Goal: Task Accomplishment & Management: Complete application form

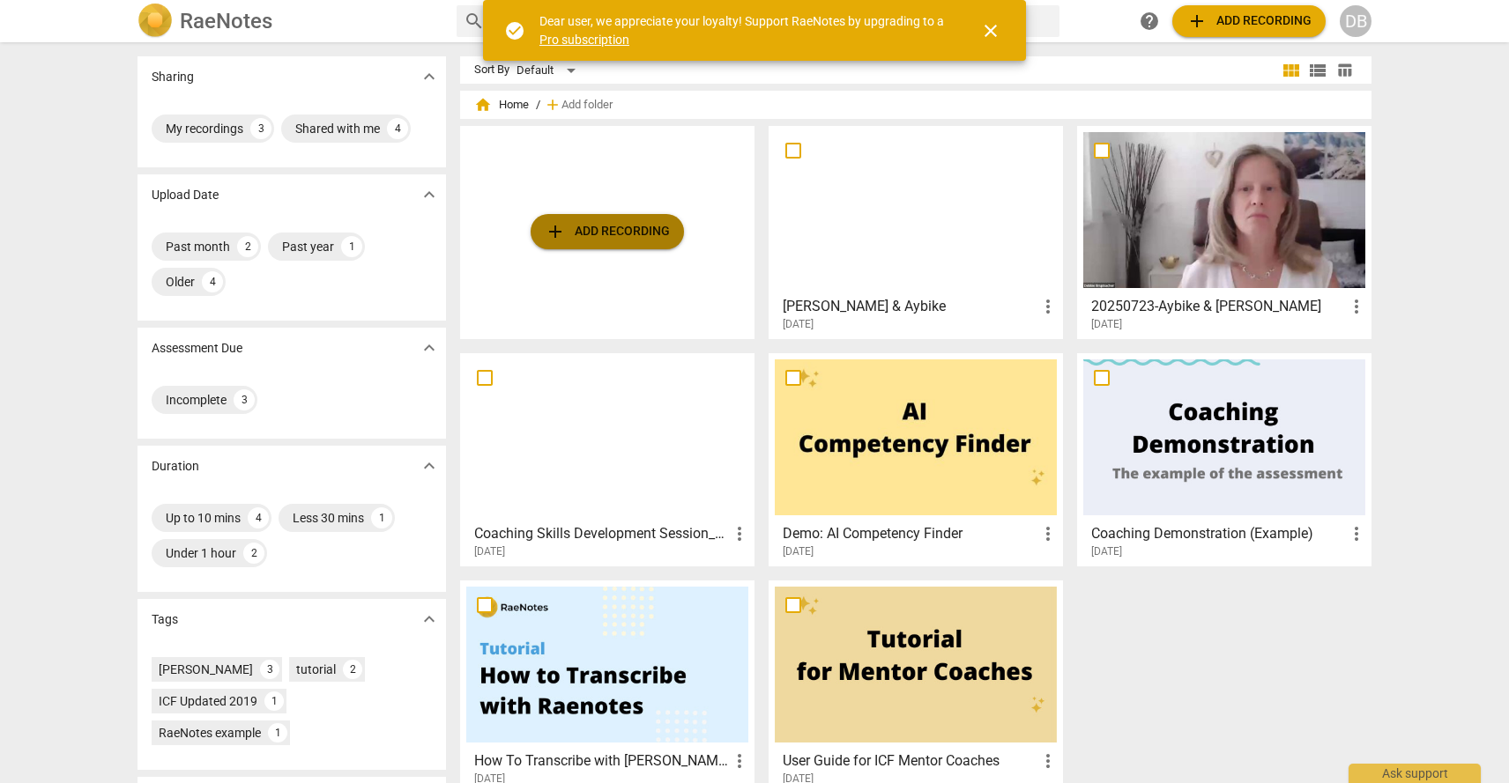
click at [555, 230] on span "add" at bounding box center [555, 231] width 21 height 21
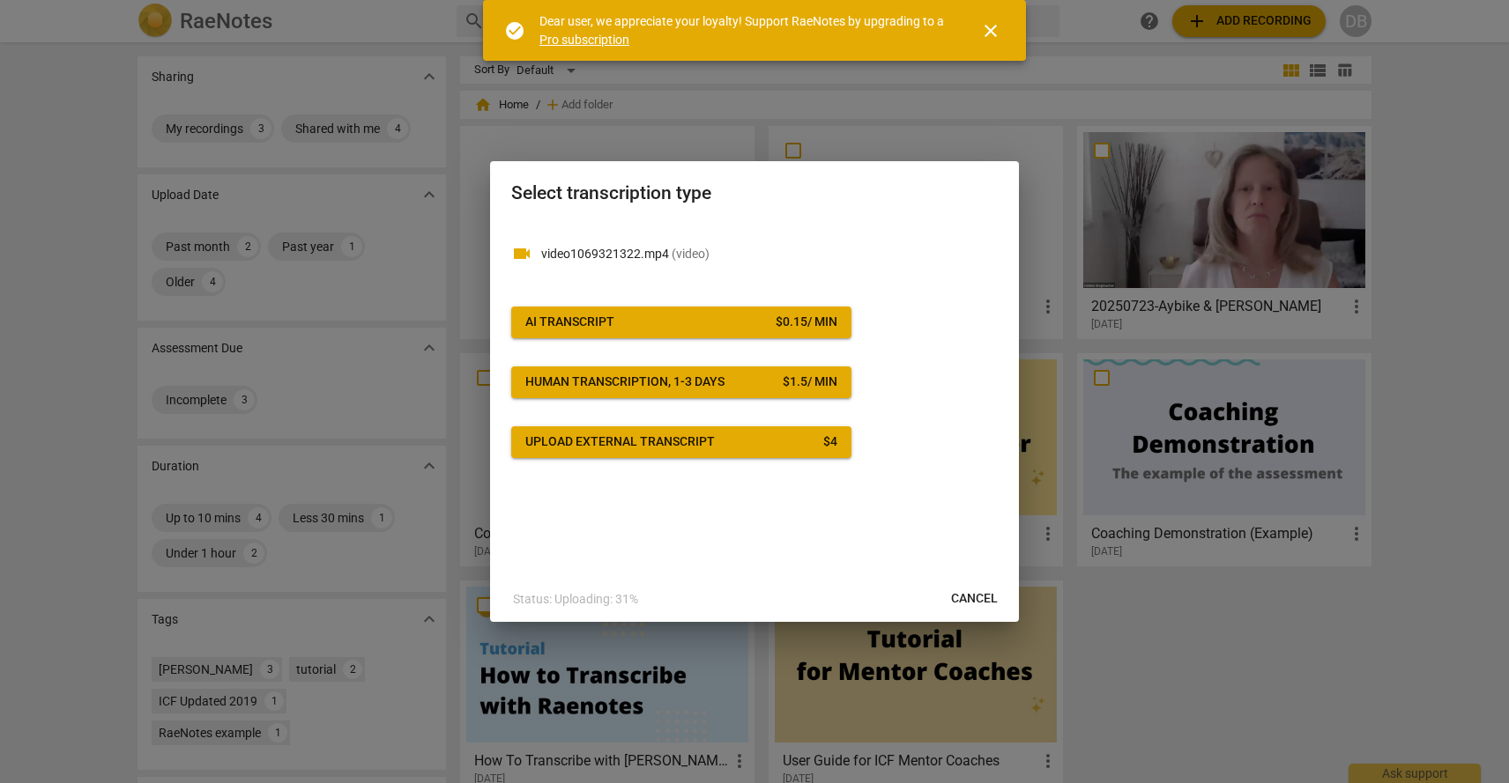
click at [696, 323] on span "AI Transcript $ 0.15 / min" at bounding box center [681, 323] width 312 height 18
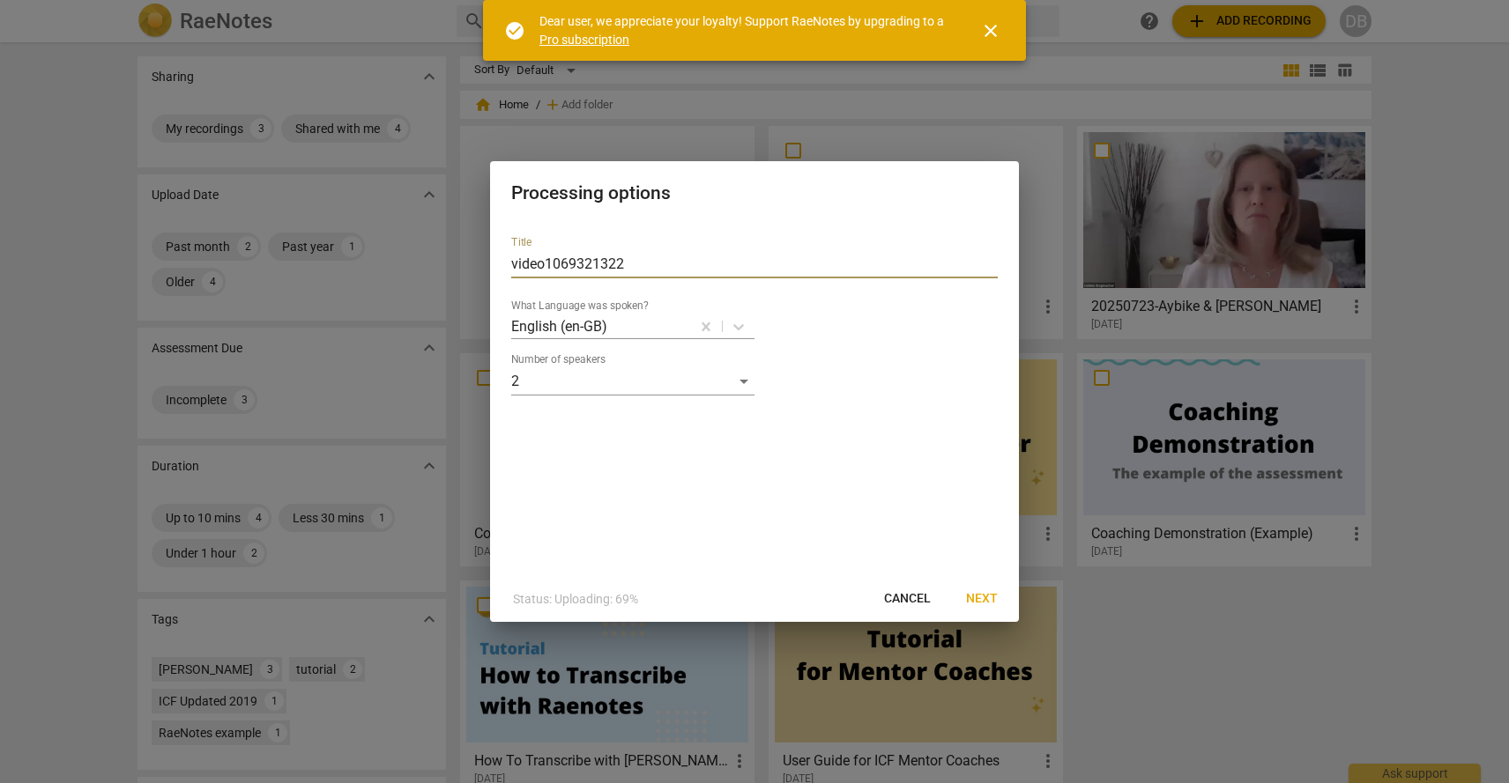
click at [663, 262] on input "video1069321322" at bounding box center [754, 264] width 486 height 28
type input "S"
type input "Asli & Debbie"
click at [990, 600] on span "Next" at bounding box center [982, 599] width 32 height 18
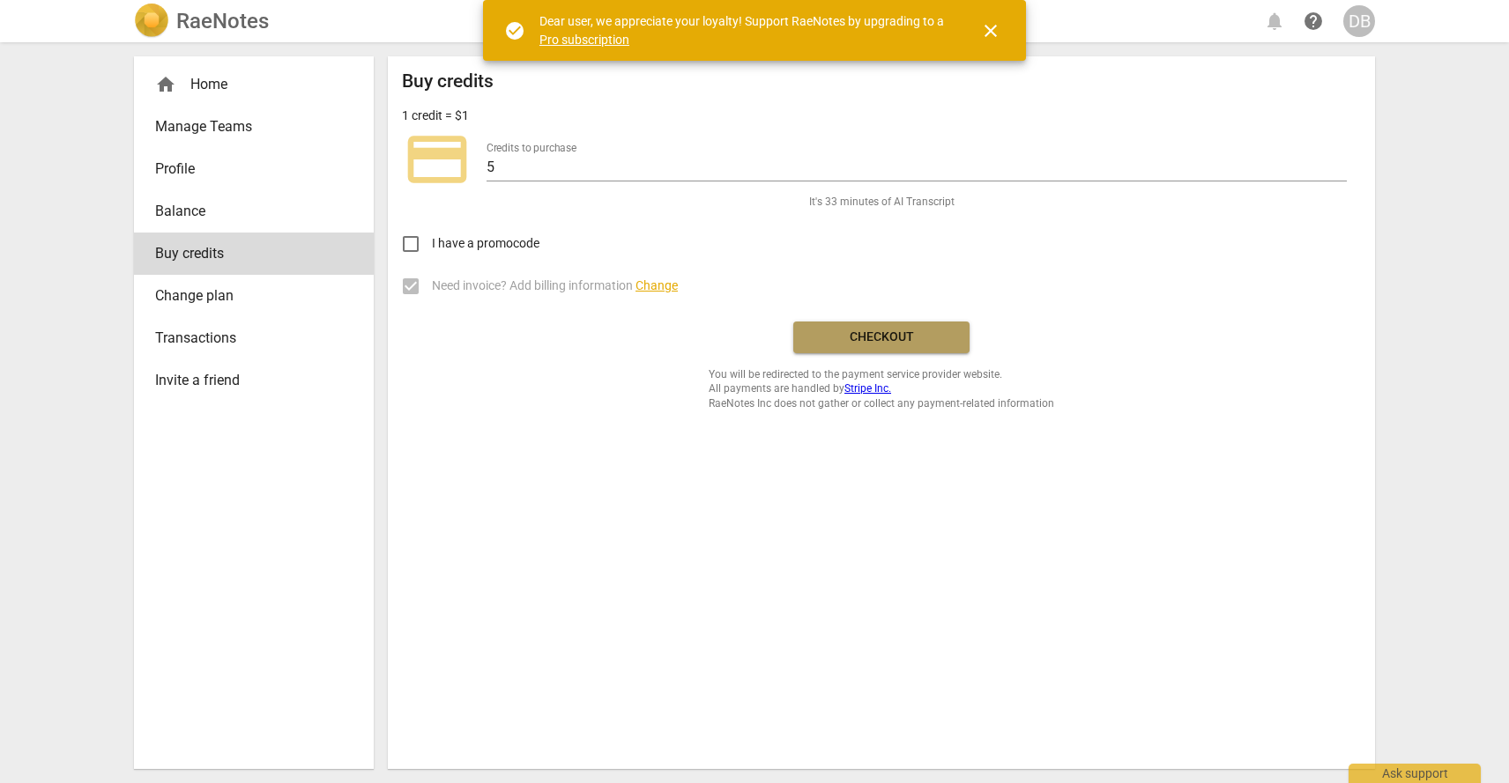
click at [908, 345] on button "Checkout" at bounding box center [881, 338] width 176 height 32
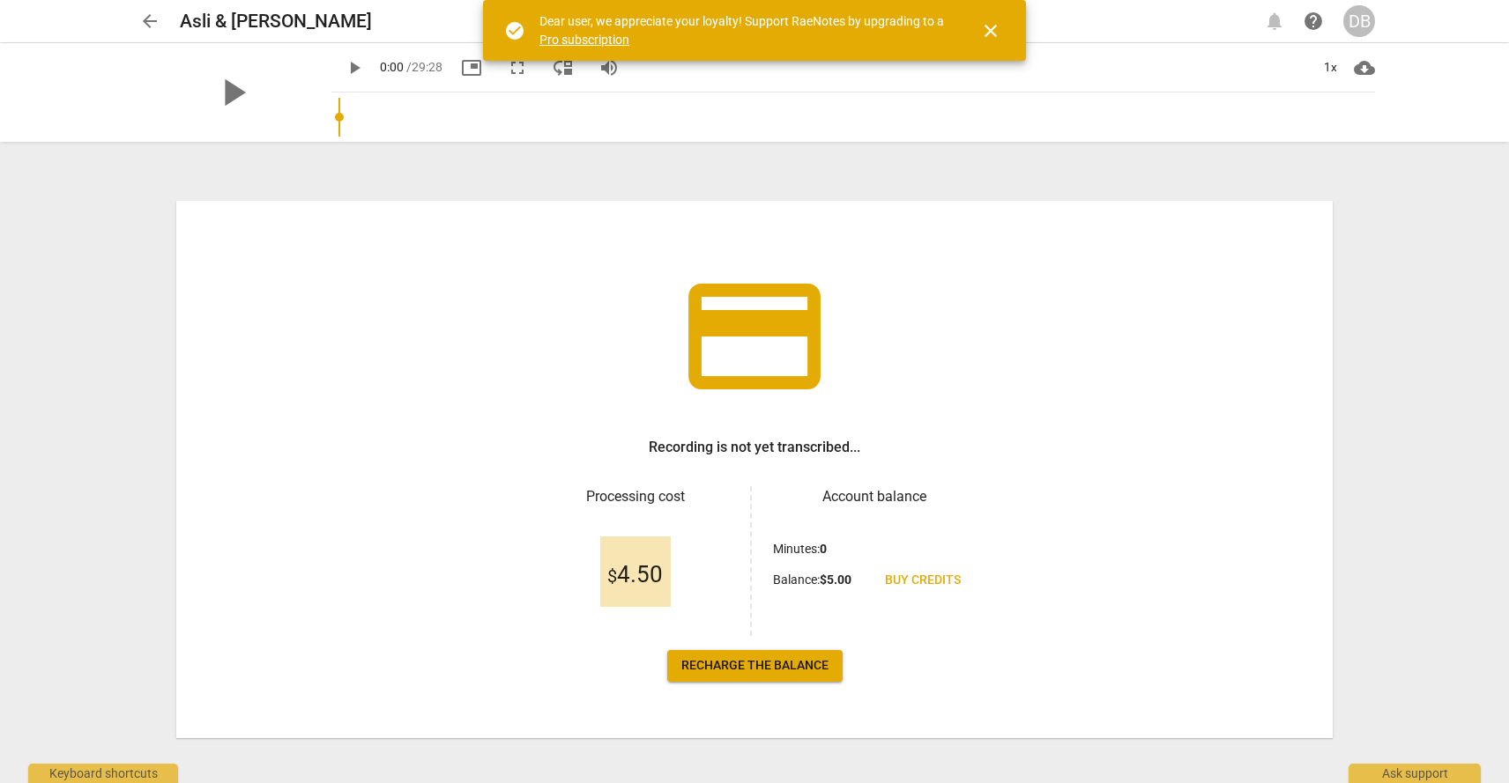
click at [944, 165] on div "credit_card Recording is not yet transcribed... Processing cost $ 4.50 Account …" at bounding box center [754, 464] width 1269 height 639
click at [153, 20] on span "arrow_back" at bounding box center [149, 21] width 21 height 21
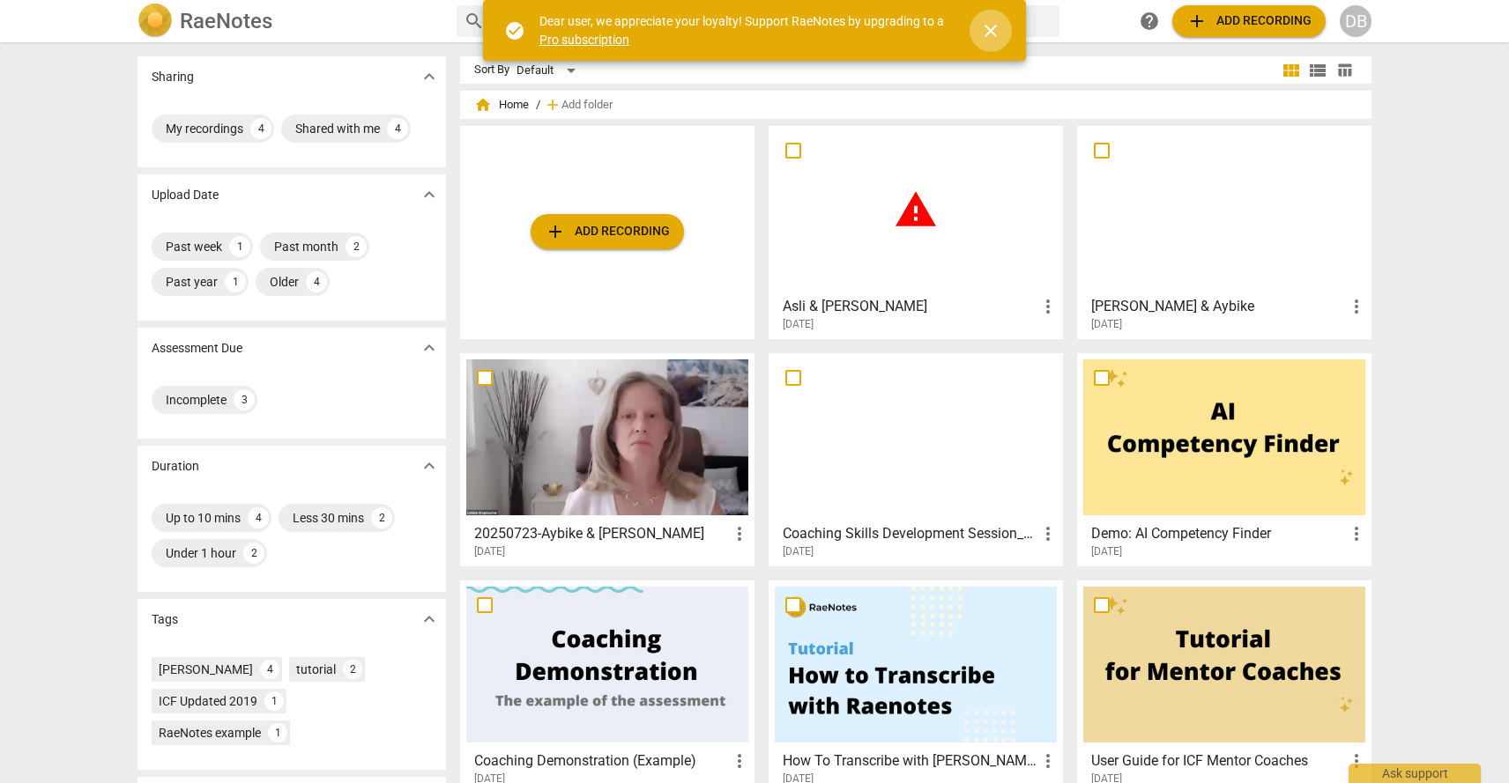
click at [984, 41] on button "close" at bounding box center [990, 31] width 42 height 42
click at [824, 226] on div "warning" at bounding box center [916, 210] width 282 height 156
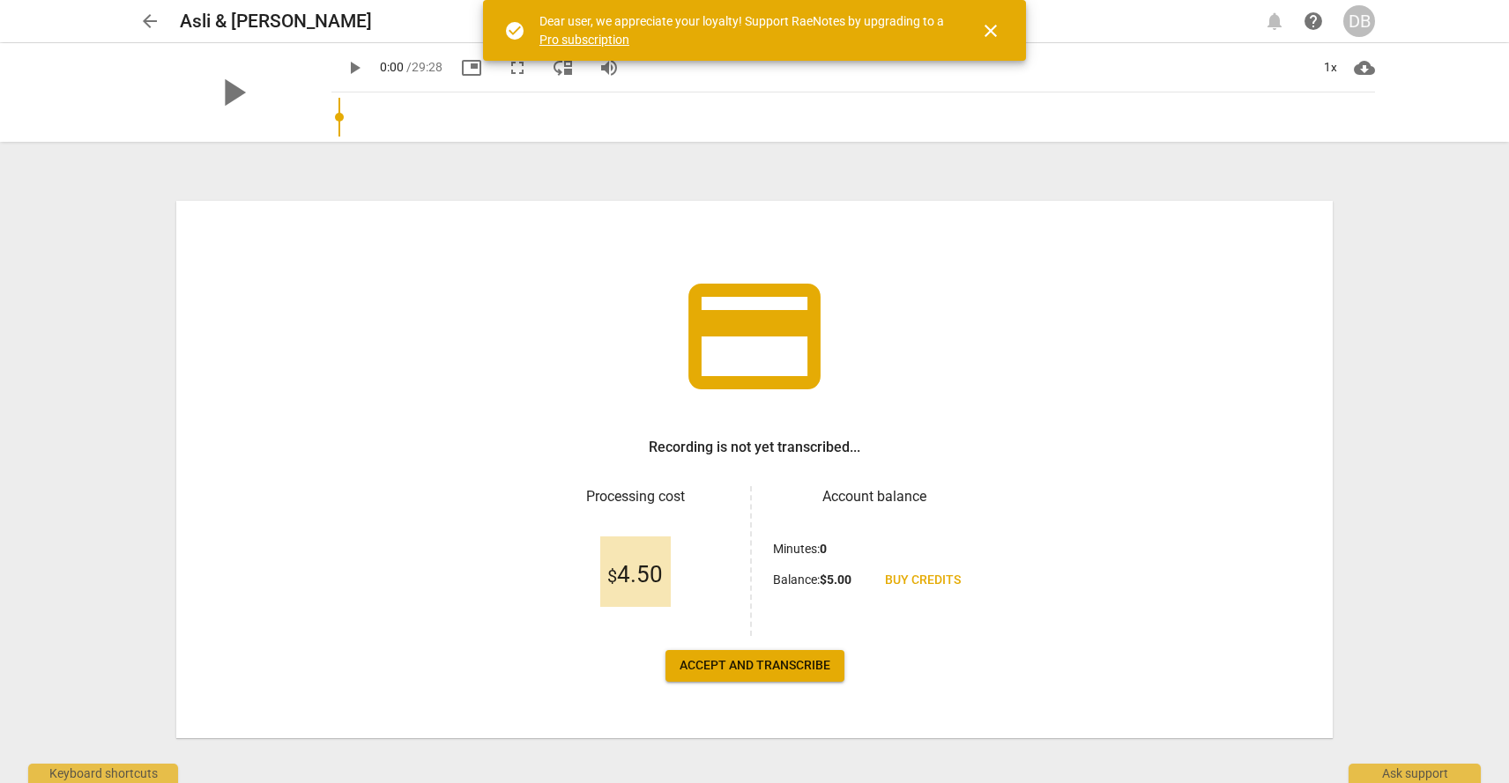
click at [737, 641] on div "credit_card Recording is not yet transcribed... Processing cost $ 4.50 Account …" at bounding box center [754, 470] width 1156 height 538
click at [735, 646] on div "credit_card Recording is not yet transcribed... Processing cost $ 4.50 Account …" at bounding box center [754, 470] width 1156 height 538
click at [731, 657] on span "Accept and transcribe" at bounding box center [754, 666] width 151 height 18
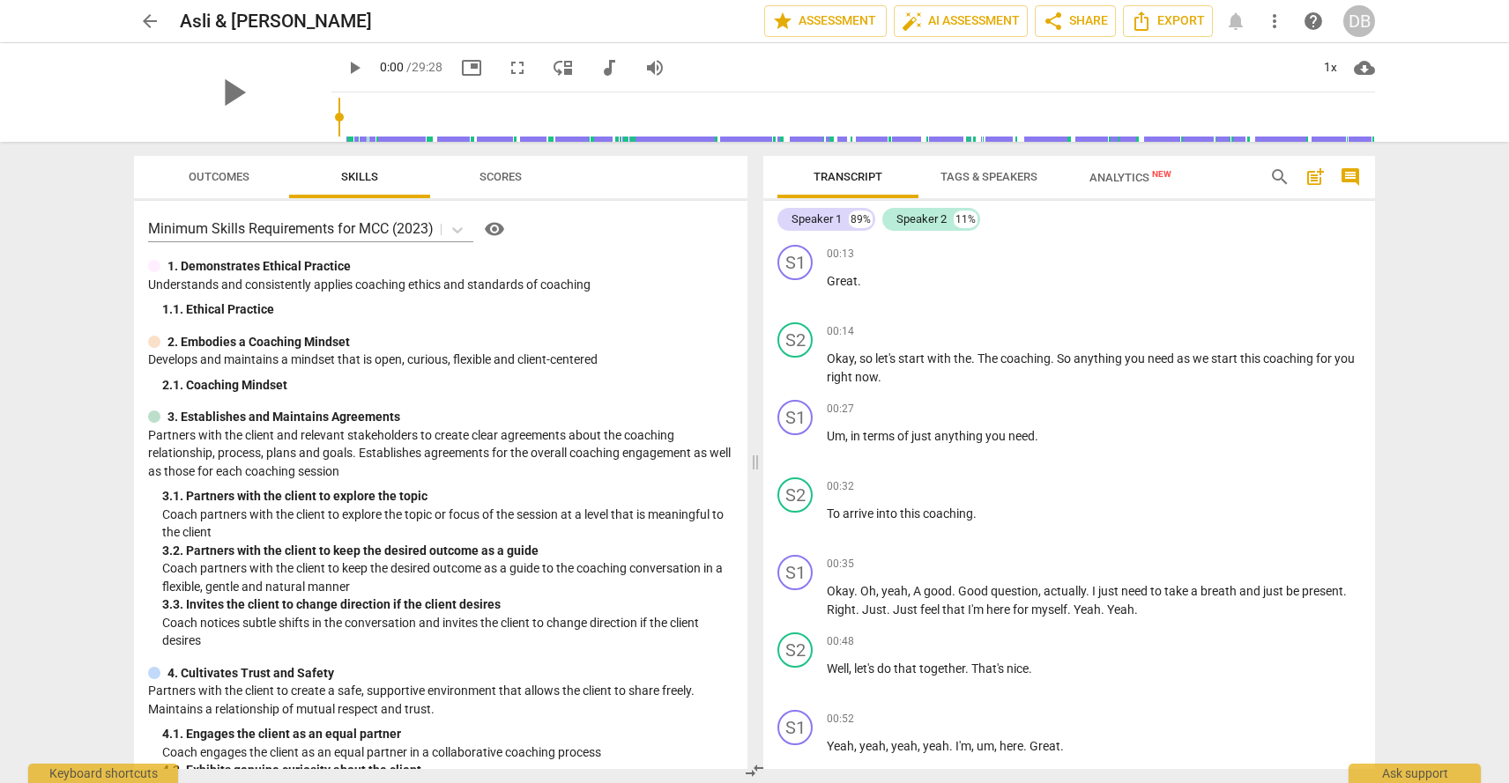
click at [998, 176] on span "Tags & Speakers" at bounding box center [988, 176] width 97 height 13
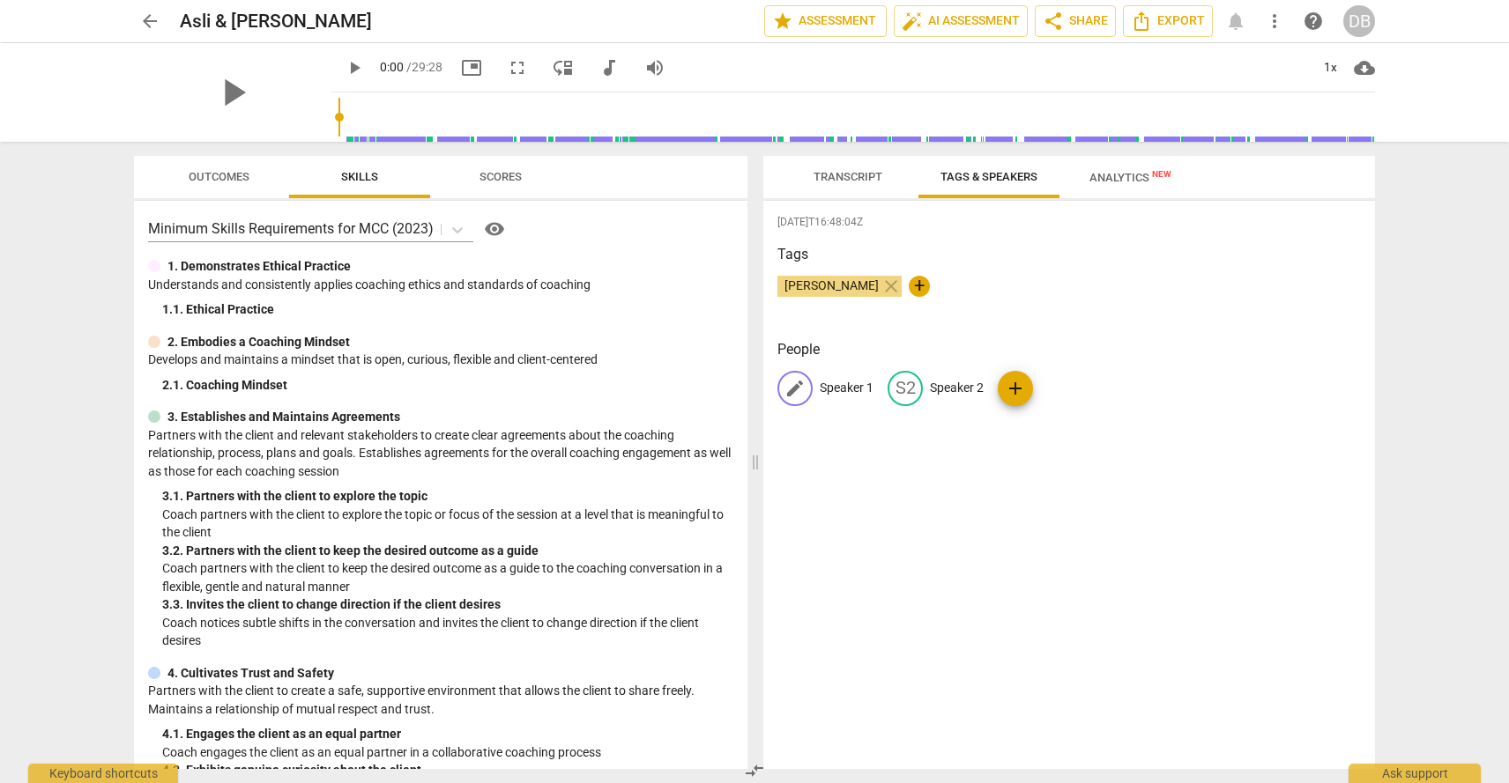
click at [840, 382] on p "Speaker 1" at bounding box center [847, 388] width 54 height 19
type input "Asli"
click at [1078, 384] on p "Speaker 2" at bounding box center [1071, 388] width 54 height 19
type input "[PERSON_NAME]"
click at [1173, 307] on div "[PERSON_NAME] close +" at bounding box center [1068, 293] width 583 height 35
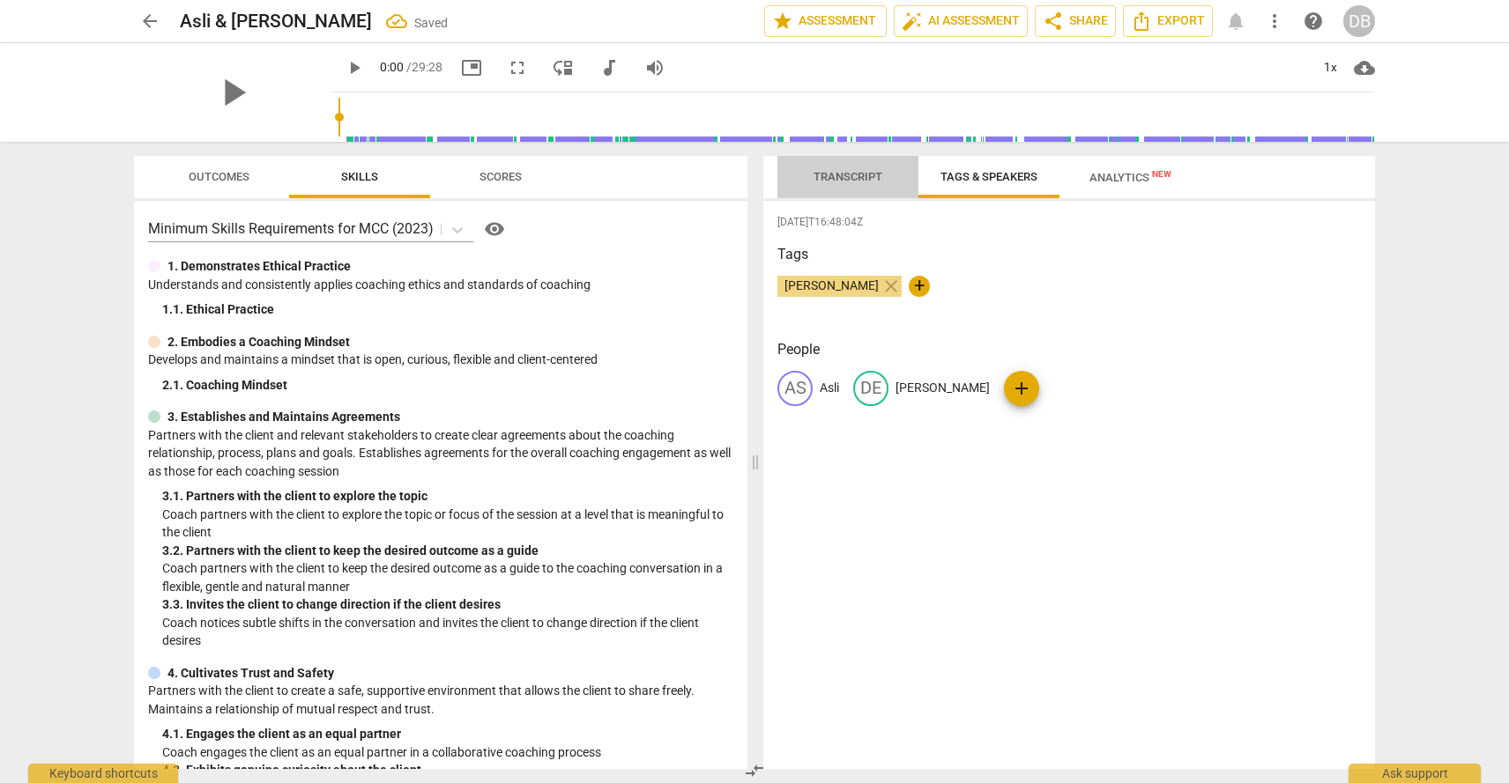
click at [850, 174] on span "Transcript" at bounding box center [847, 176] width 69 height 13
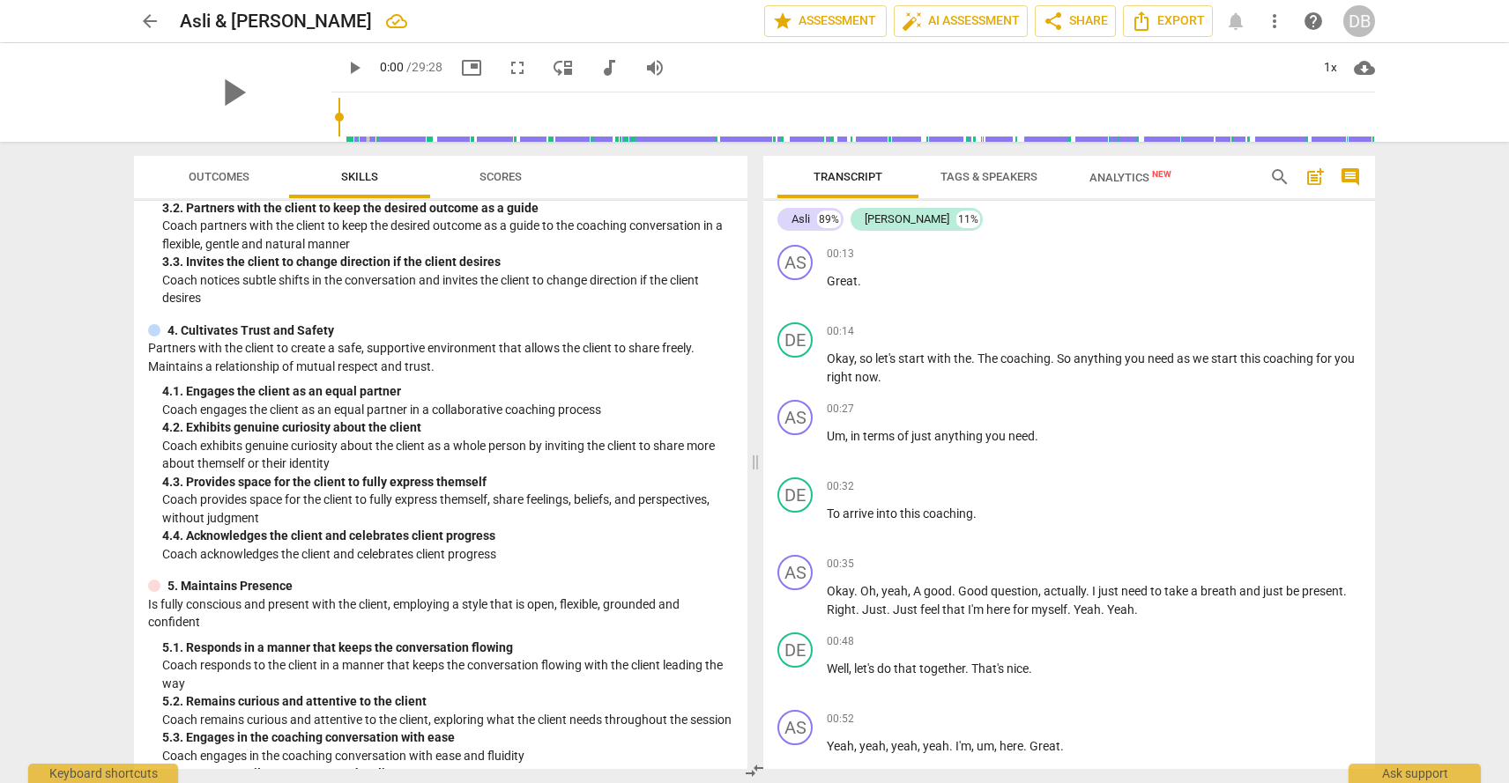
scroll to position [345, 0]
click at [1256, 335] on div "+" at bounding box center [1265, 332] width 18 height 18
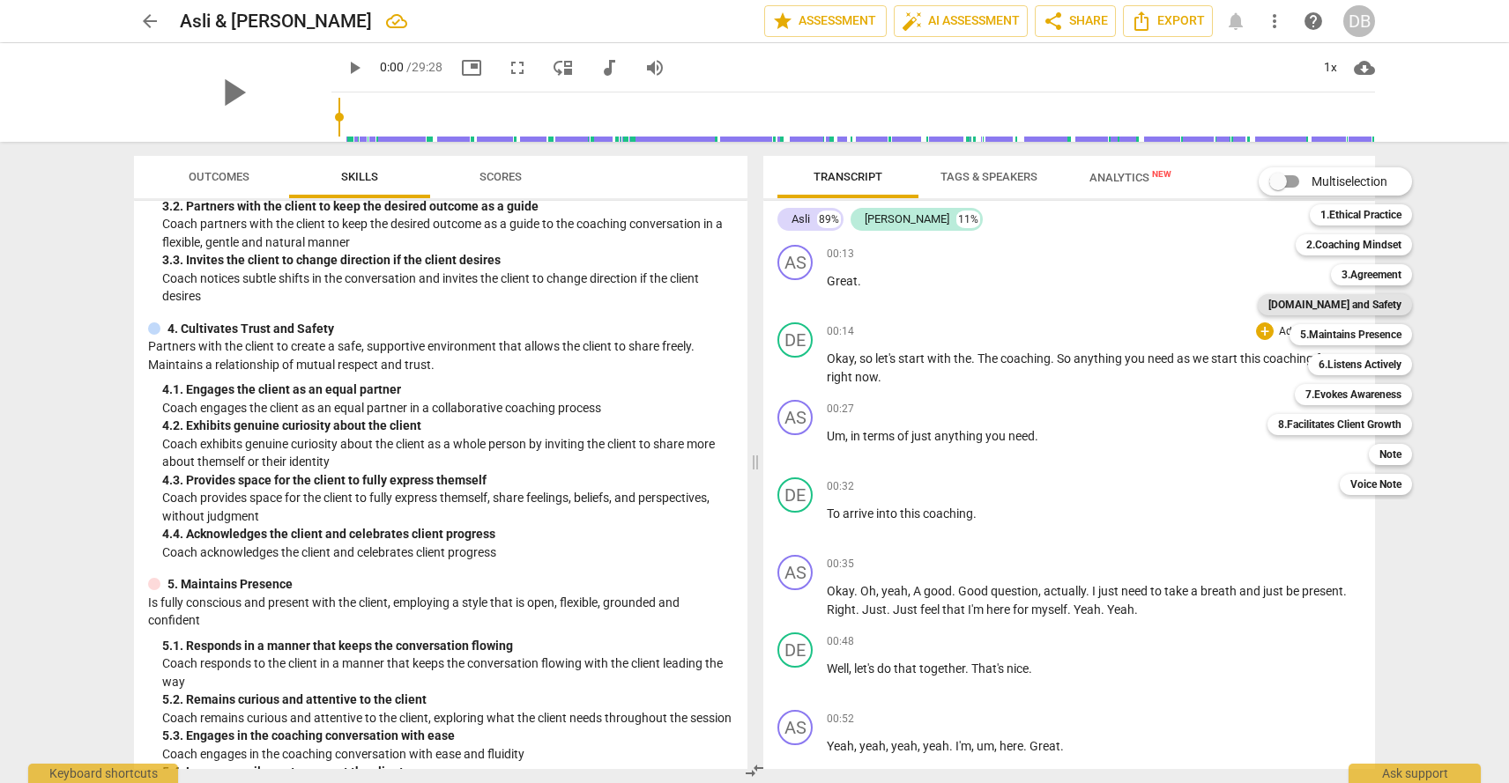
click at [1362, 308] on b "[DOMAIN_NAME] and Safety" at bounding box center [1334, 304] width 133 height 21
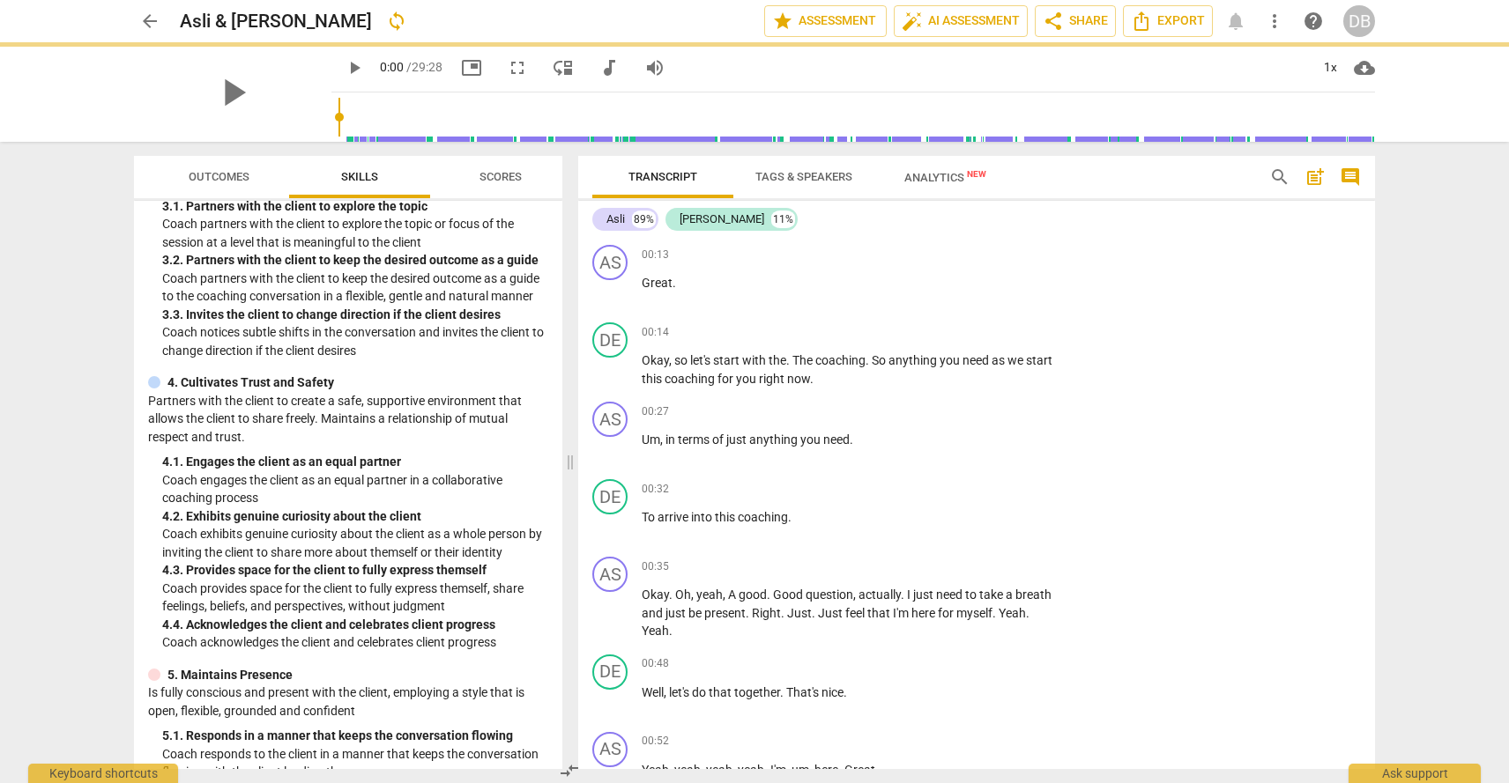
scroll to position [398, 0]
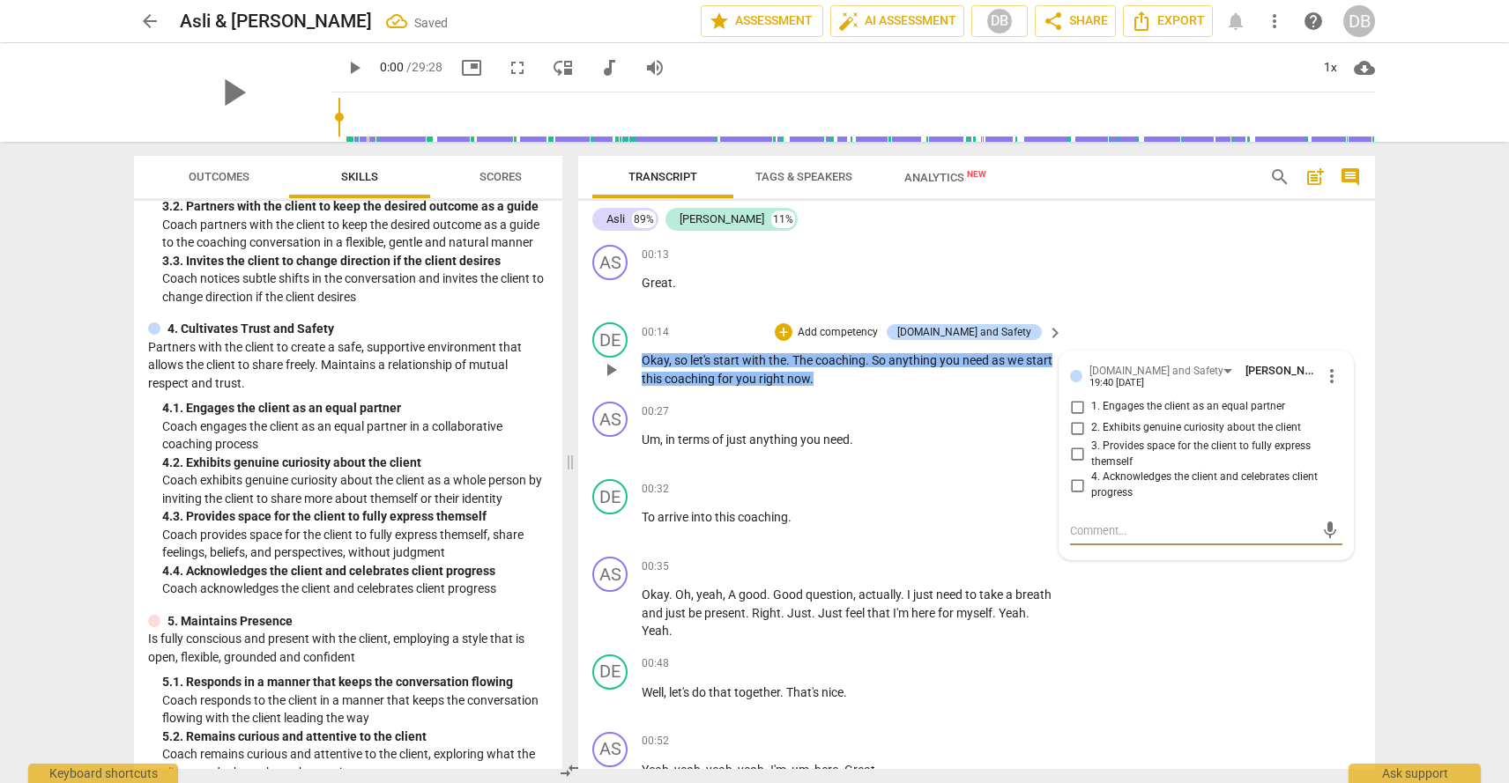
click at [1076, 403] on input "1. Engages the client as an equal partner" at bounding box center [1077, 407] width 28 height 21
checkbox input "true"
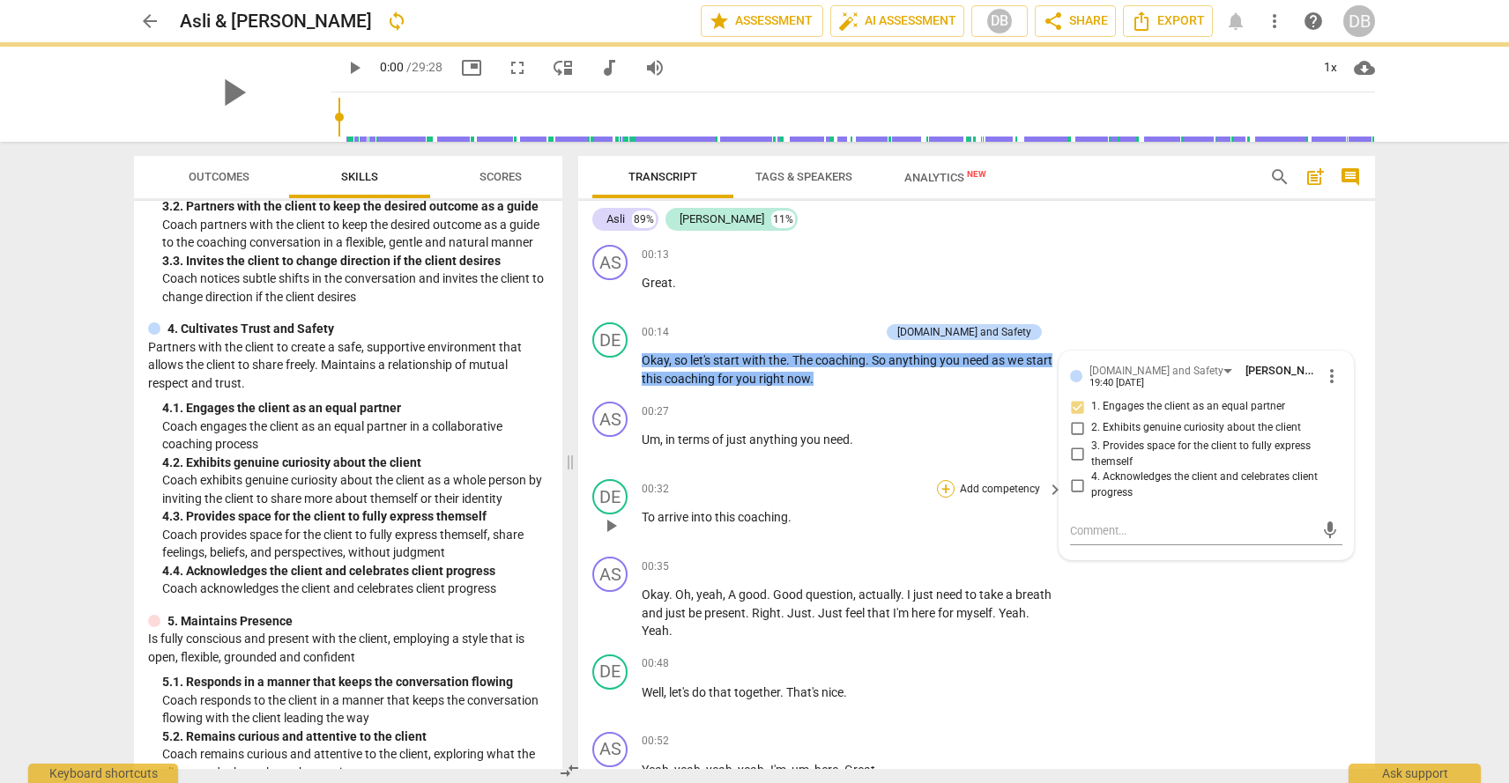
click at [946, 491] on div "+" at bounding box center [946, 489] width 18 height 18
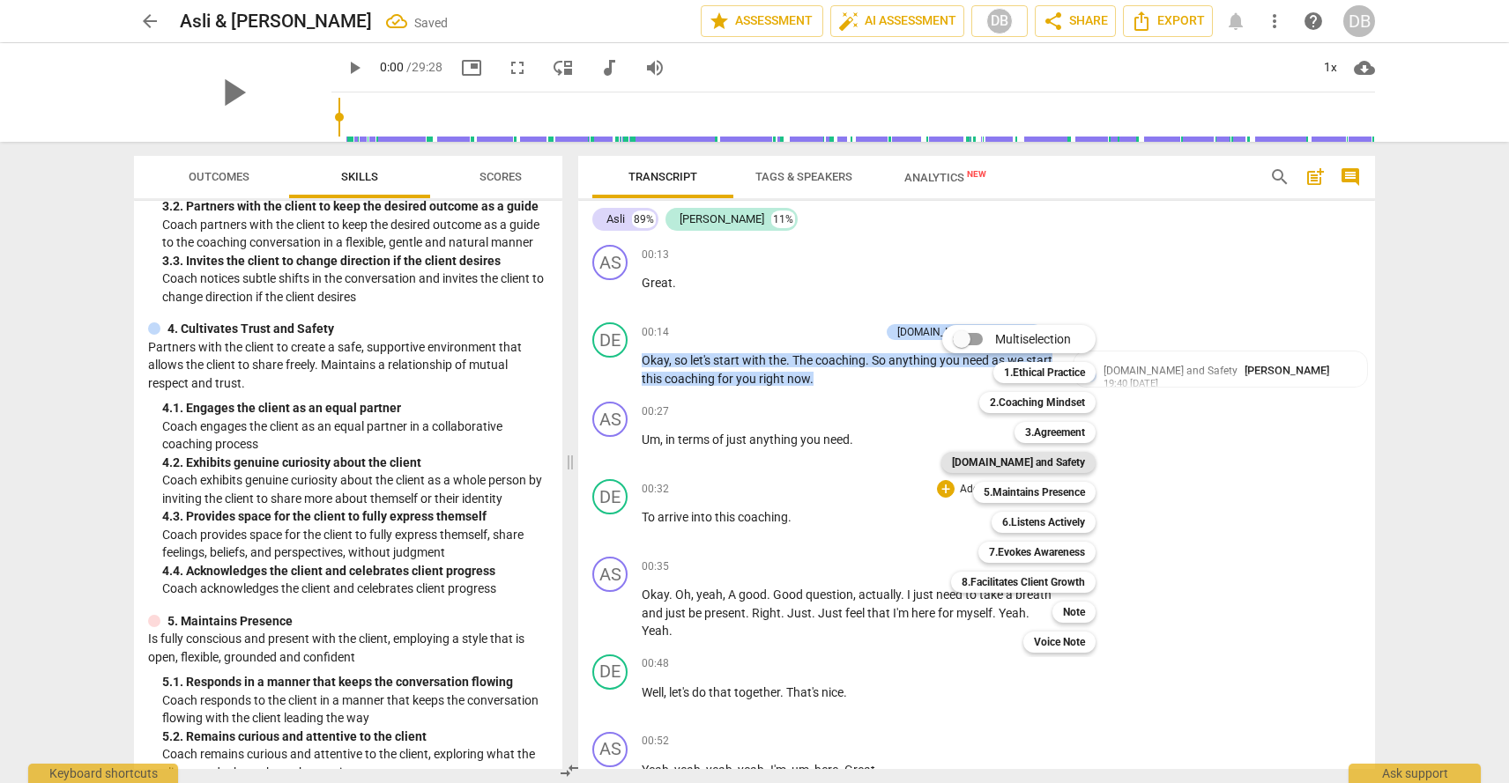
click at [1031, 457] on b "[DOMAIN_NAME] and Safety" at bounding box center [1018, 462] width 133 height 21
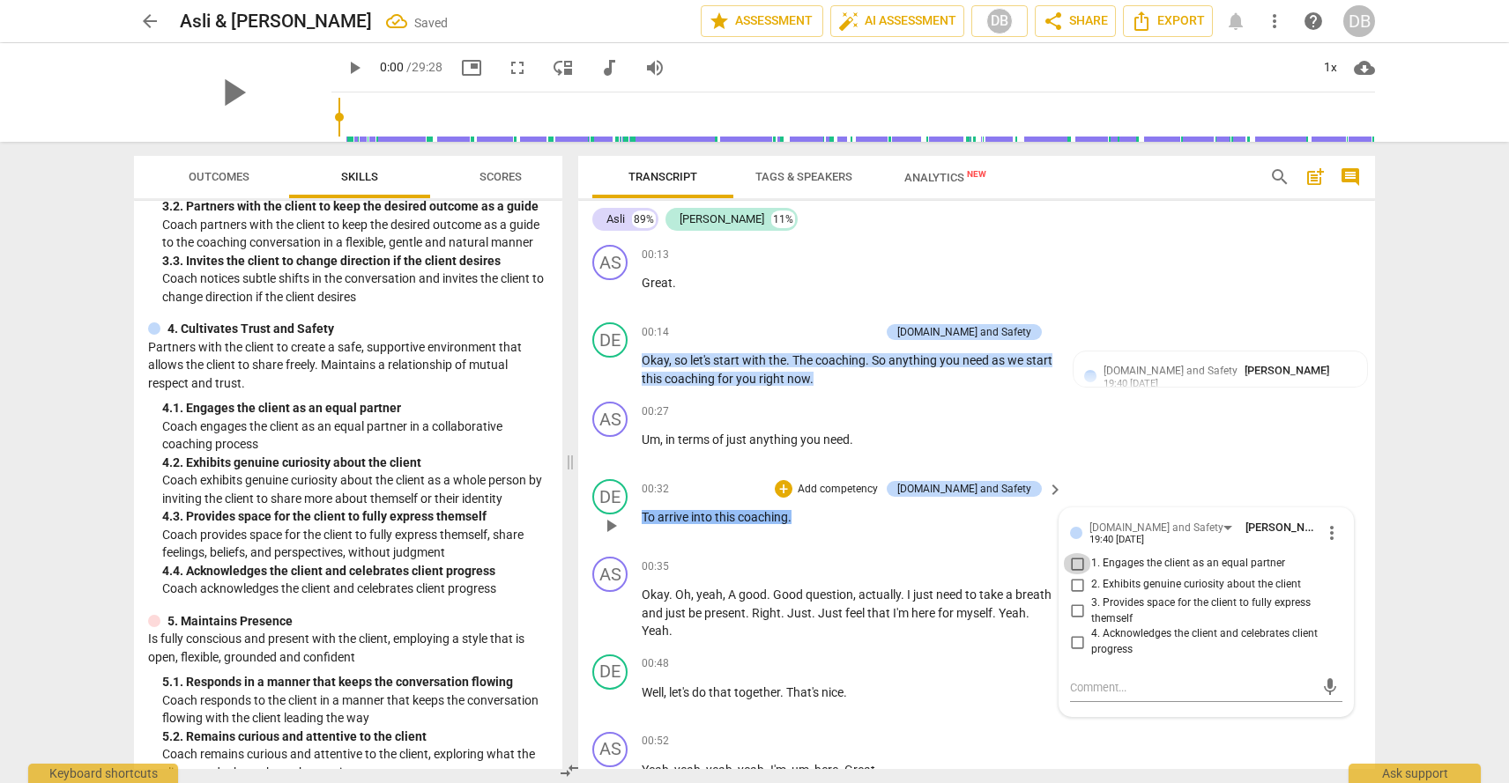
click at [1077, 562] on input "1. Engages the client as an equal partner" at bounding box center [1077, 563] width 28 height 21
checkbox input "true"
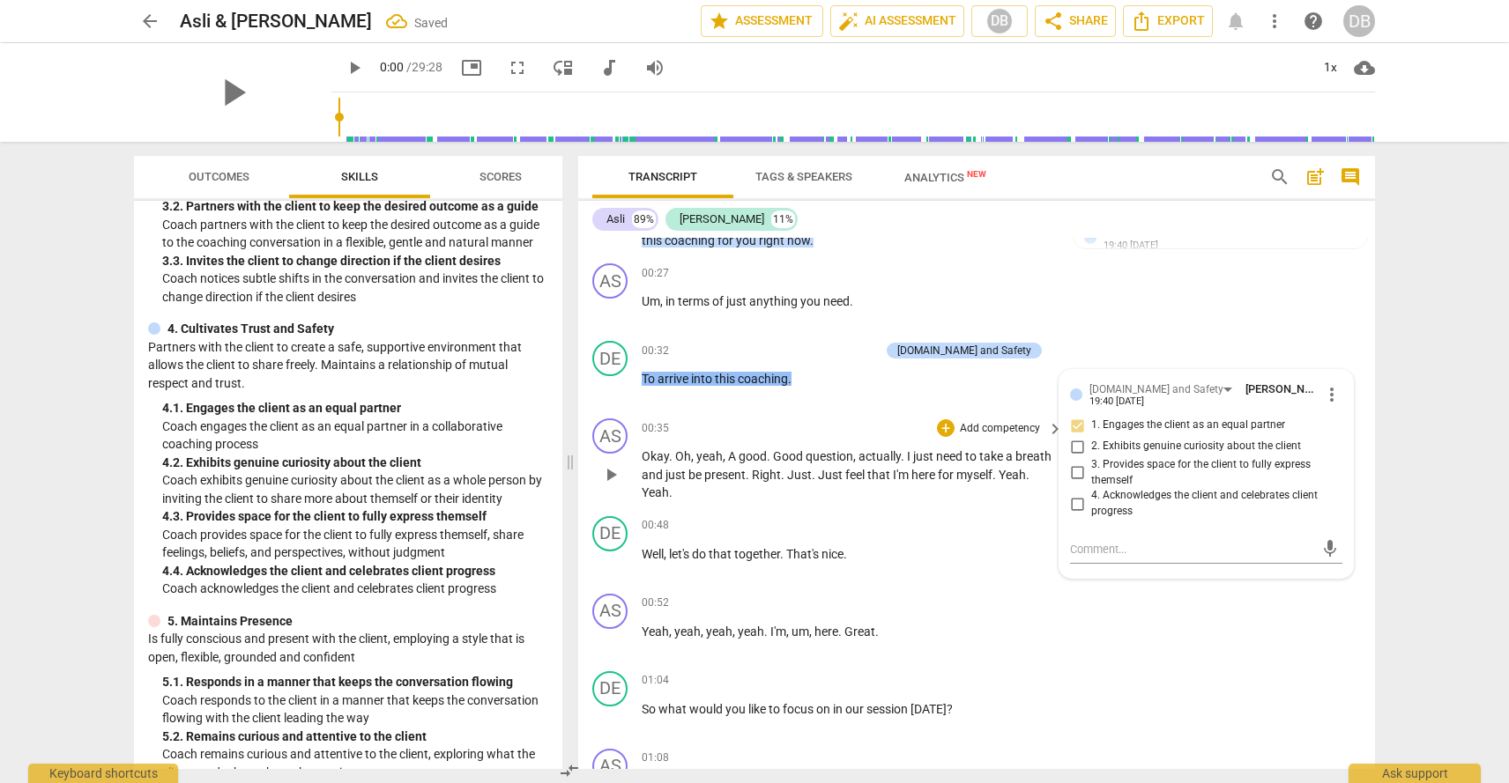
scroll to position [148, 0]
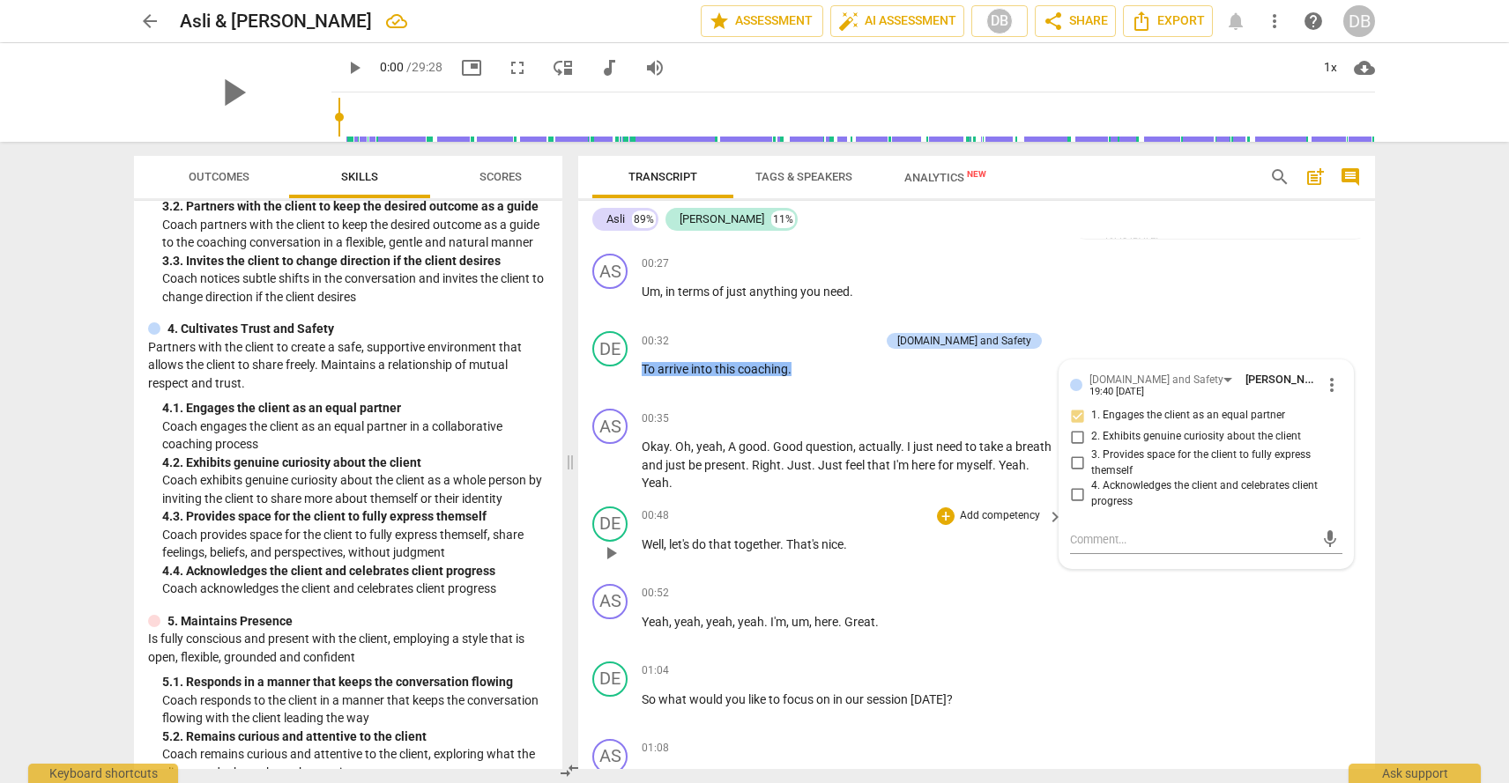
click at [873, 549] on p "Well , let's do that together . That's nice ." at bounding box center [848, 545] width 412 height 19
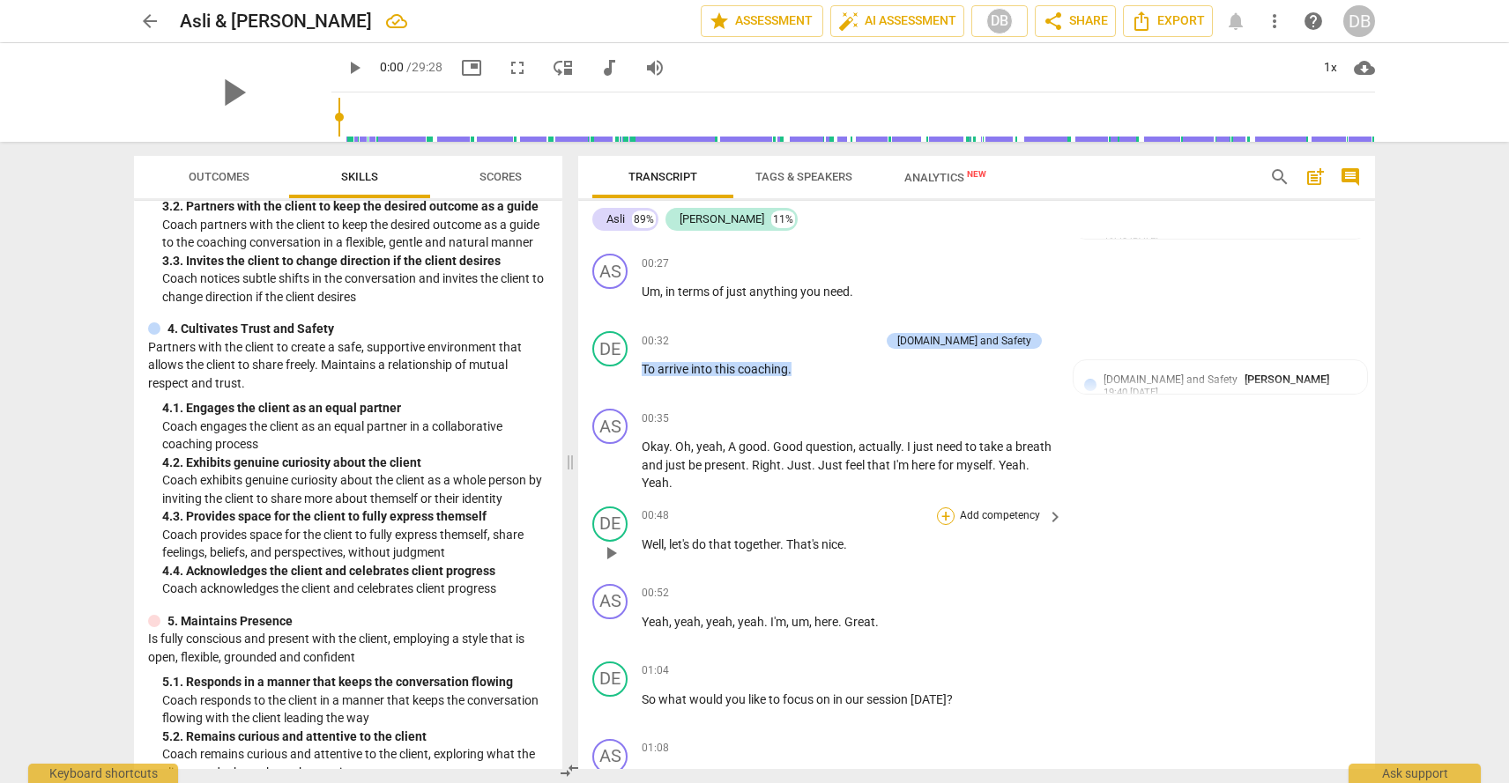
click at [947, 520] on div "+" at bounding box center [946, 517] width 18 height 18
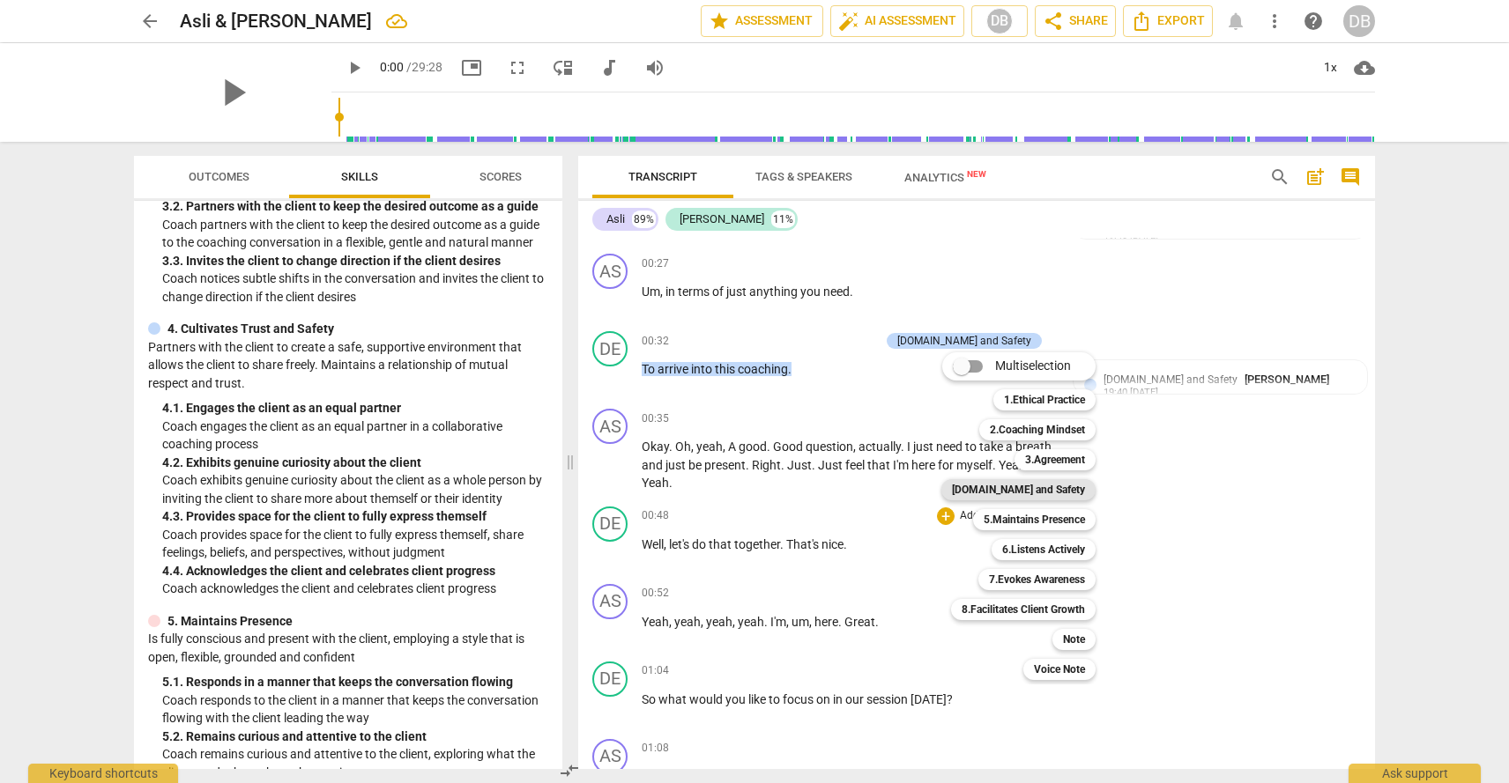
click at [1028, 486] on b "[DOMAIN_NAME] and Safety" at bounding box center [1018, 489] width 133 height 21
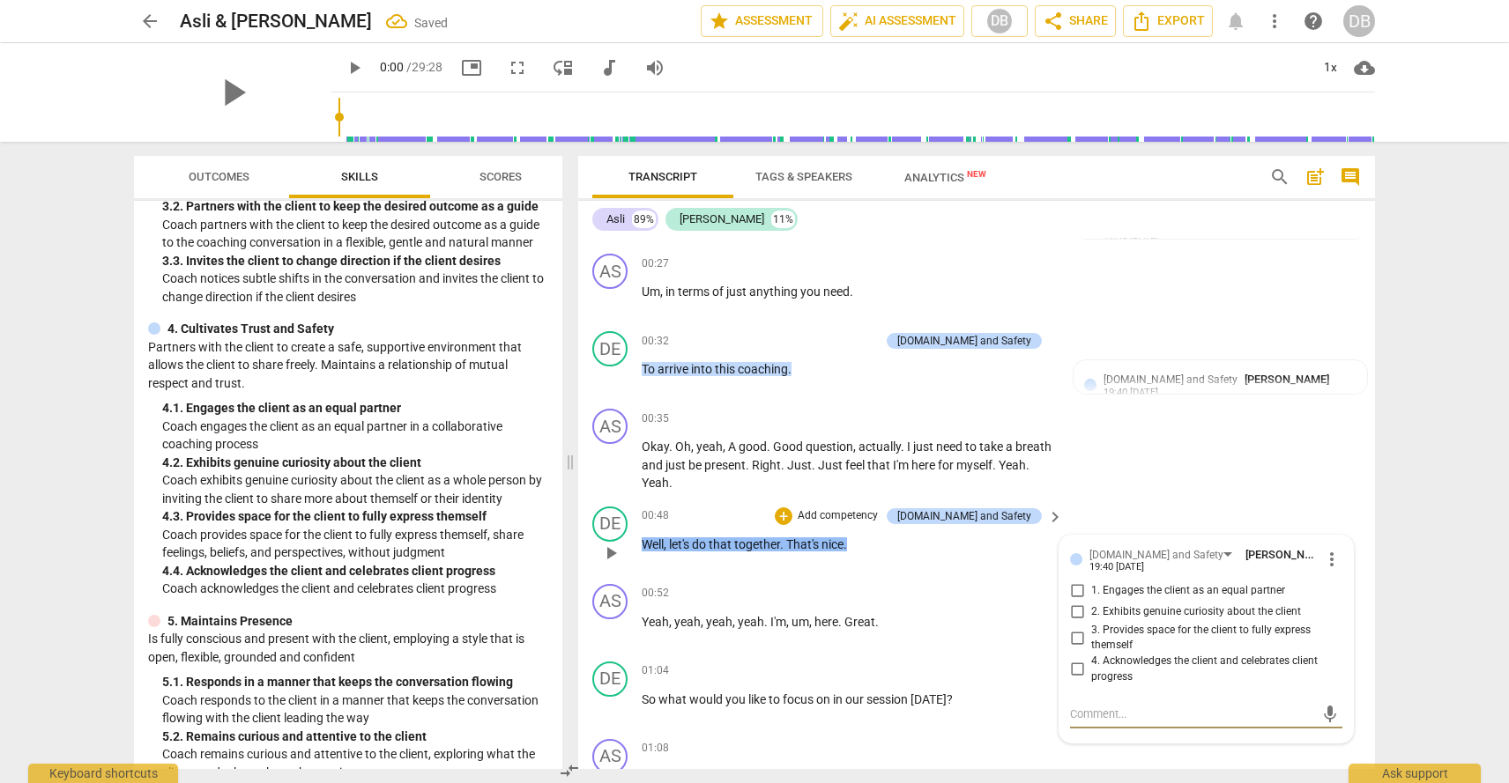
click at [1081, 590] on input "1. Engages the client as an equal partner" at bounding box center [1077, 591] width 28 height 21
checkbox input "true"
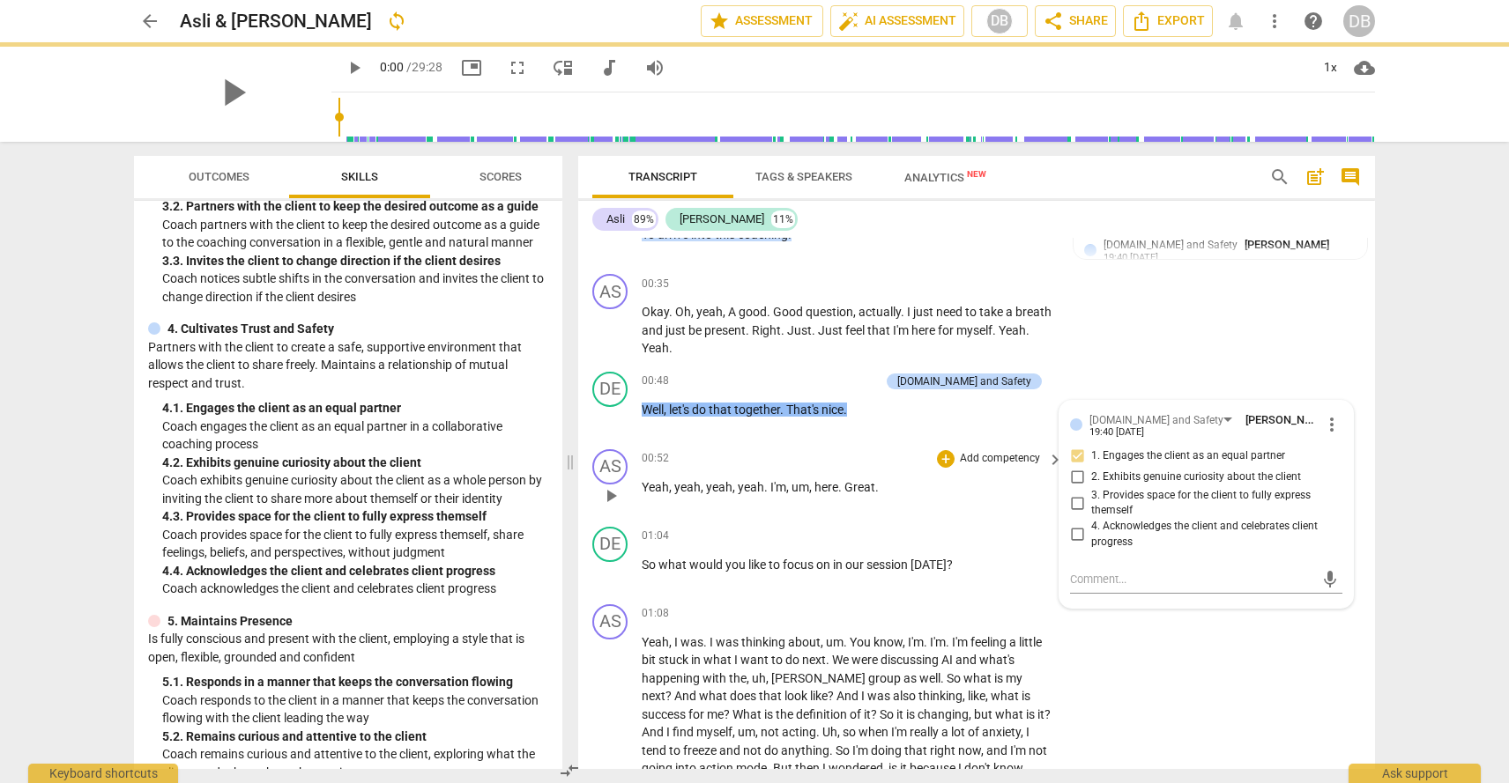
scroll to position [330, 0]
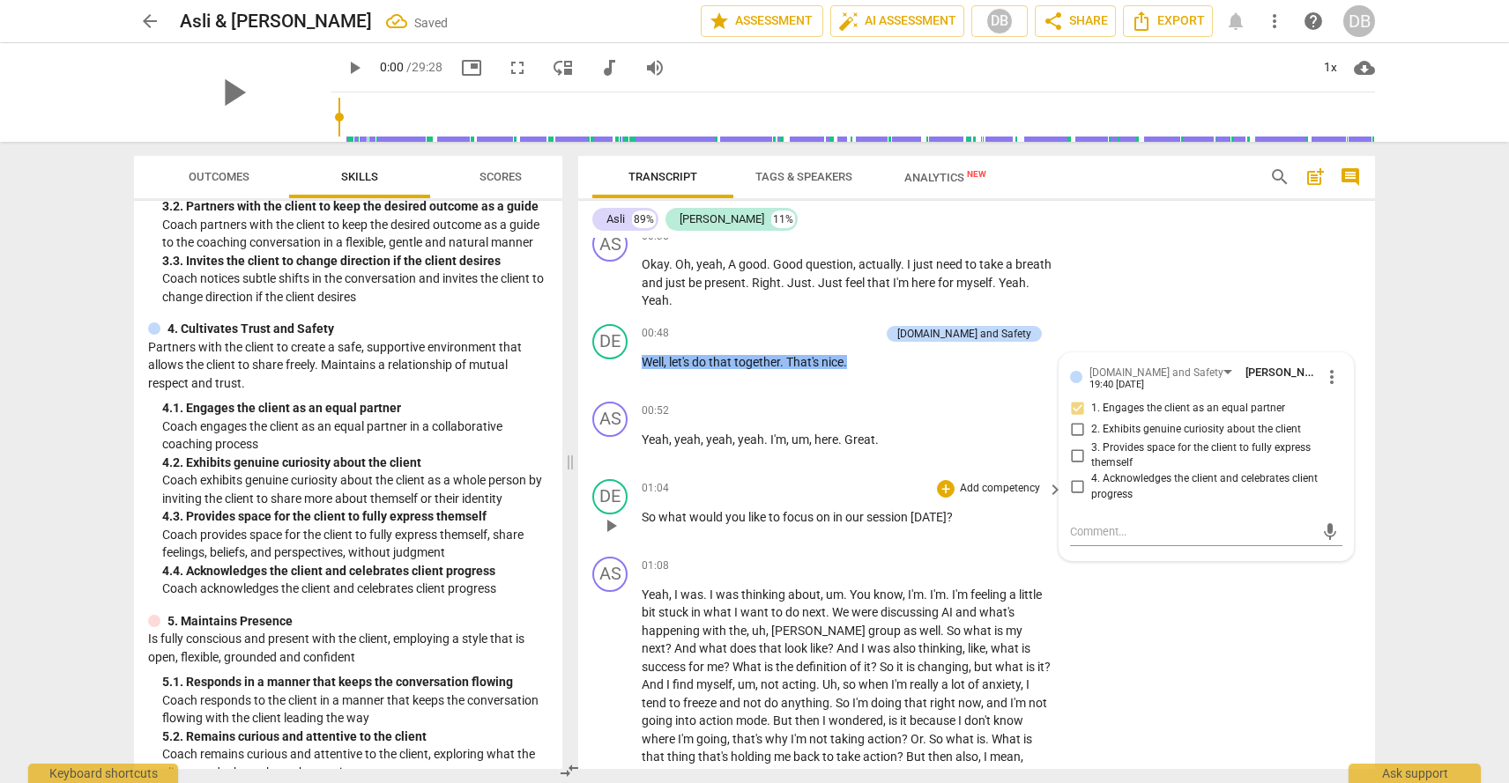
click at [954, 523] on p "So what would you like to focus on in our session [DATE] ?" at bounding box center [848, 518] width 412 height 19
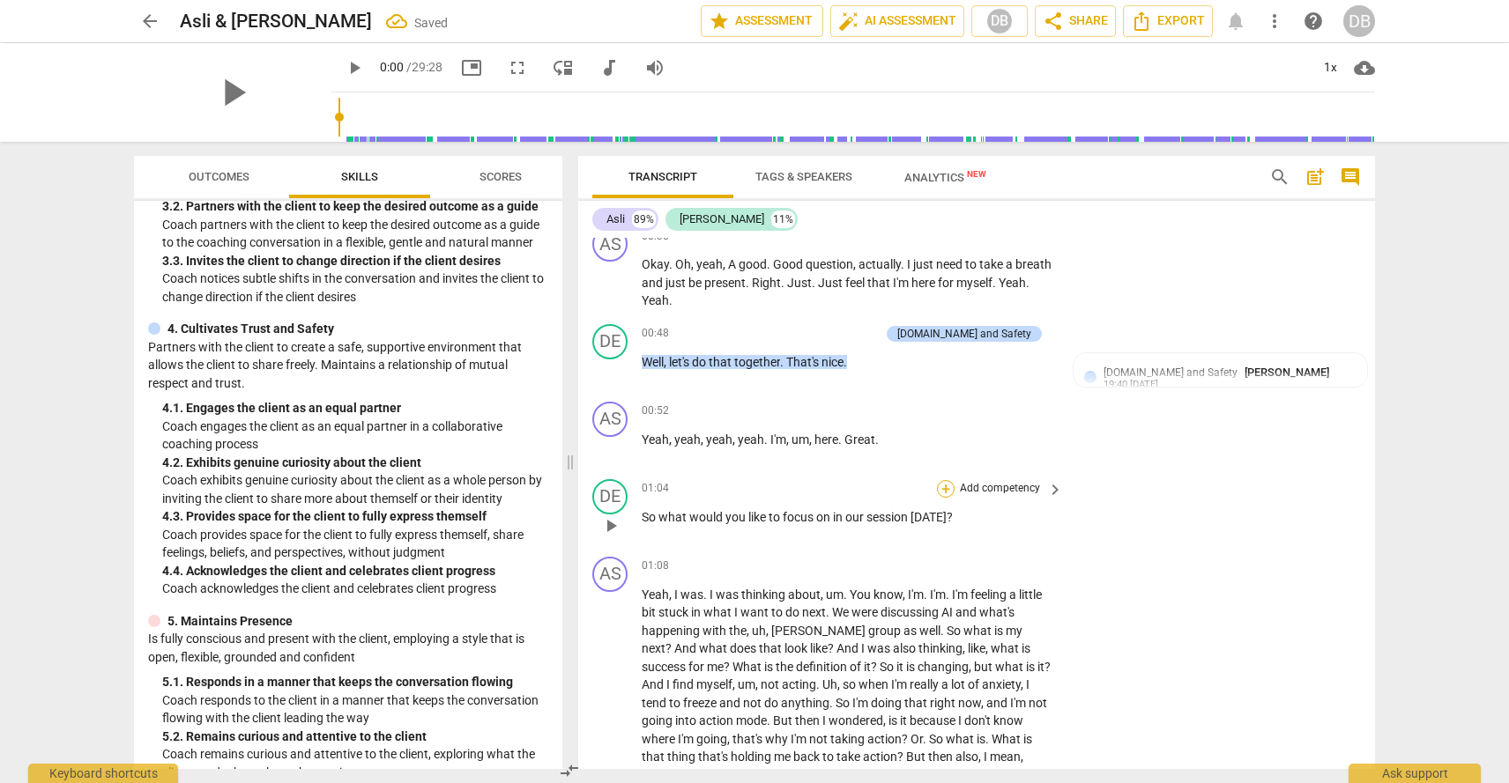
click at [945, 491] on div "+" at bounding box center [946, 489] width 18 height 18
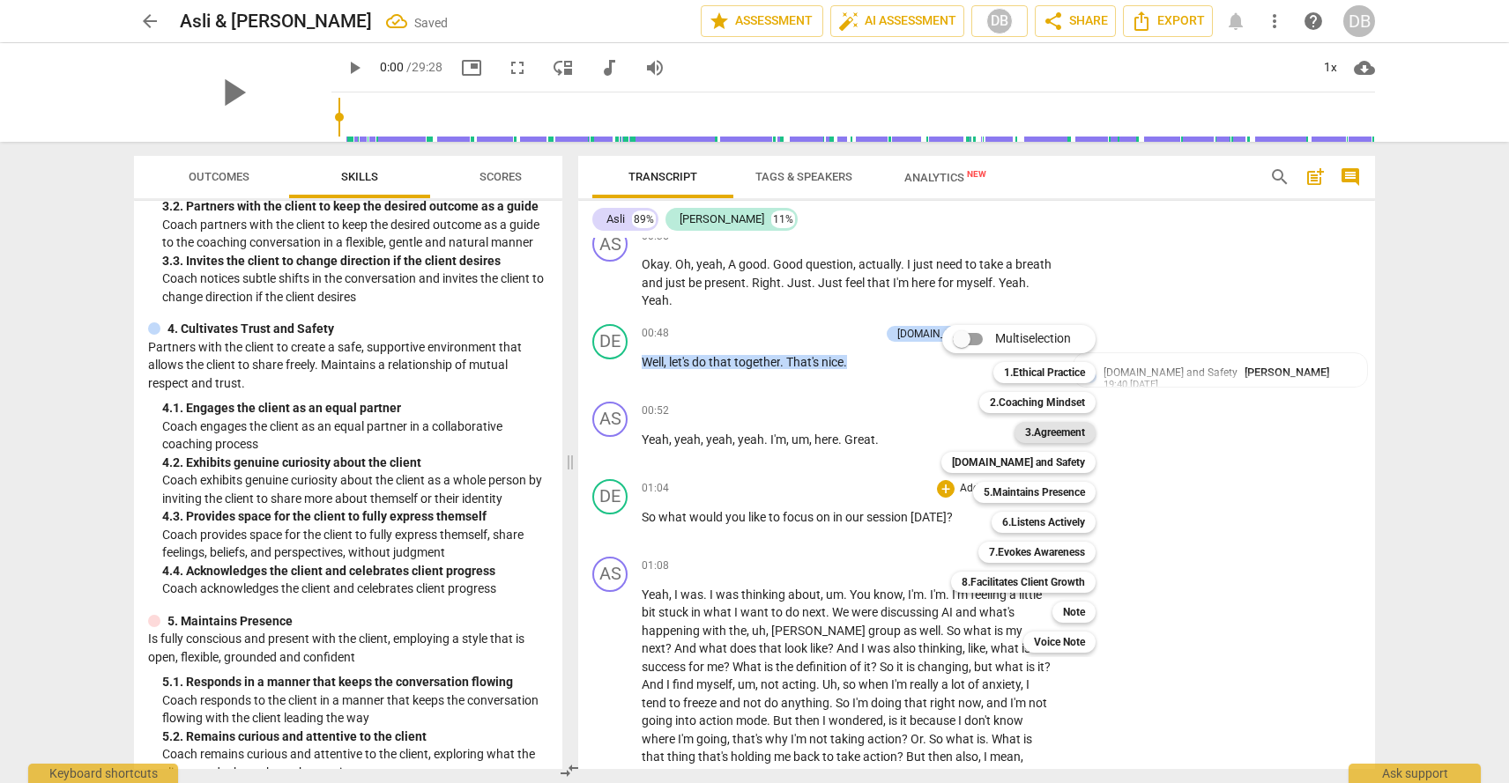
click at [1028, 435] on b "3.Agreement" at bounding box center [1055, 432] width 60 height 21
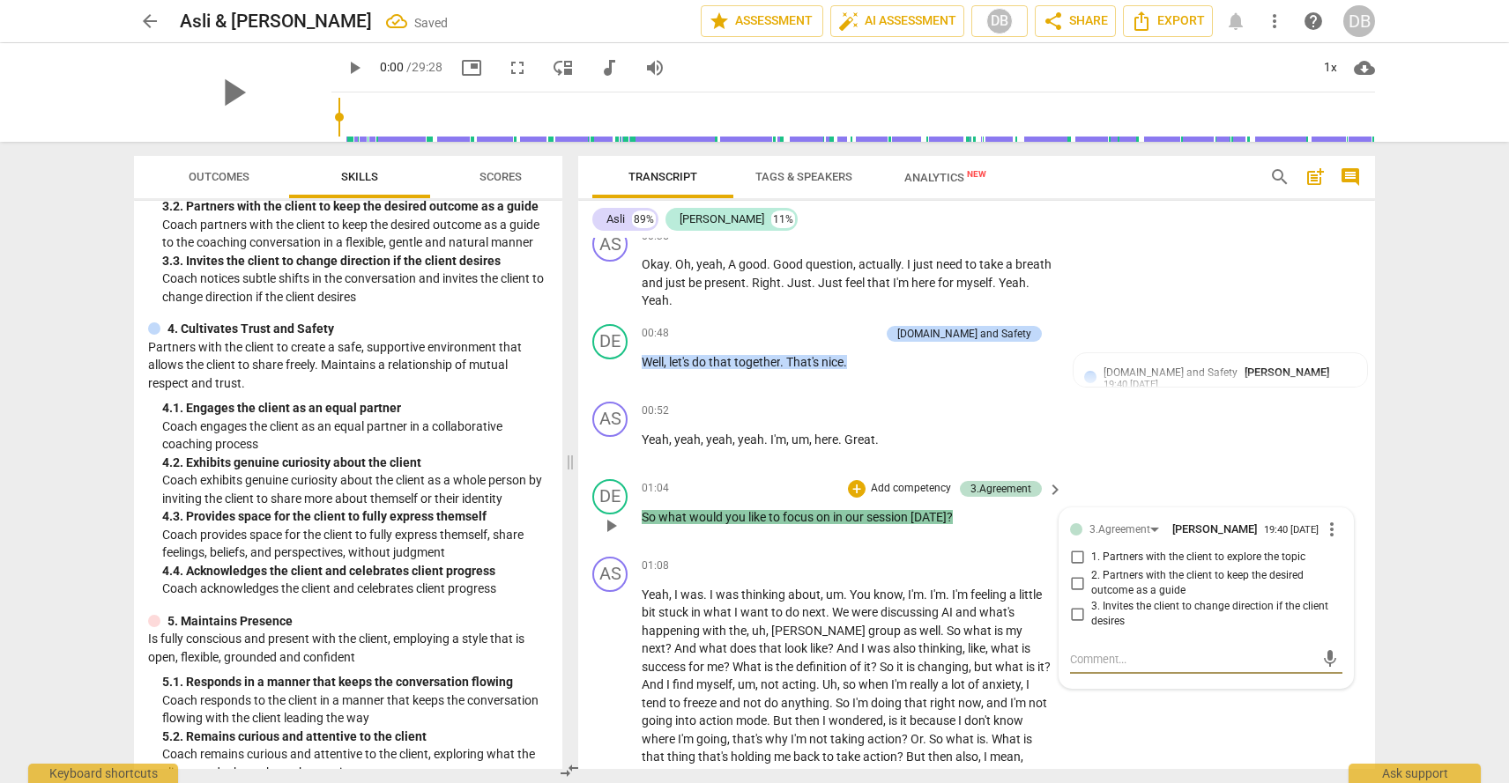
click at [1080, 567] on input "1. Partners with the client to explore the topic" at bounding box center [1077, 557] width 28 height 21
checkbox input "true"
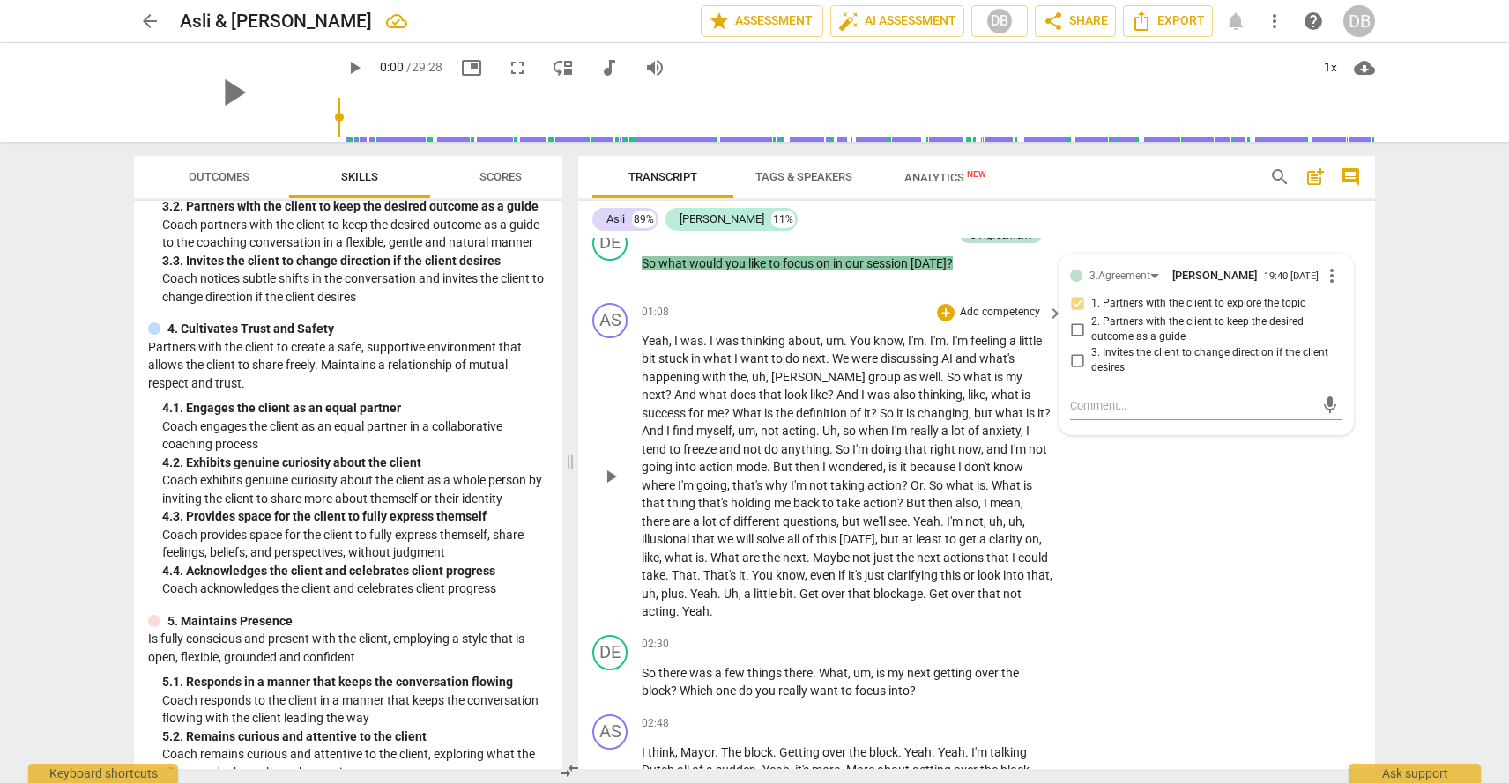
scroll to position [592, 0]
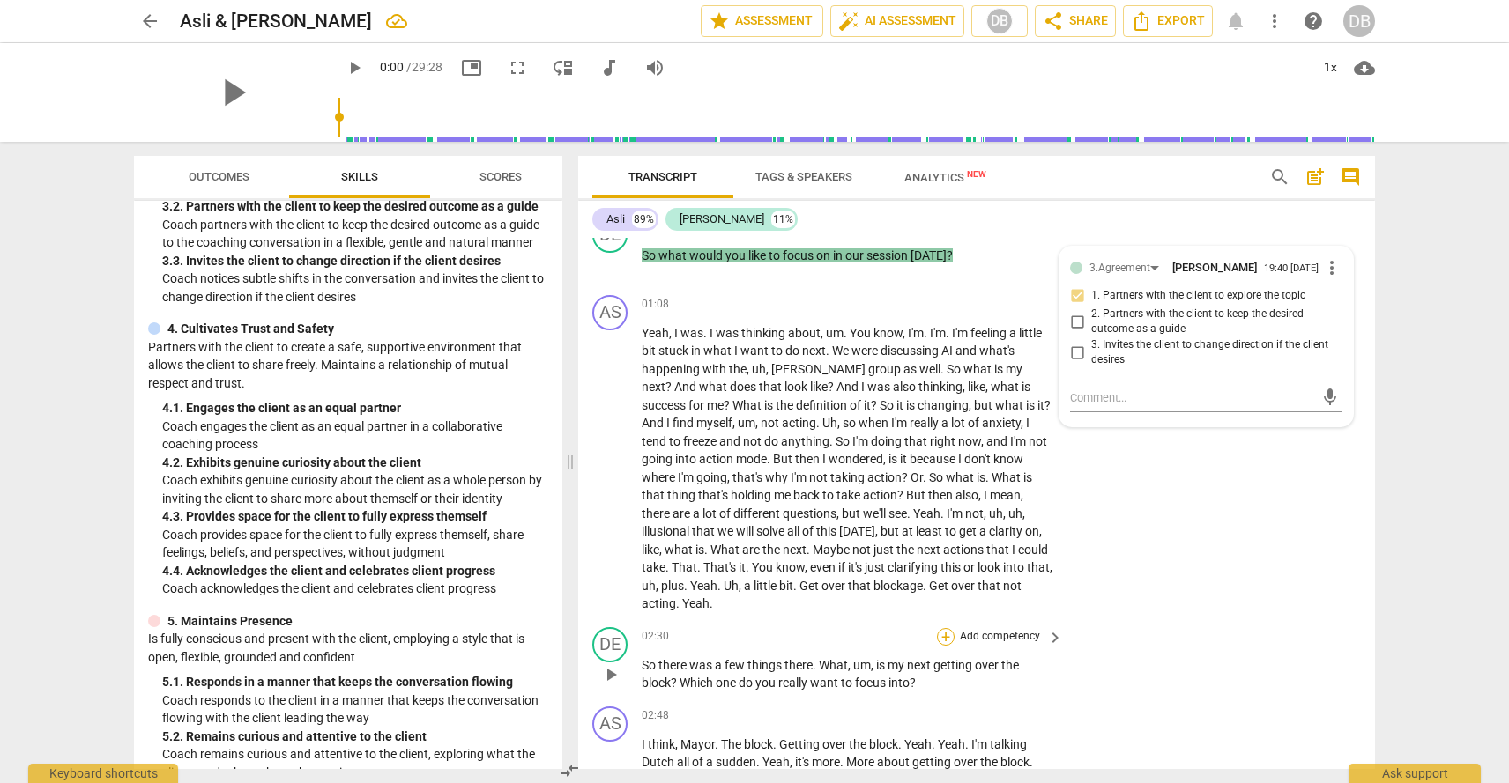
click at [945, 628] on div "+" at bounding box center [946, 637] width 18 height 18
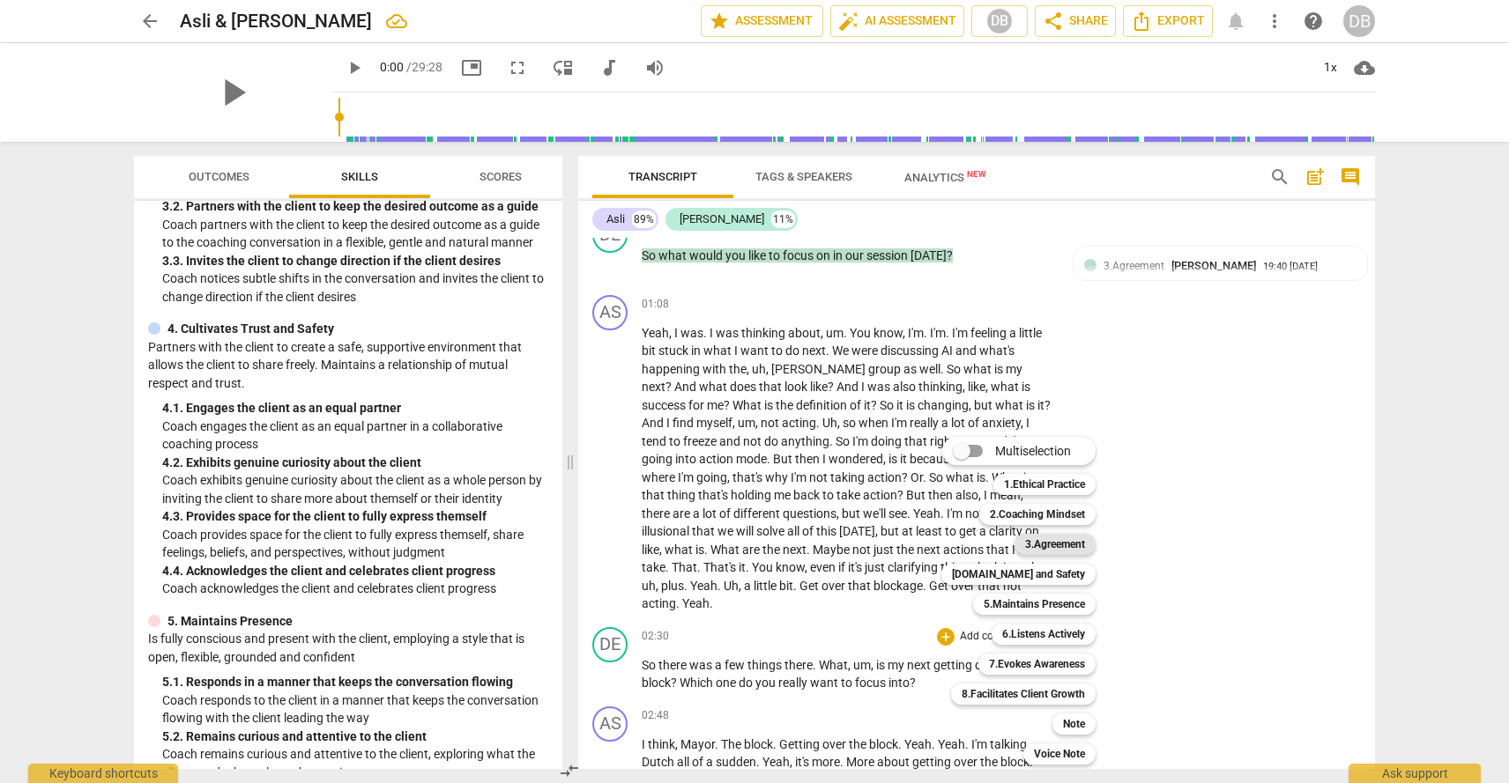
click at [1048, 546] on b "3.Agreement" at bounding box center [1055, 544] width 60 height 21
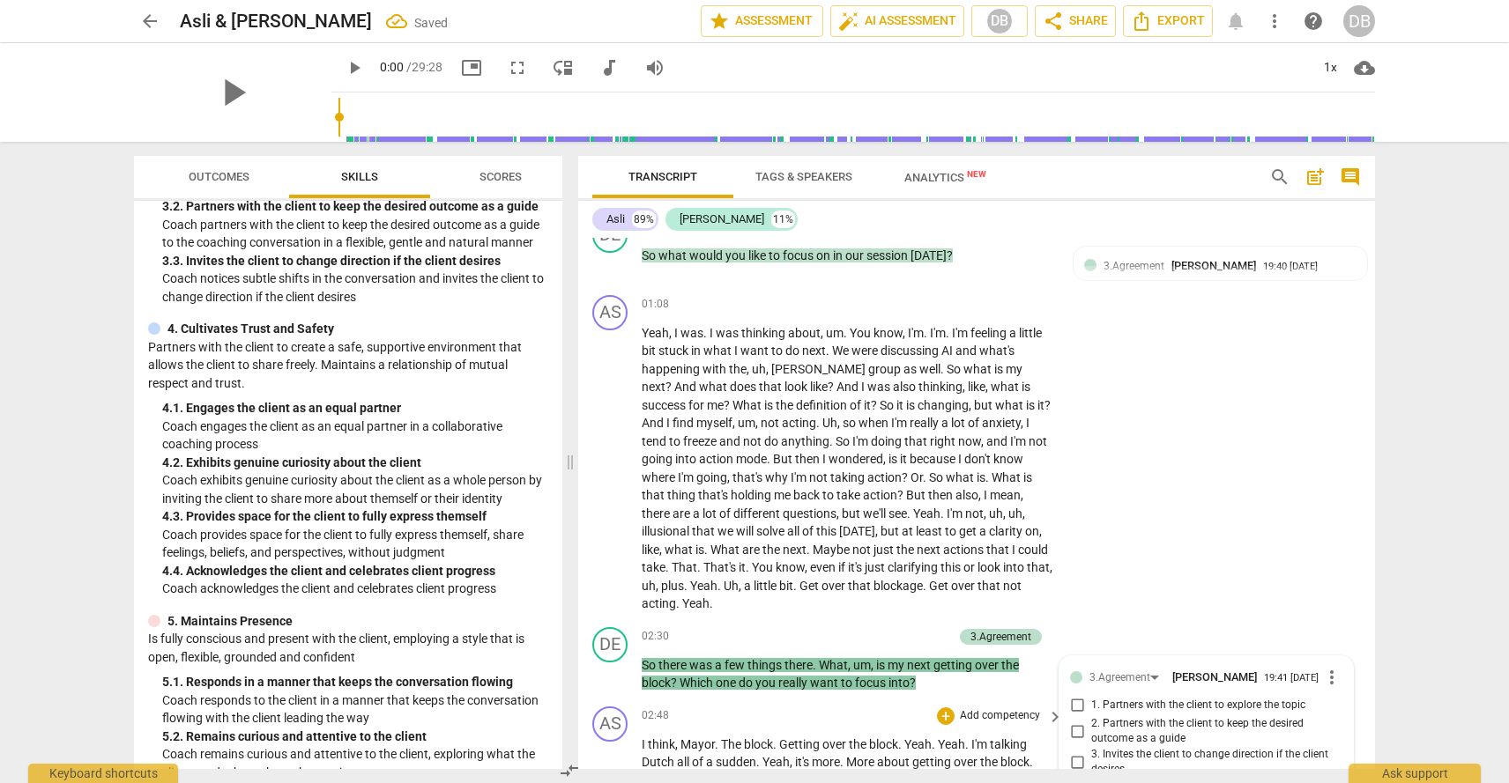
scroll to position [885, 0]
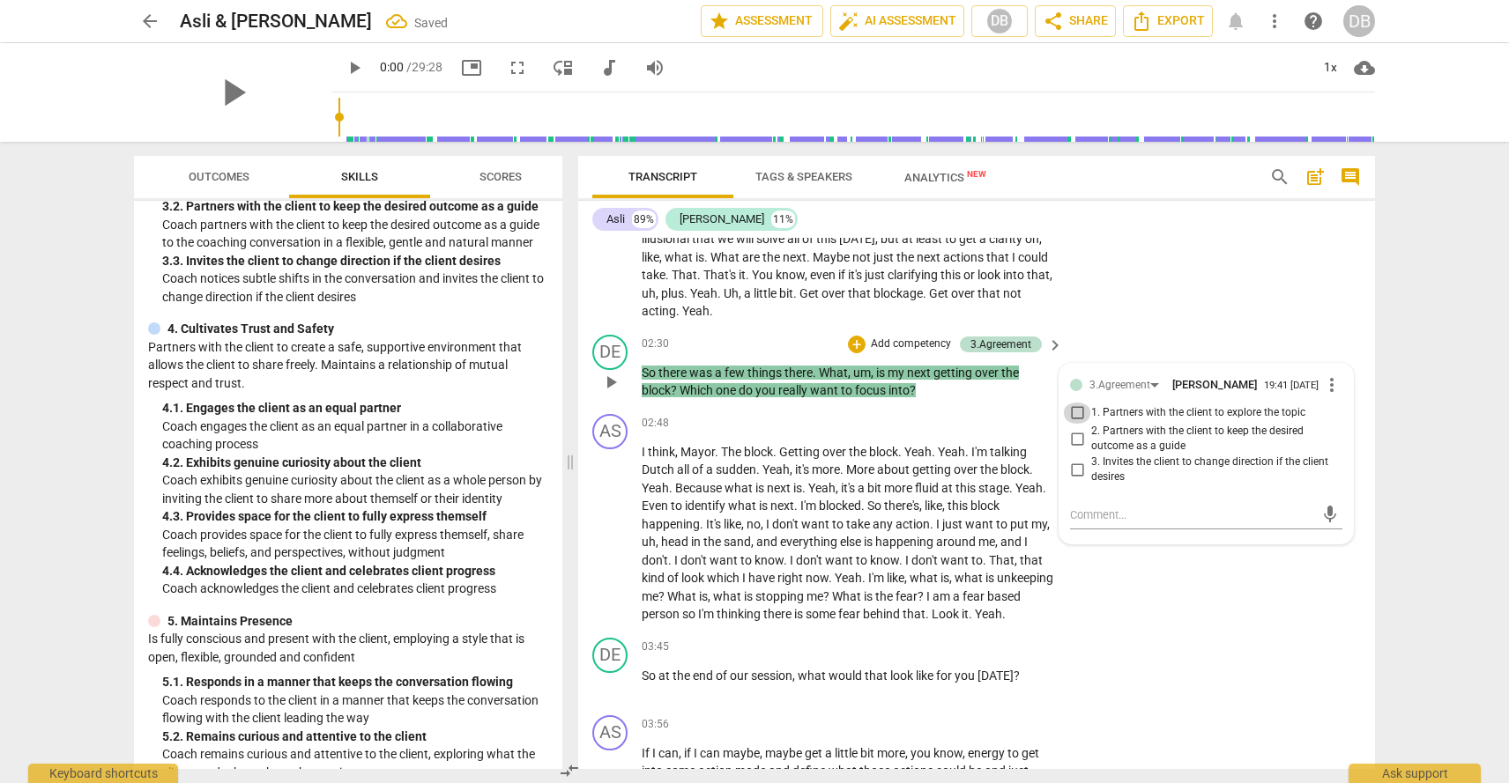
click at [1078, 403] on input "1. Partners with the client to explore the topic" at bounding box center [1077, 413] width 28 height 21
checkbox input "true"
click at [1004, 640] on p "Add competency" at bounding box center [1000, 648] width 84 height 16
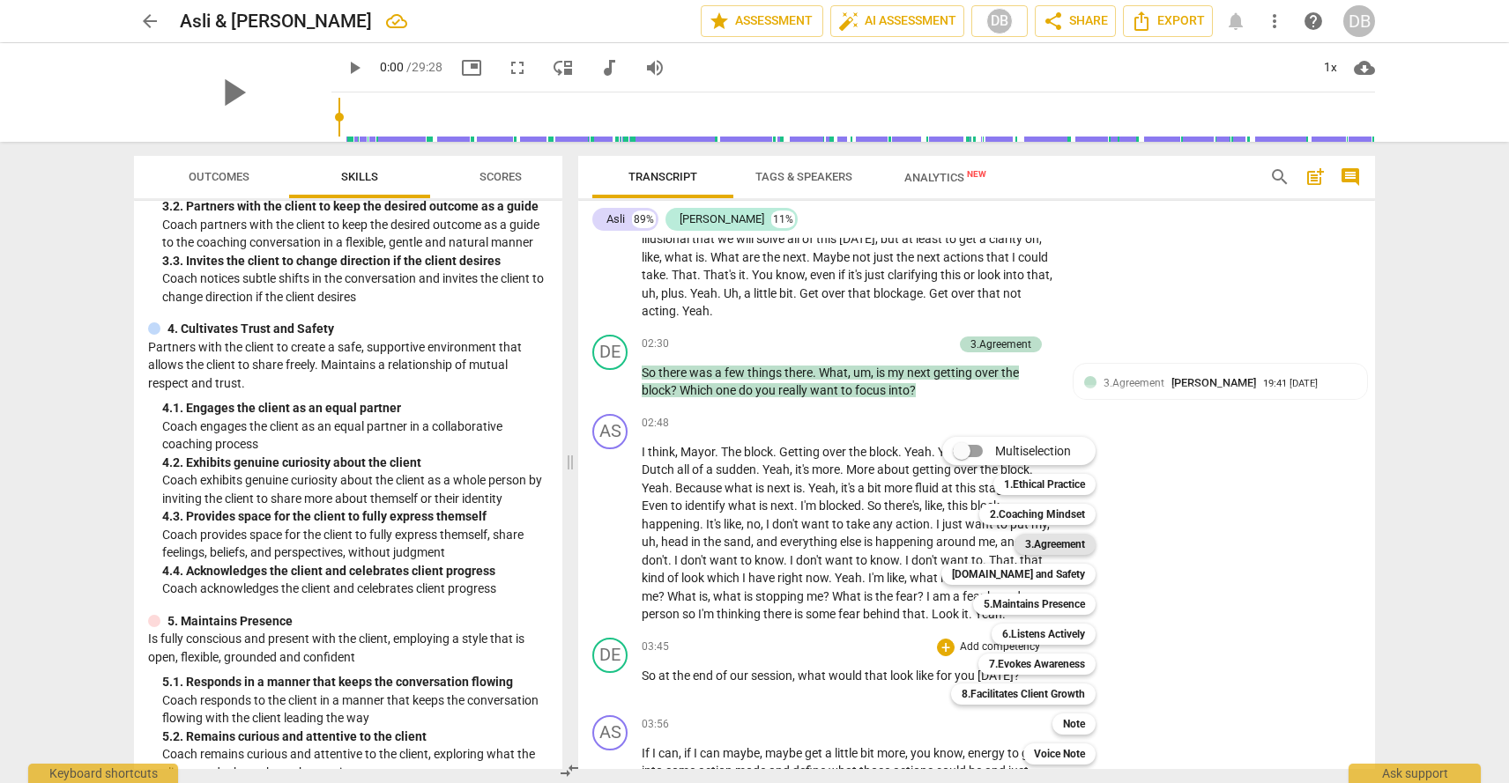
click at [1044, 540] on b "3.Agreement" at bounding box center [1055, 544] width 60 height 21
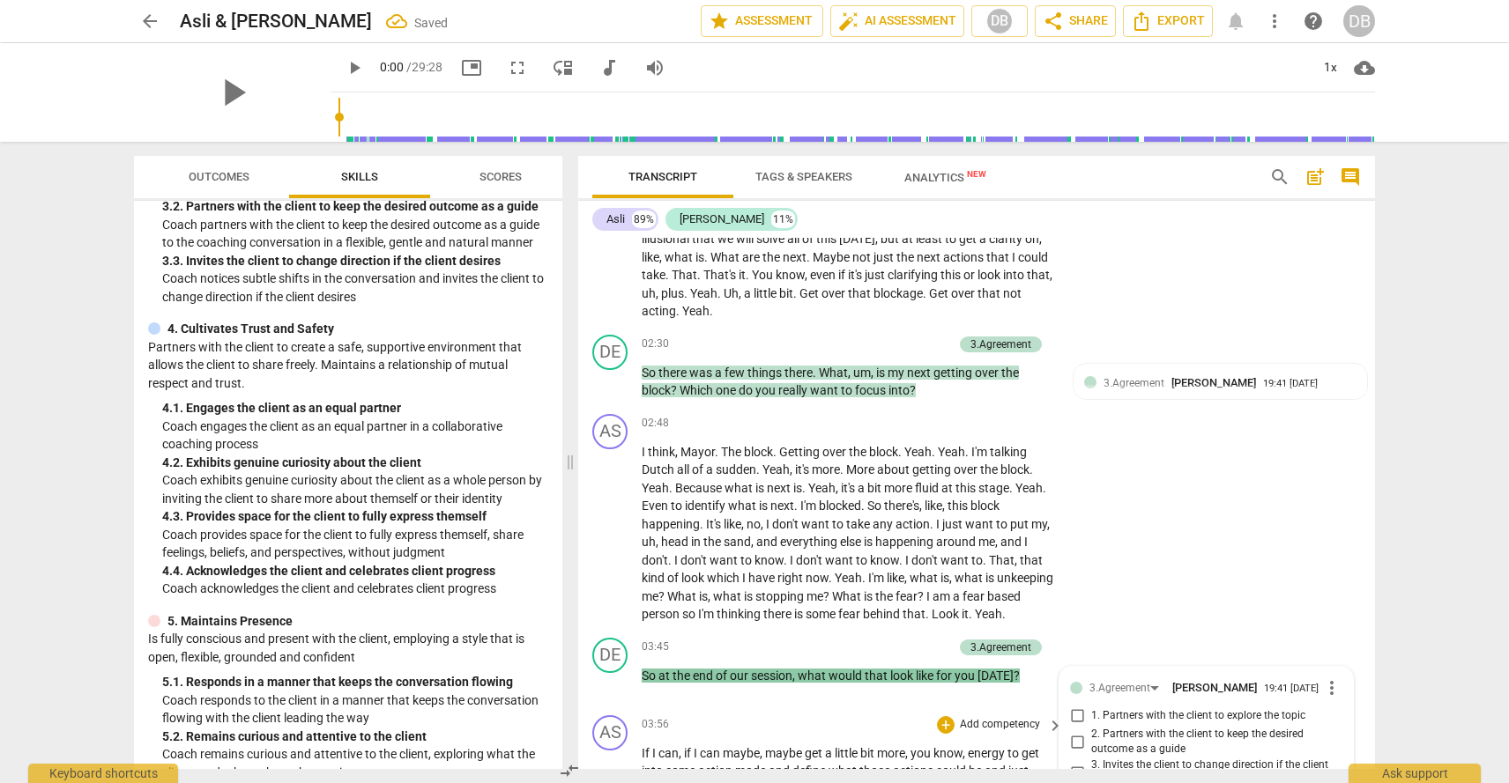
scroll to position [1188, 0]
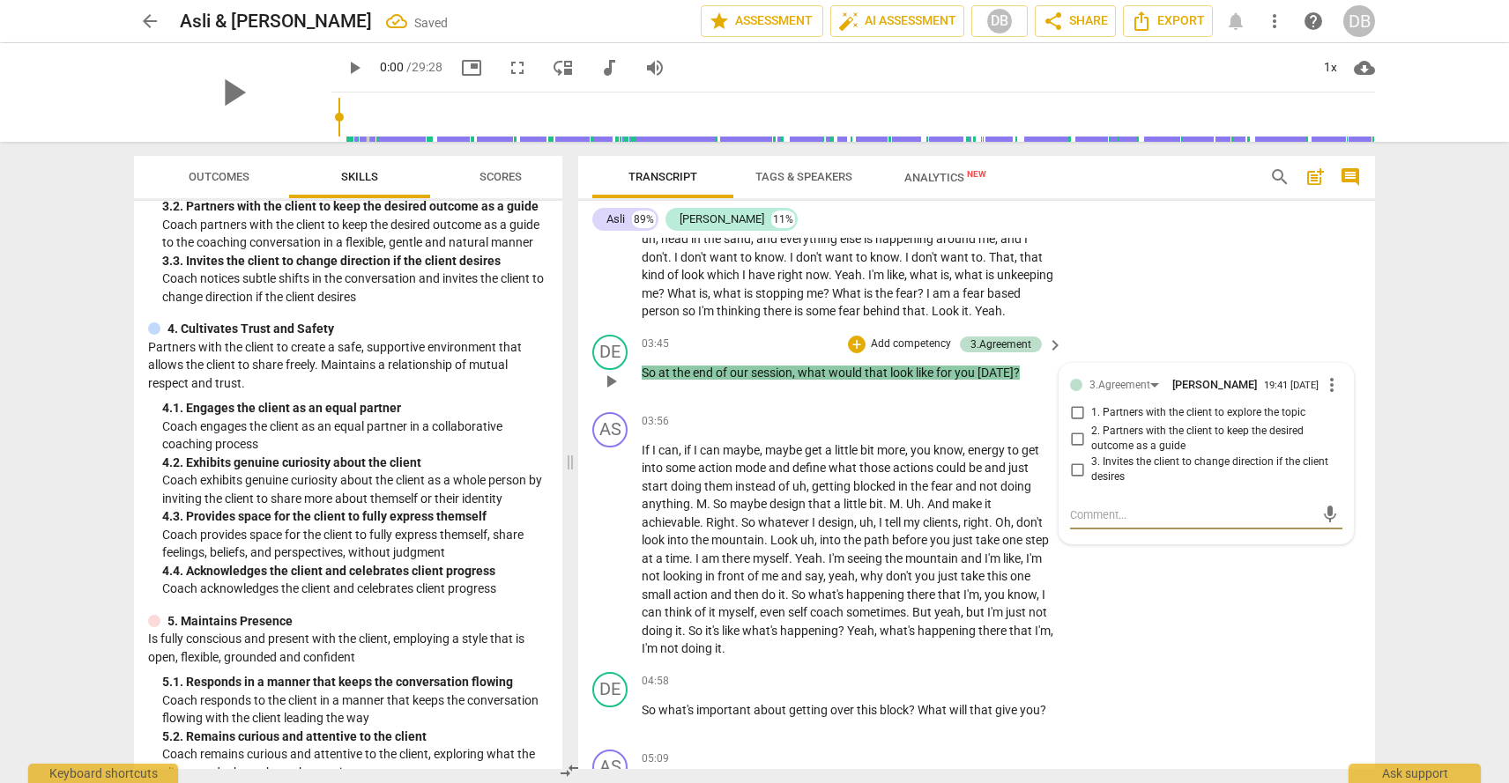
click at [1082, 403] on input "1. Partners with the client to explore the topic" at bounding box center [1077, 413] width 28 height 21
checkbox input "true"
click at [947, 673] on div "+" at bounding box center [946, 682] width 18 height 18
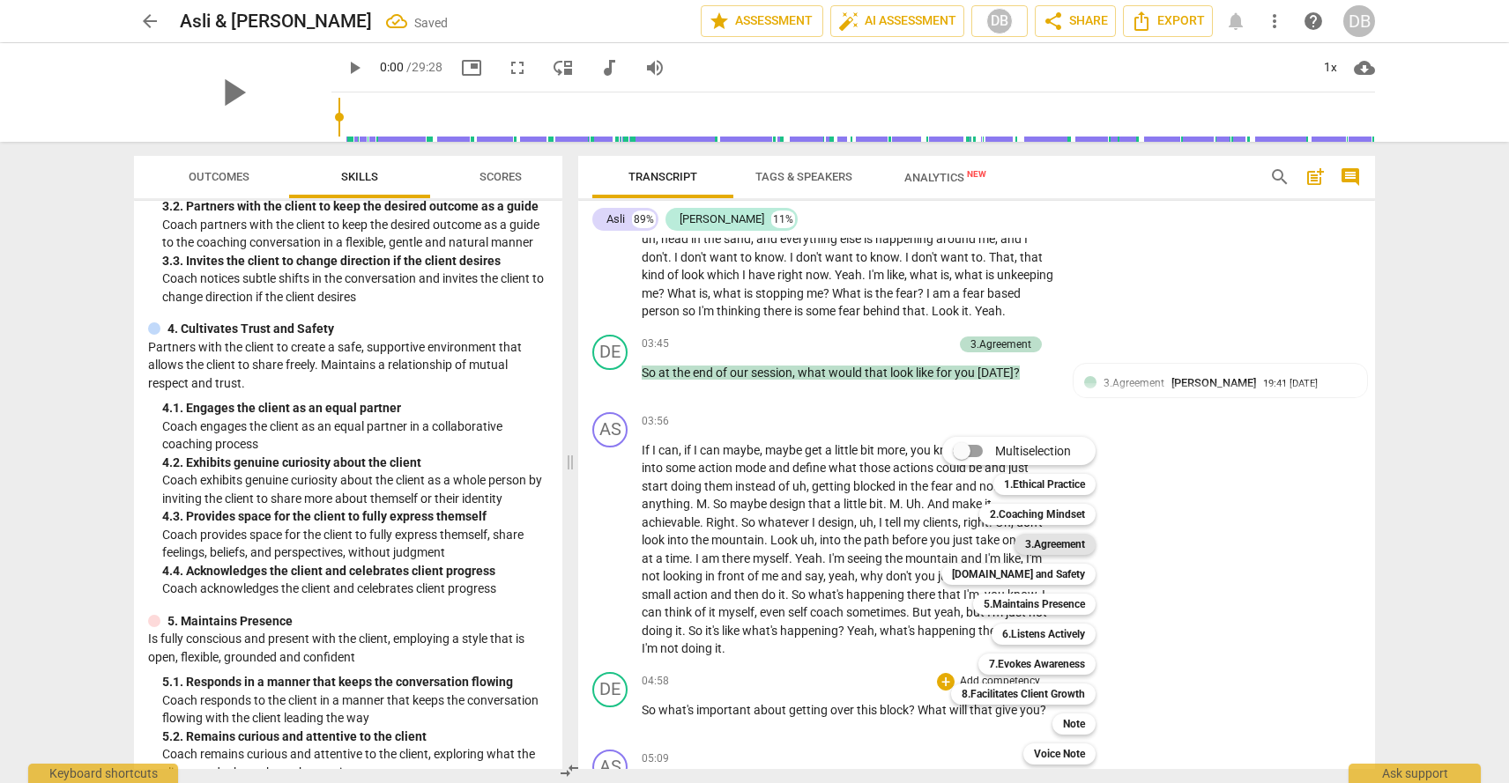
click at [1040, 543] on b "3.Agreement" at bounding box center [1055, 544] width 60 height 21
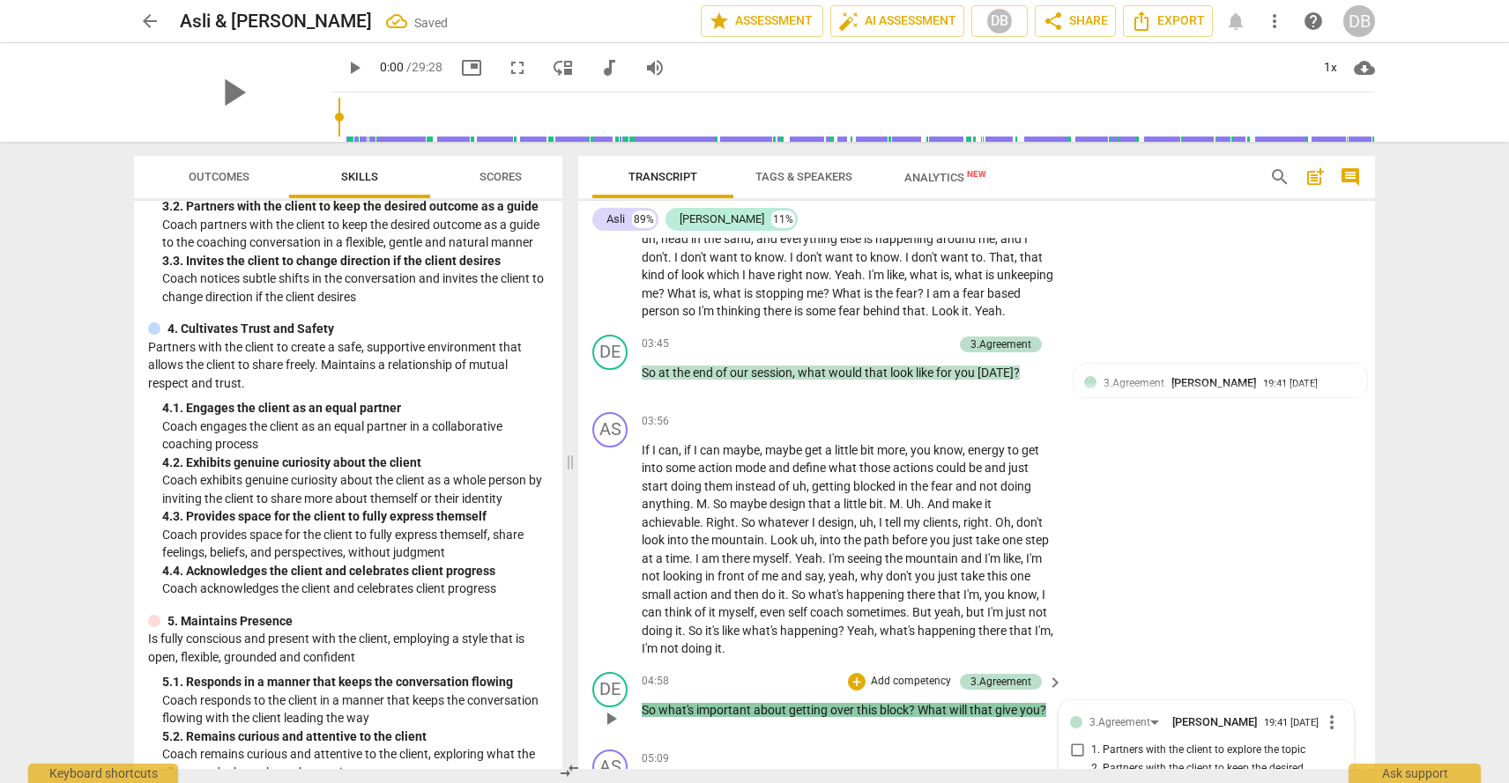
scroll to position [1526, 0]
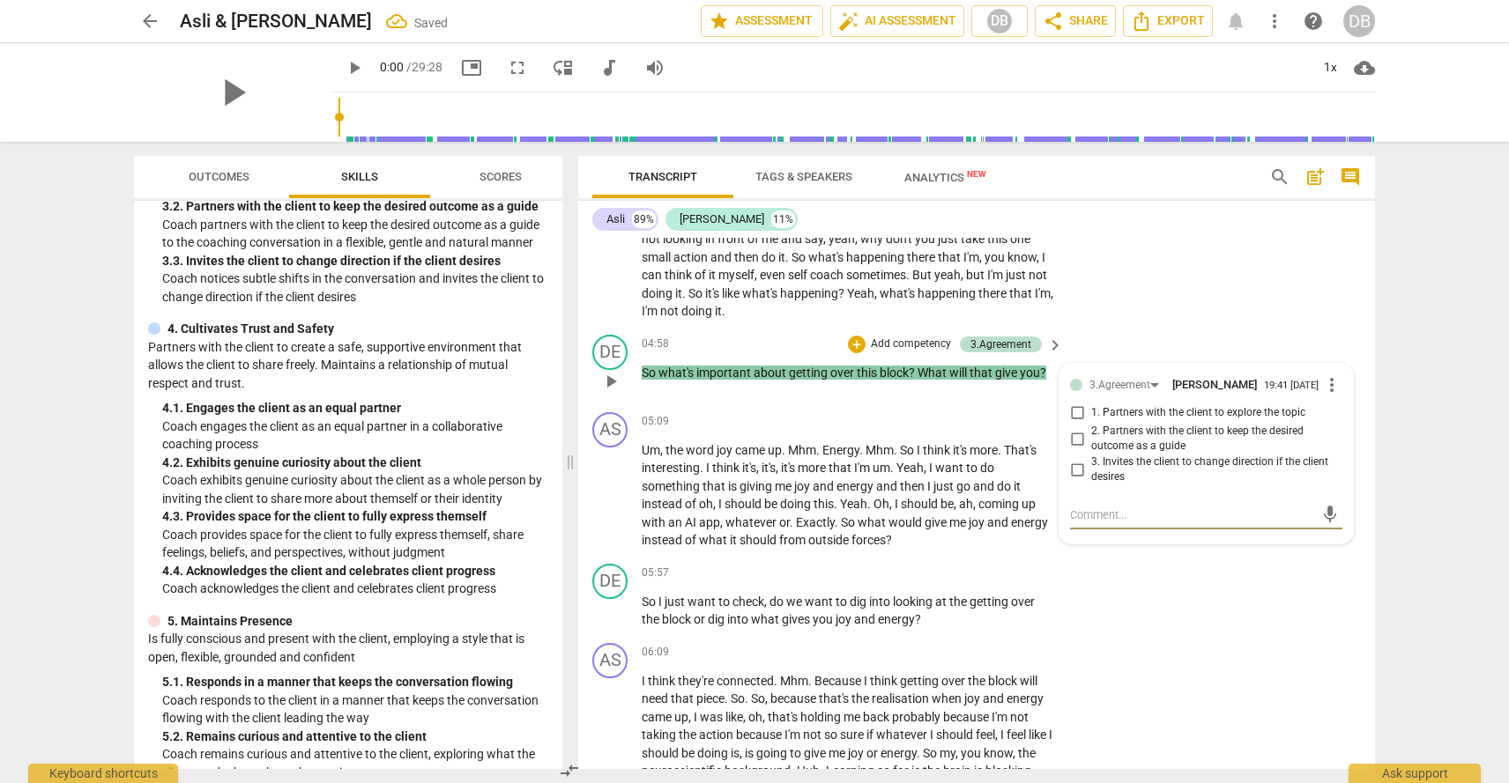
click at [1079, 403] on input "1. Partners with the client to explore the topic" at bounding box center [1077, 413] width 28 height 21
checkbox input "true"
click at [1035, 566] on p "Add competency" at bounding box center [1000, 574] width 84 height 16
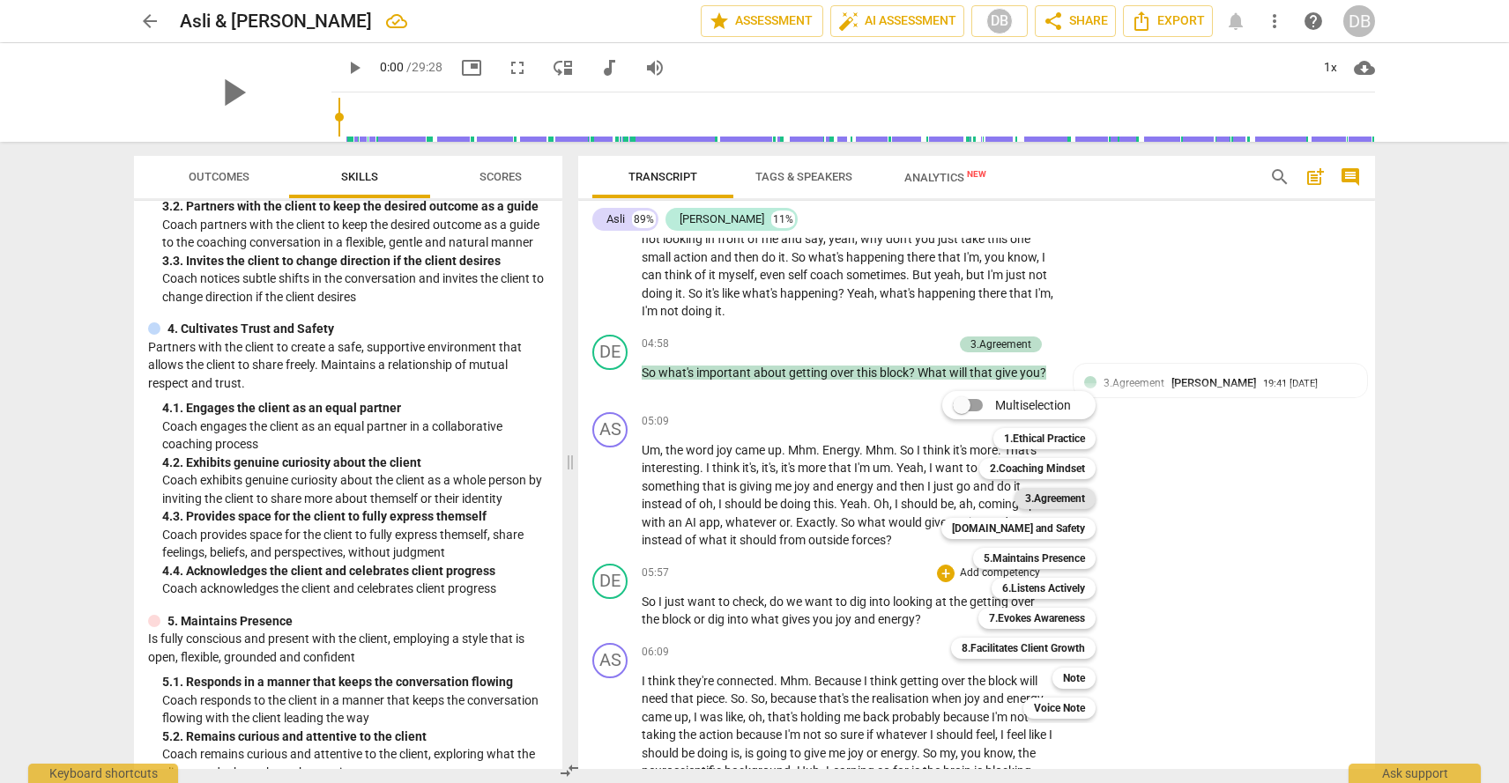
click at [1055, 501] on b "3.Agreement" at bounding box center [1055, 498] width 60 height 21
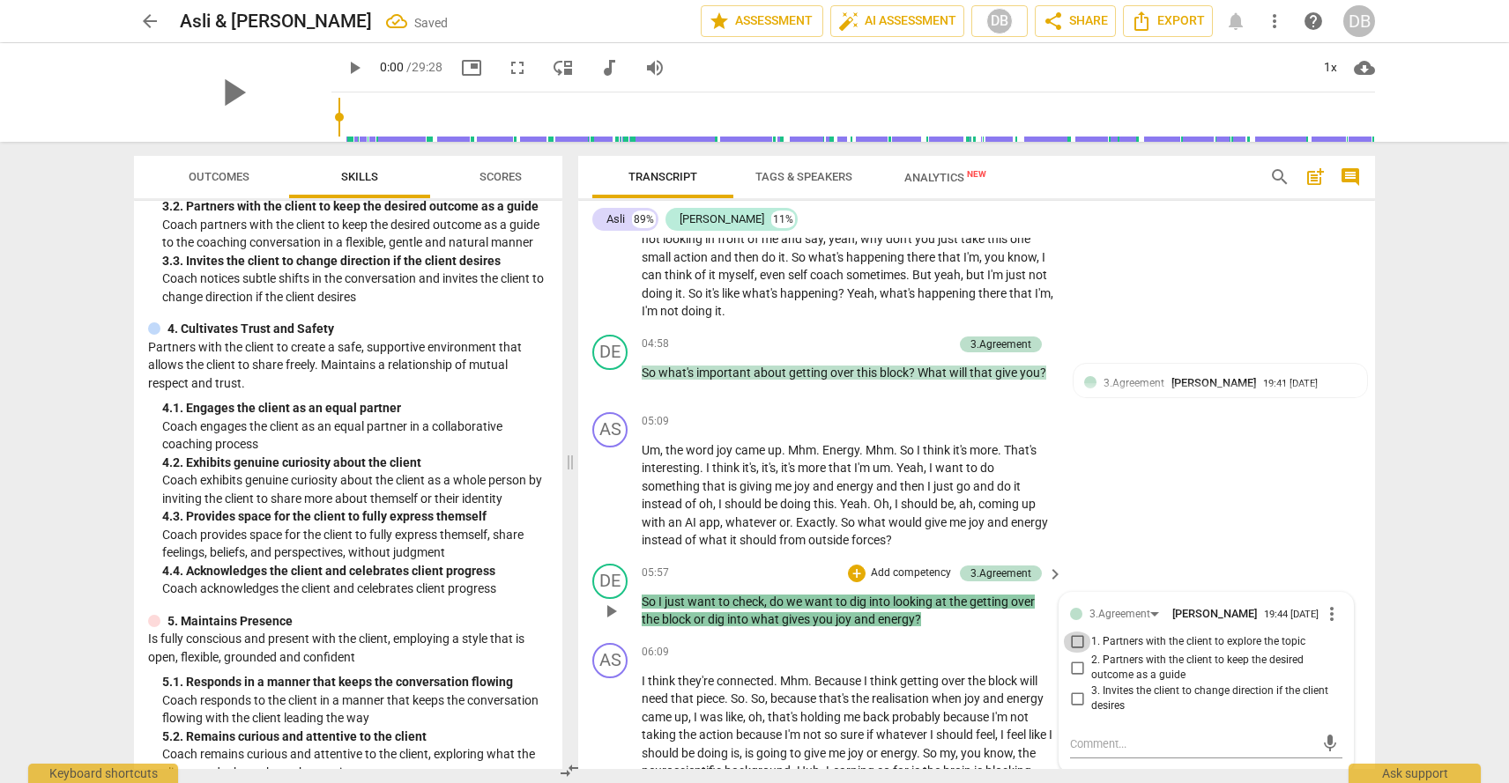
click at [1074, 632] on input "1. Partners with the client to explore the topic" at bounding box center [1077, 642] width 28 height 21
checkbox input "true"
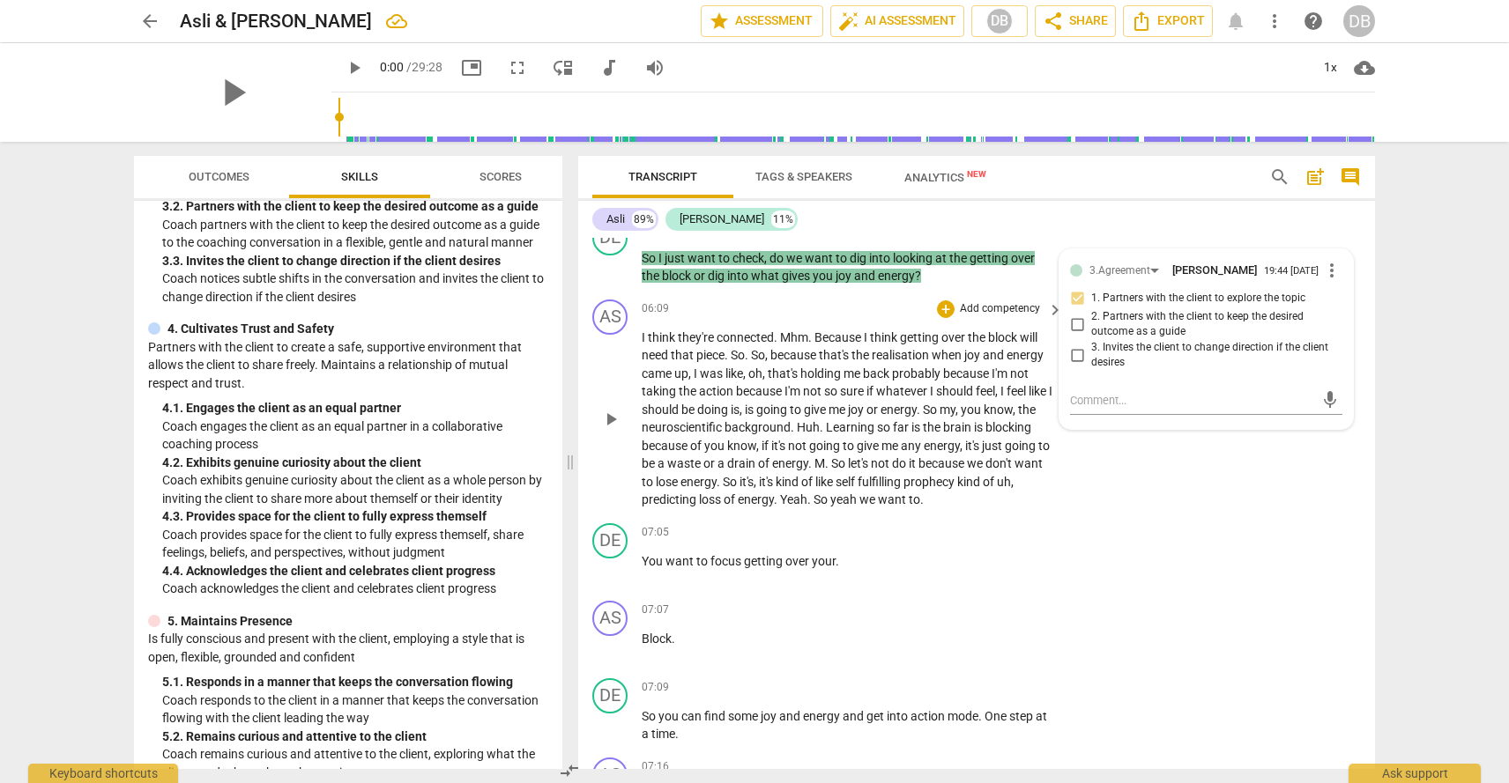
scroll to position [1880, 0]
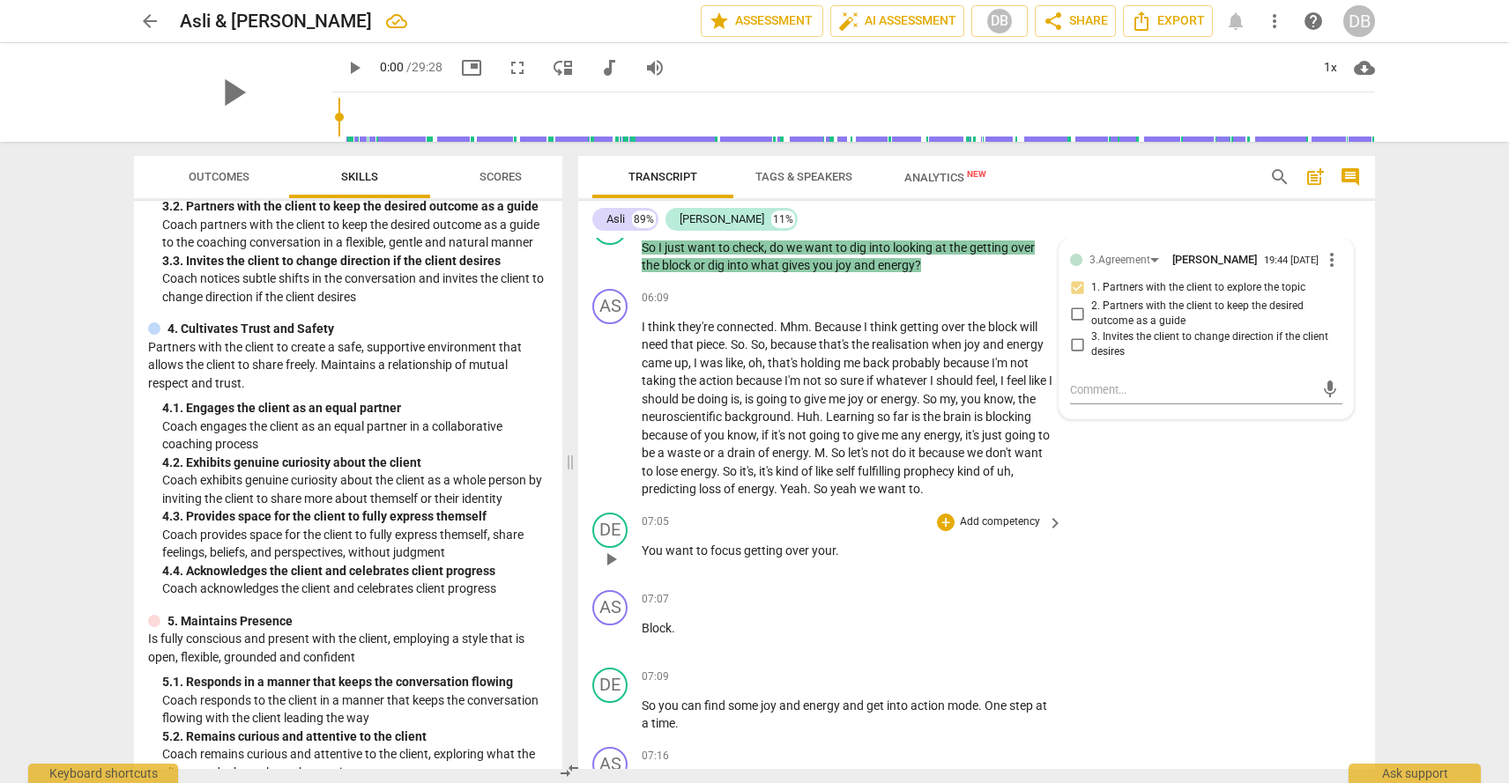
click at [840, 542] on p "You want to focus getting over your ." at bounding box center [848, 551] width 412 height 19
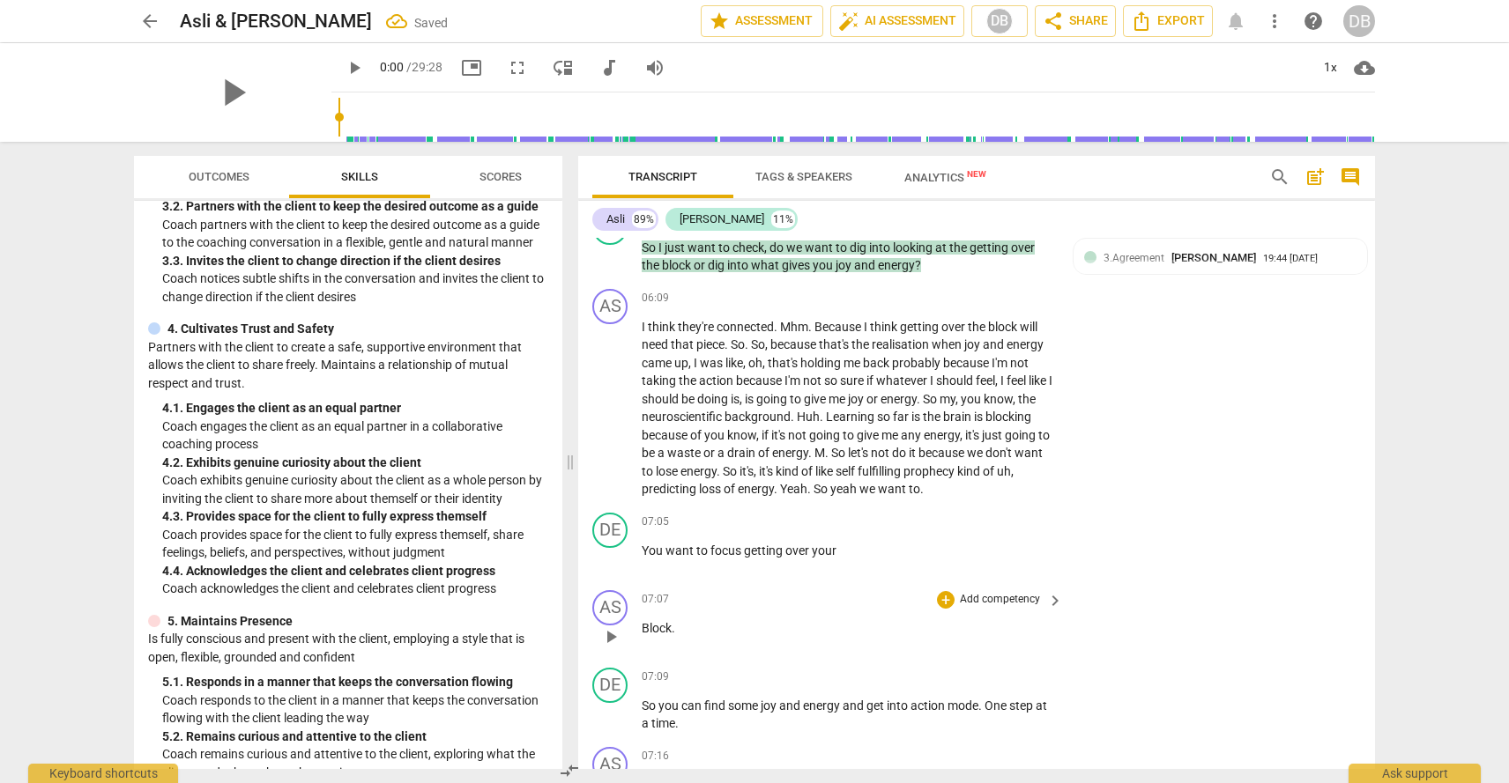
click at [644, 621] on span "Block" at bounding box center [657, 628] width 30 height 14
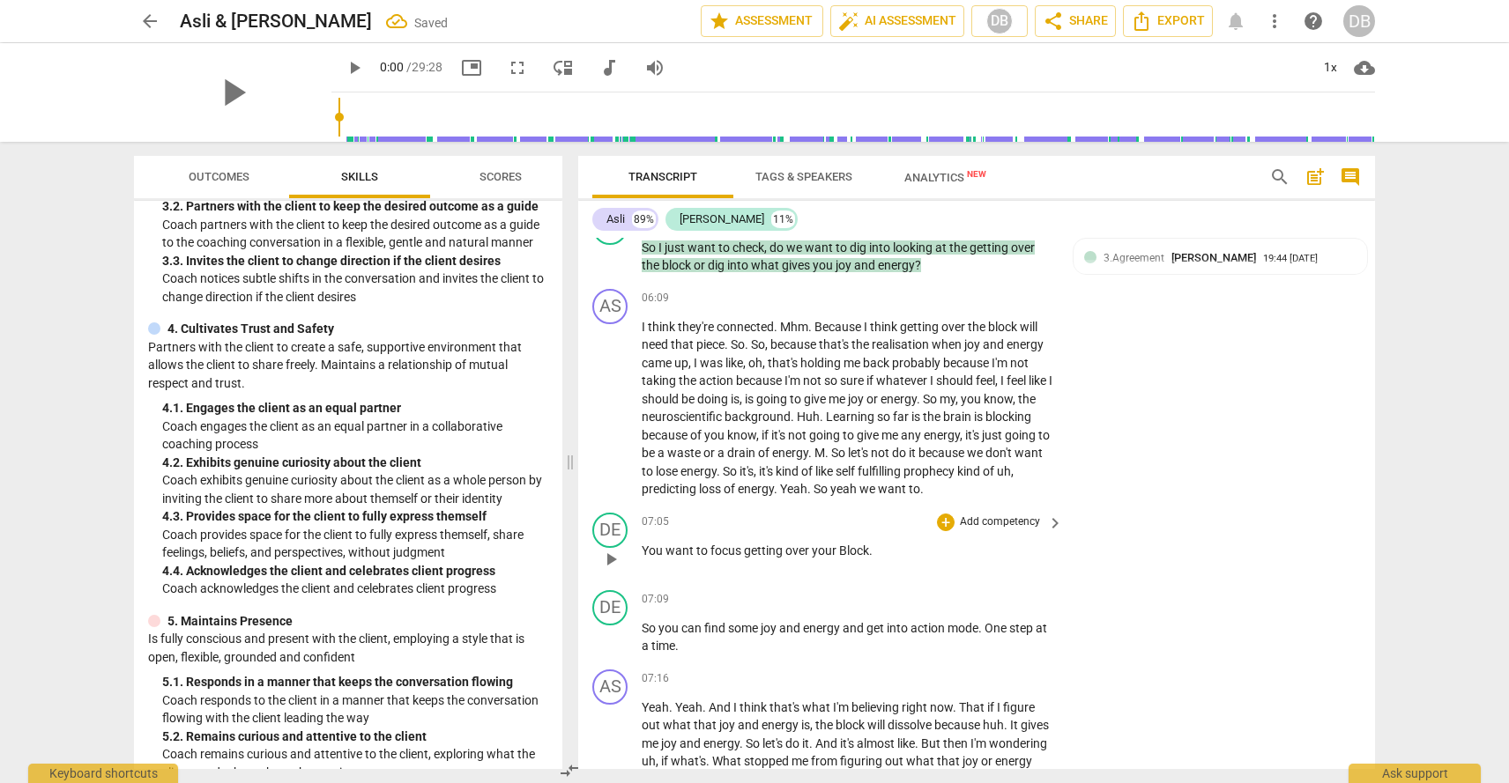
click at [848, 544] on span "Block" at bounding box center [854, 551] width 30 height 14
click at [844, 544] on span "Block" at bounding box center [854, 551] width 30 height 14
click at [645, 621] on span "So" at bounding box center [650, 628] width 17 height 14
click at [642, 621] on span "So" at bounding box center [650, 628] width 17 height 14
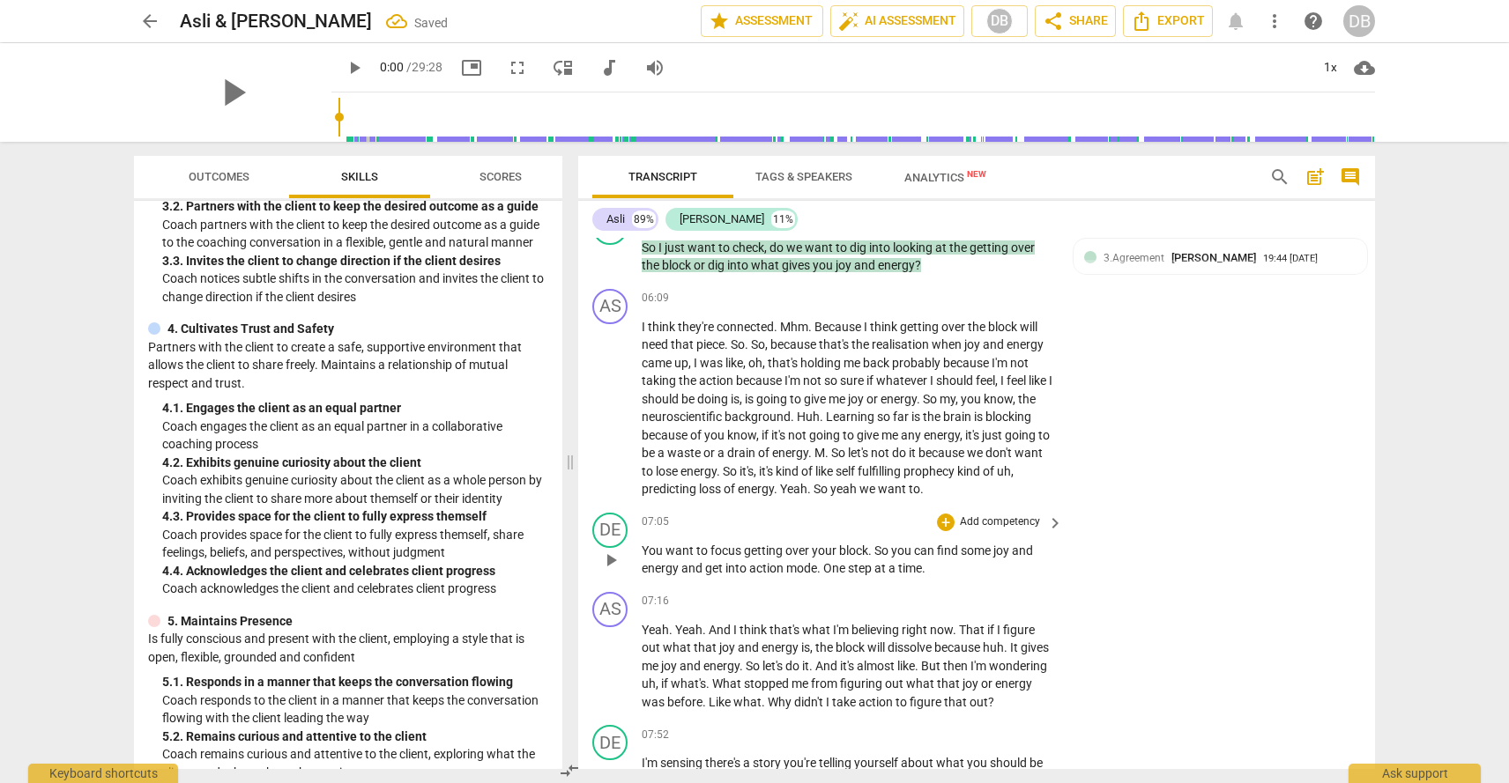
click at [881, 544] on span "So" at bounding box center [882, 551] width 17 height 14
click at [937, 514] on div "+" at bounding box center [946, 523] width 18 height 18
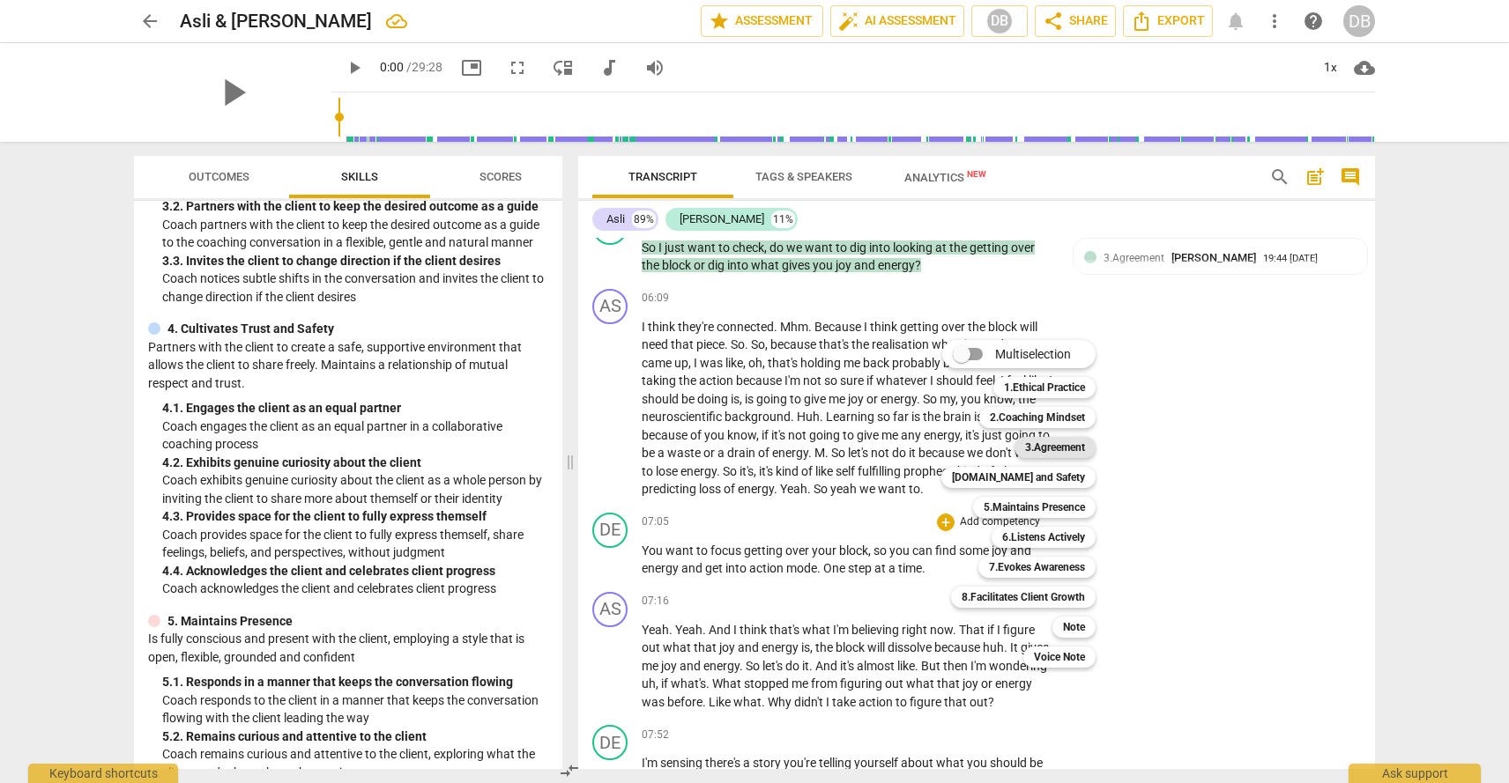
click at [1037, 449] on b "3.Agreement" at bounding box center [1055, 447] width 60 height 21
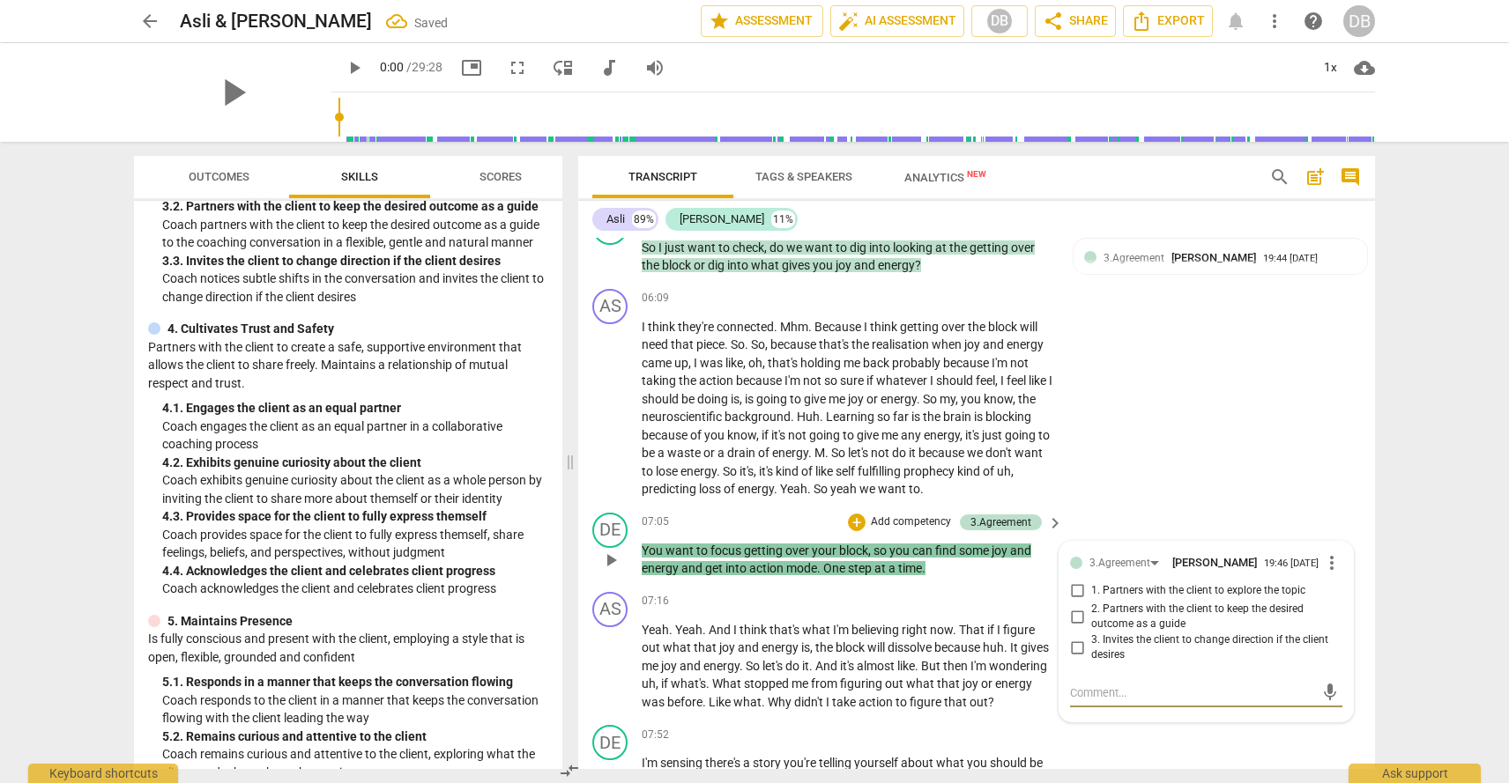
click at [1079, 581] on input "1. Partners with the client to explore the topic" at bounding box center [1077, 591] width 28 height 21
checkbox input "true"
click at [1177, 428] on div "AS play_arrow pause 06:09 + Add competency keyboard_arrow_right I think they're…" at bounding box center [976, 394] width 797 height 224
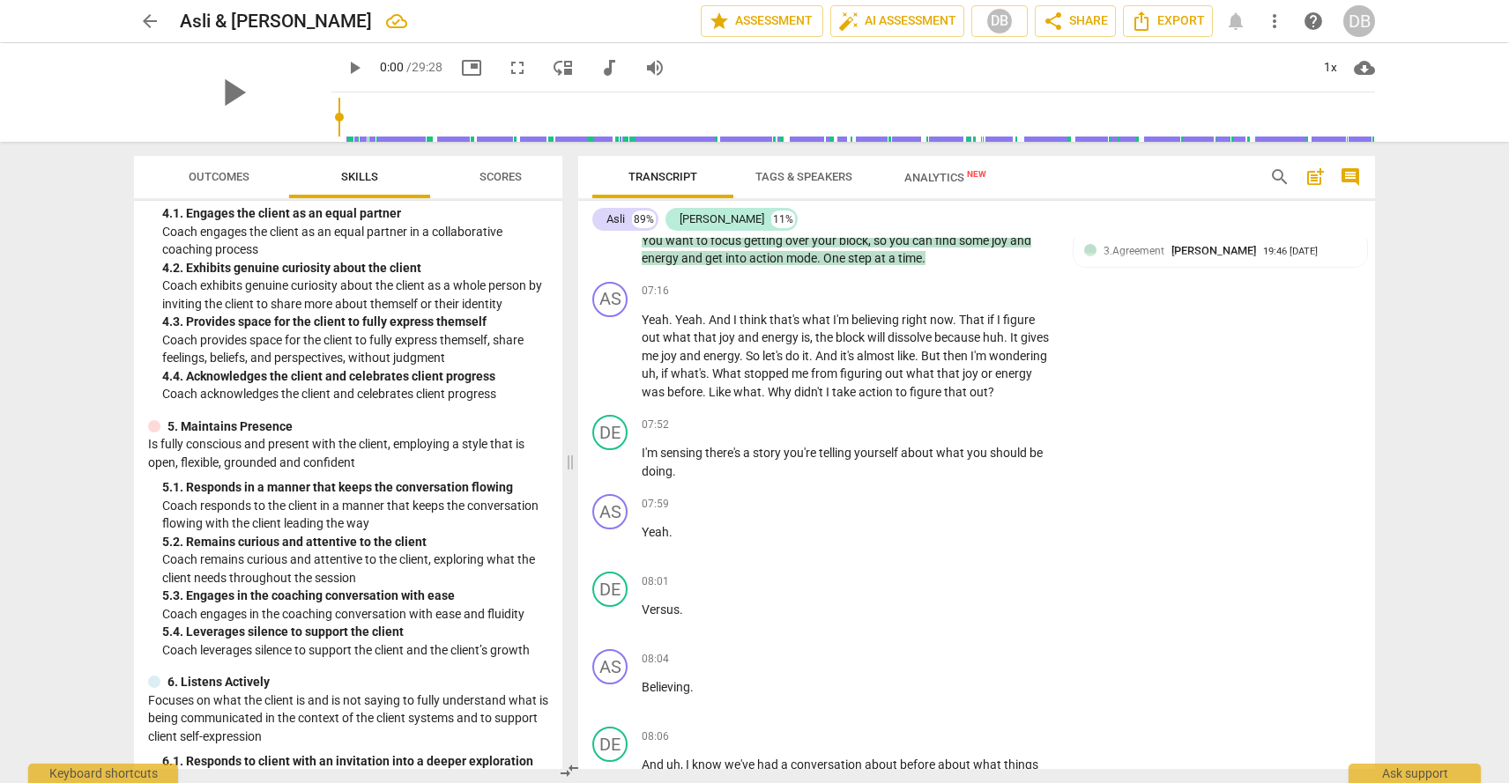
scroll to position [595, 0]
click at [944, 416] on div "+" at bounding box center [946, 425] width 18 height 18
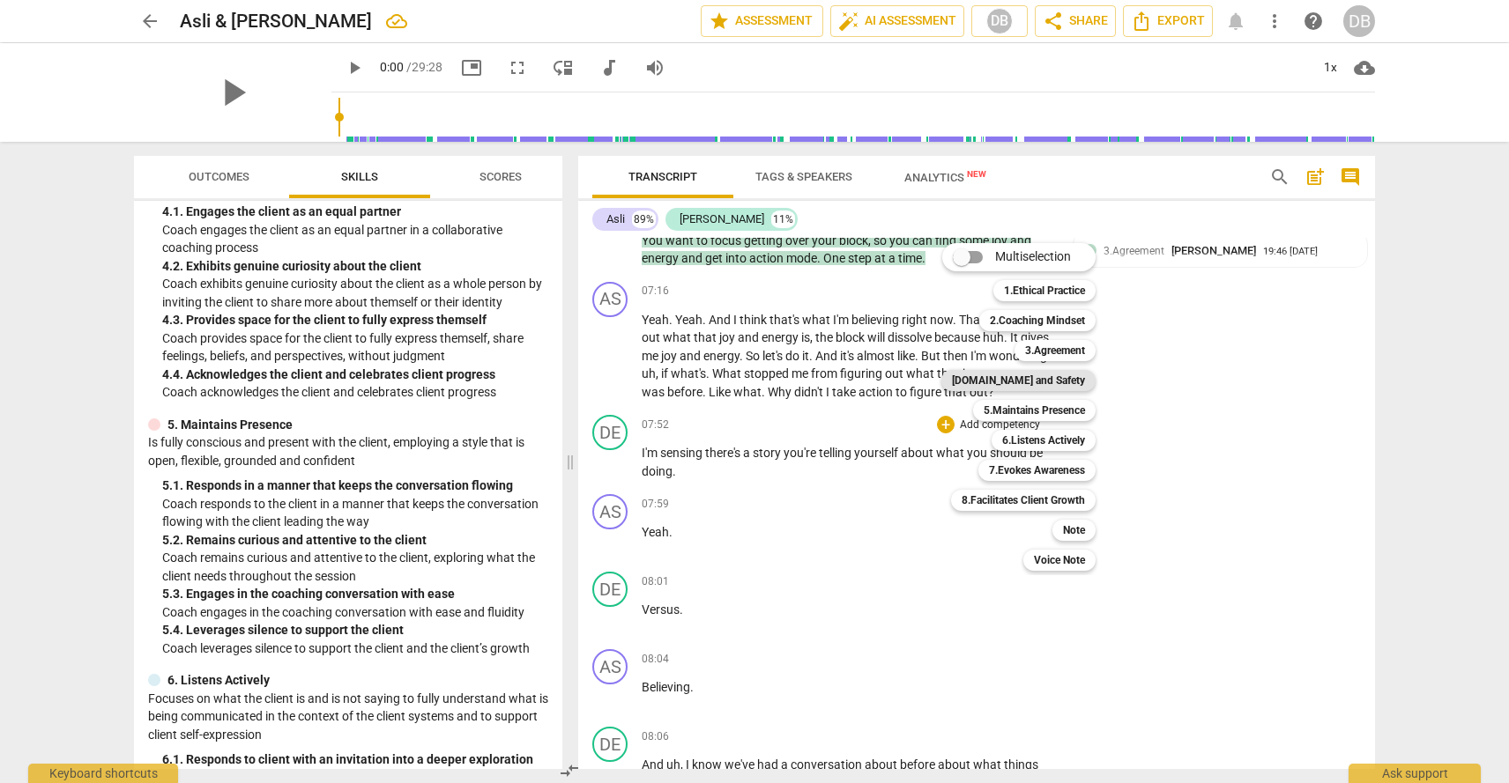
click at [1036, 379] on b "[DOMAIN_NAME] and Safety" at bounding box center [1018, 380] width 133 height 21
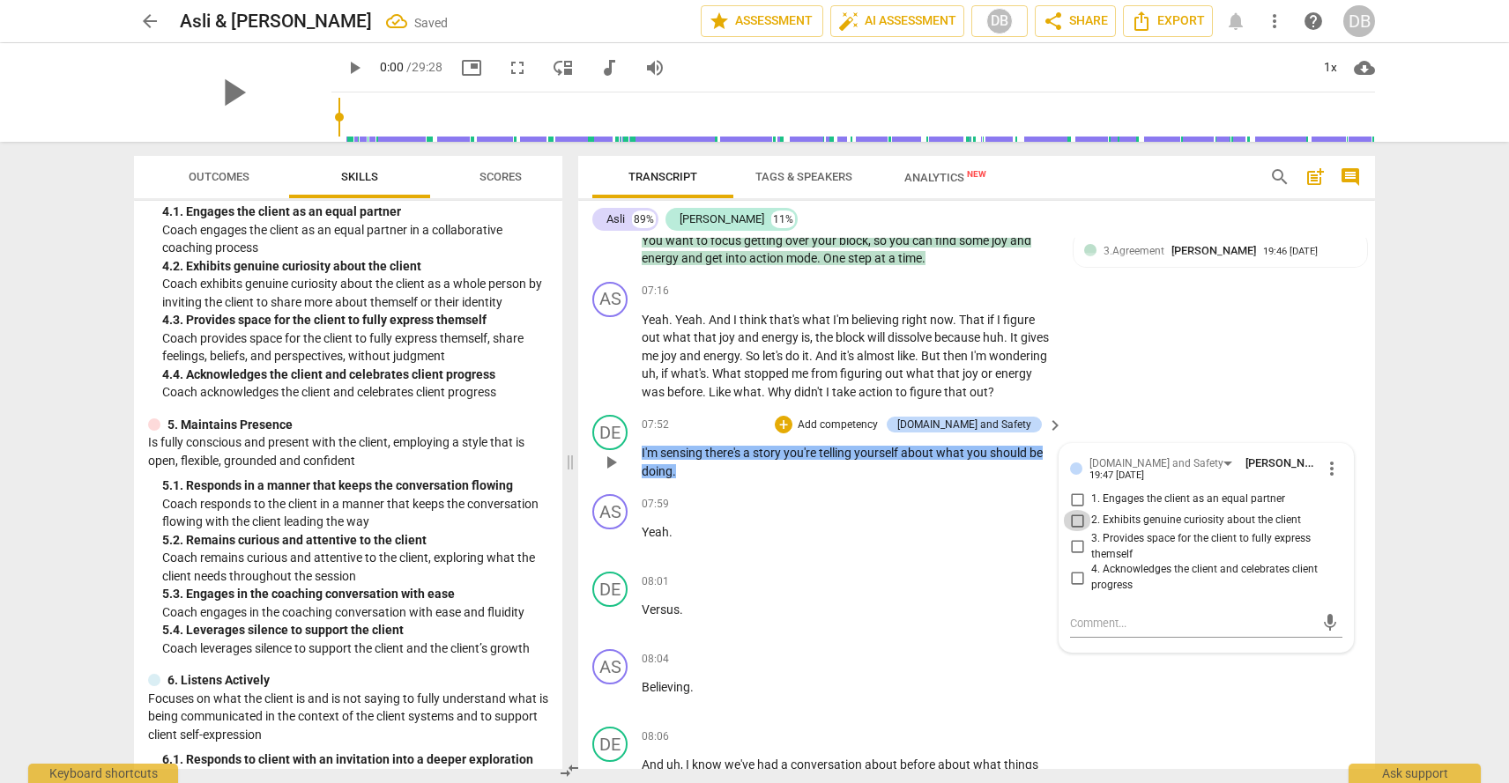
click at [1075, 510] on input "2. Exhibits genuine curiosity about the client" at bounding box center [1077, 520] width 28 height 21
checkbox input "true"
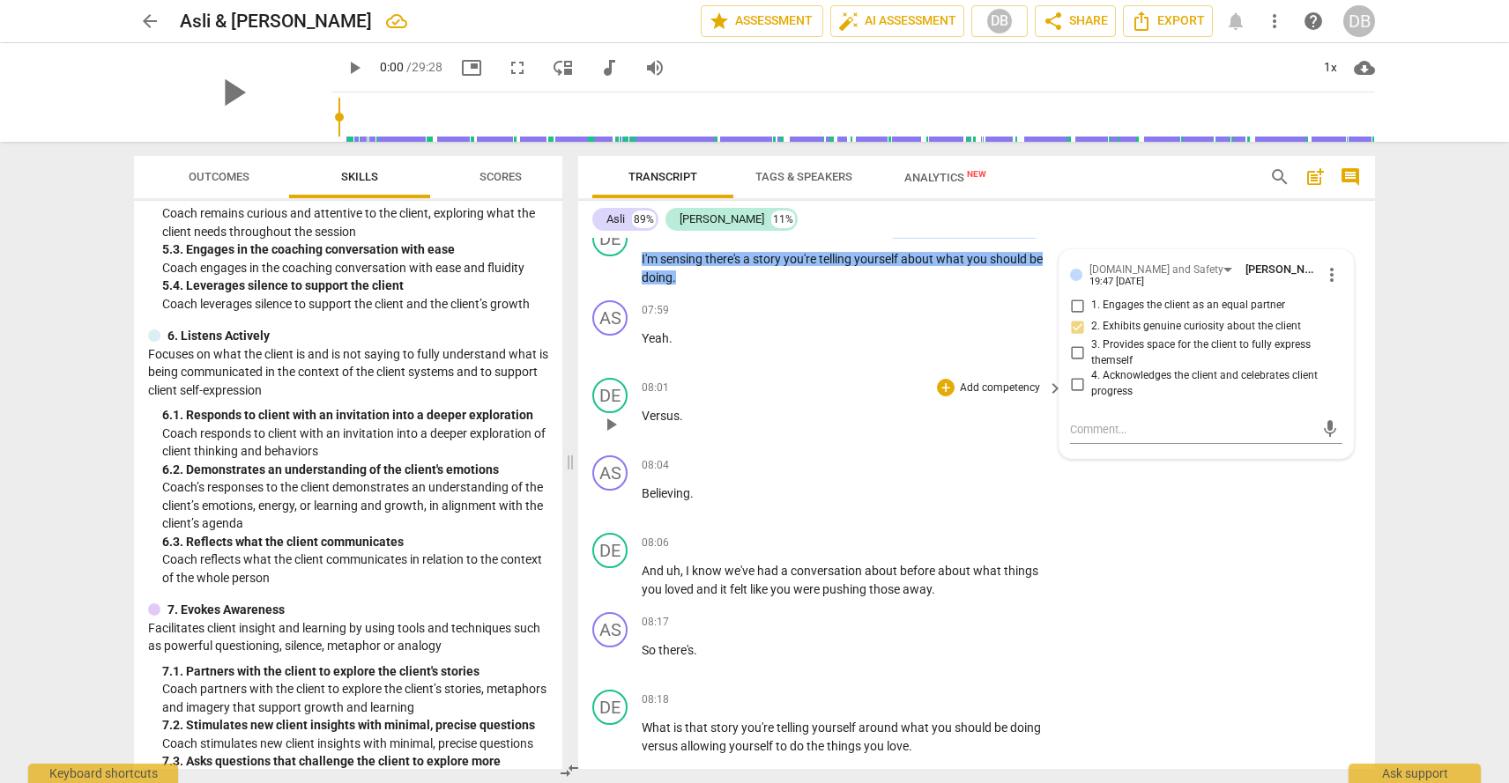
scroll to position [2386, 0]
click at [614, 568] on span "play_arrow" at bounding box center [610, 578] width 21 height 21
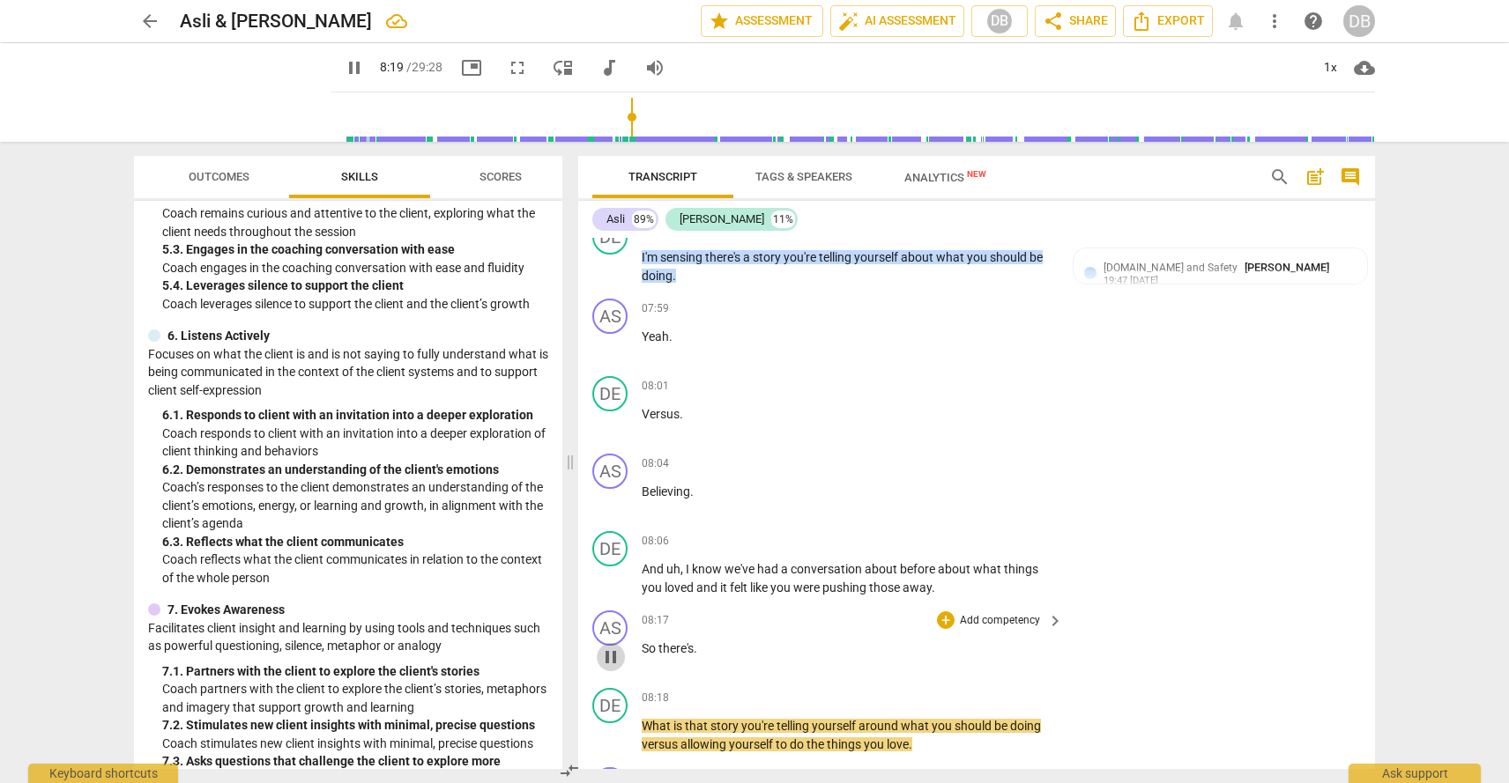
click at [609, 647] on span "pause" at bounding box center [610, 657] width 21 height 21
type input "500"
click at [644, 642] on span "So" at bounding box center [650, 649] width 17 height 14
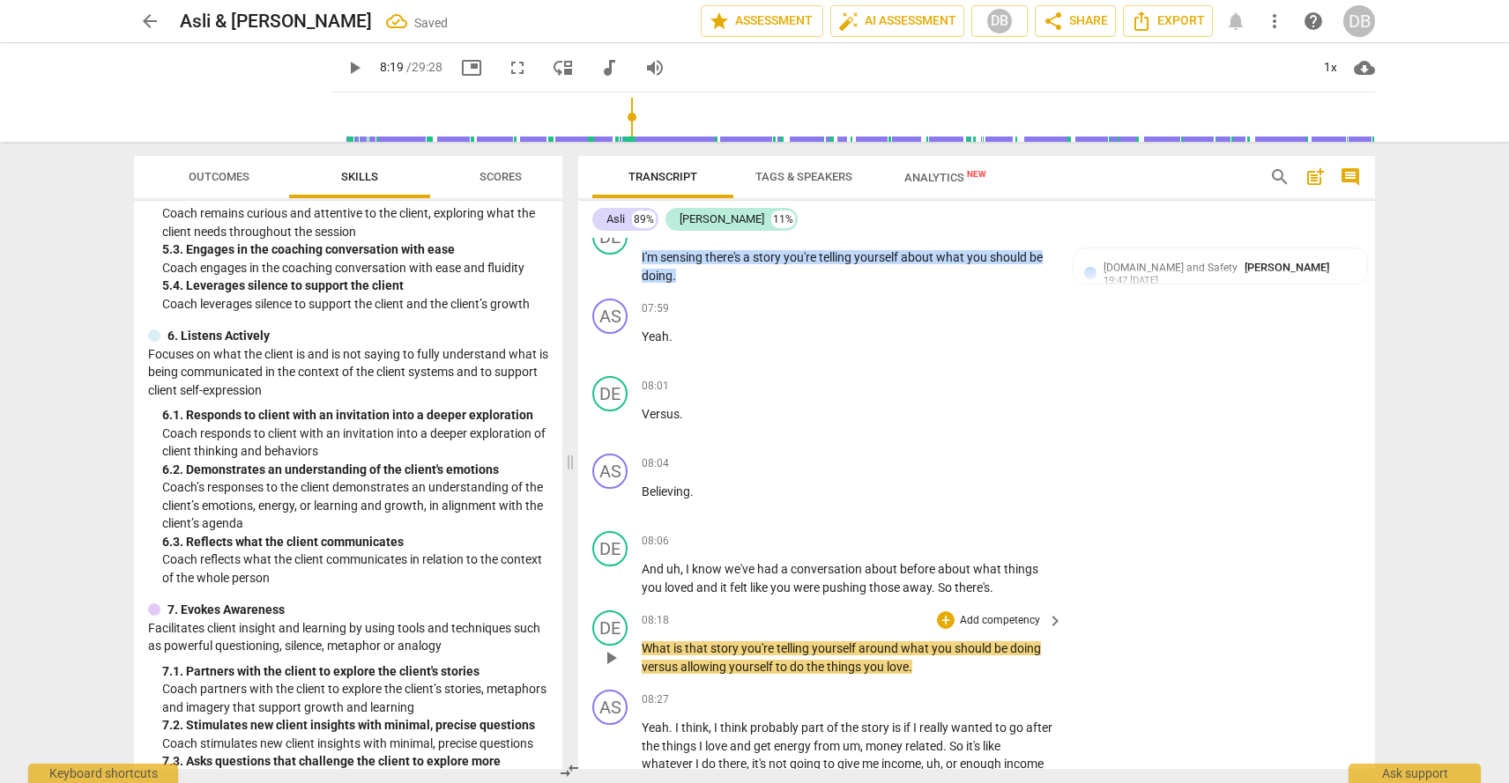
click at [642, 642] on span "What" at bounding box center [658, 649] width 32 height 14
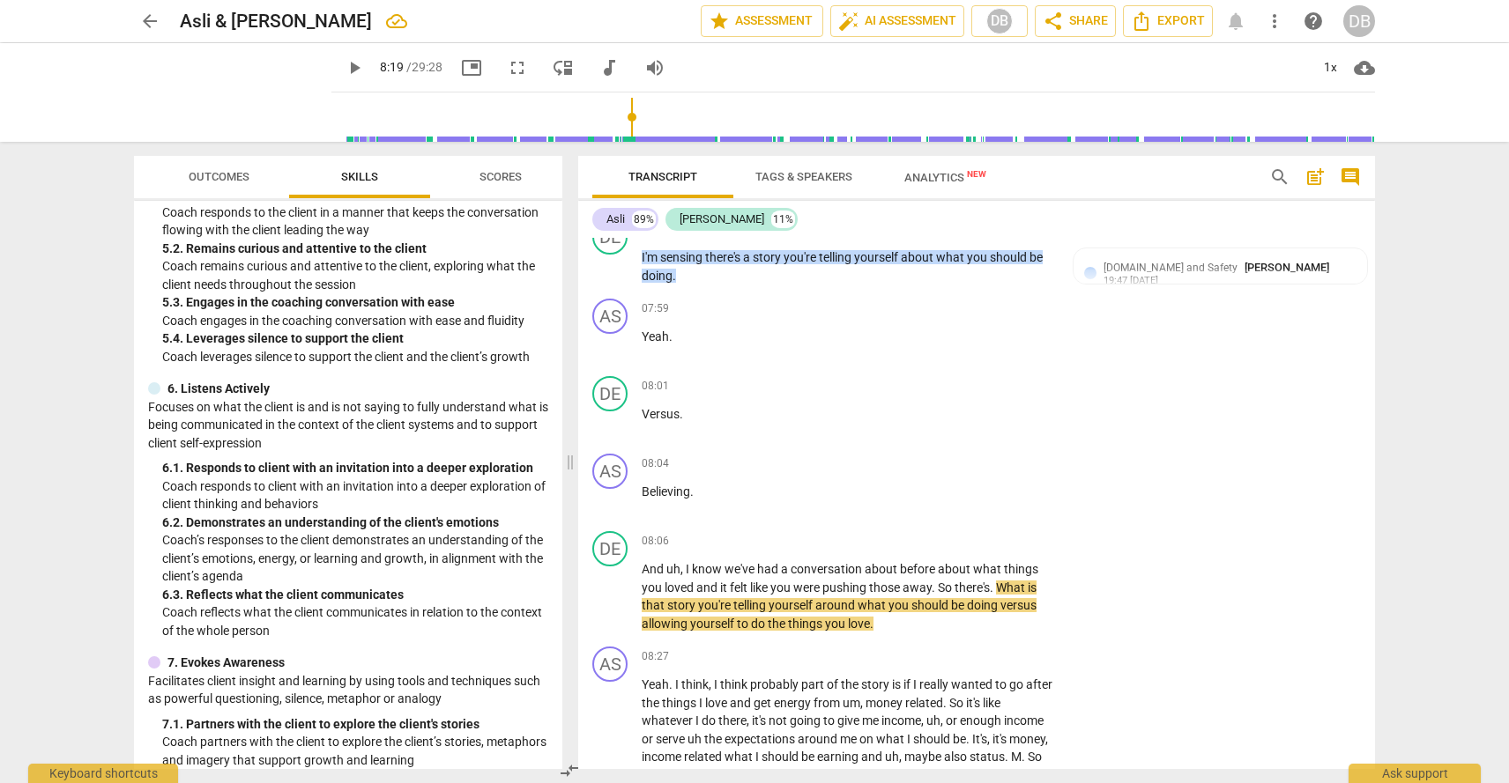
scroll to position [889, 0]
click at [941, 532] on div "+" at bounding box center [946, 541] width 18 height 18
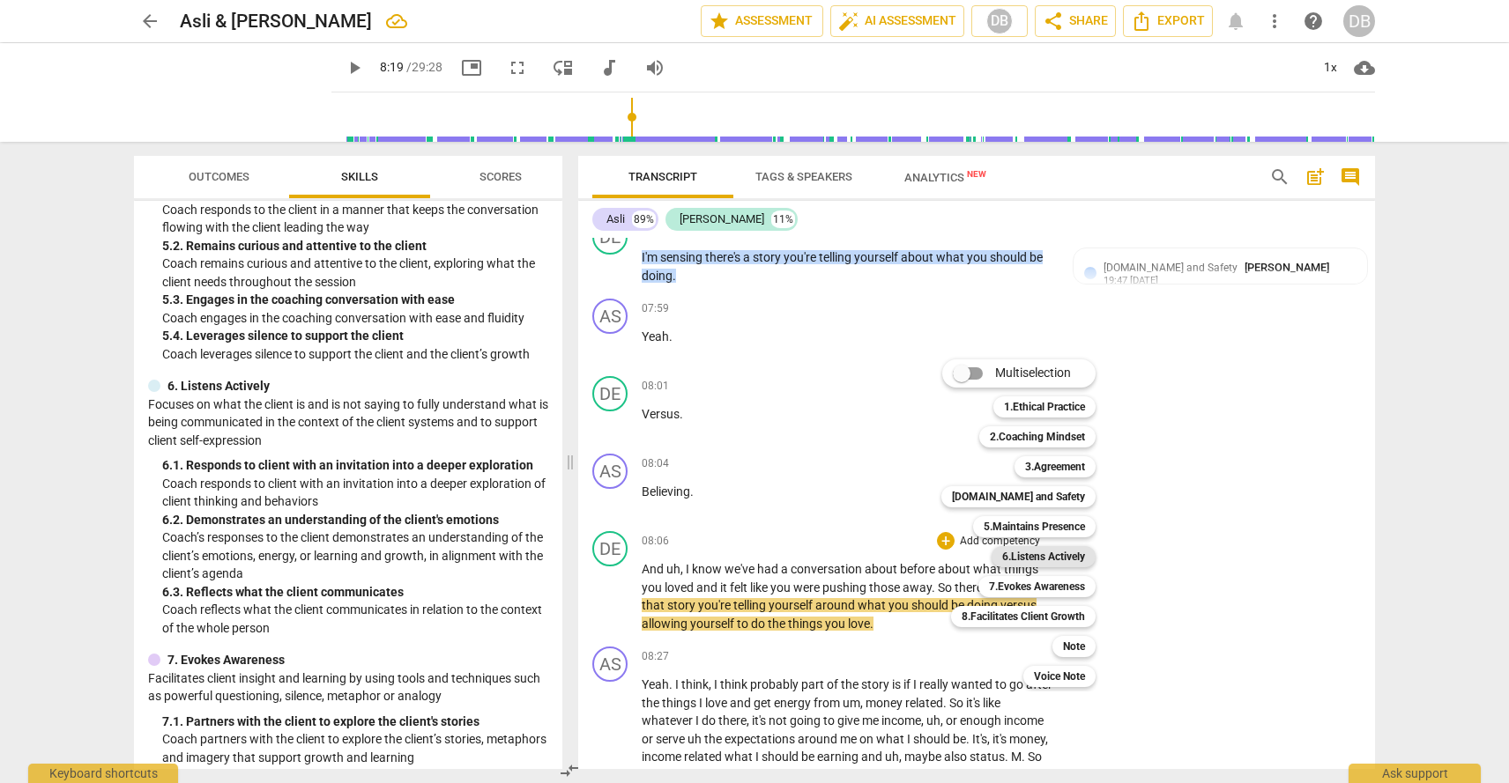
click at [1017, 557] on b "6.Listens Actively" at bounding box center [1043, 556] width 83 height 21
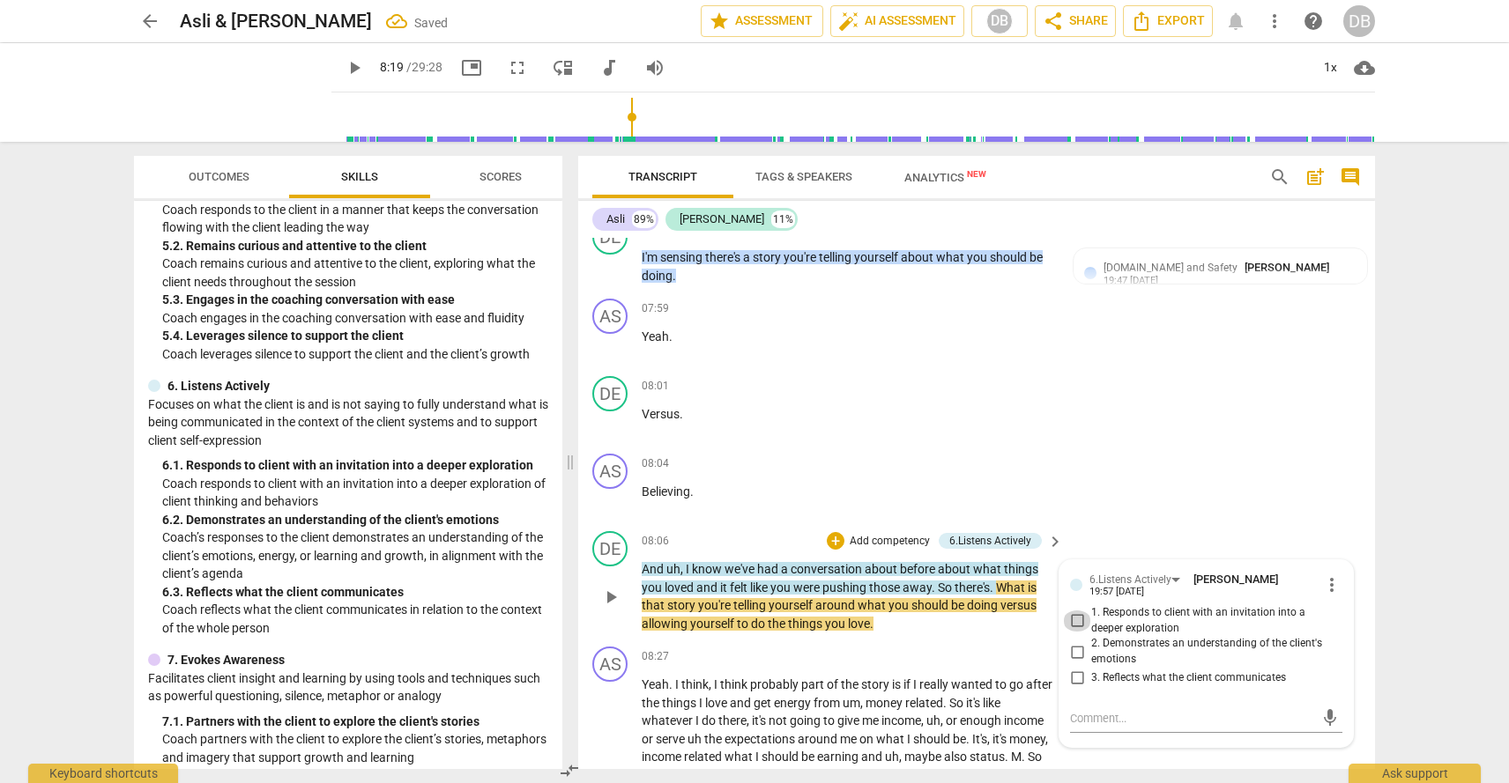
click at [1077, 611] on input "1. Responds to client with an invitation into a deeper exploration" at bounding box center [1077, 621] width 28 height 21
checkbox input "true"
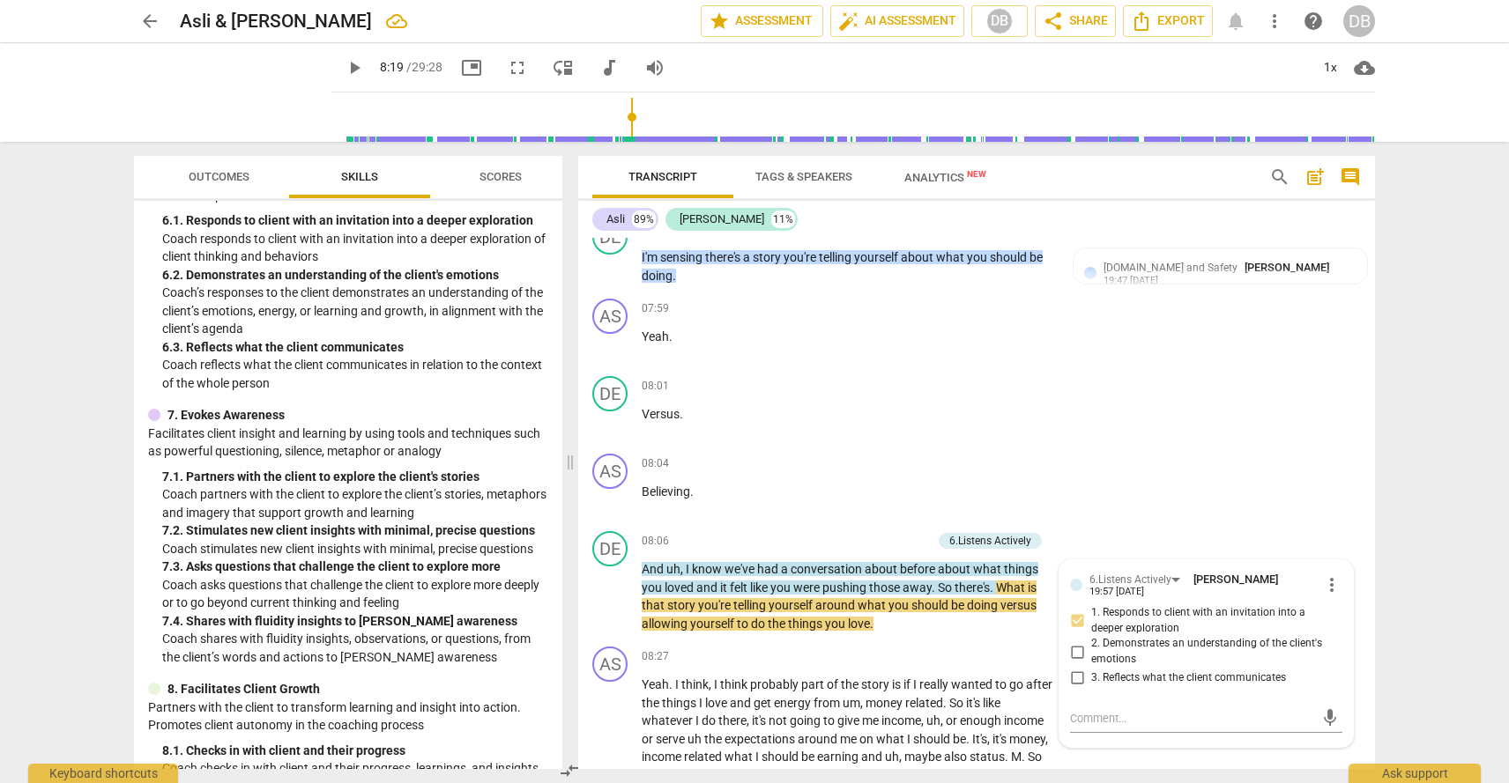
scroll to position [1155, 0]
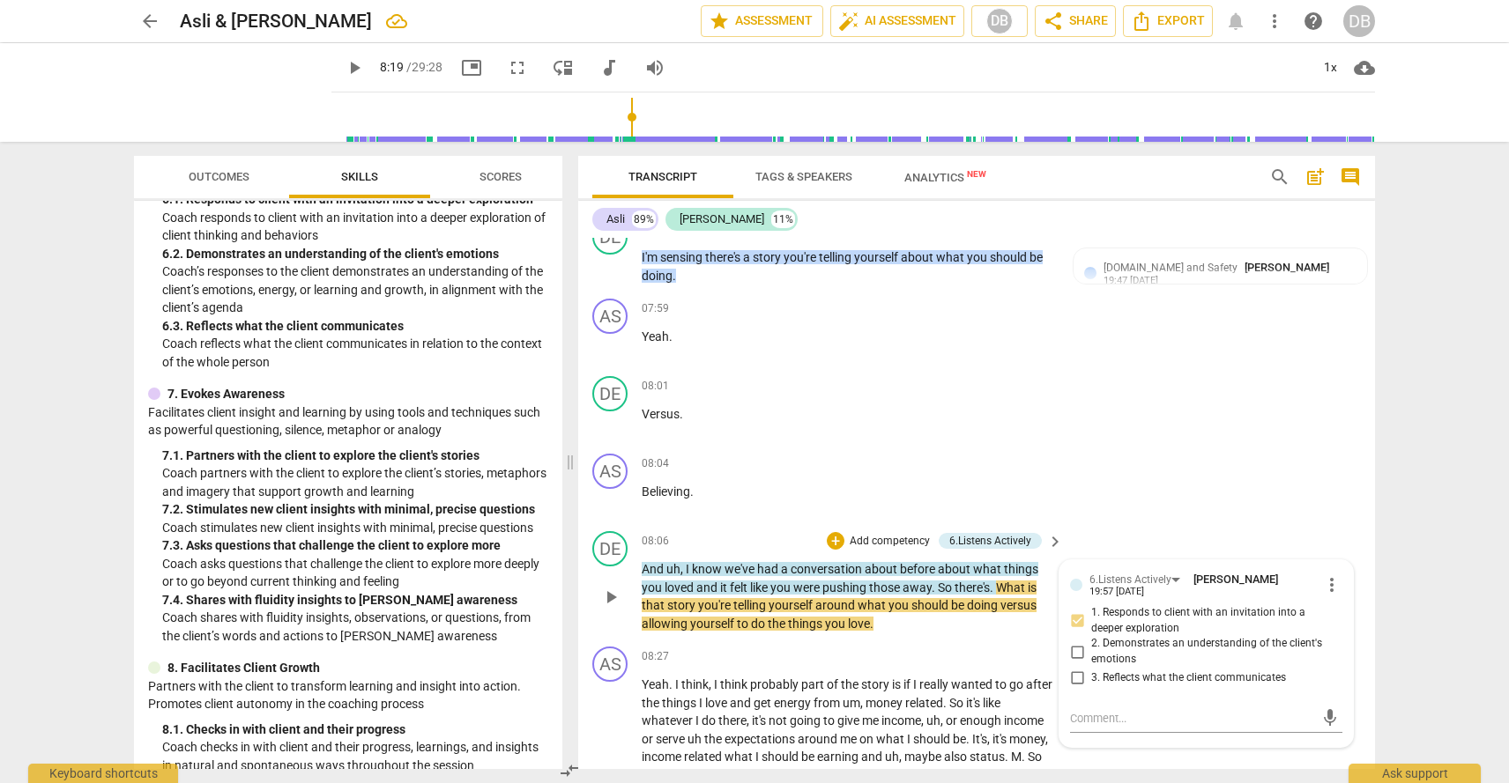
click at [1080, 524] on div "DE play_arrow pause 08:06 + Add competency 6.Listens Actively keyboard_arrow_ri…" at bounding box center [976, 581] width 797 height 115
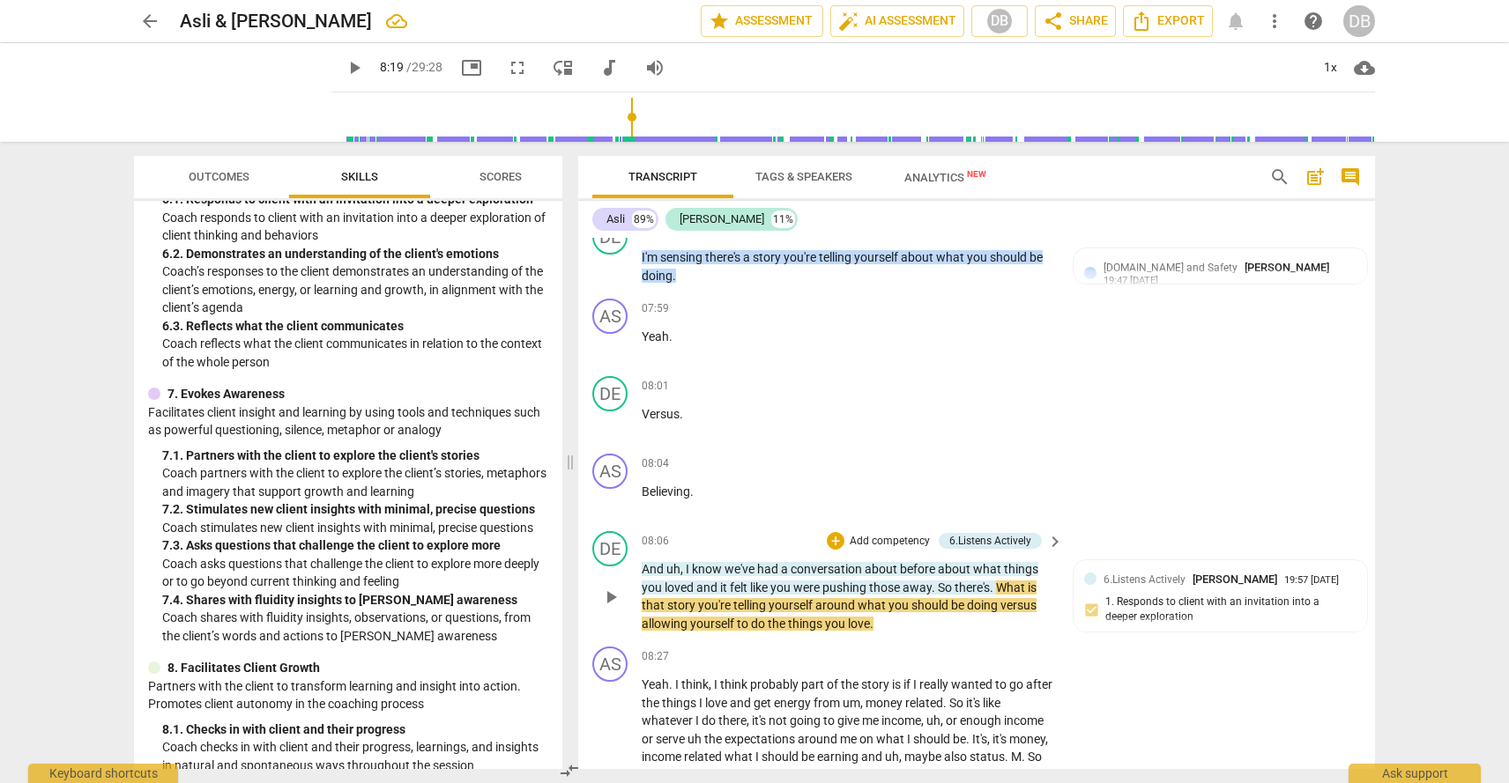
click at [882, 534] on p "Add competency" at bounding box center [890, 542] width 84 height 16
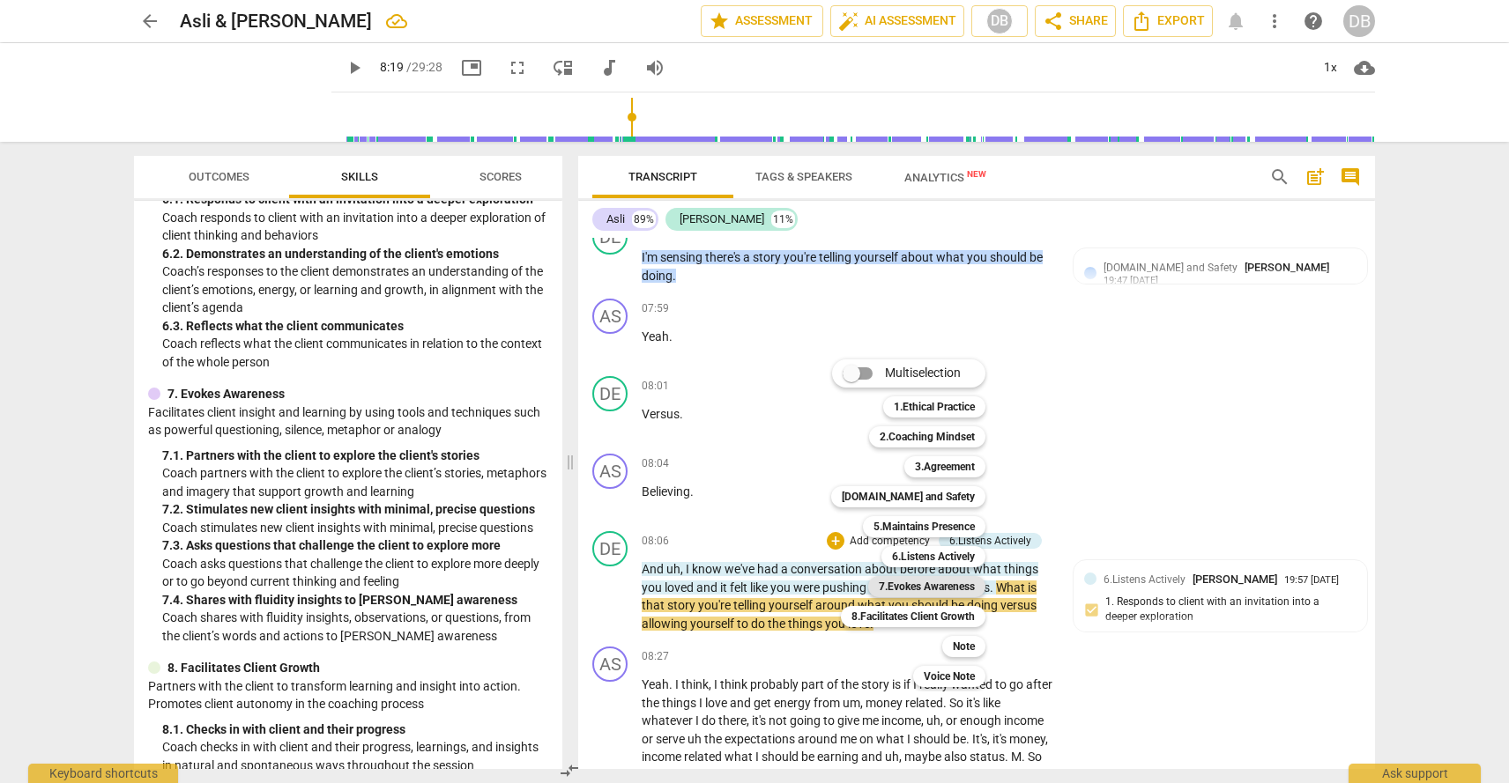
click at [928, 588] on b "7.Evokes Awareness" at bounding box center [927, 586] width 96 height 21
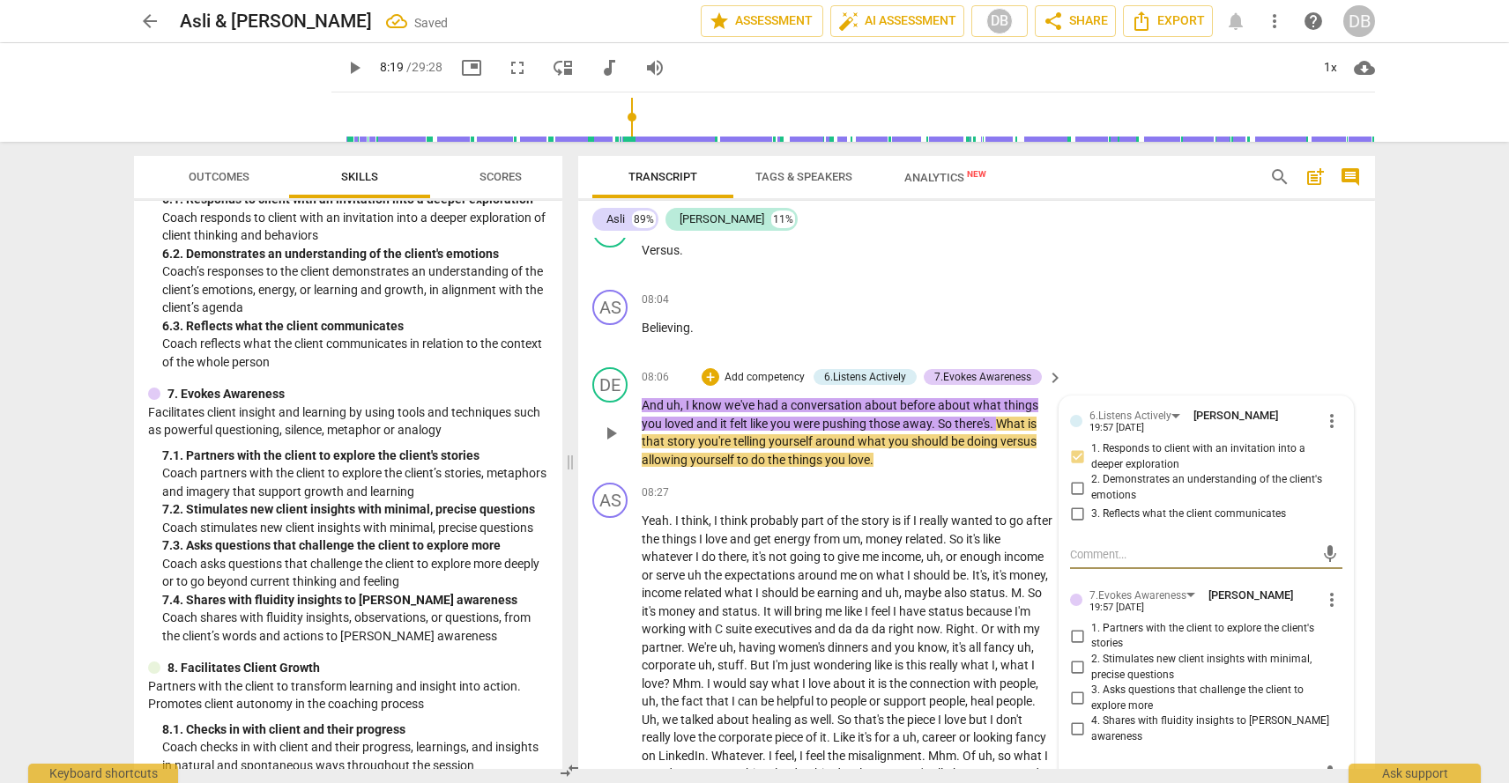
scroll to position [2581, 0]
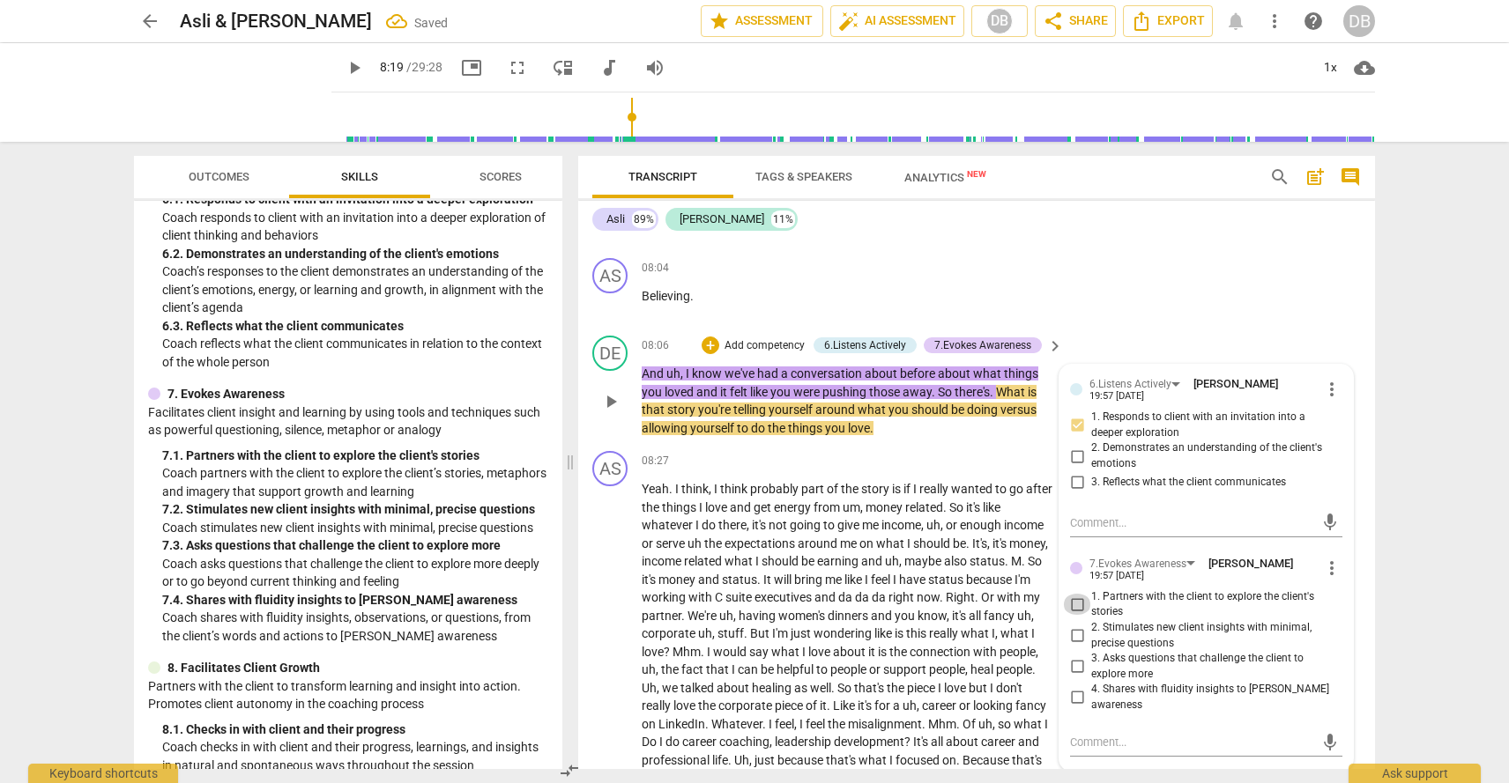
click at [1076, 594] on input "1. Partners with the client to explore the client's stories" at bounding box center [1077, 604] width 28 height 21
checkbox input "true"
click at [1120, 293] on div "AS play_arrow pause 08:04 + Add competency keyboard_arrow_right Believing ." at bounding box center [976, 290] width 797 height 78
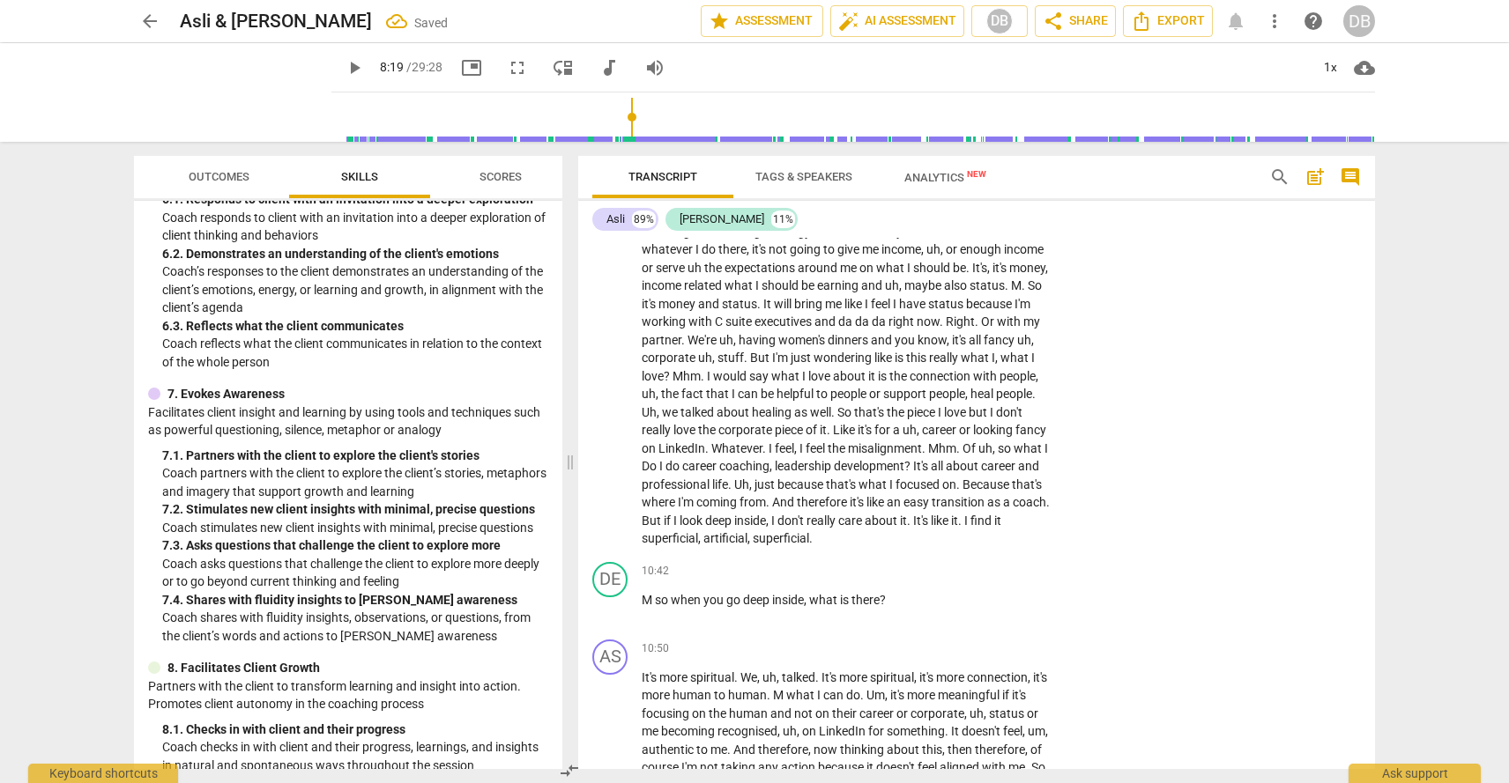
scroll to position [2862, 0]
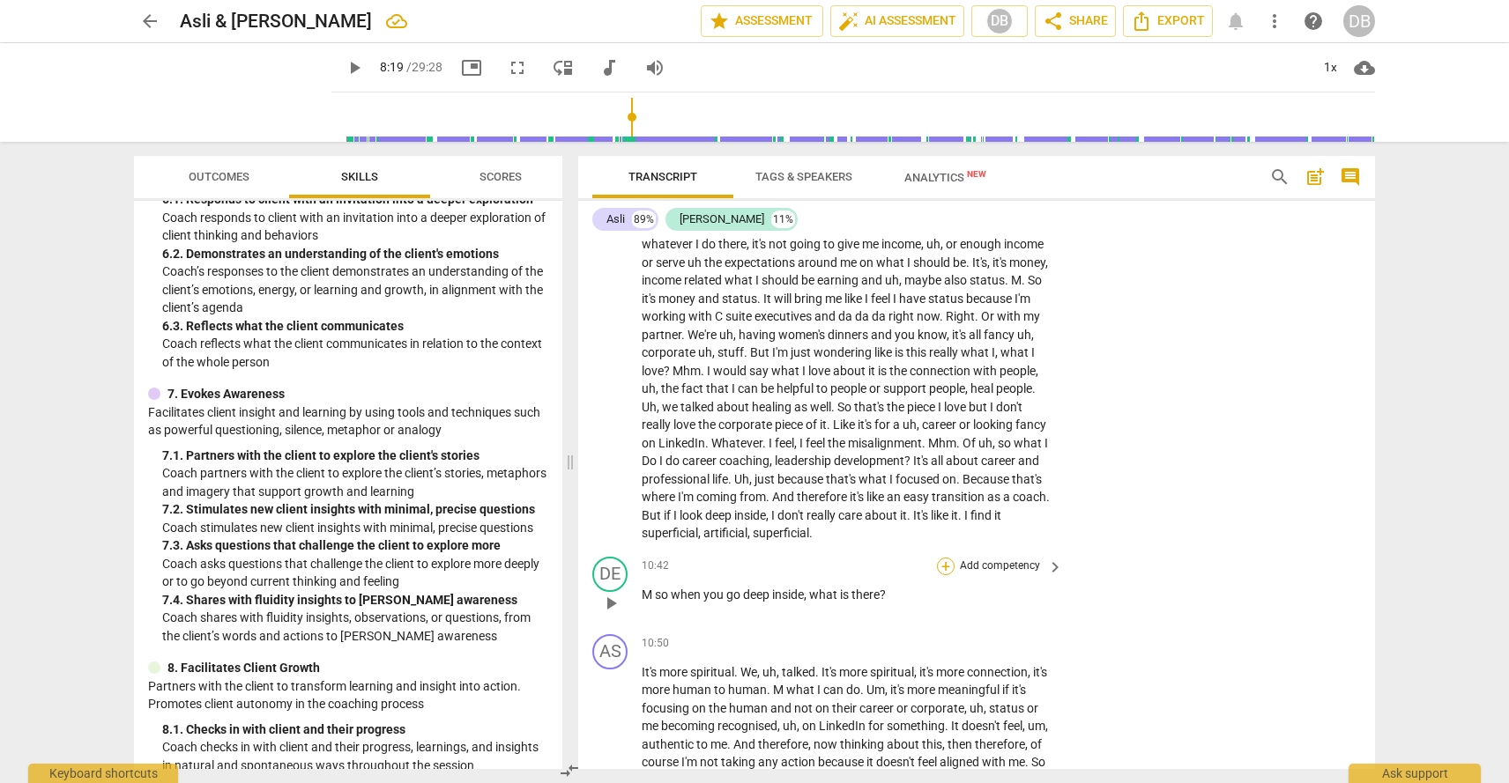
click at [943, 558] on div "+" at bounding box center [946, 567] width 18 height 18
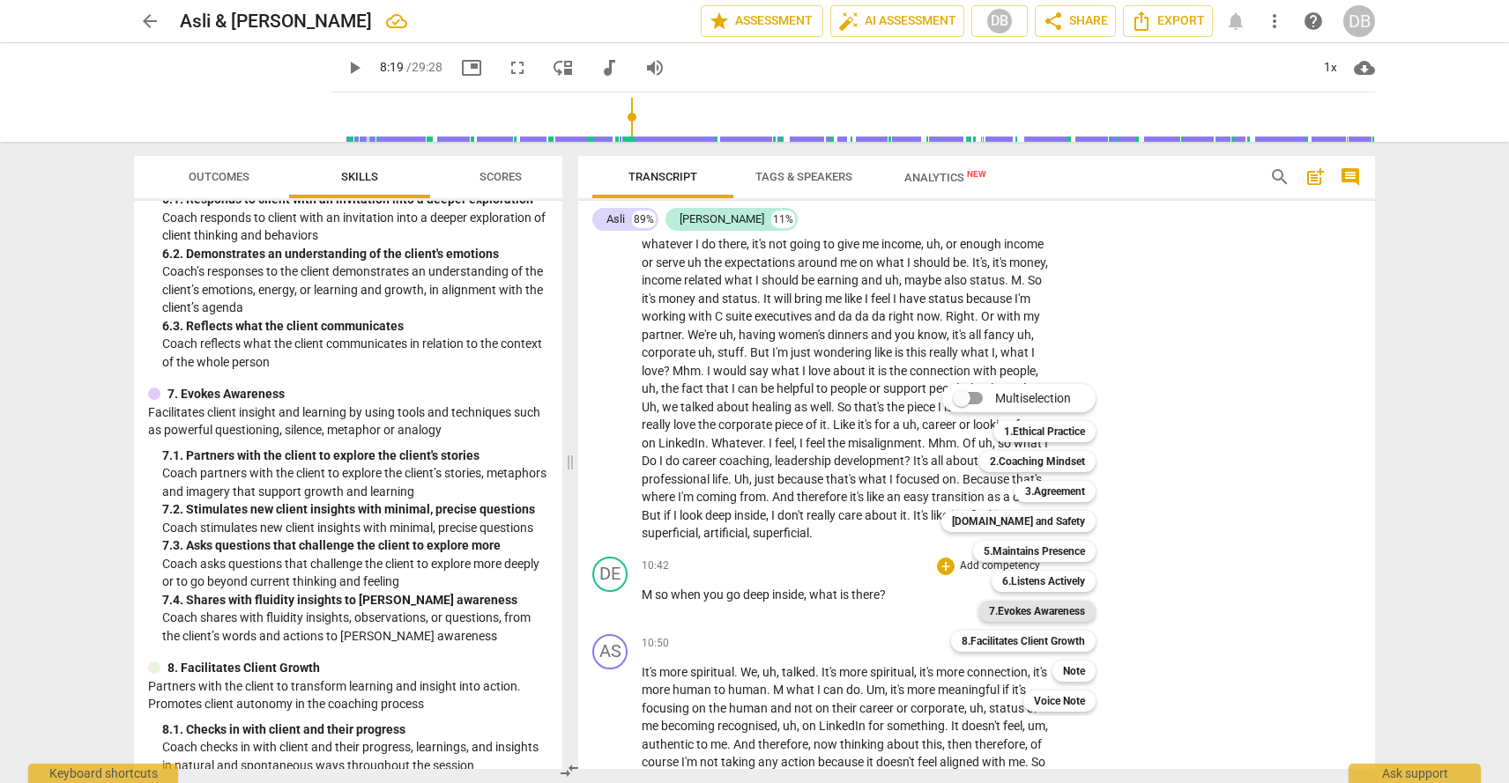
click at [997, 611] on b "7.Evokes Awareness" at bounding box center [1037, 611] width 96 height 21
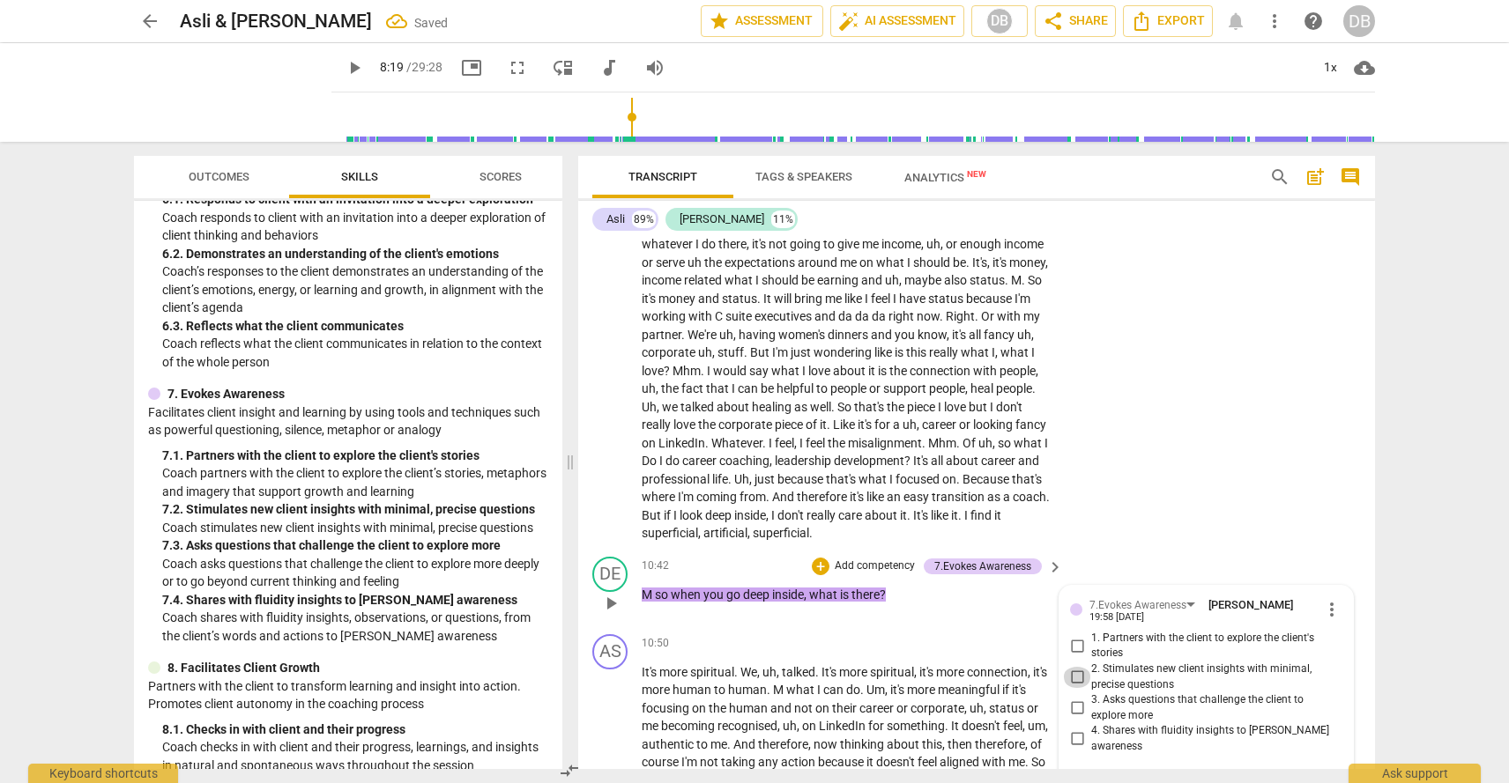
click at [1078, 667] on input "2. Stimulates new client insights with minimal, precise questions" at bounding box center [1077, 677] width 28 height 21
checkbox input "true"
click at [1107, 550] on div "DE play_arrow pause 10:42 + Add competency 7.Evokes Awareness keyboard_arrow_ri…" at bounding box center [976, 589] width 797 height 78
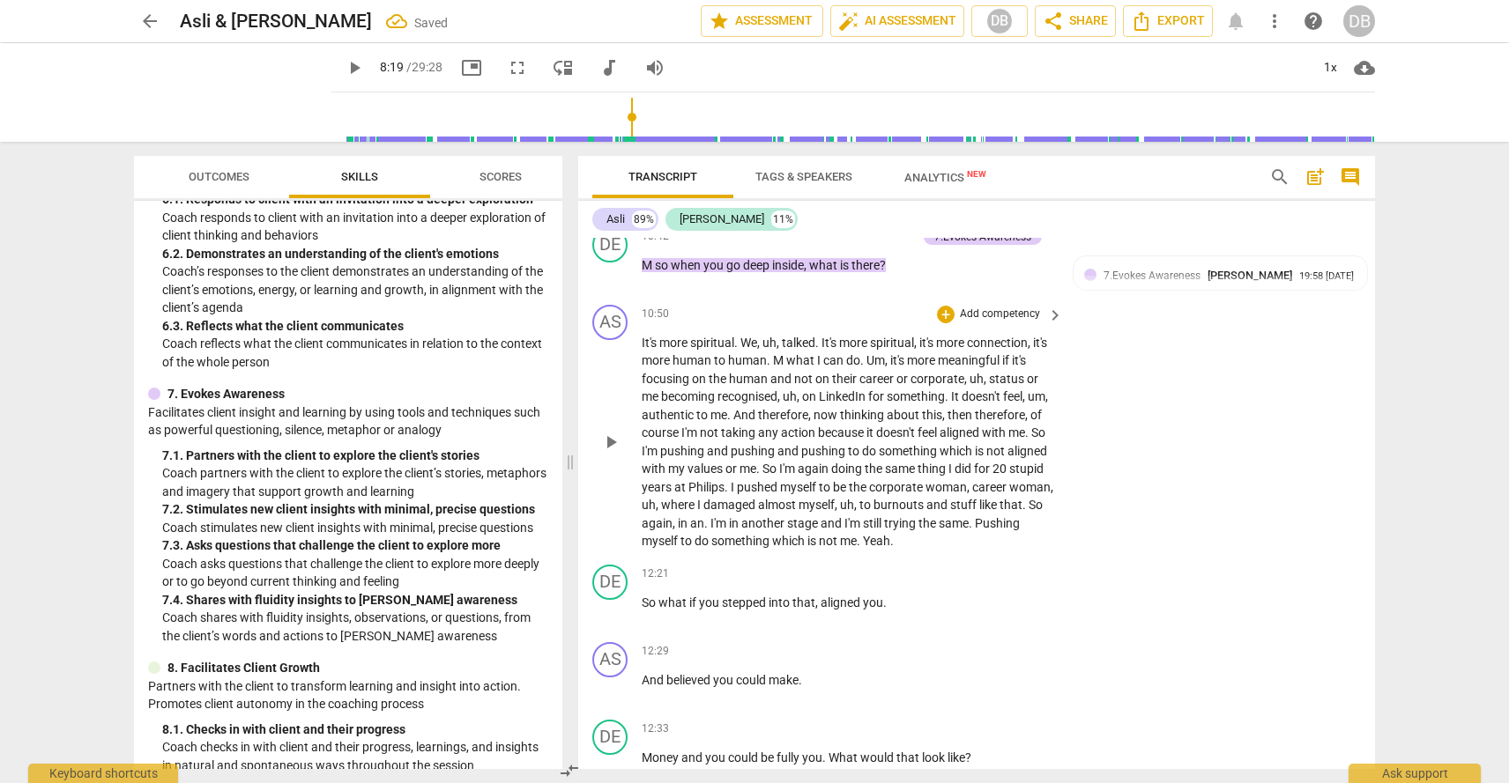
scroll to position [3194, 0]
click at [949, 564] on div "+" at bounding box center [946, 573] width 18 height 18
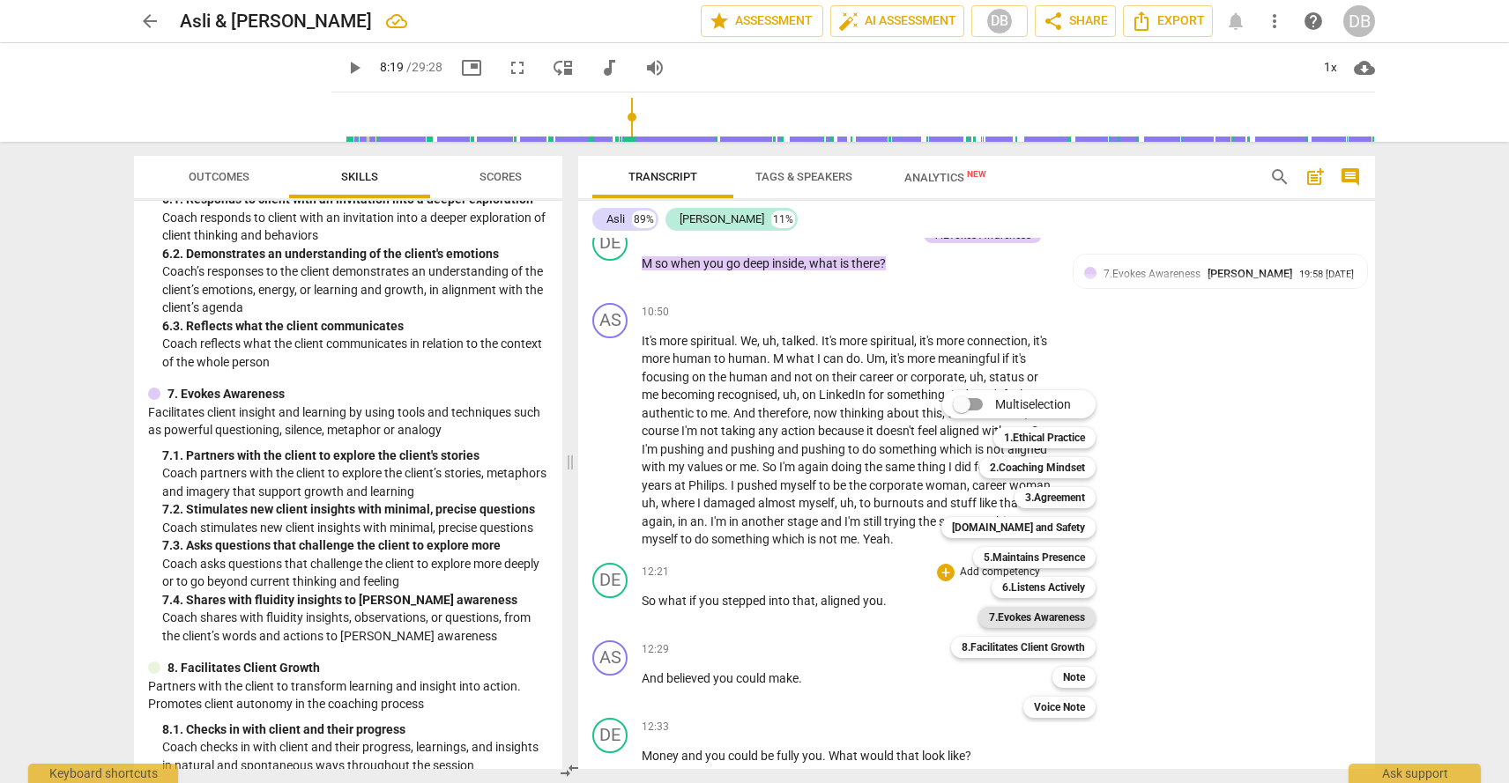
click at [1040, 625] on b "7.Evokes Awareness" at bounding box center [1037, 617] width 96 height 21
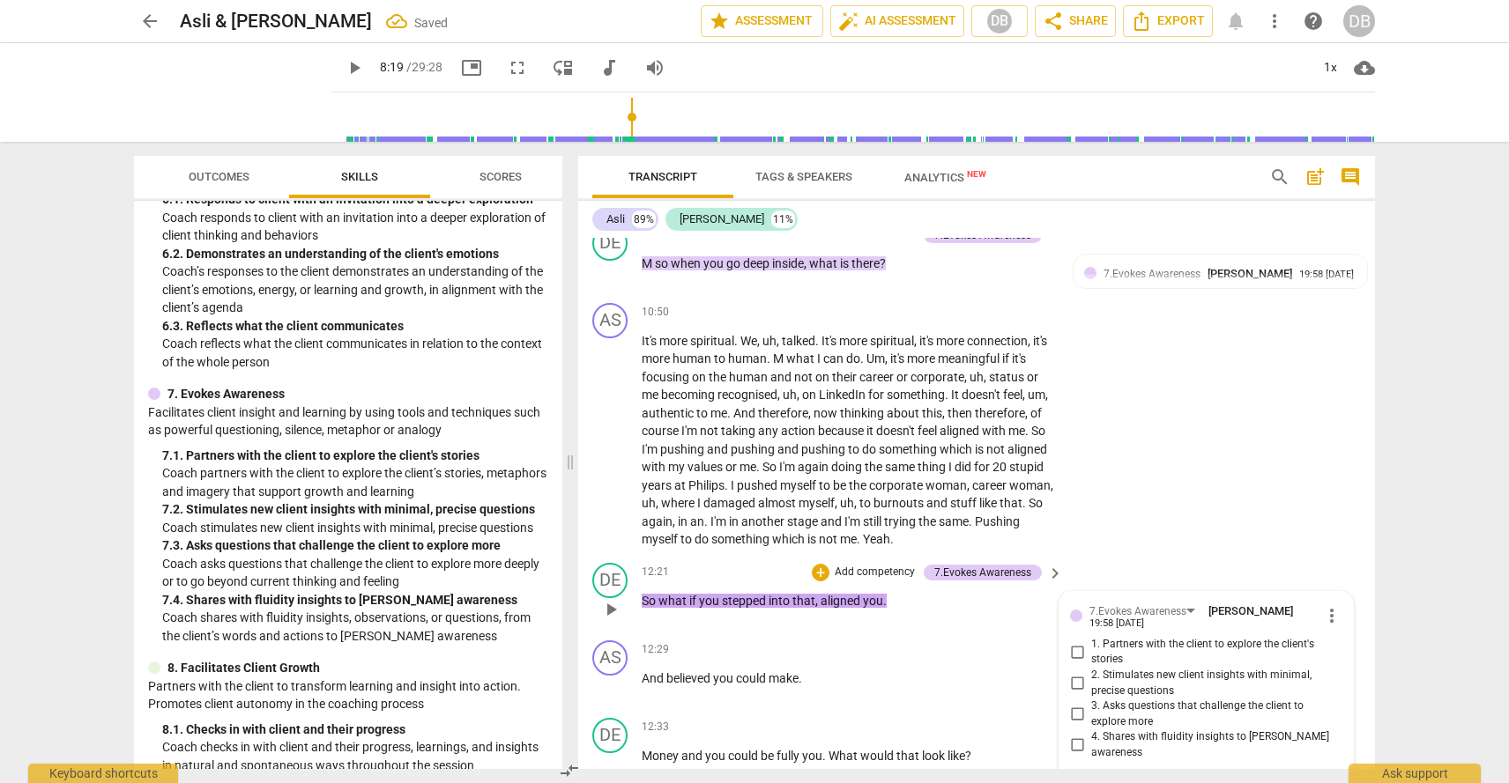
click at [1077, 704] on input "3. Asks questions that challenge the client to explore more" at bounding box center [1077, 714] width 28 height 21
checkbox input "true"
click at [1119, 530] on div "AS play_arrow pause 10:50 + Add competency keyboard_arrow_right It's more spiri…" at bounding box center [976, 426] width 797 height 260
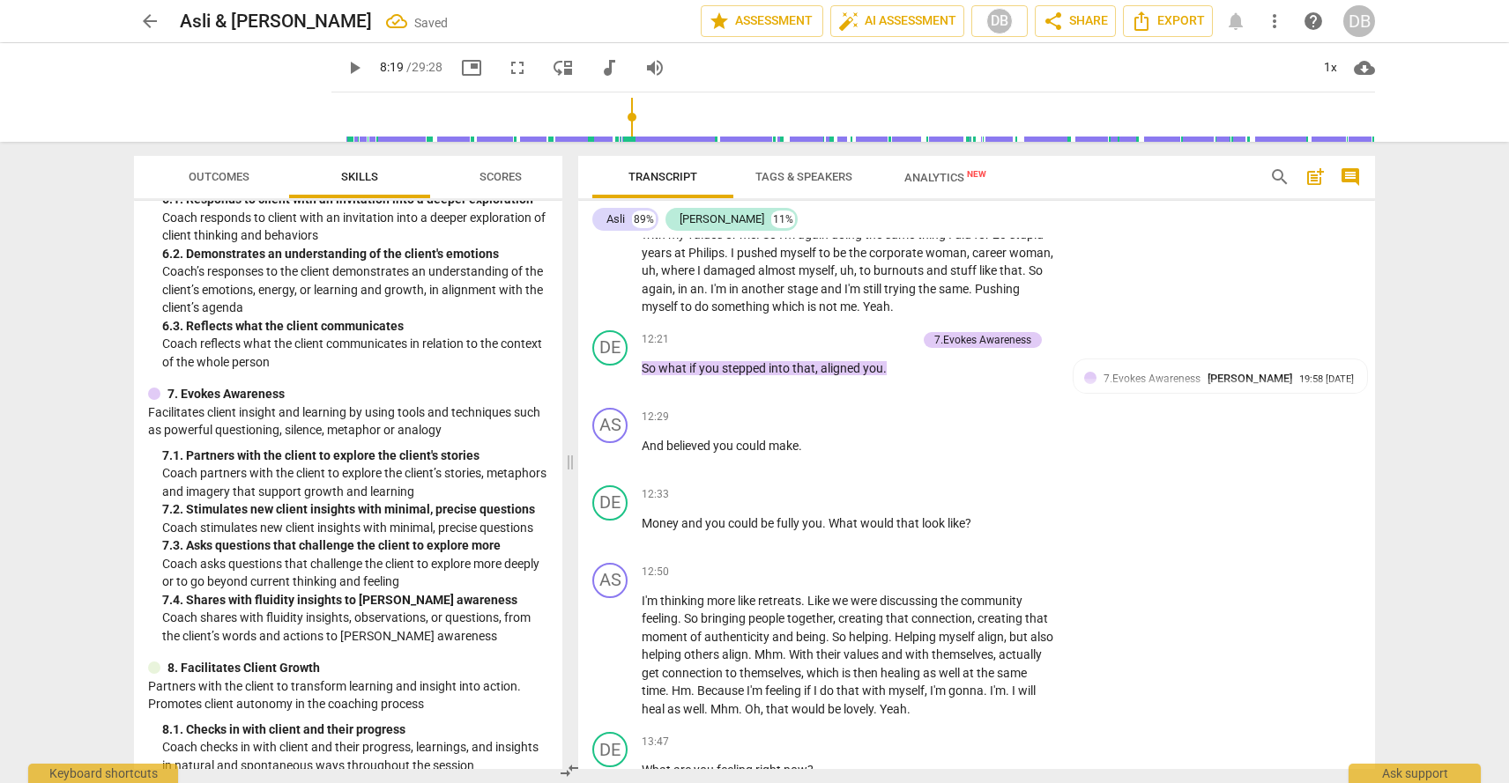
scroll to position [3445, 0]
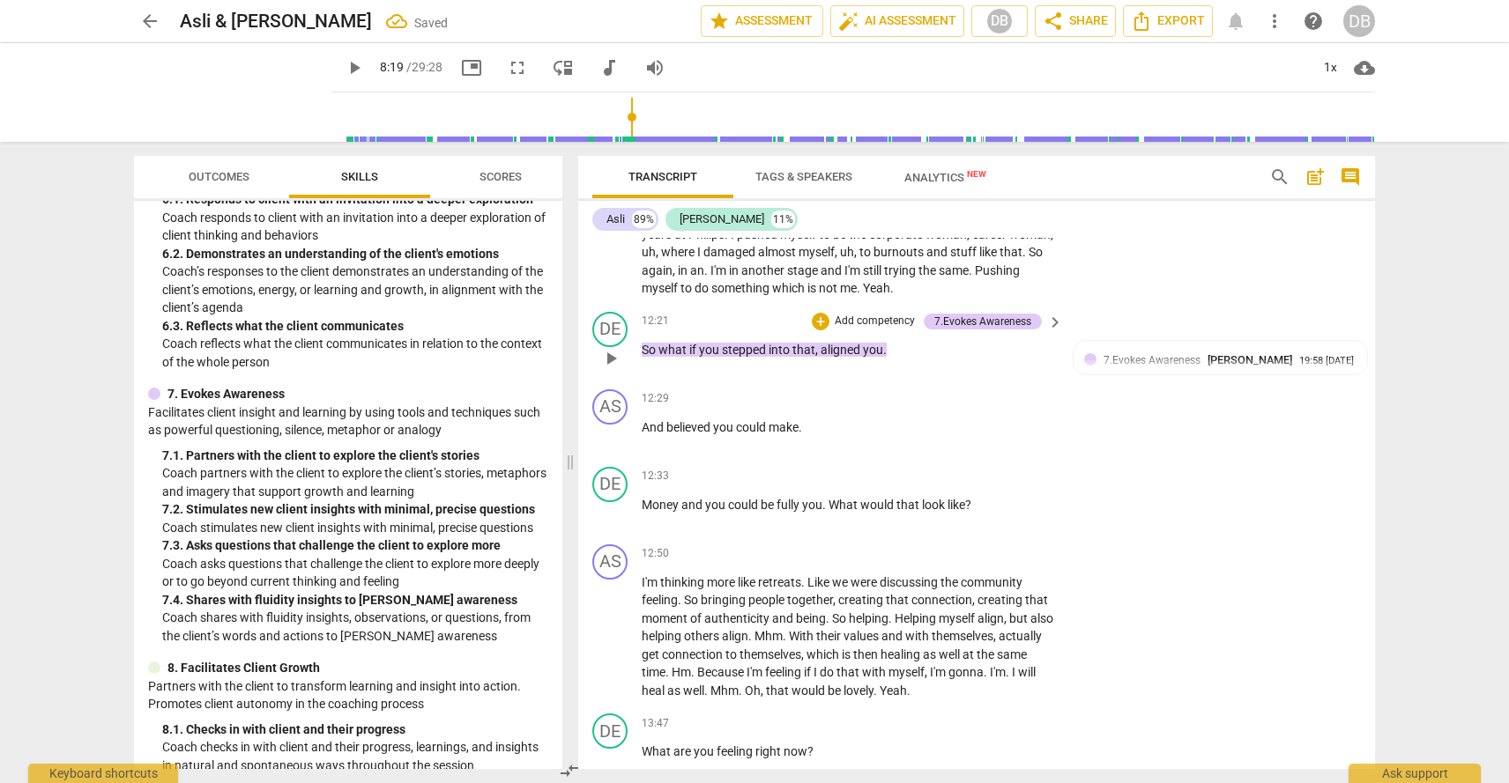
click at [615, 348] on span "play_arrow" at bounding box center [610, 358] width 21 height 21
click at [614, 426] on span "pause" at bounding box center [610, 436] width 21 height 21
type input "759"
click at [643, 420] on span "And" at bounding box center [654, 427] width 25 height 14
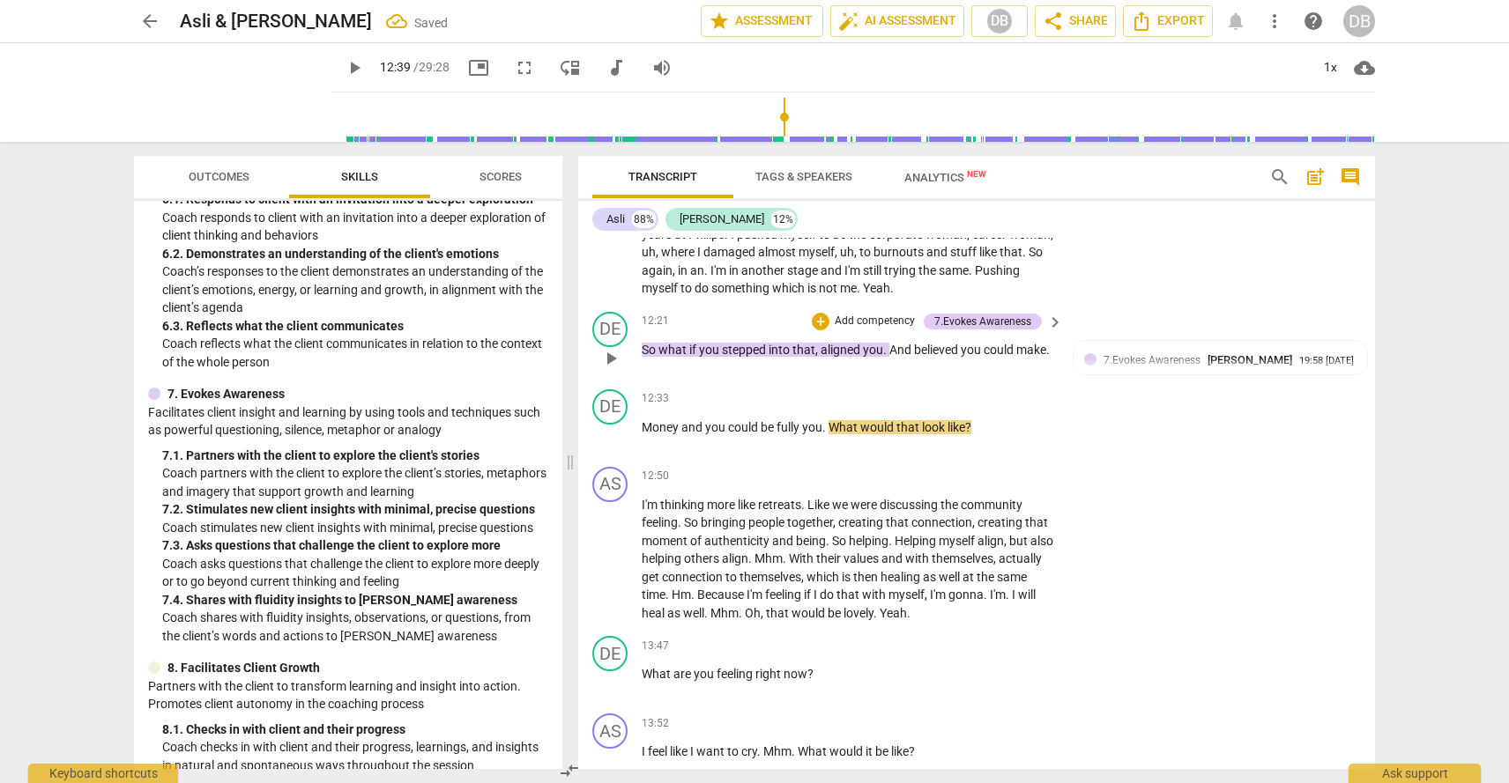
click at [891, 343] on span "And" at bounding box center [901, 350] width 25 height 14
click at [642, 420] on span "Money" at bounding box center [662, 427] width 40 height 14
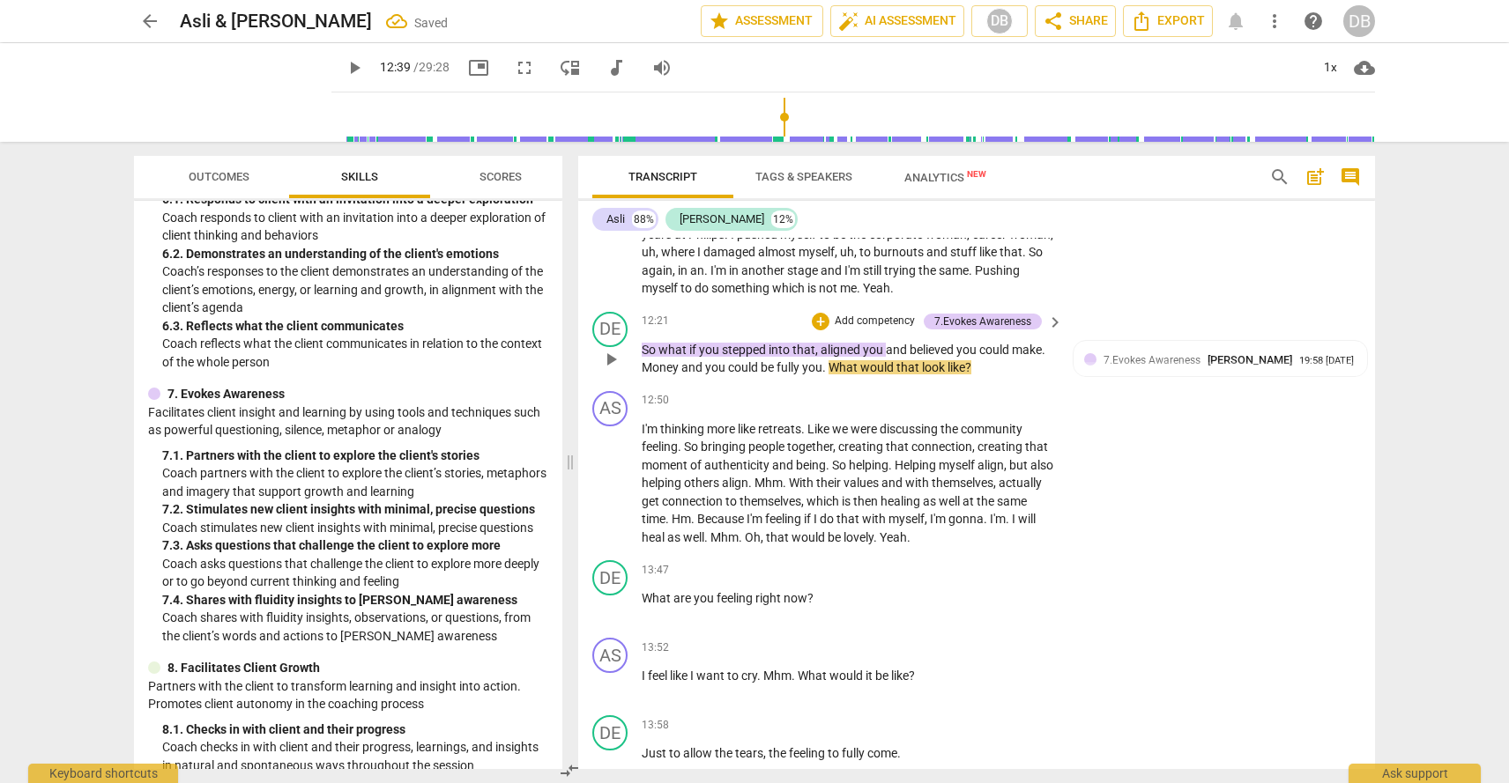
click at [642, 360] on span "Money" at bounding box center [662, 367] width 40 height 14
click at [648, 360] on span "Money" at bounding box center [662, 367] width 40 height 14
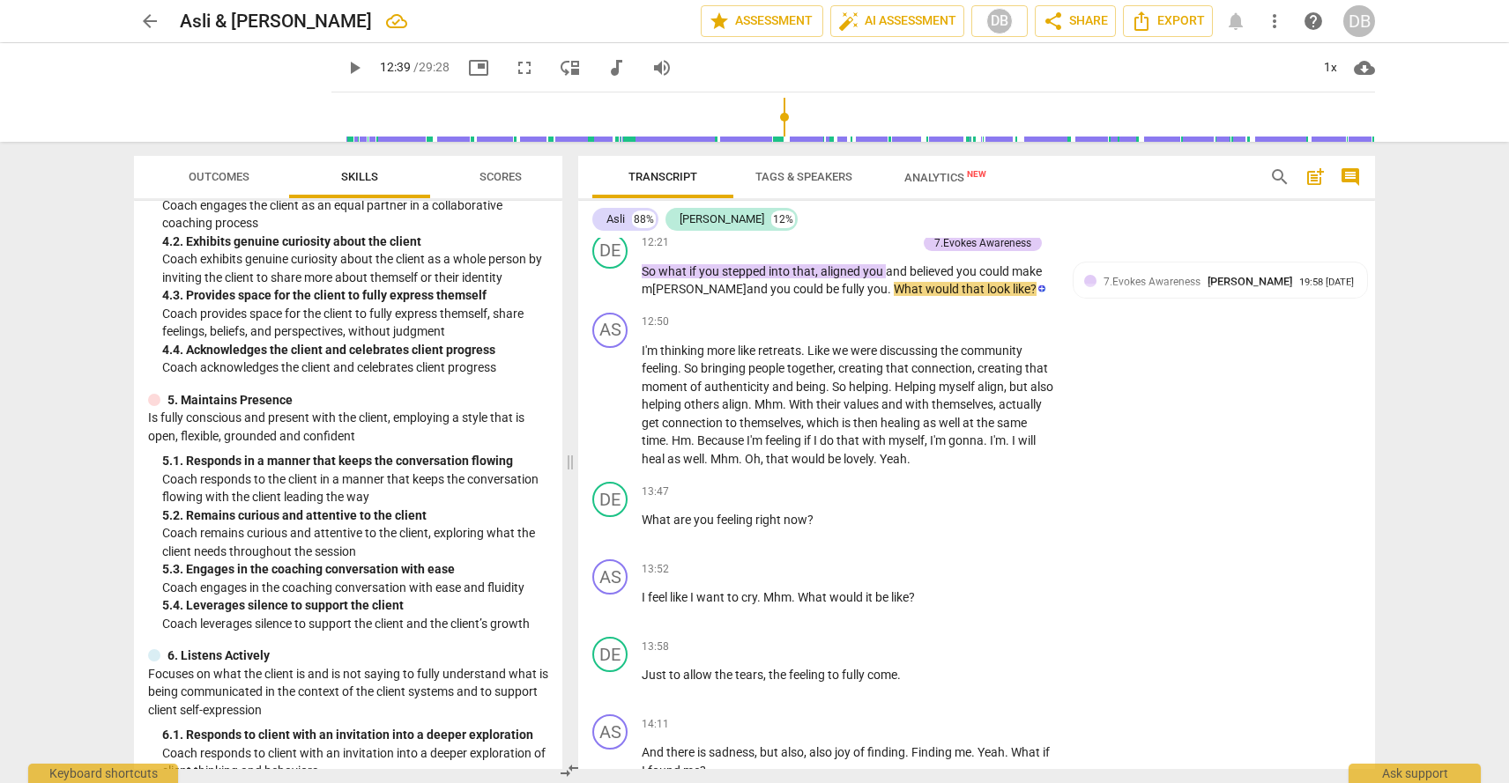
scroll to position [645, 0]
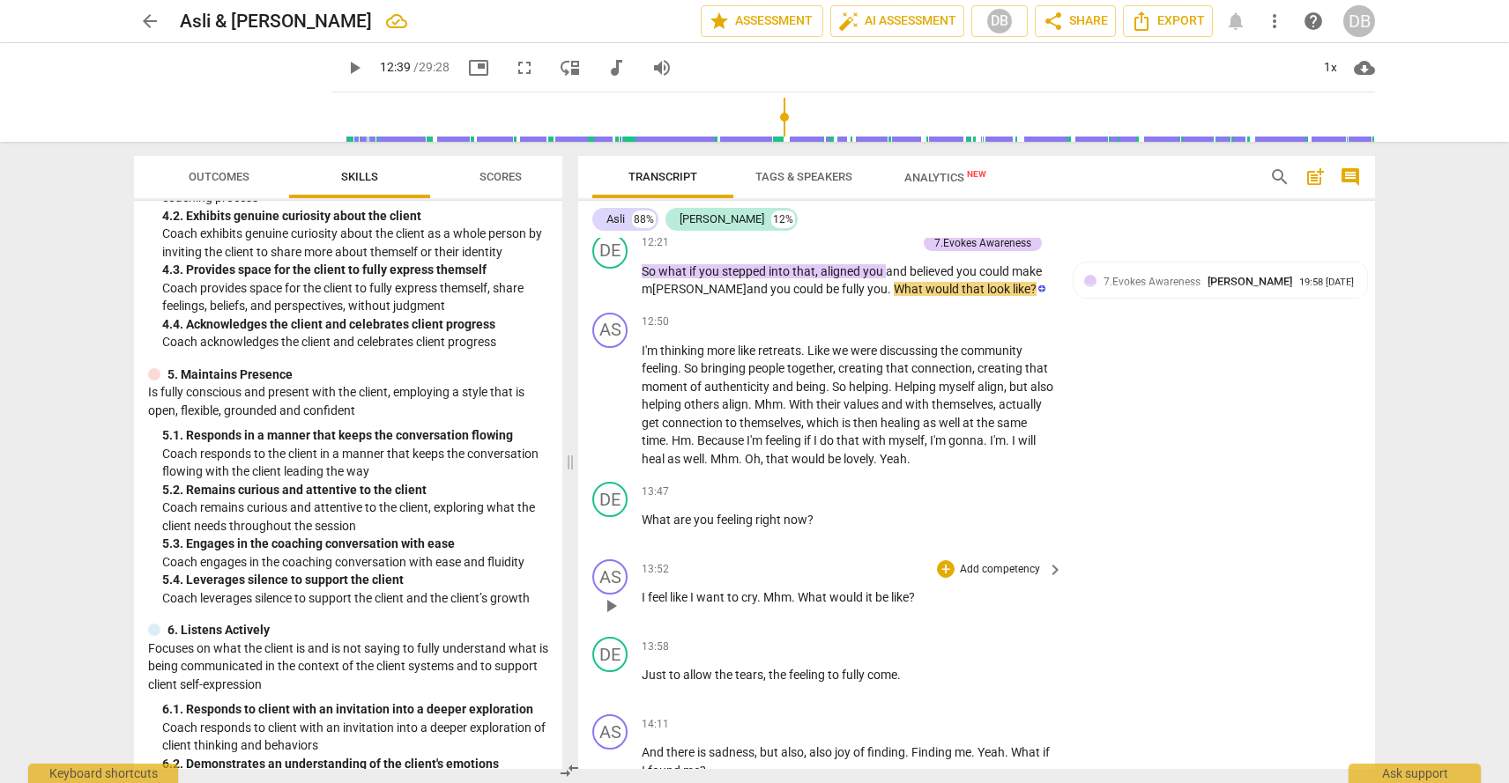
click at [801, 590] on span "What" at bounding box center [814, 597] width 32 height 14
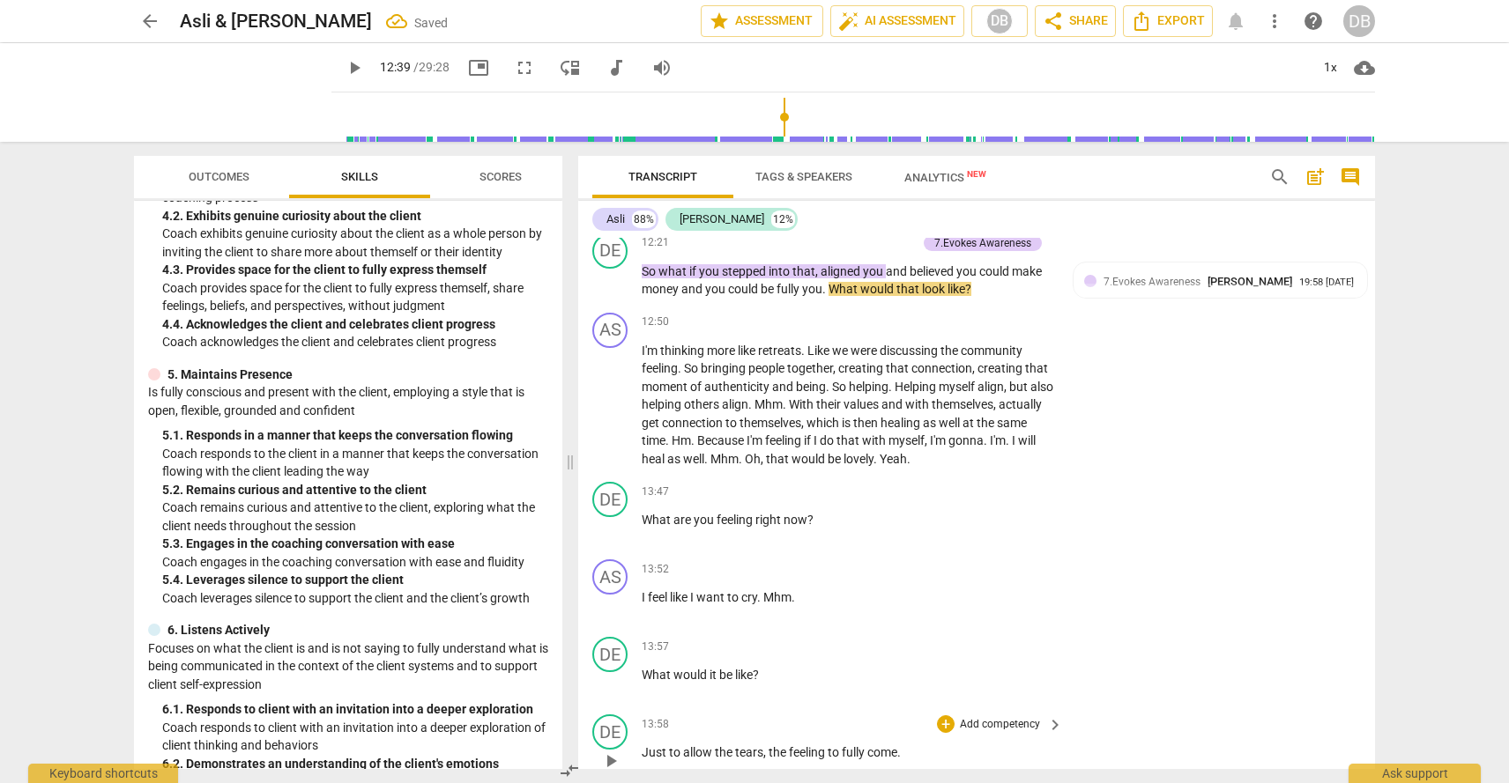
click at [644, 746] on span "Just" at bounding box center [655, 753] width 27 height 14
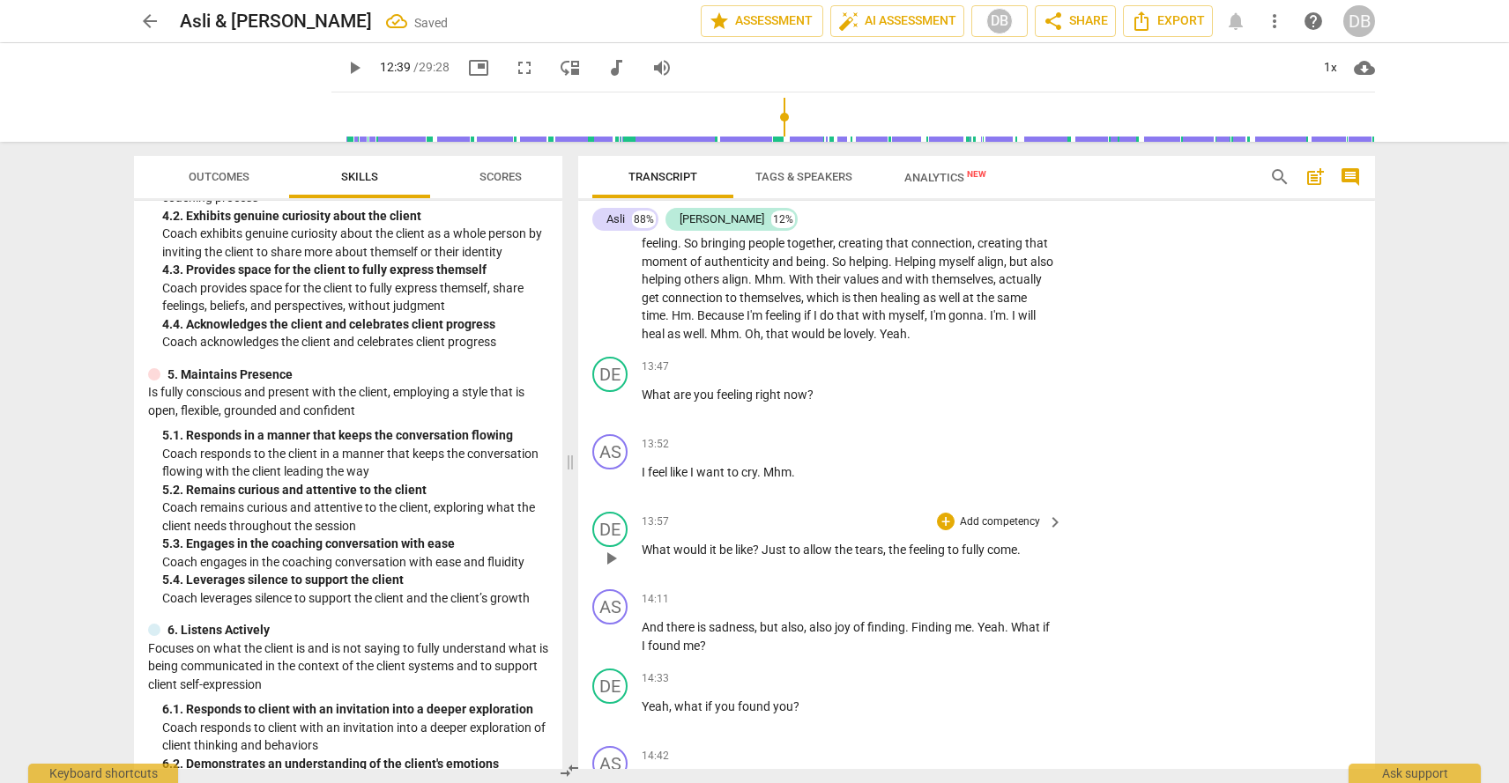
scroll to position [3658, 0]
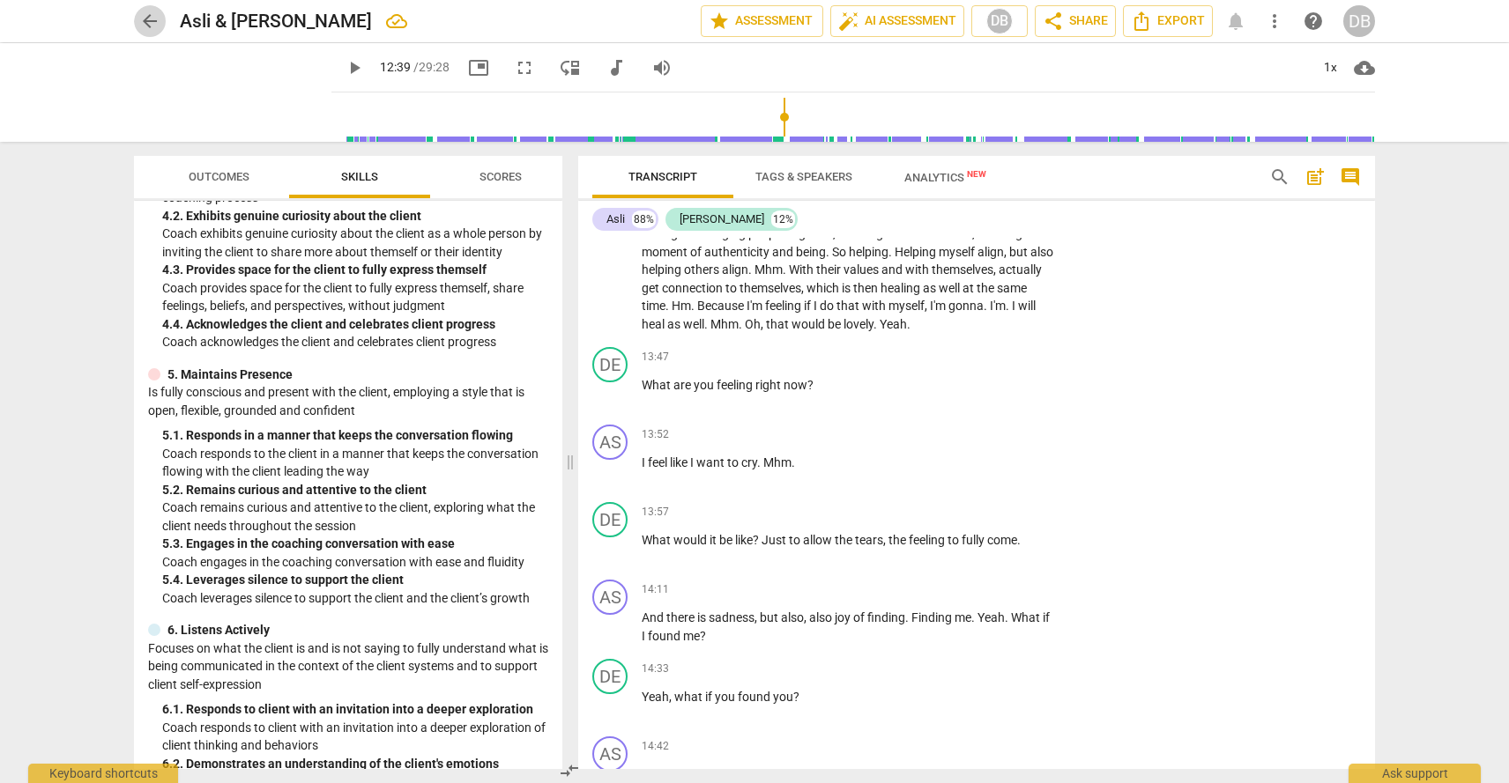
click at [146, 19] on span "arrow_back" at bounding box center [149, 21] width 21 height 21
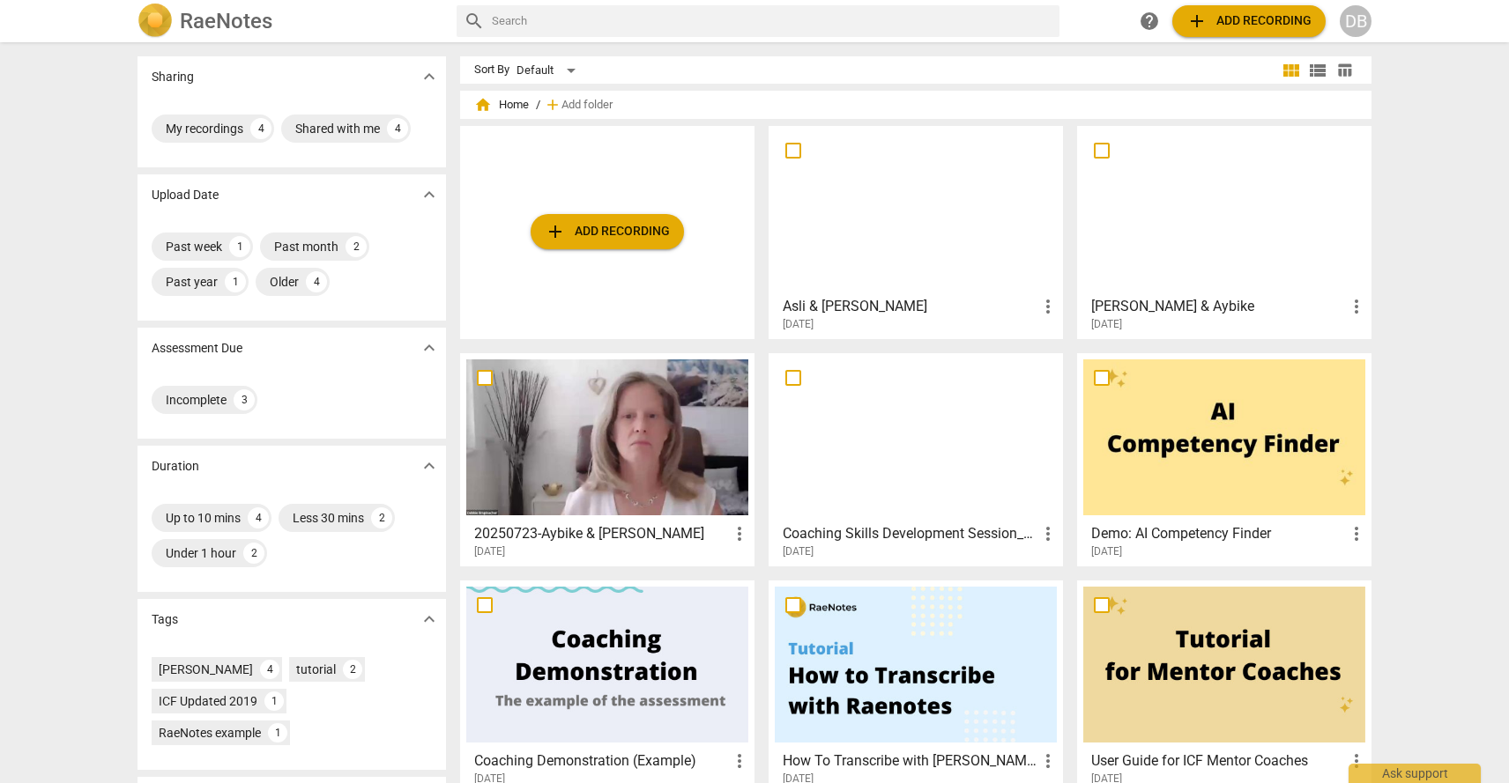
click at [1173, 223] on div at bounding box center [1224, 210] width 282 height 156
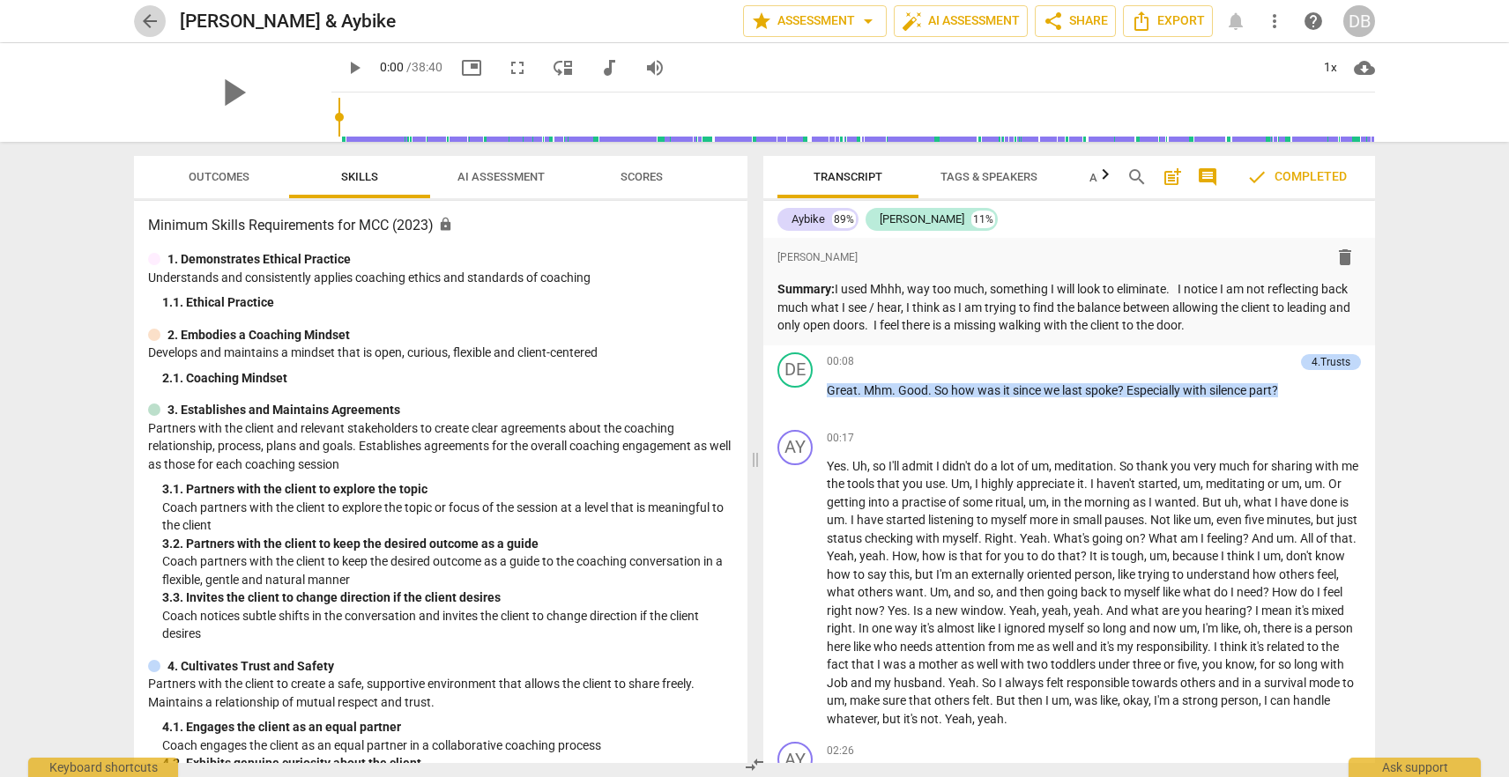
click at [153, 20] on span "arrow_back" at bounding box center [149, 21] width 21 height 21
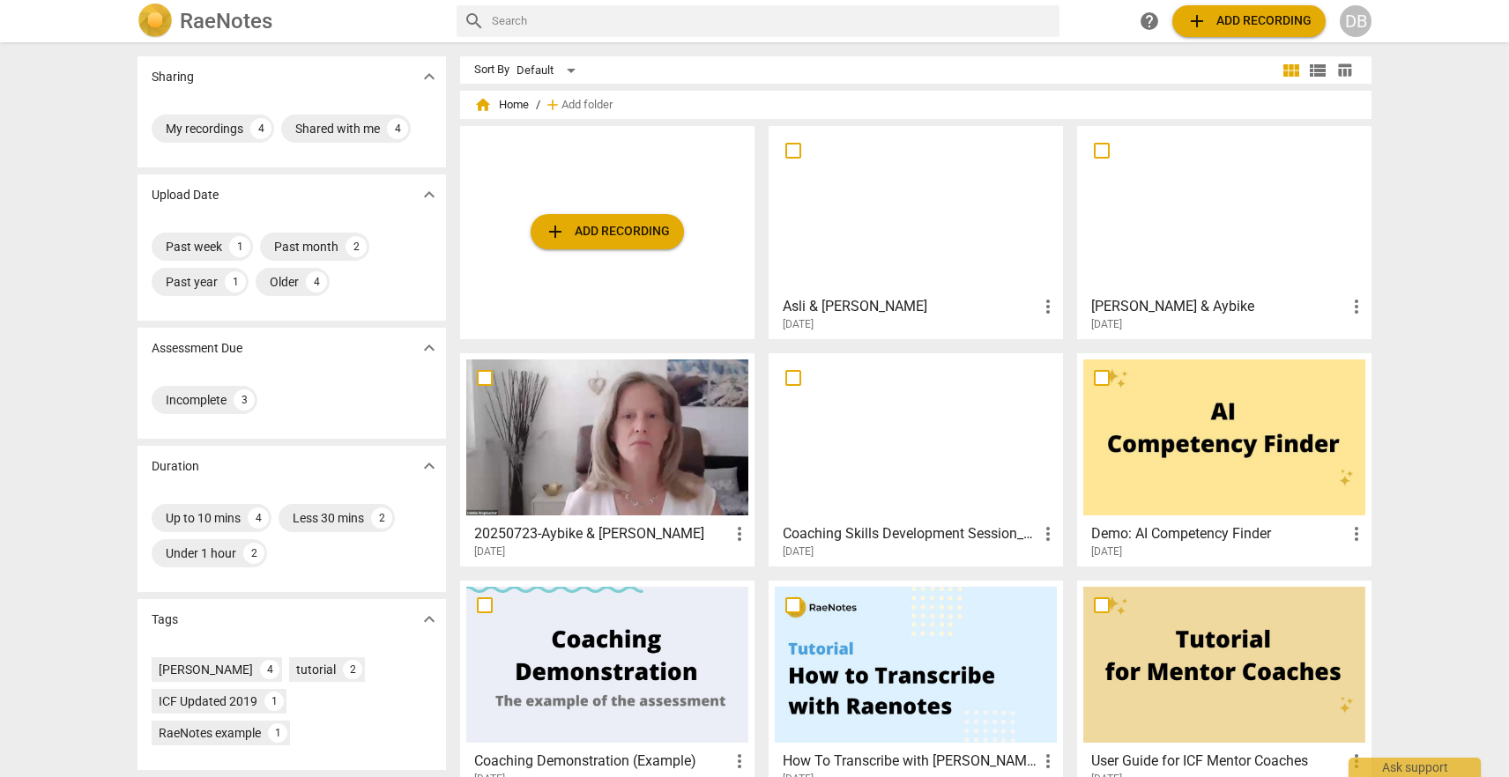
click at [946, 205] on div at bounding box center [916, 210] width 282 height 156
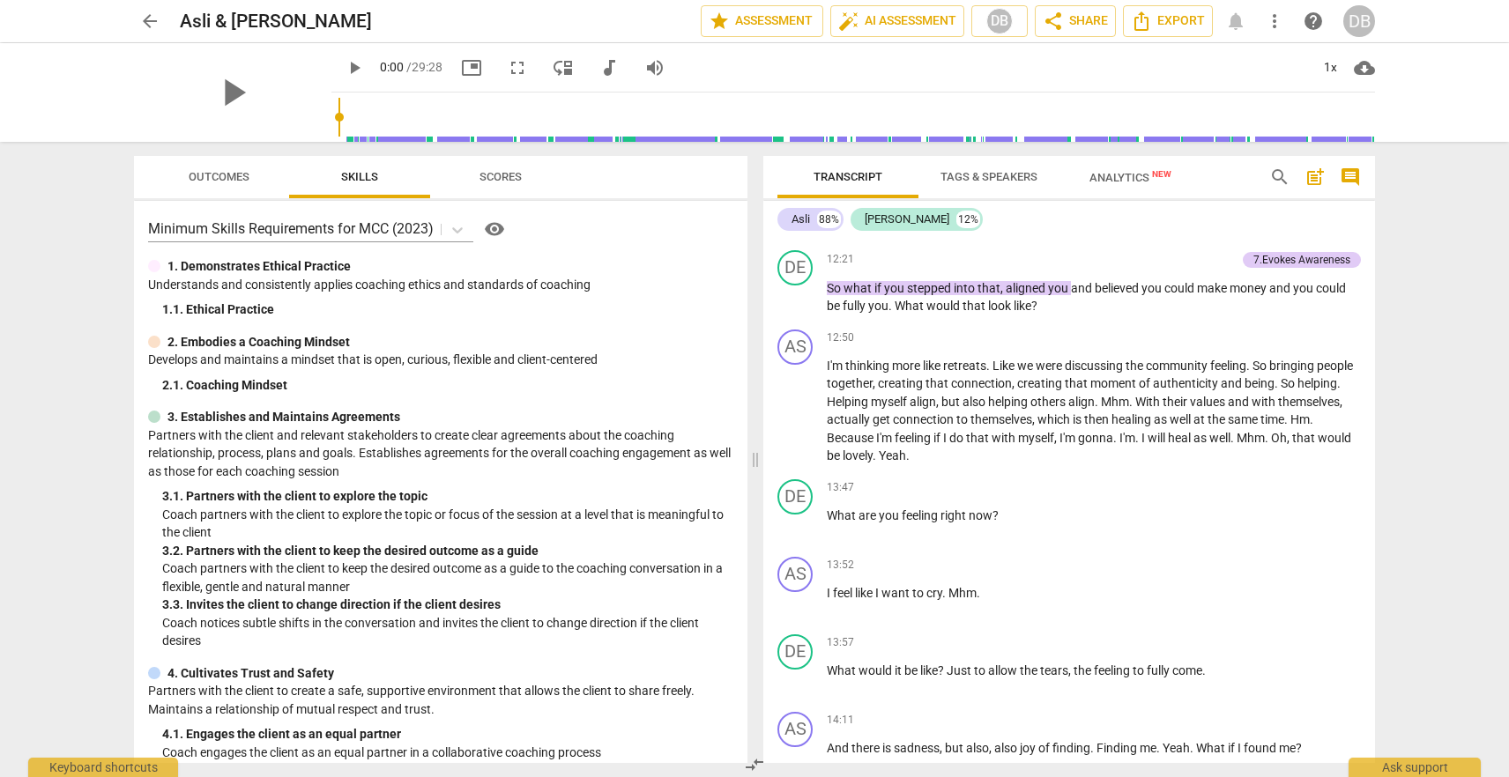
scroll to position [3110, 0]
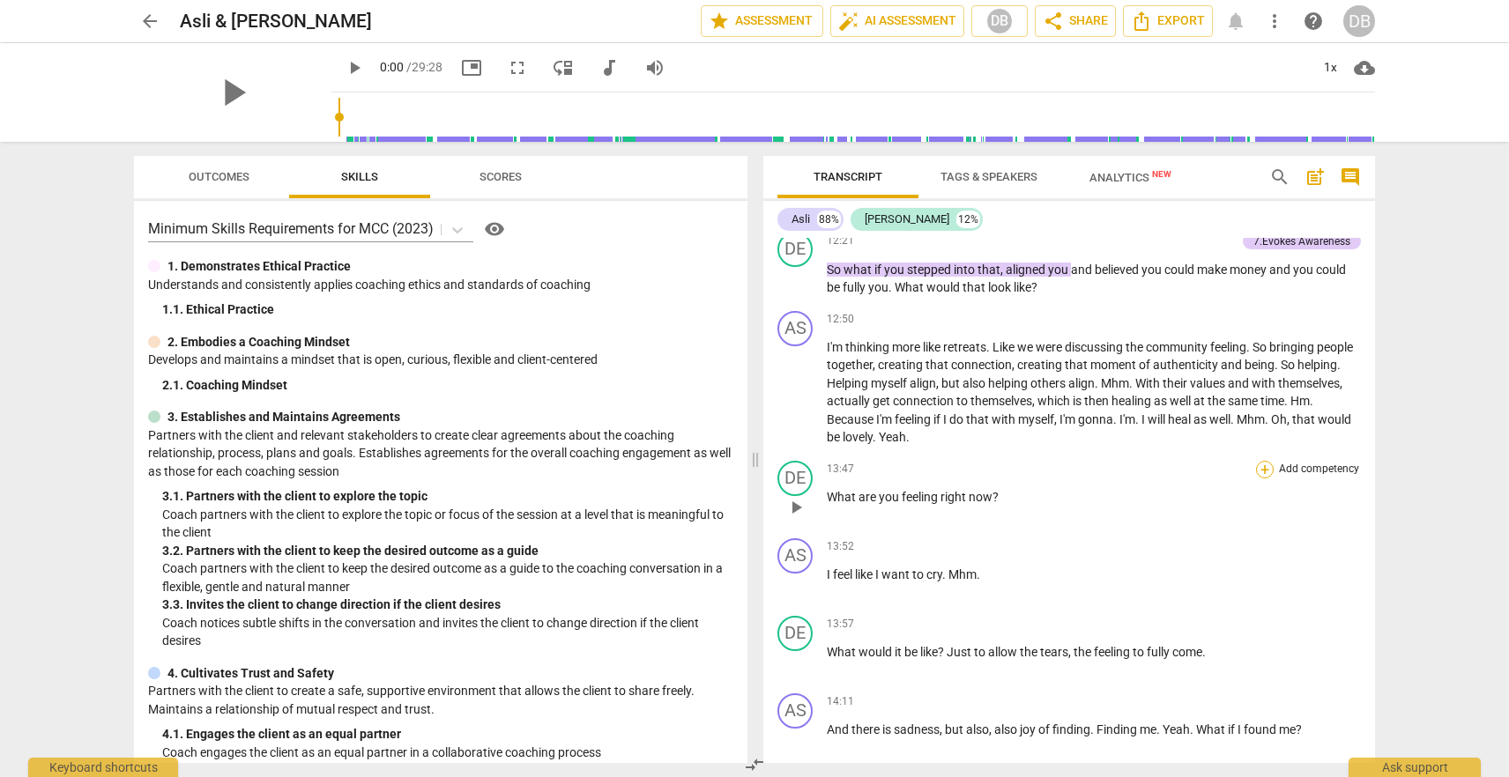
click at [1265, 479] on div "+" at bounding box center [1265, 470] width 18 height 18
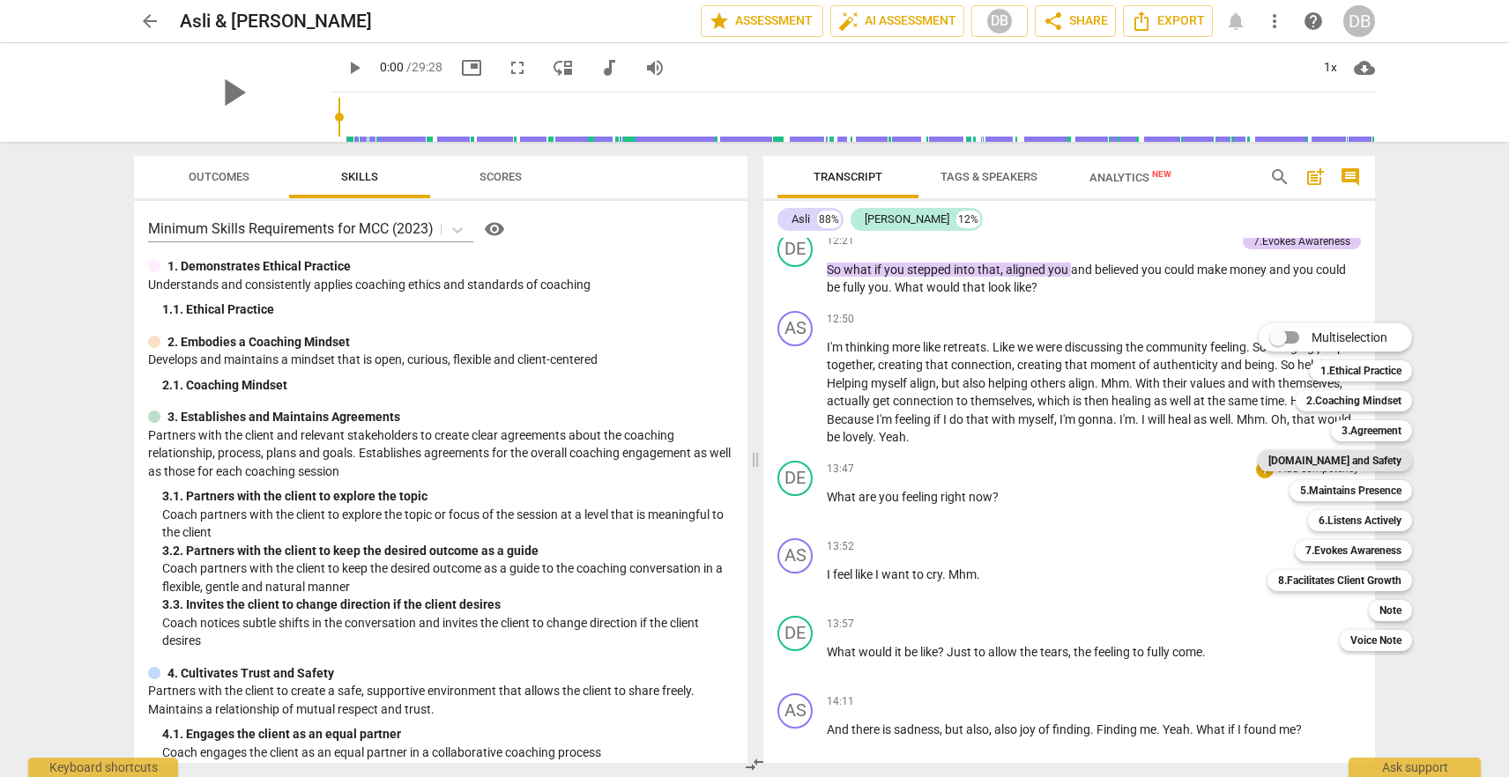
click at [1389, 464] on b "[DOMAIN_NAME] and Safety" at bounding box center [1334, 460] width 133 height 21
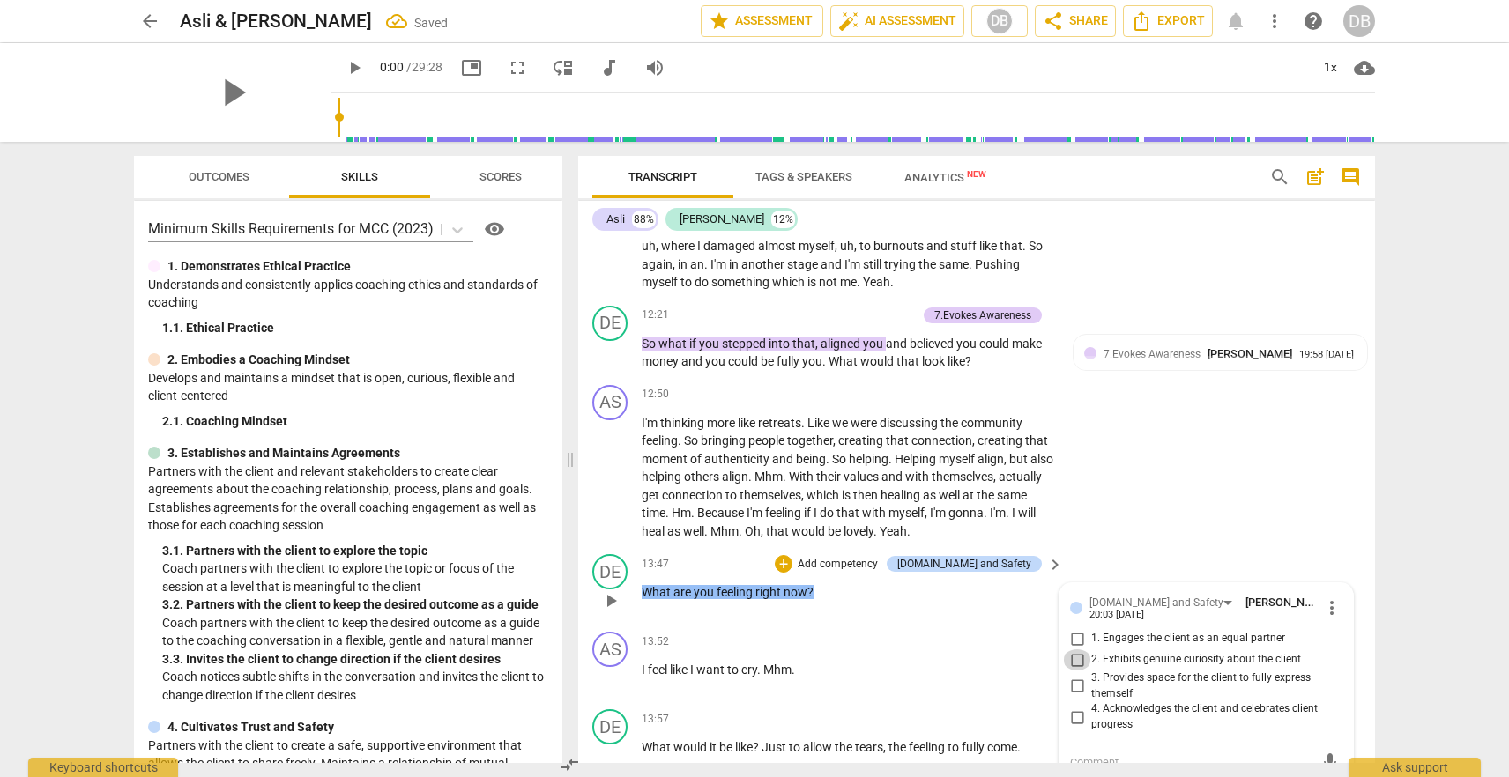
click at [1078, 650] on input "2. Exhibits genuine curiosity about the client" at bounding box center [1077, 660] width 28 height 21
checkbox input "true"
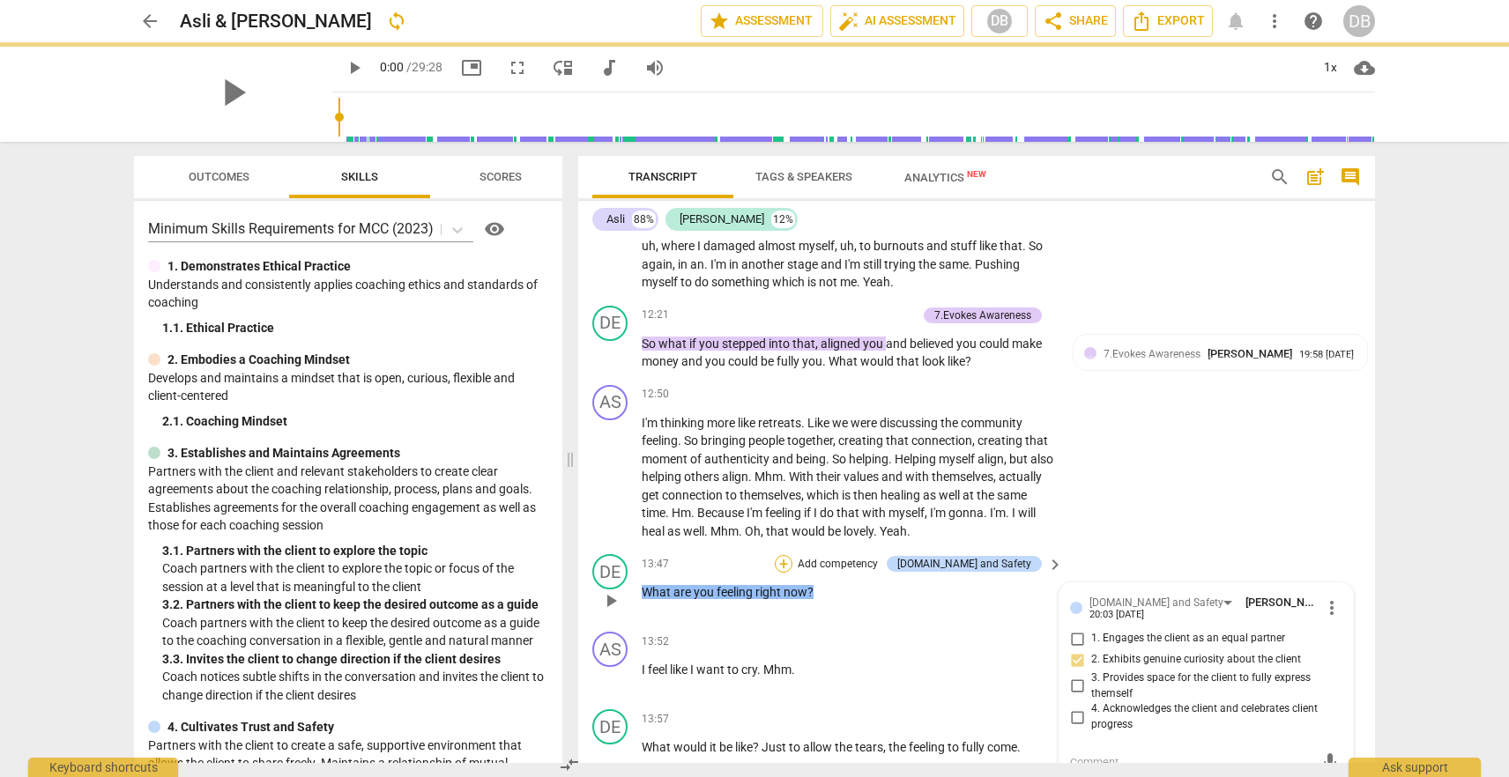
click at [792, 555] on div "+" at bounding box center [784, 564] width 18 height 18
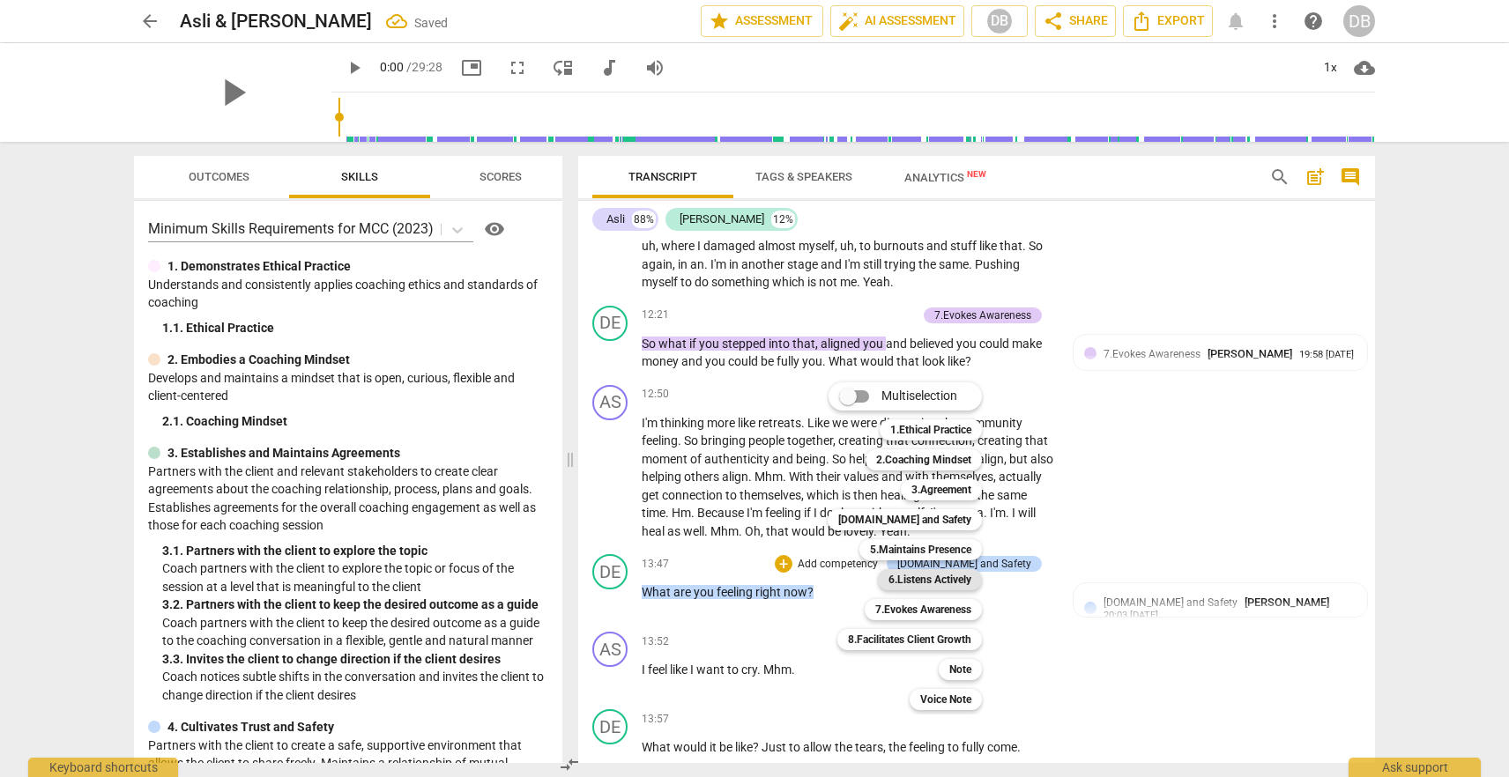
click at [945, 580] on b "6.Listens Actively" at bounding box center [929, 579] width 83 height 21
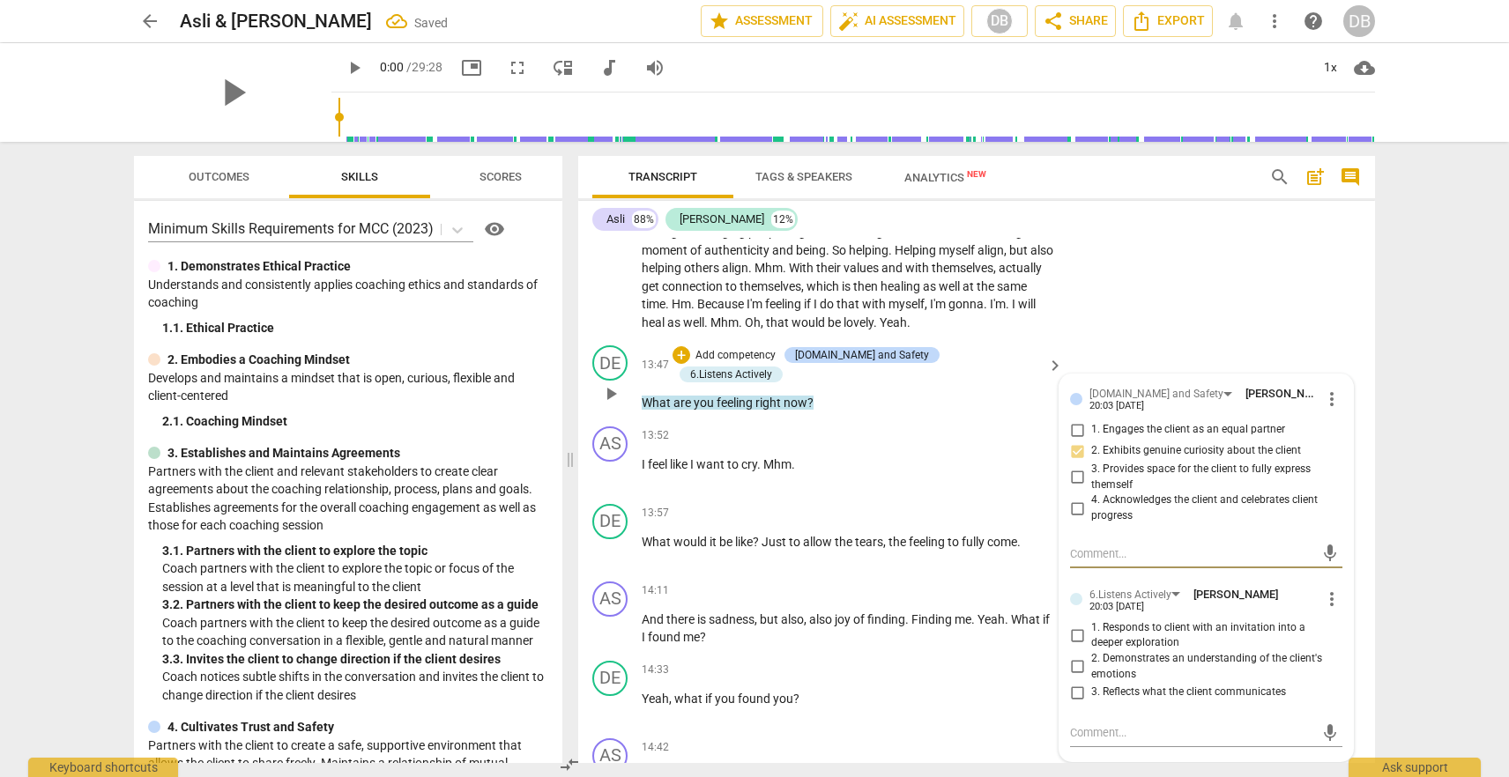
scroll to position [3662, 0]
click at [1076, 655] on input "2. Demonstrates an understanding of the client's emotions" at bounding box center [1077, 665] width 28 height 21
checkbox input "true"
click at [942, 503] on div "+" at bounding box center [946, 512] width 18 height 18
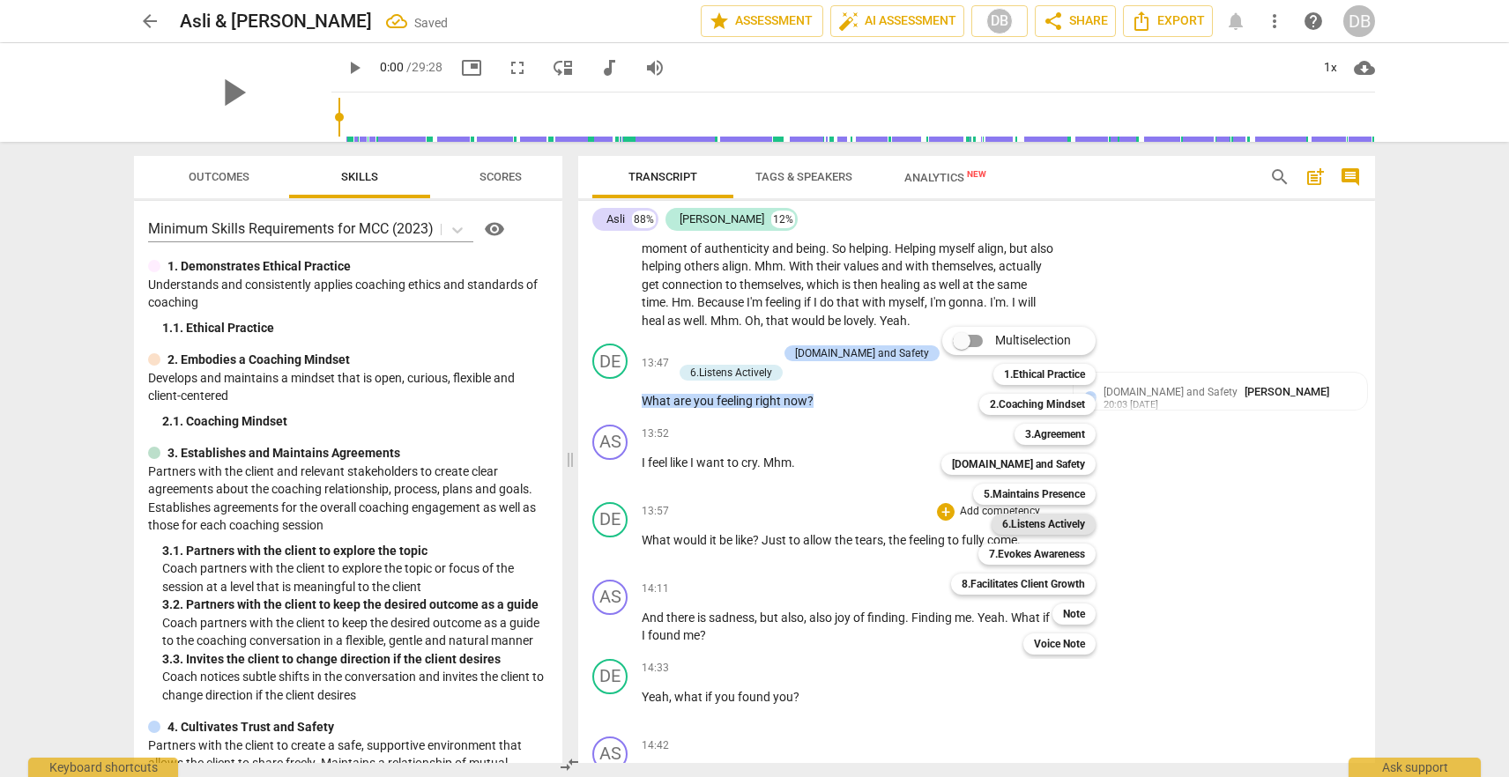
click at [1012, 524] on b "6.Listens Actively" at bounding box center [1043, 524] width 83 height 21
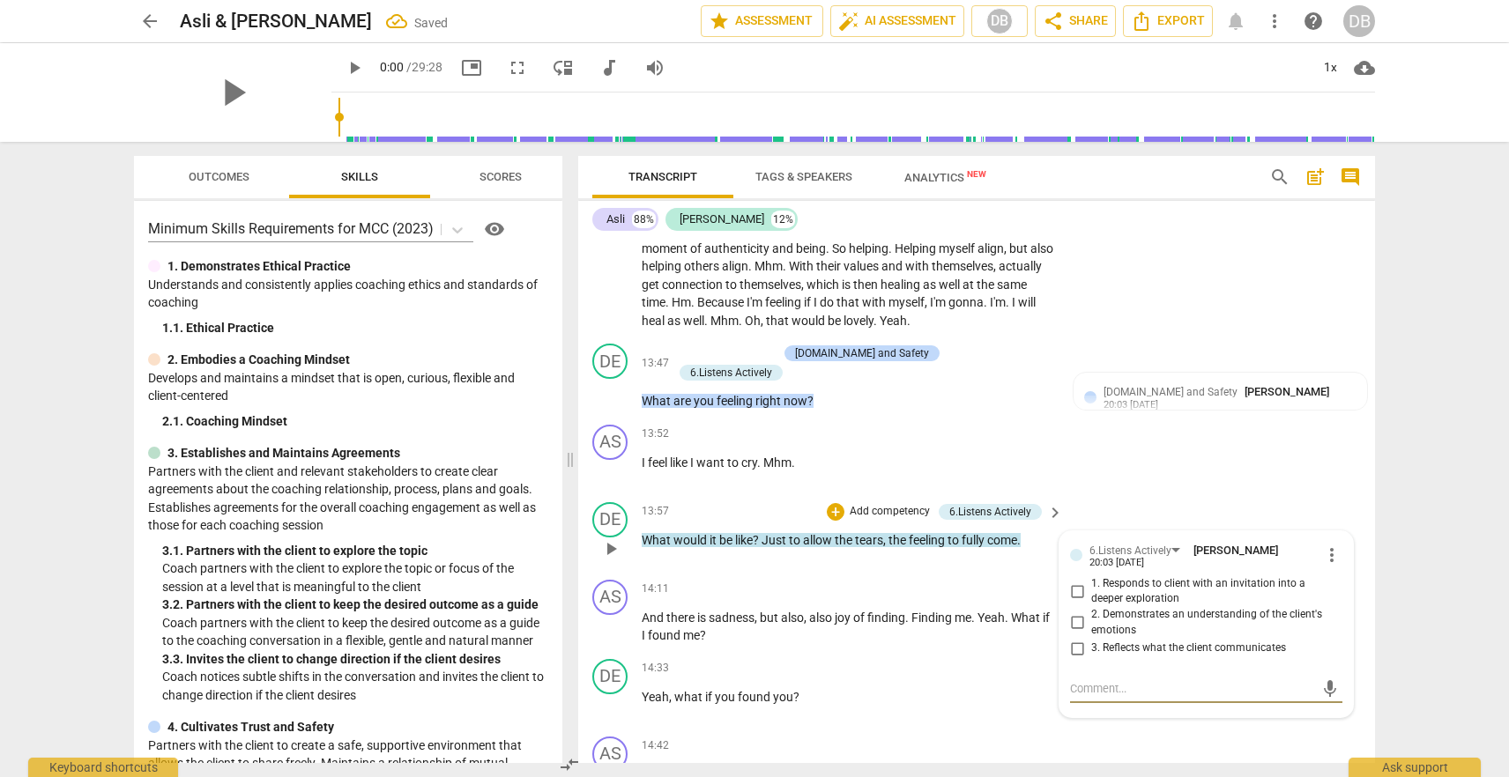
click at [1080, 613] on input "2. Demonstrates an understanding of the client's emotions" at bounding box center [1077, 623] width 28 height 21
checkbox input "true"
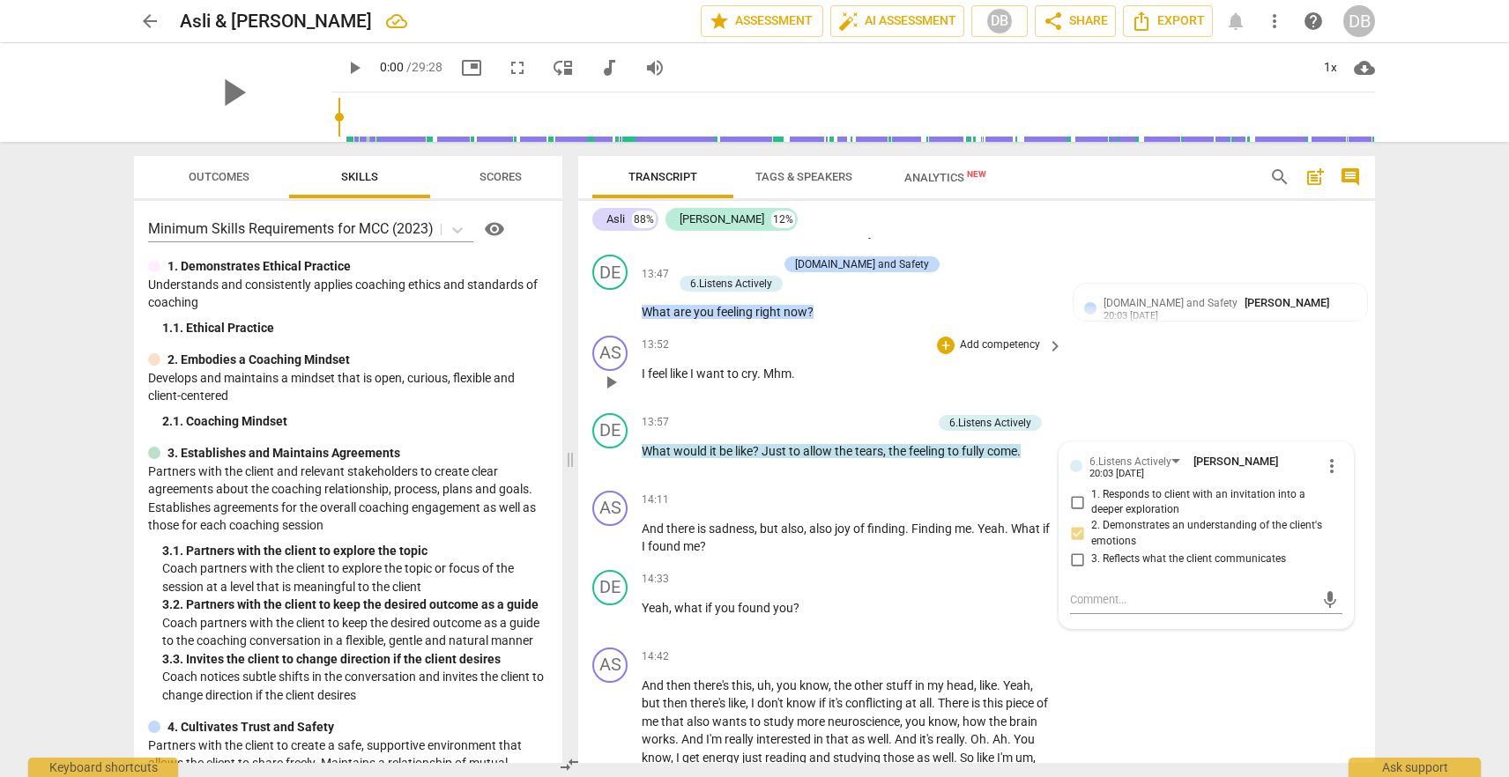
scroll to position [3771, 0]
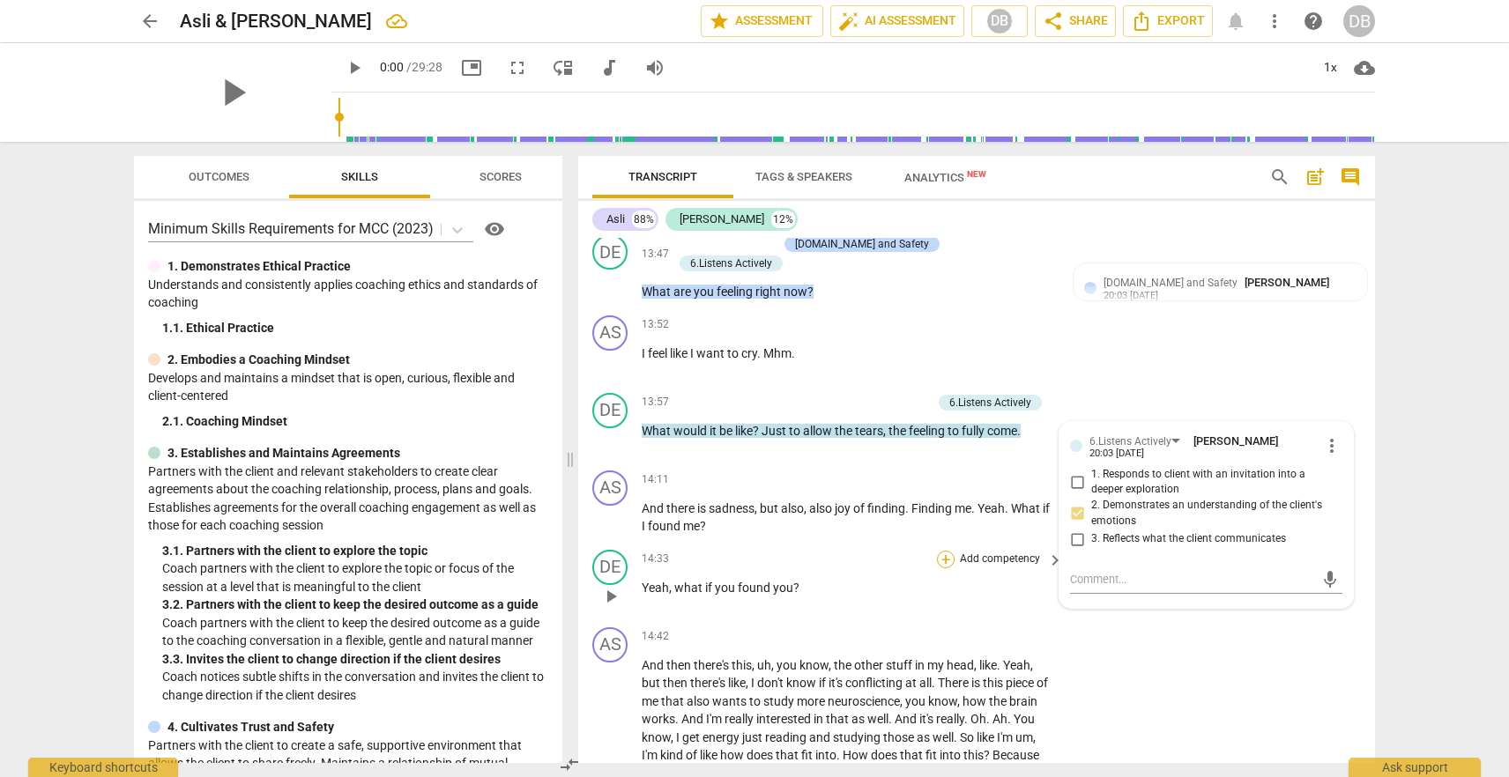
click at [948, 551] on div "+" at bounding box center [946, 560] width 18 height 18
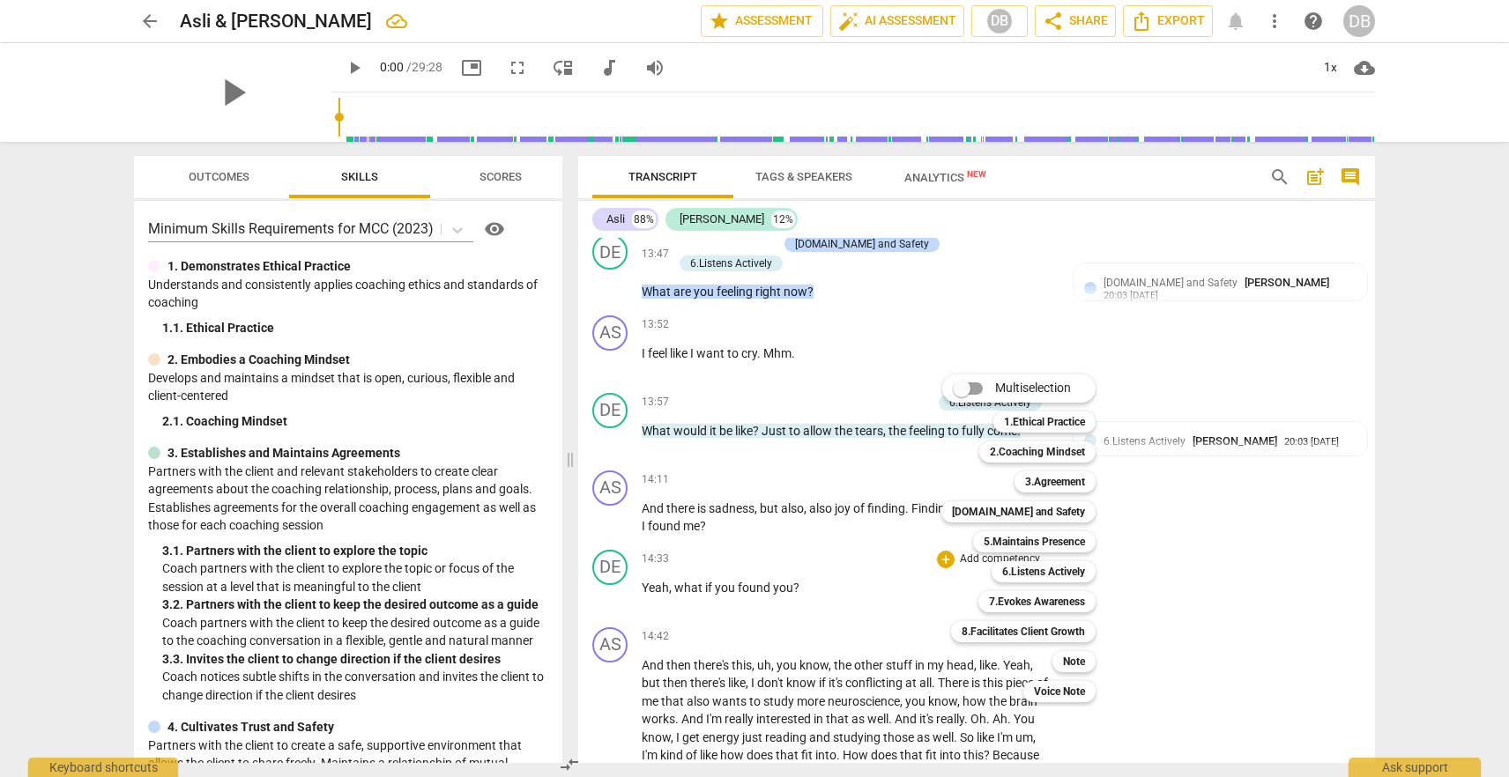
click at [482, 731] on div at bounding box center [754, 388] width 1509 height 777
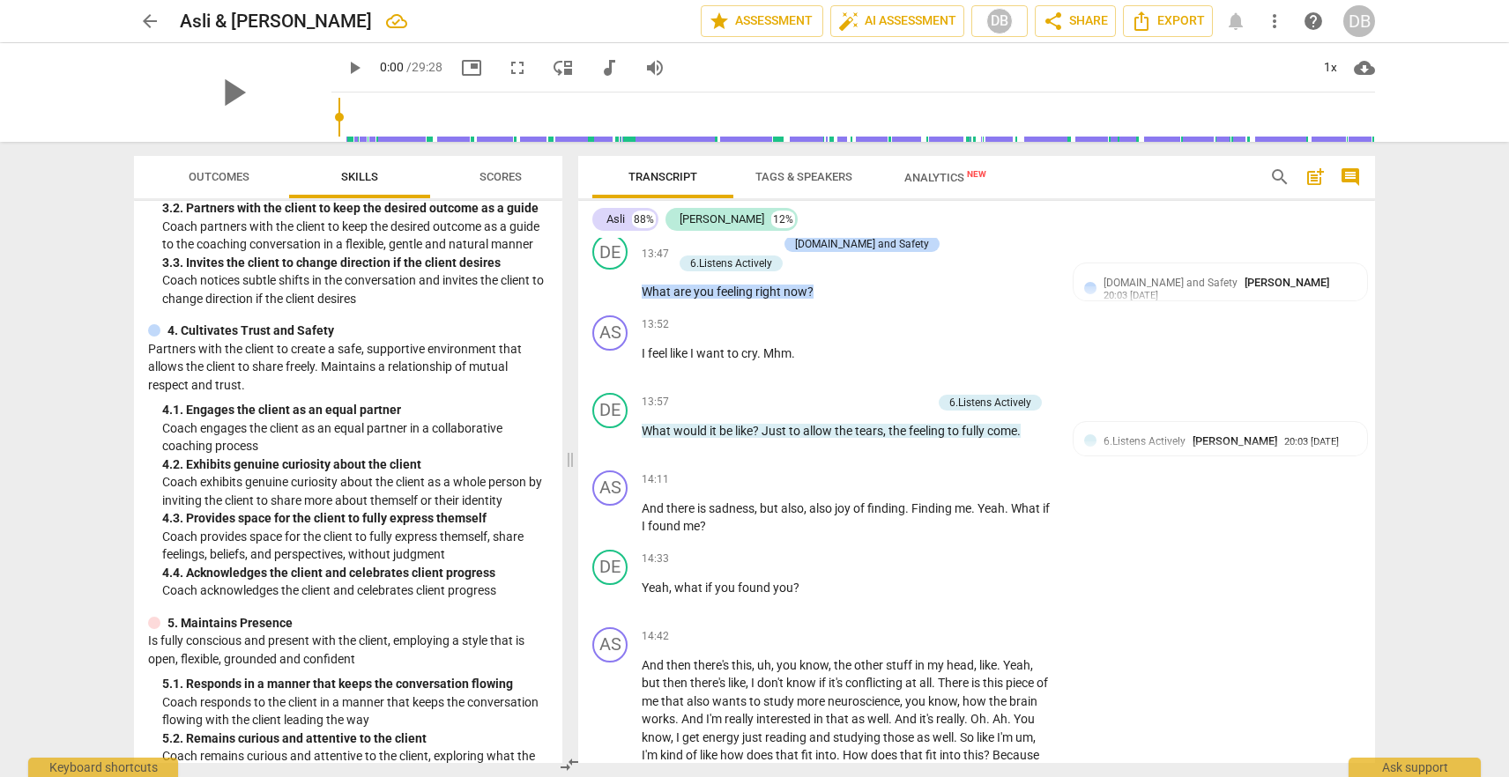
scroll to position [413, 0]
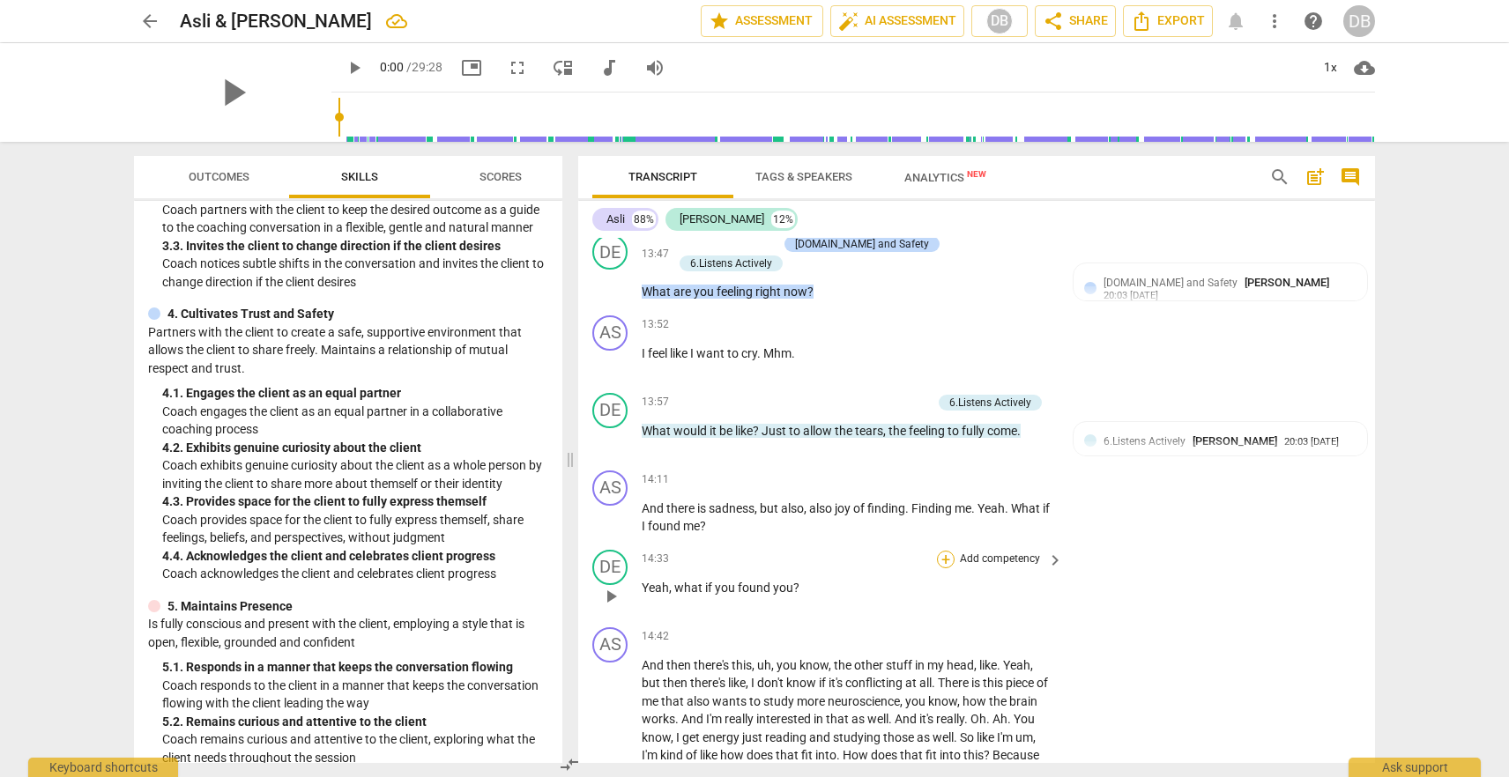
click at [945, 551] on div "+" at bounding box center [946, 560] width 18 height 18
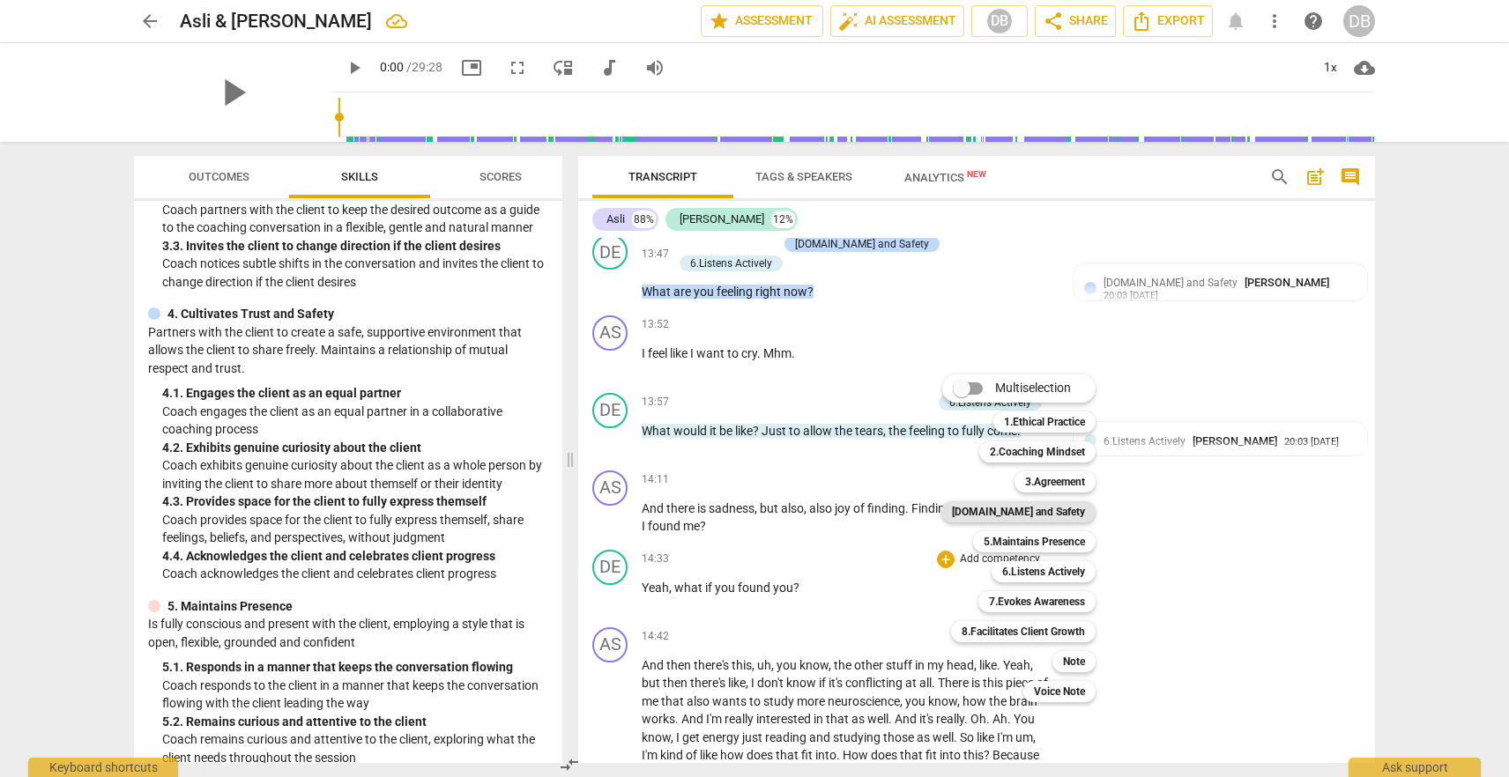
click at [1076, 508] on b "[DOMAIN_NAME] and Safety" at bounding box center [1018, 511] width 133 height 21
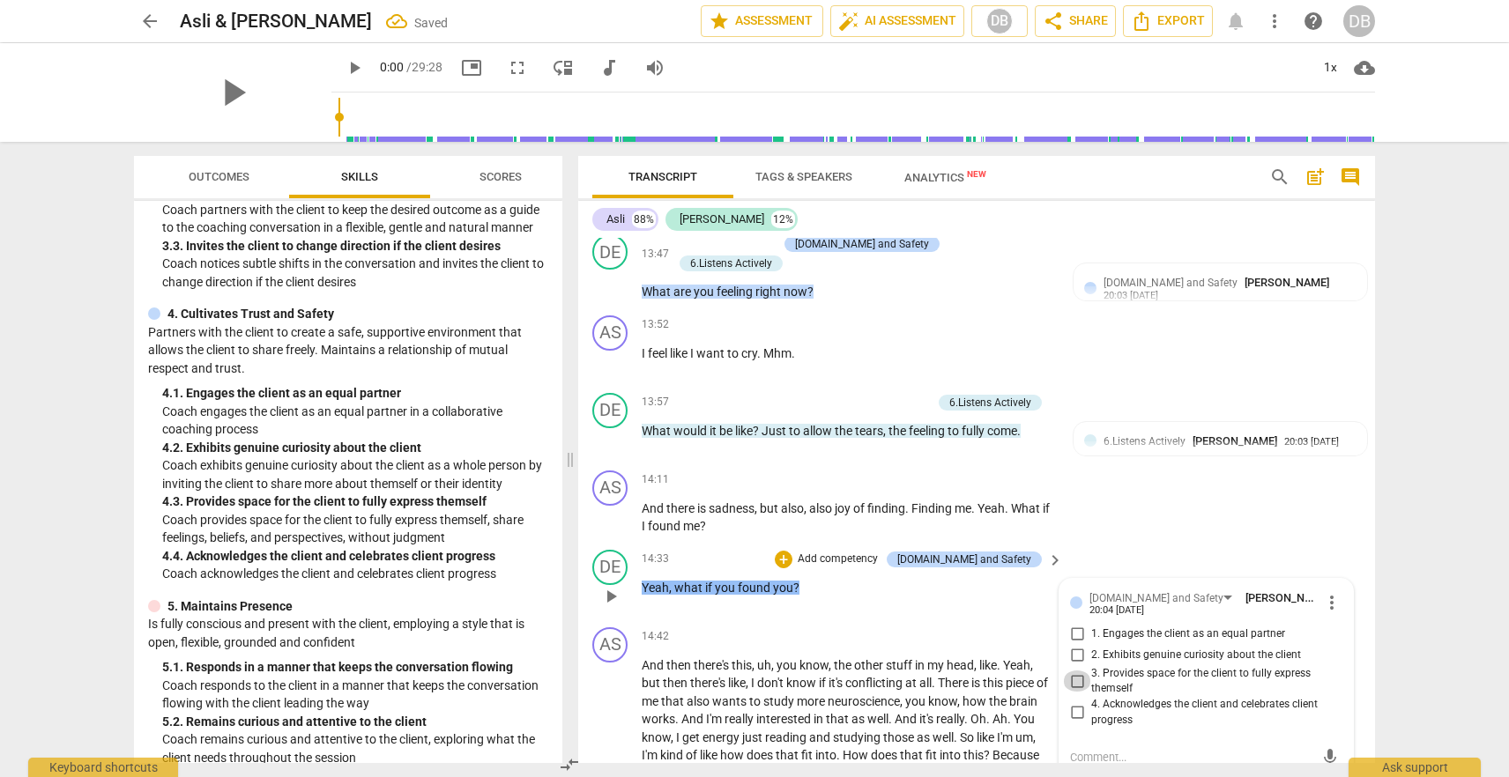
click at [1078, 671] on input "3. Provides space for the client to fully express themself" at bounding box center [1077, 681] width 28 height 21
checkbox input "true"
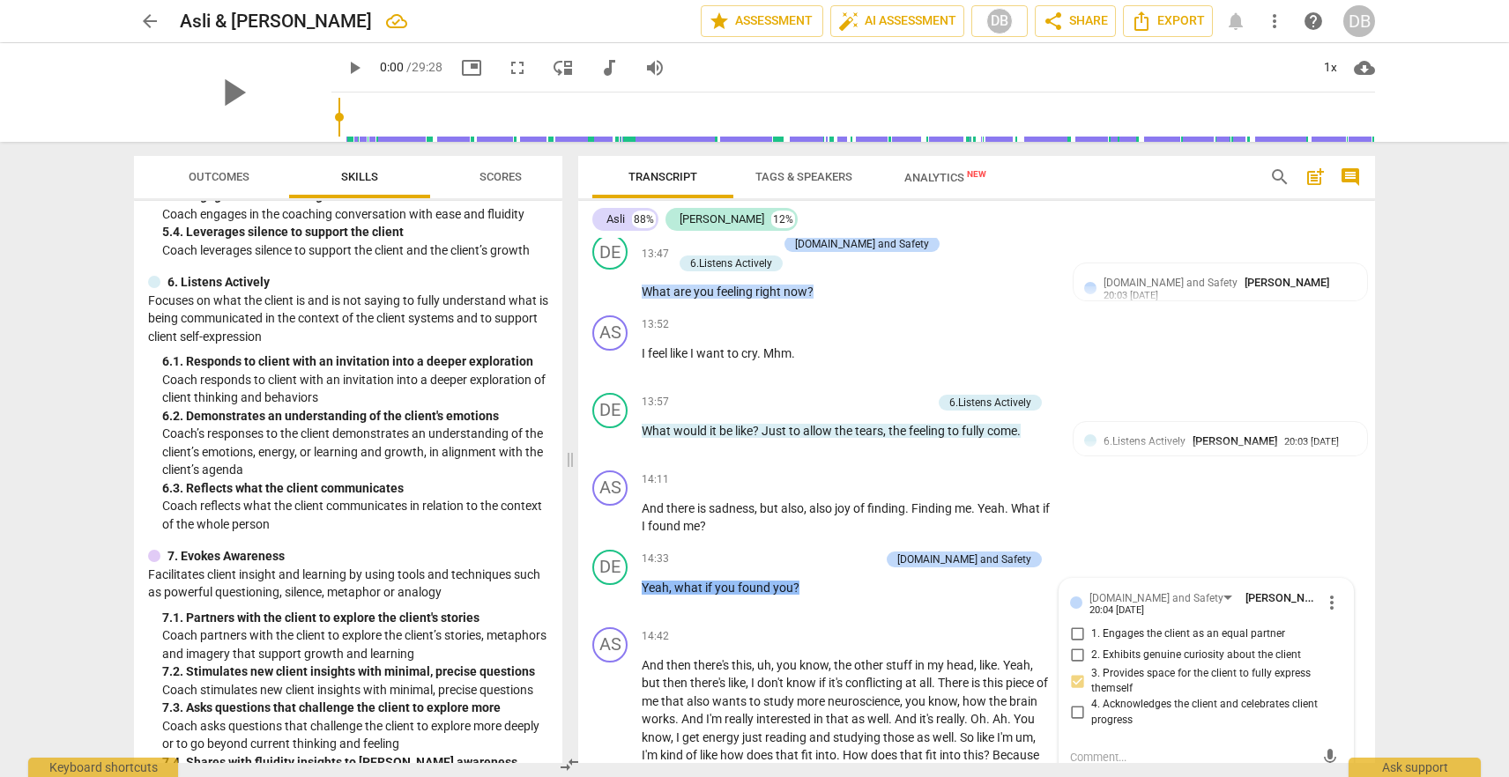
scroll to position [1013, 0]
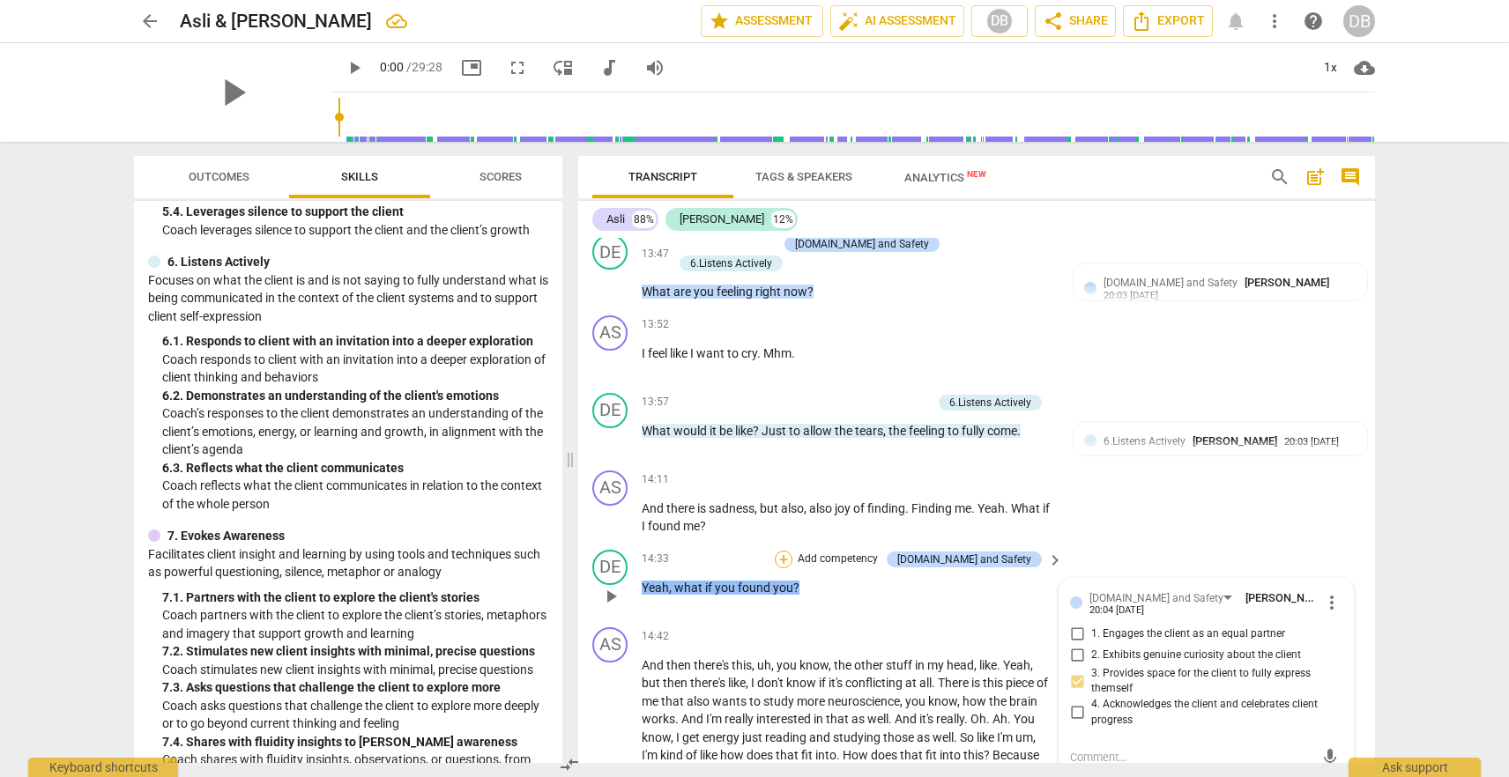
click at [792, 551] on div "+" at bounding box center [784, 560] width 18 height 18
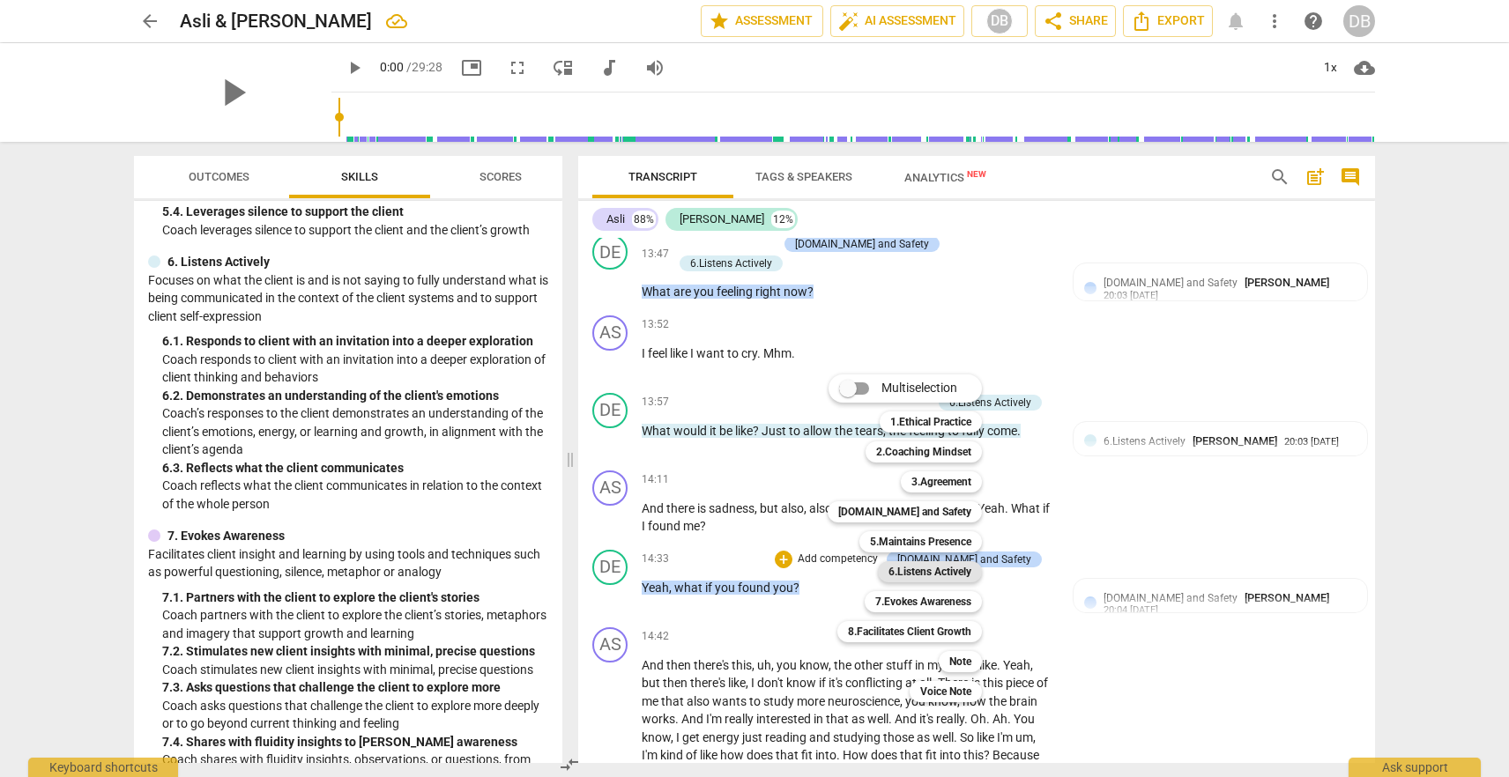
click at [944, 571] on b "6.Listens Actively" at bounding box center [929, 571] width 83 height 21
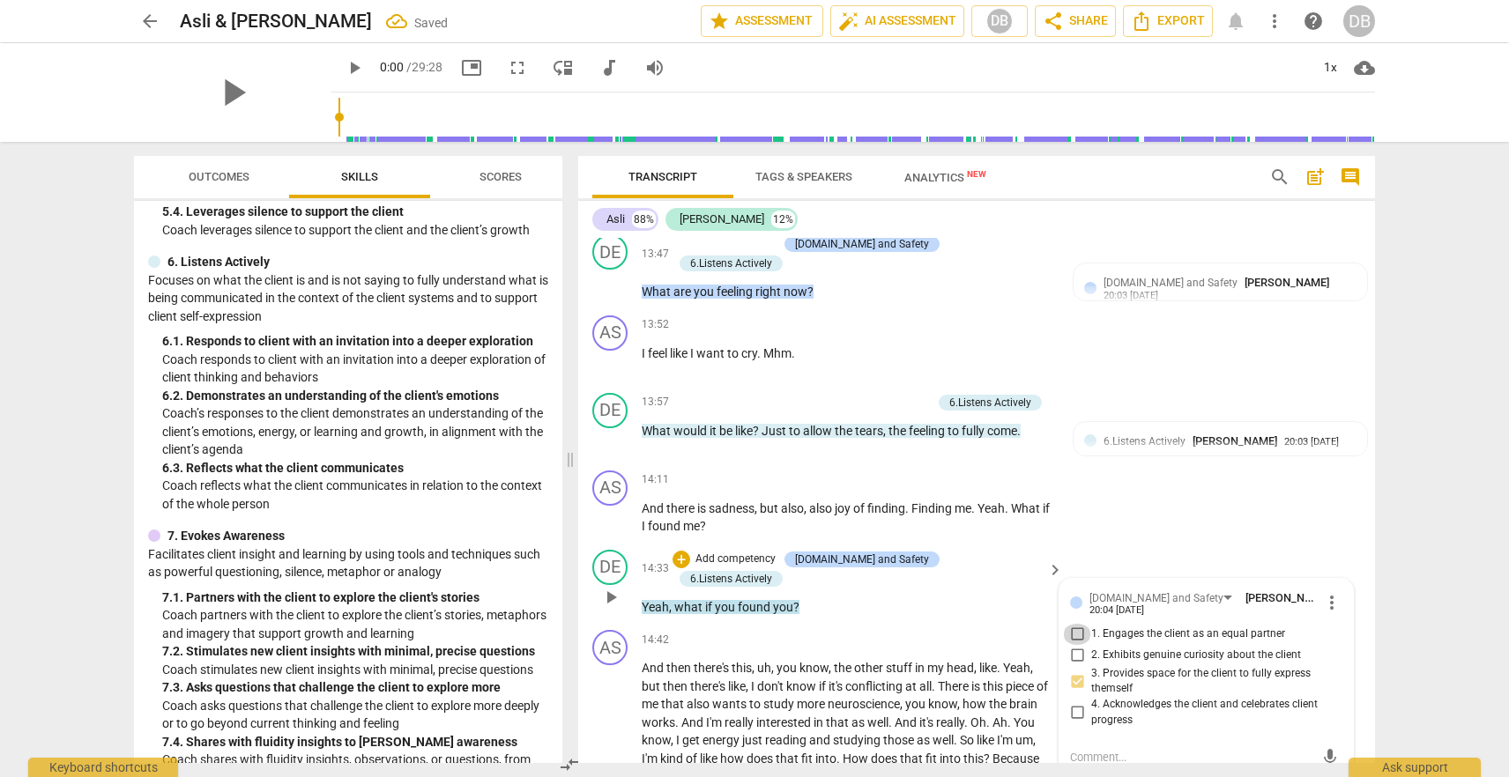
click at [1079, 624] on input "1. Engages the client as an equal partner" at bounding box center [1077, 634] width 28 height 21
click at [1078, 624] on input "1. Engages the client as an equal partner" at bounding box center [1077, 634] width 28 height 21
checkbox input "false"
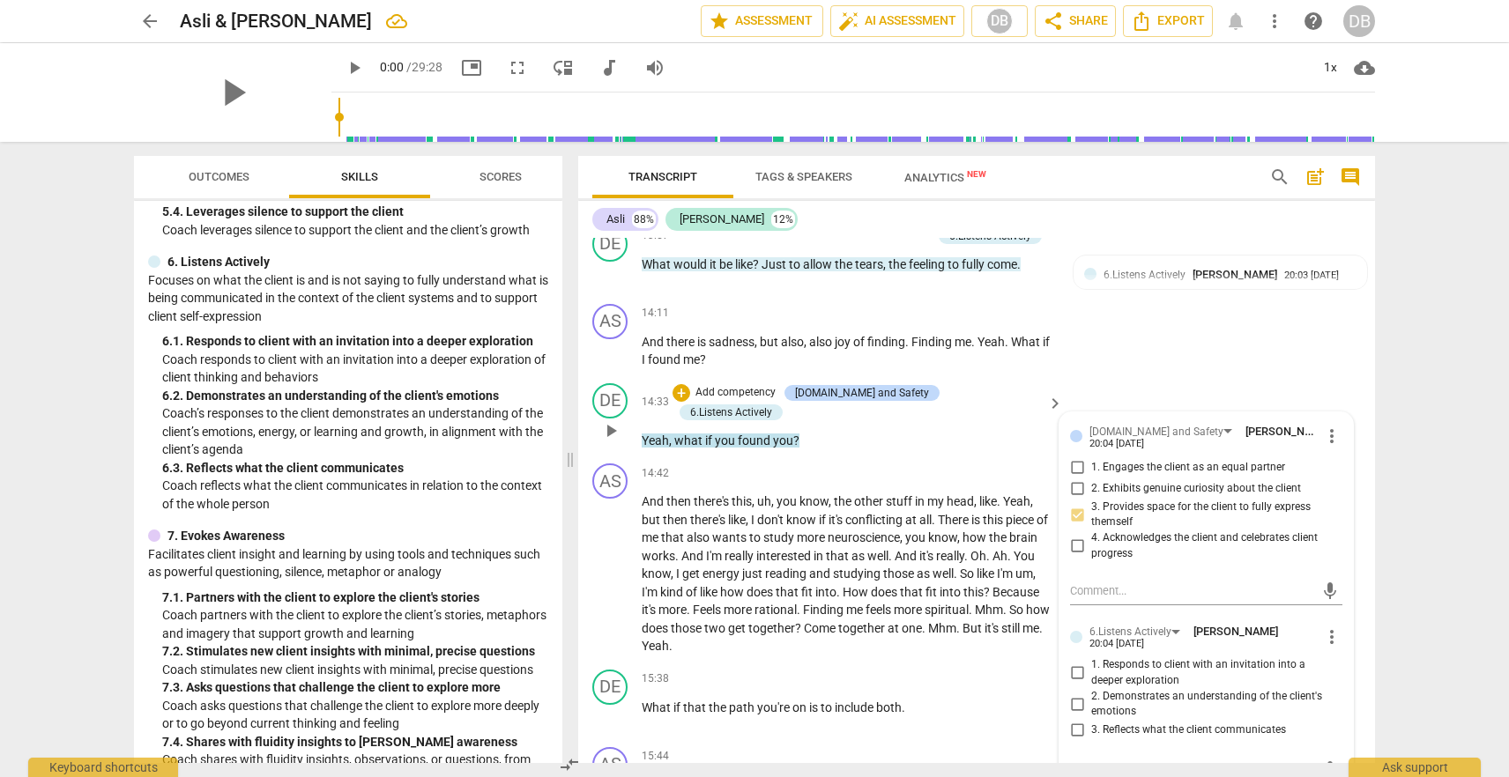
scroll to position [3953, 0]
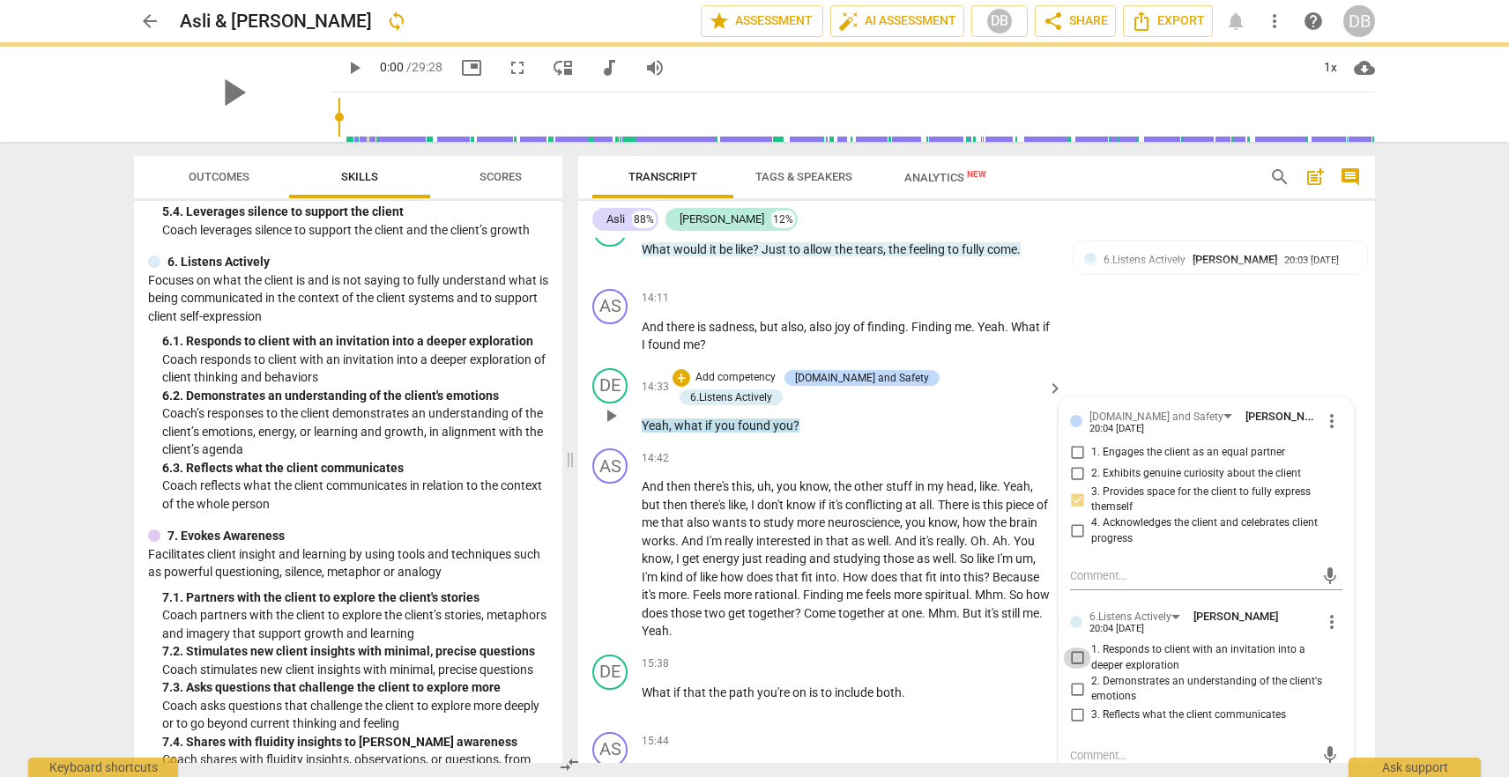
click at [1083, 648] on input "1. Responds to client with an invitation into a deeper exploration" at bounding box center [1077, 658] width 28 height 21
checkbox input "true"
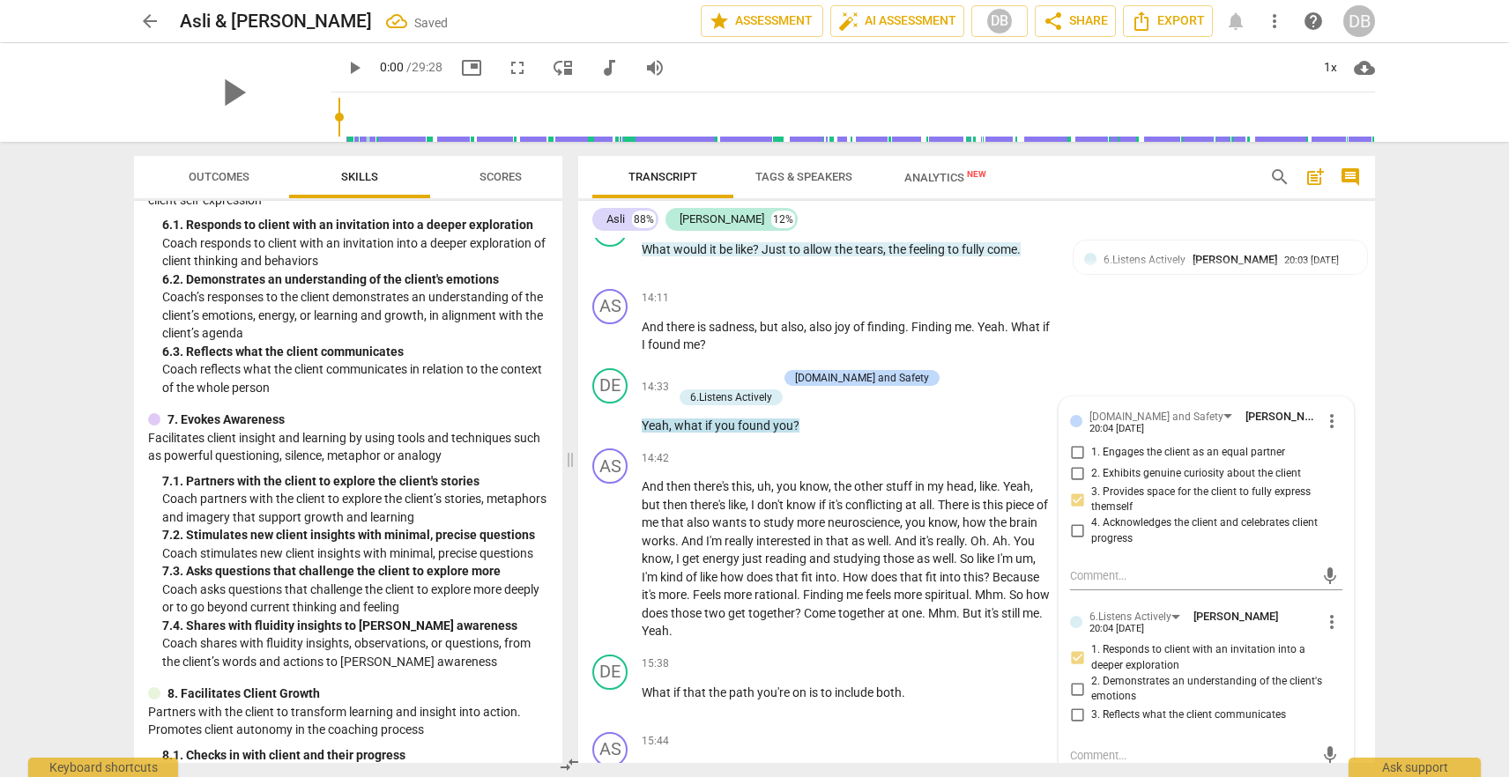
scroll to position [1153, 0]
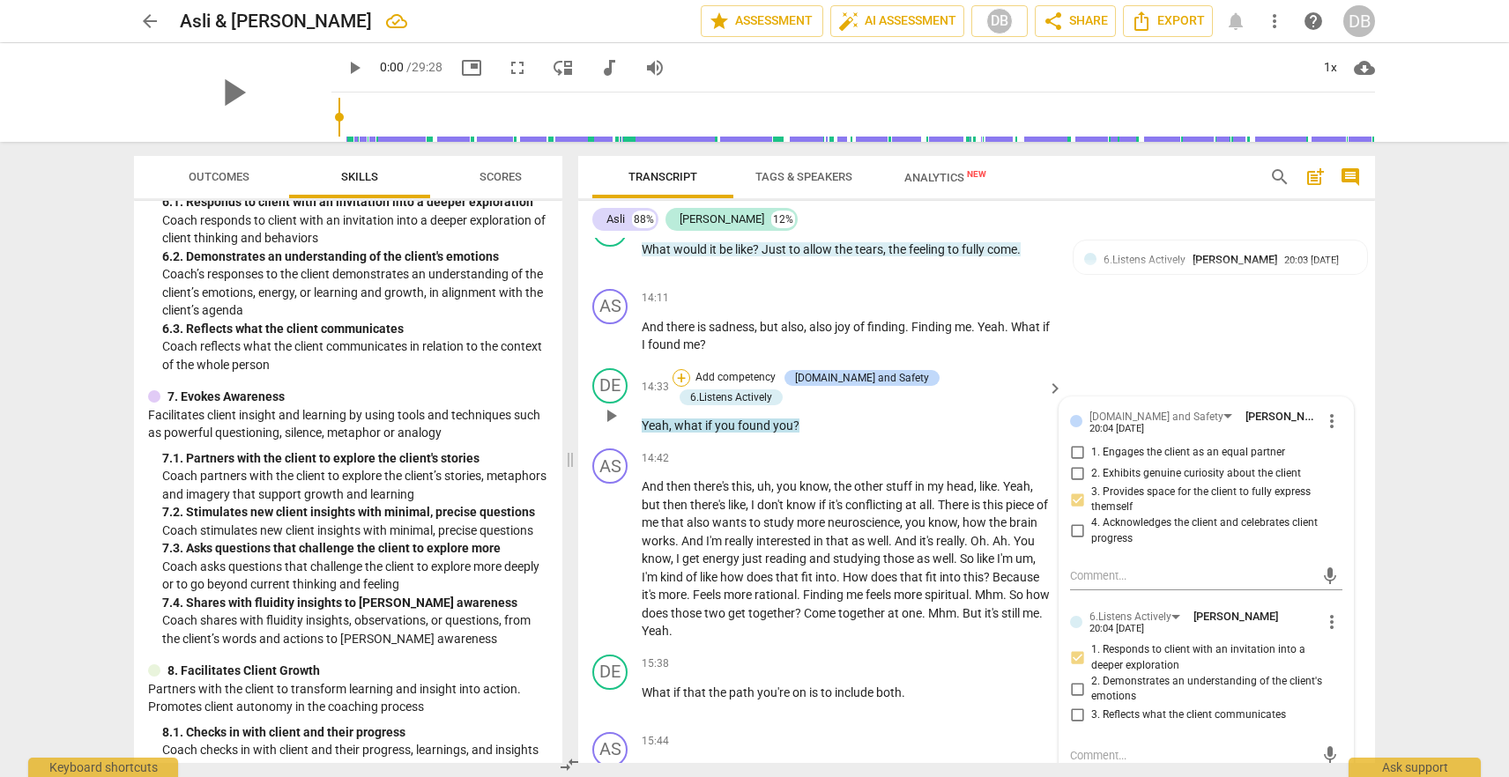
click at [690, 369] on div "+" at bounding box center [681, 378] width 18 height 18
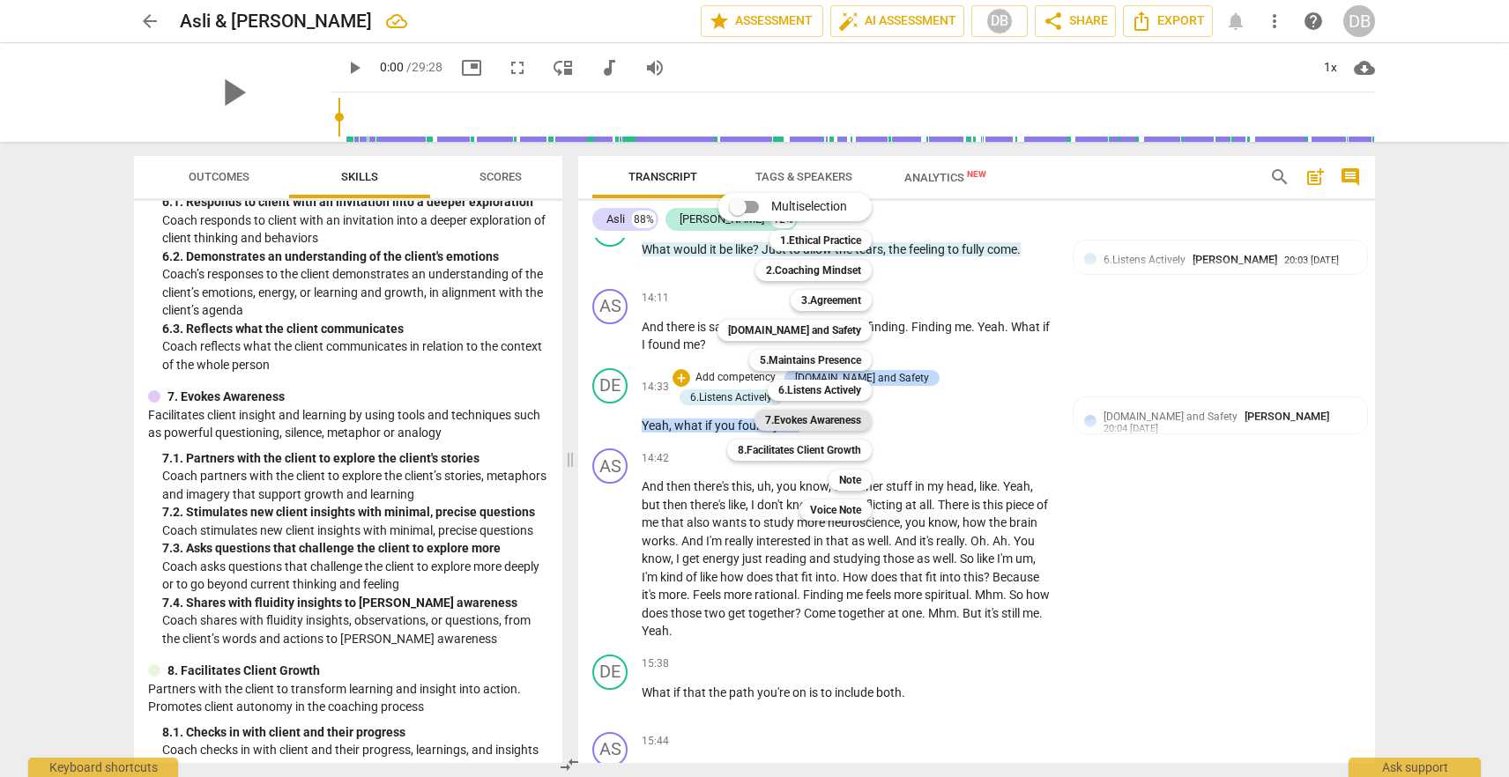
click at [844, 420] on b "7.Evokes Awareness" at bounding box center [813, 420] width 96 height 21
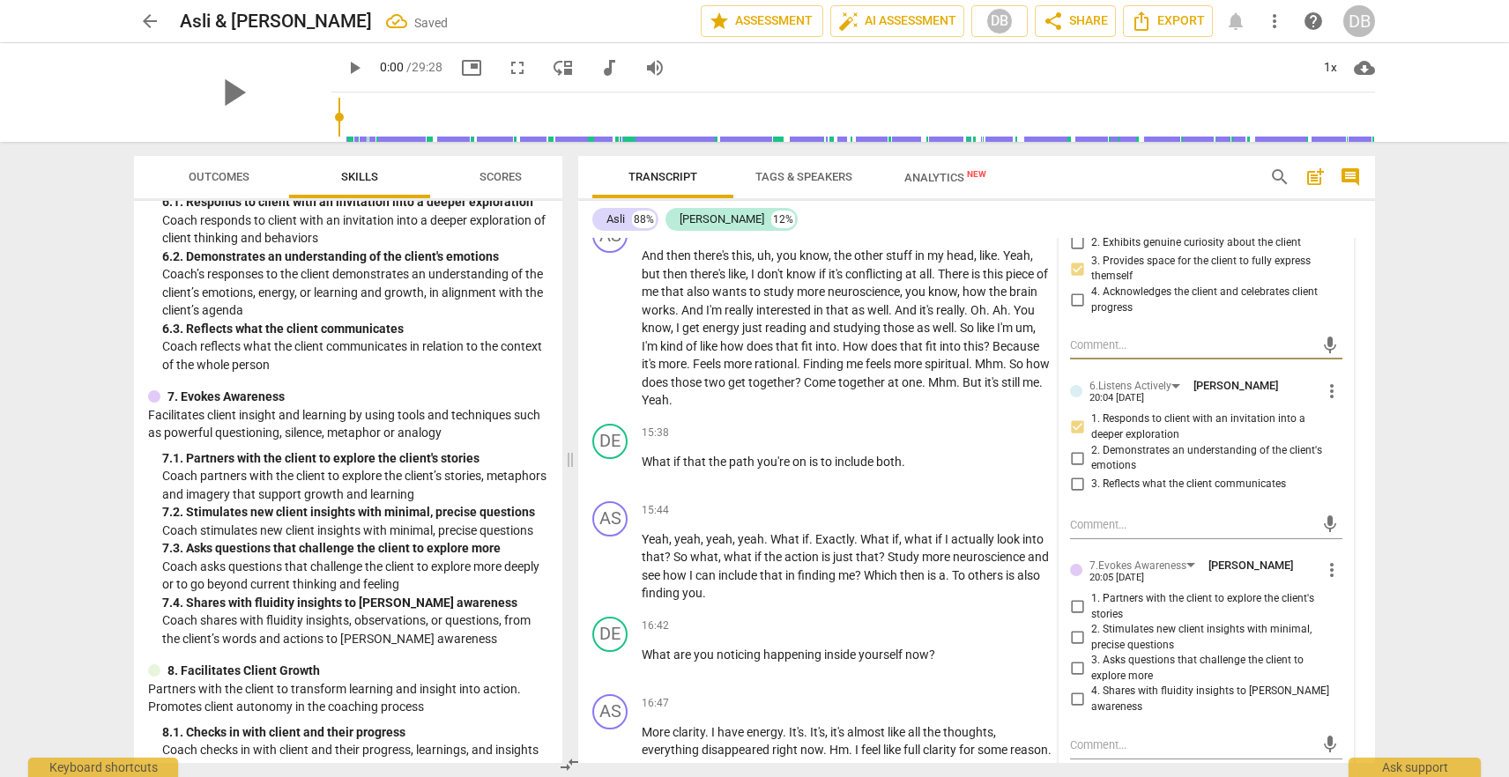
scroll to position [4190, 0]
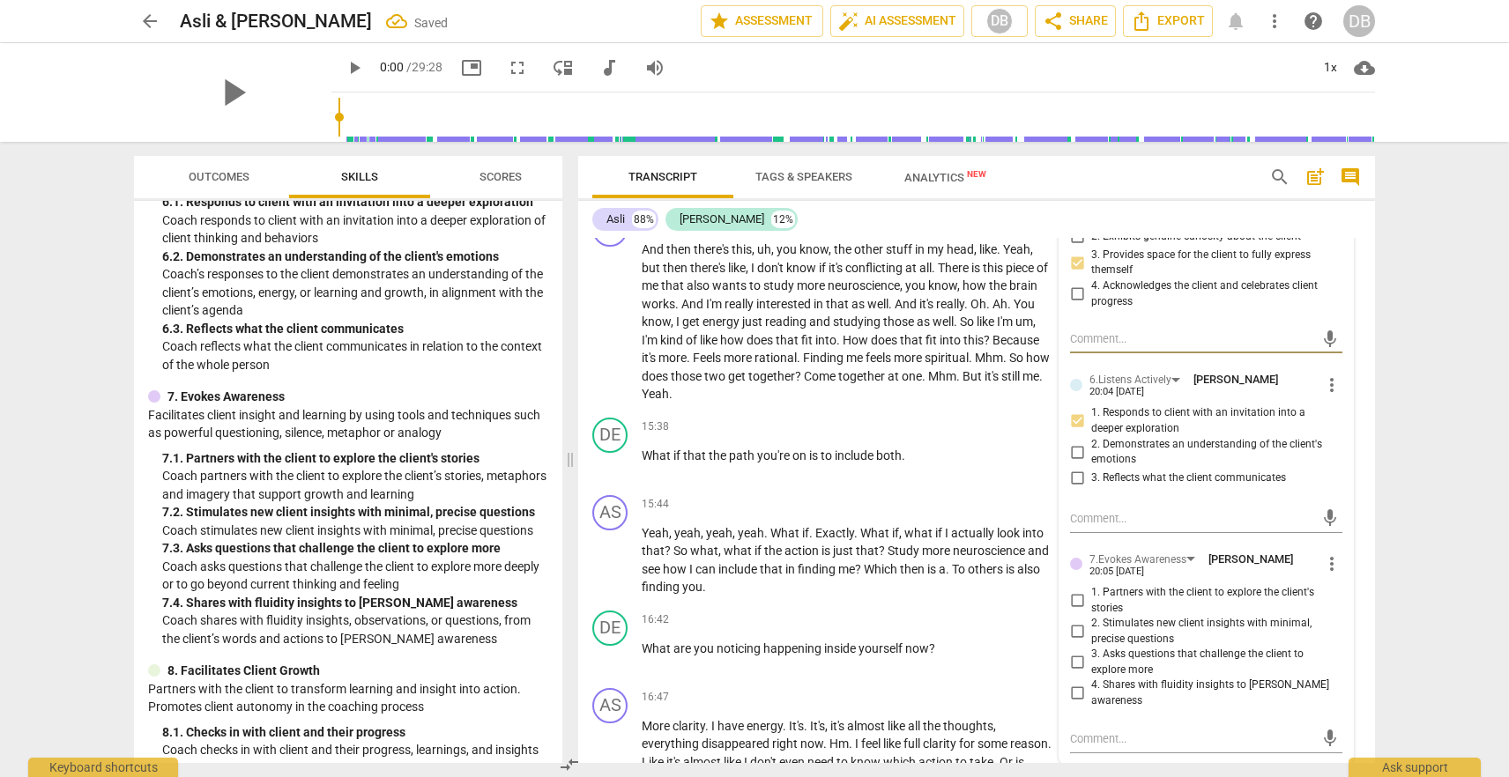
click at [1078, 652] on input "3. Asks questions that challenge the client to explore more" at bounding box center [1077, 662] width 28 height 21
checkbox input "true"
click at [803, 458] on div "15:38 + Add competency keyboard_arrow_right What if that the path you're on is …" at bounding box center [853, 449] width 423 height 63
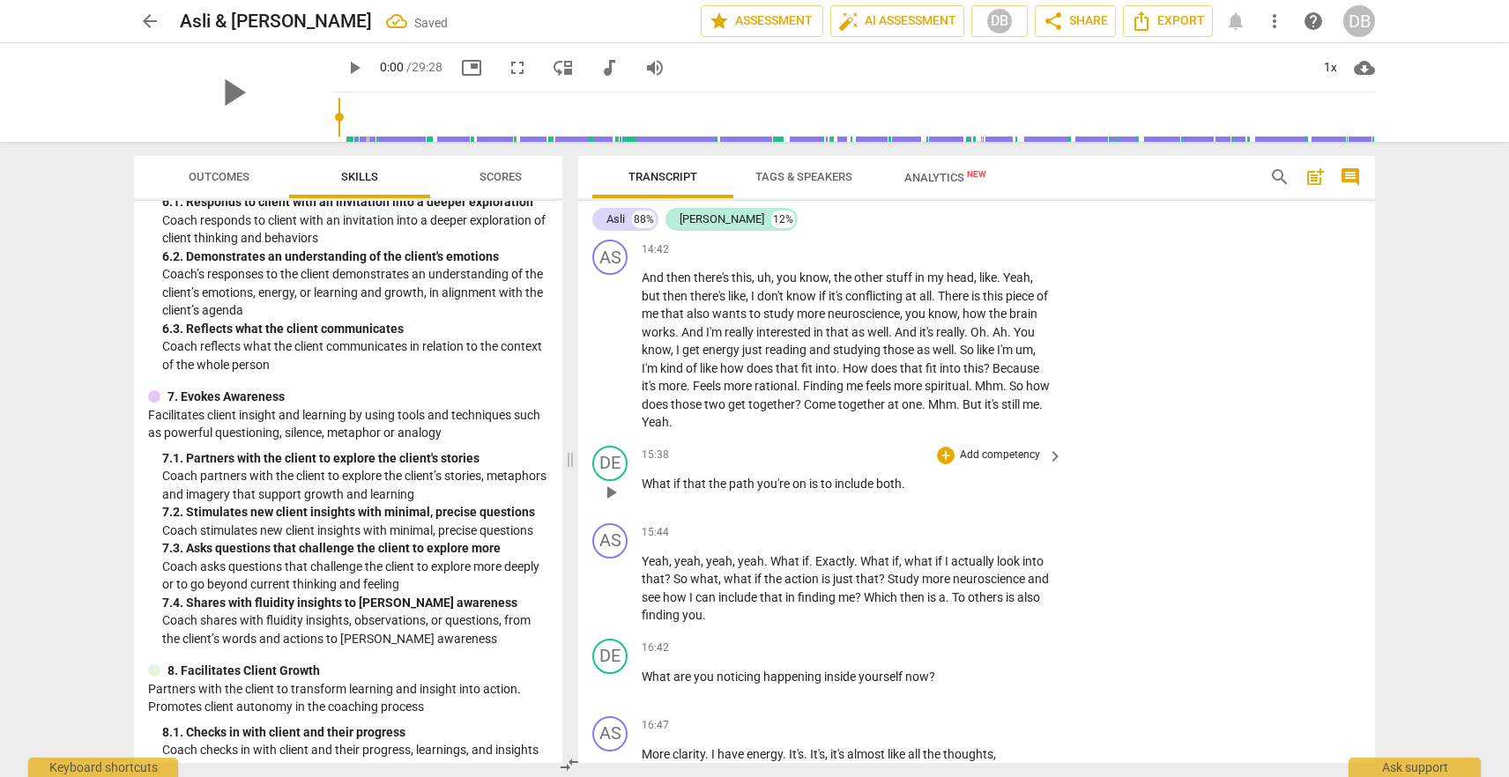
scroll to position [4146, 0]
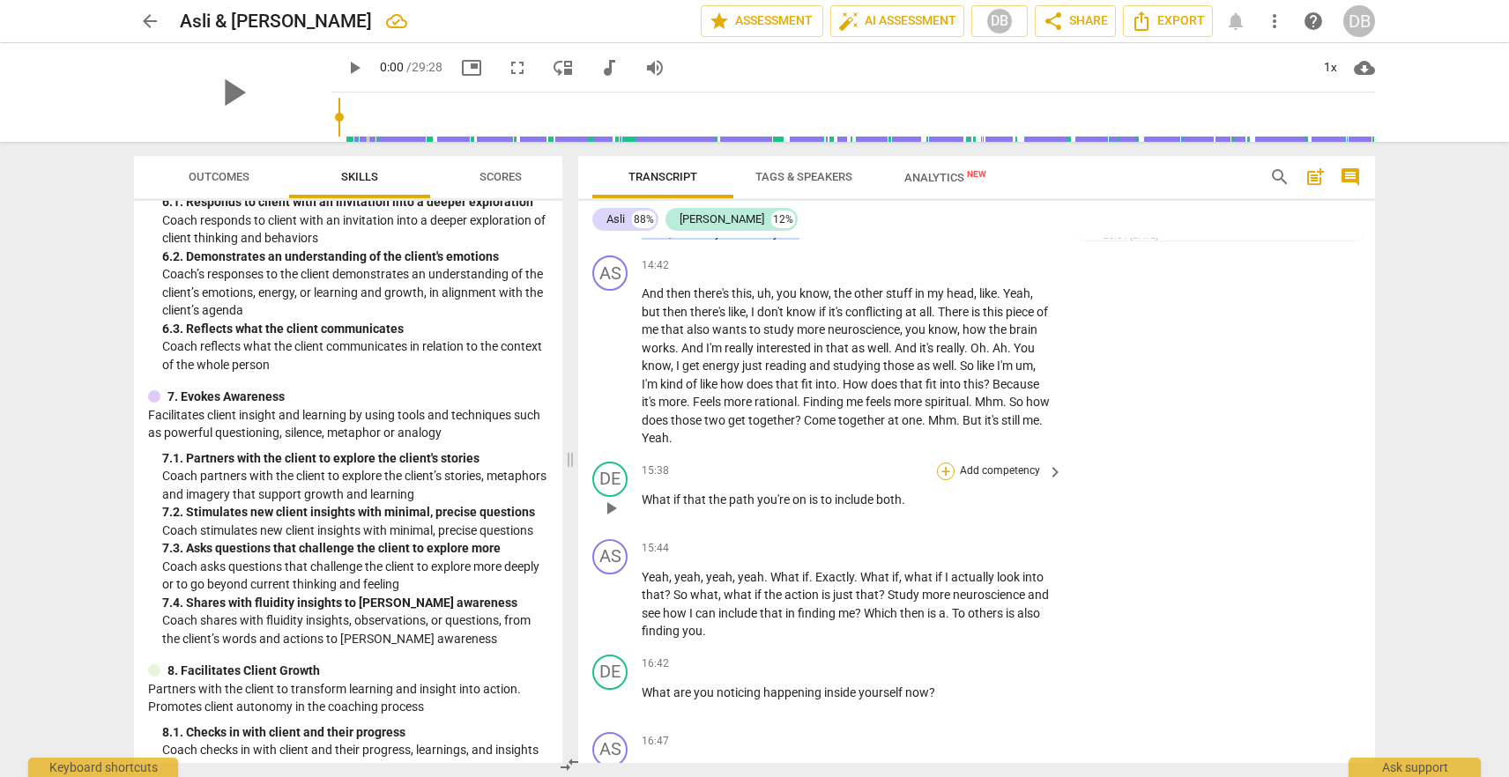
click at [944, 463] on div "+" at bounding box center [946, 472] width 18 height 18
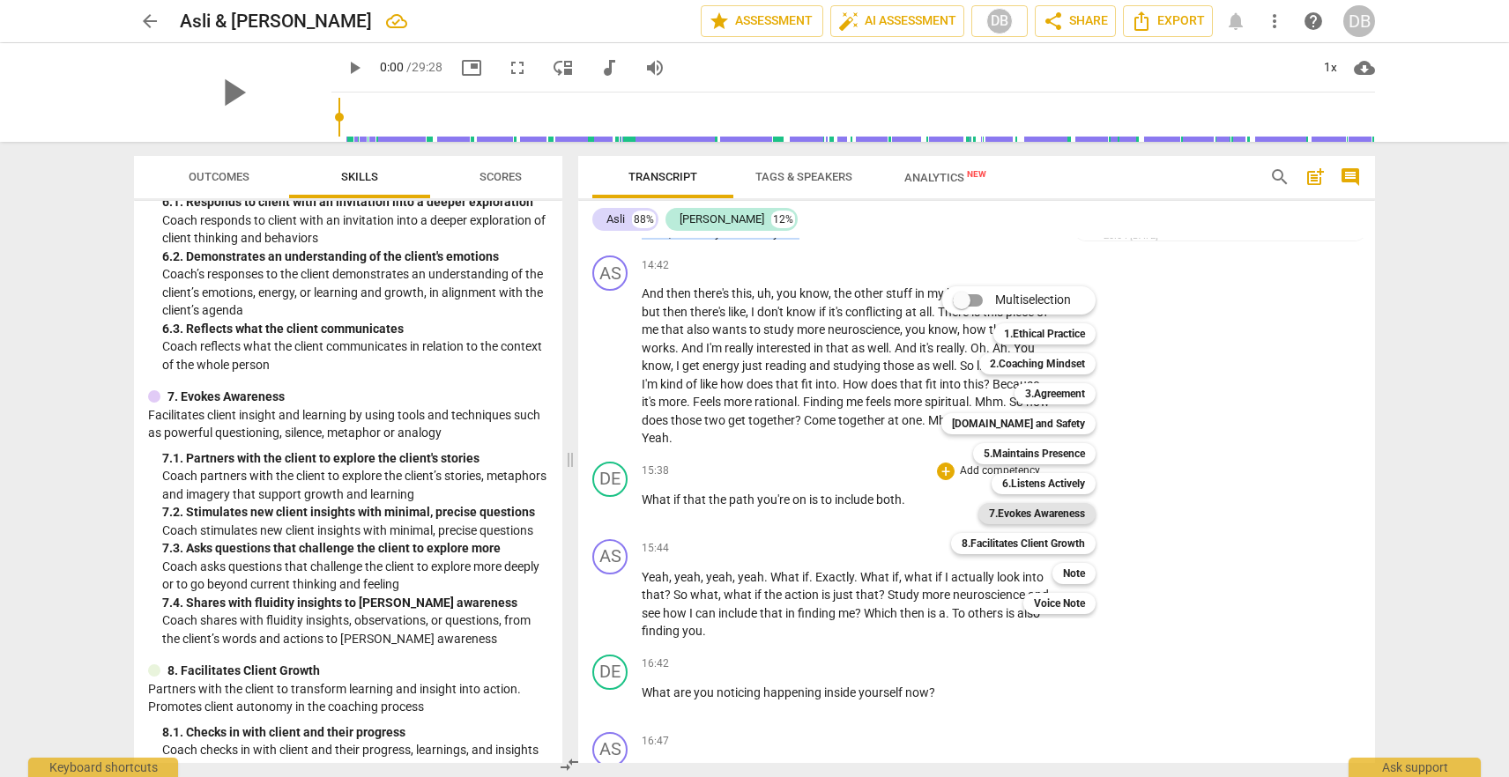
click at [1042, 513] on b "7.Evokes Awareness" at bounding box center [1037, 513] width 96 height 21
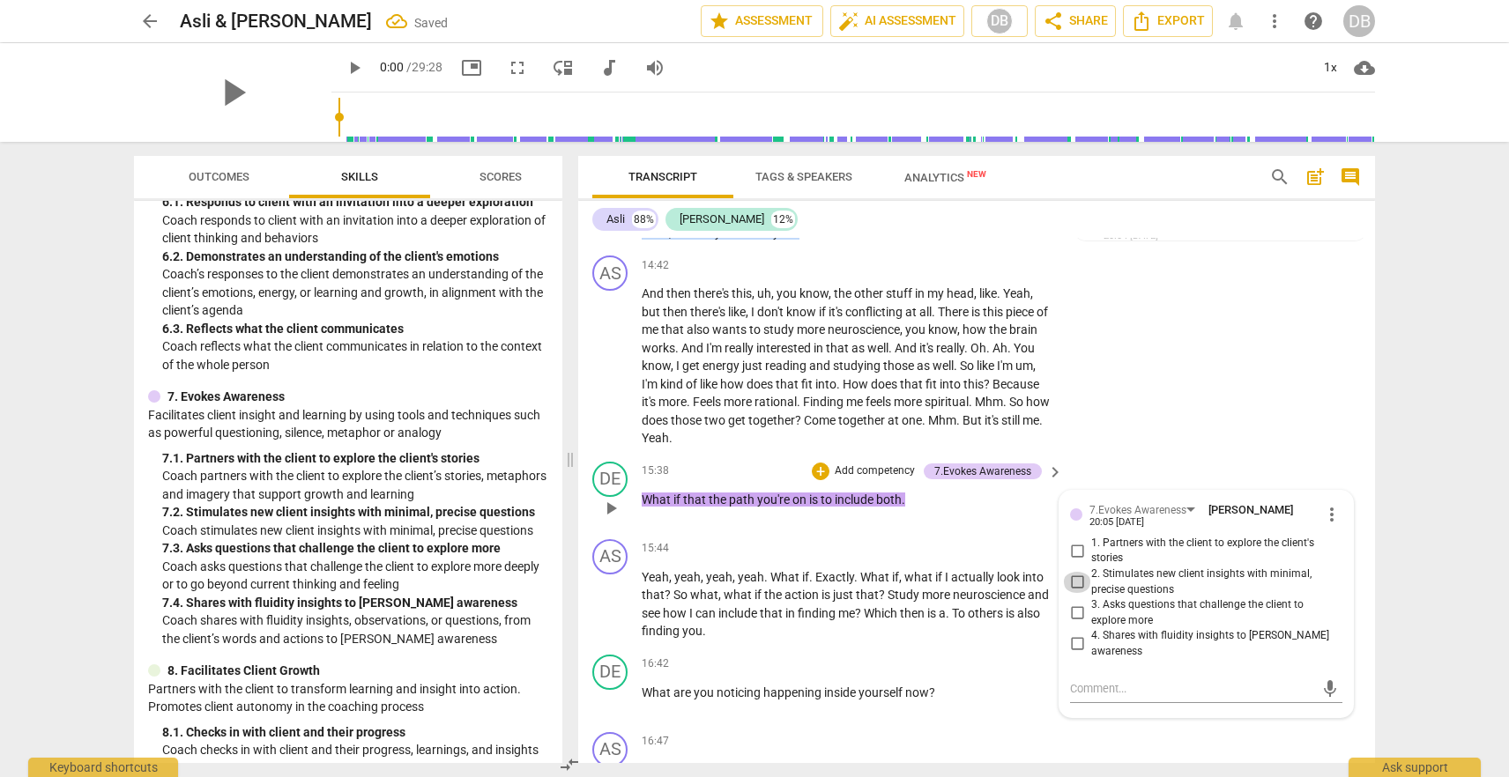
click at [1079, 572] on input "2. Stimulates new client insights with minimal, precise questions" at bounding box center [1077, 582] width 28 height 21
checkbox input "true"
click at [822, 463] on div "+ Add competency" at bounding box center [864, 472] width 105 height 18
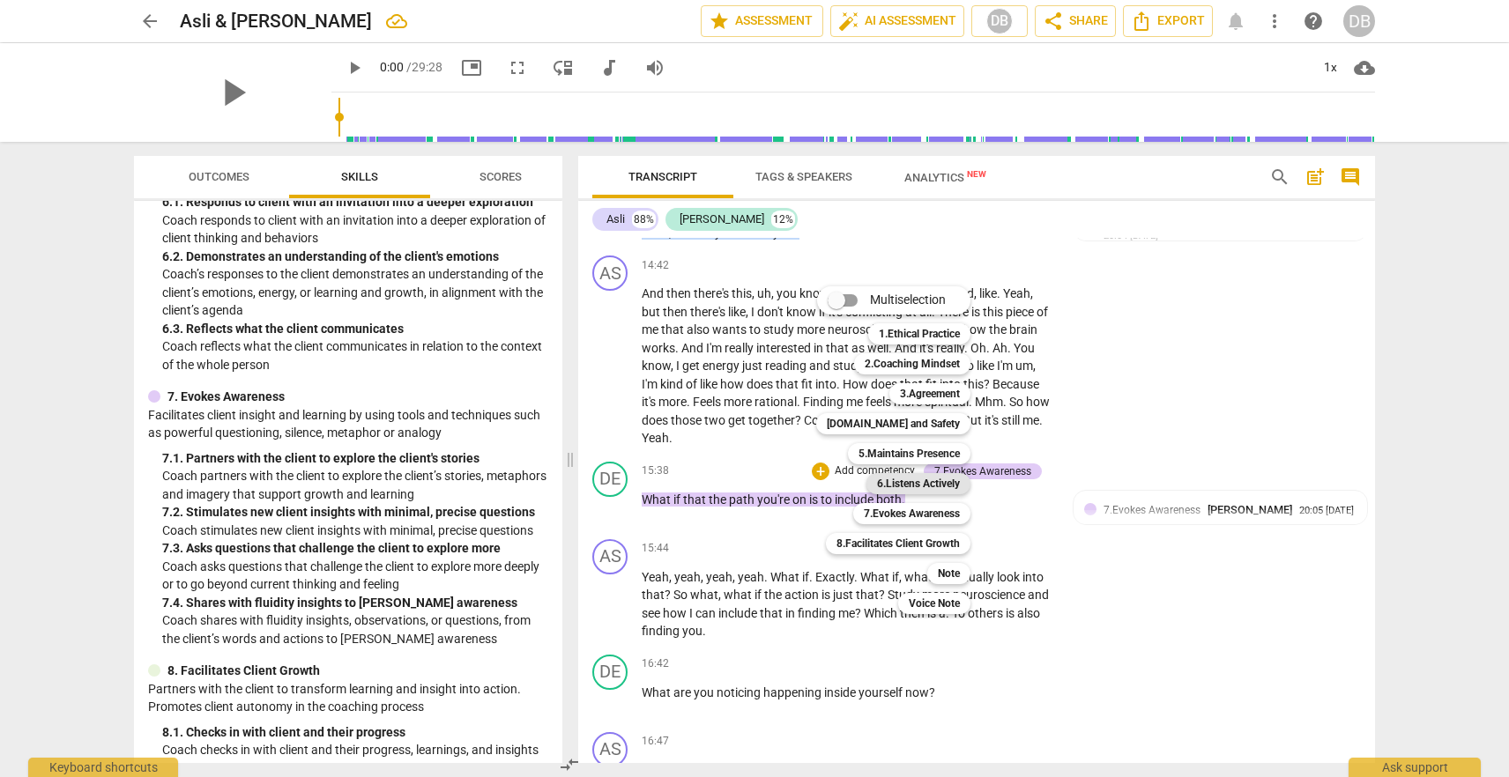
click at [939, 481] on b "6.Listens Actively" at bounding box center [918, 483] width 83 height 21
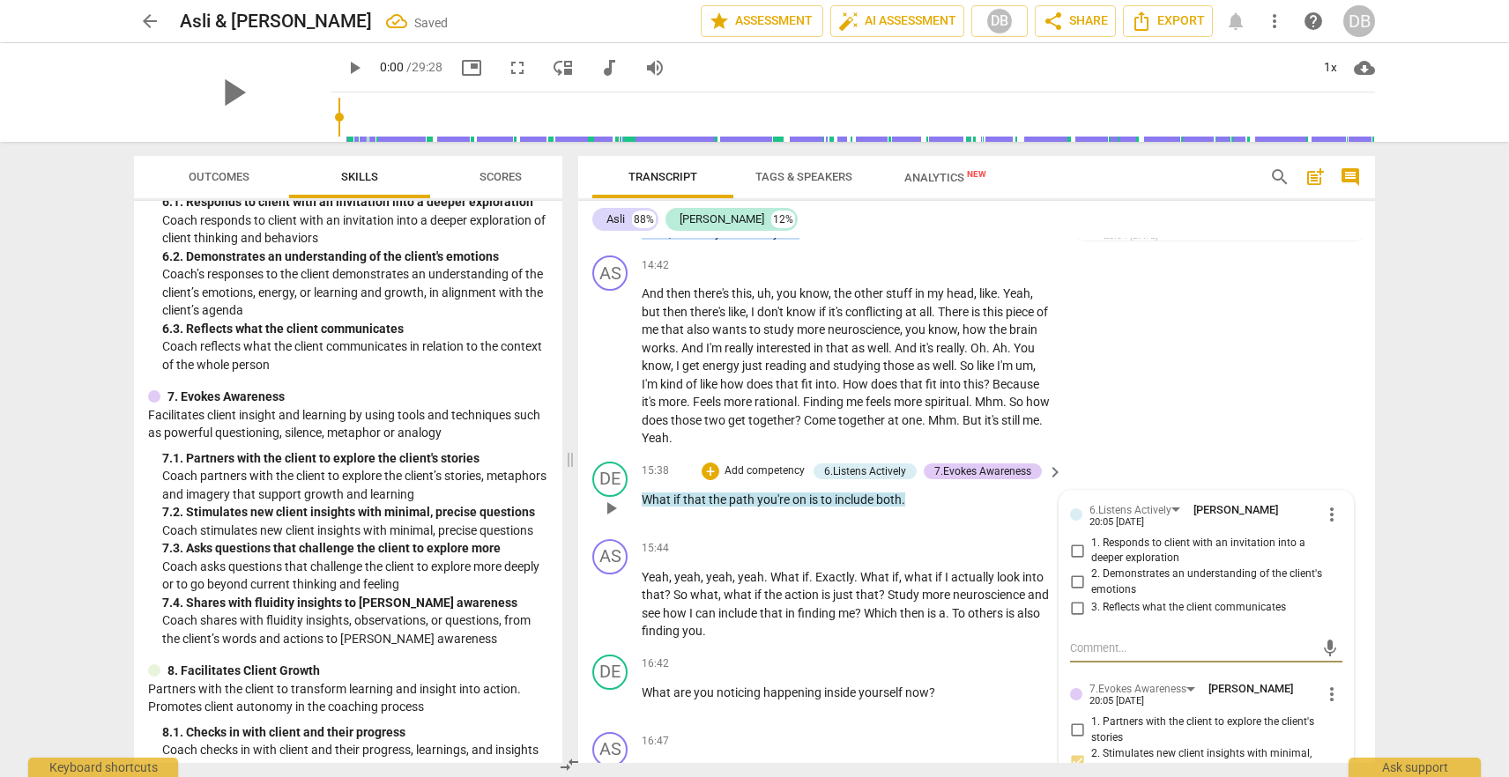
click at [1077, 540] on input "1. Responds to client with an invitation into a deeper exploration" at bounding box center [1077, 550] width 28 height 21
checkbox input "true"
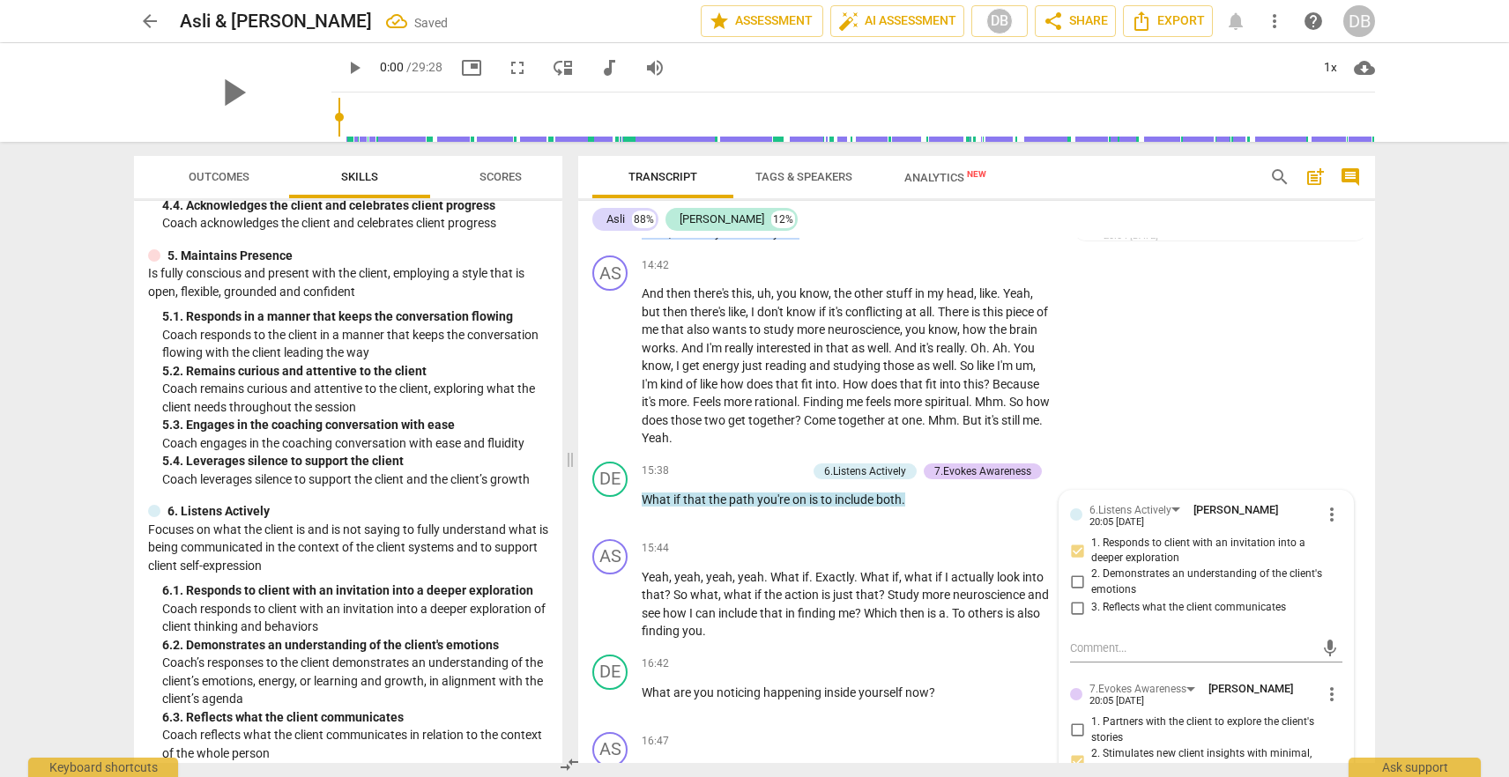
scroll to position [774, 0]
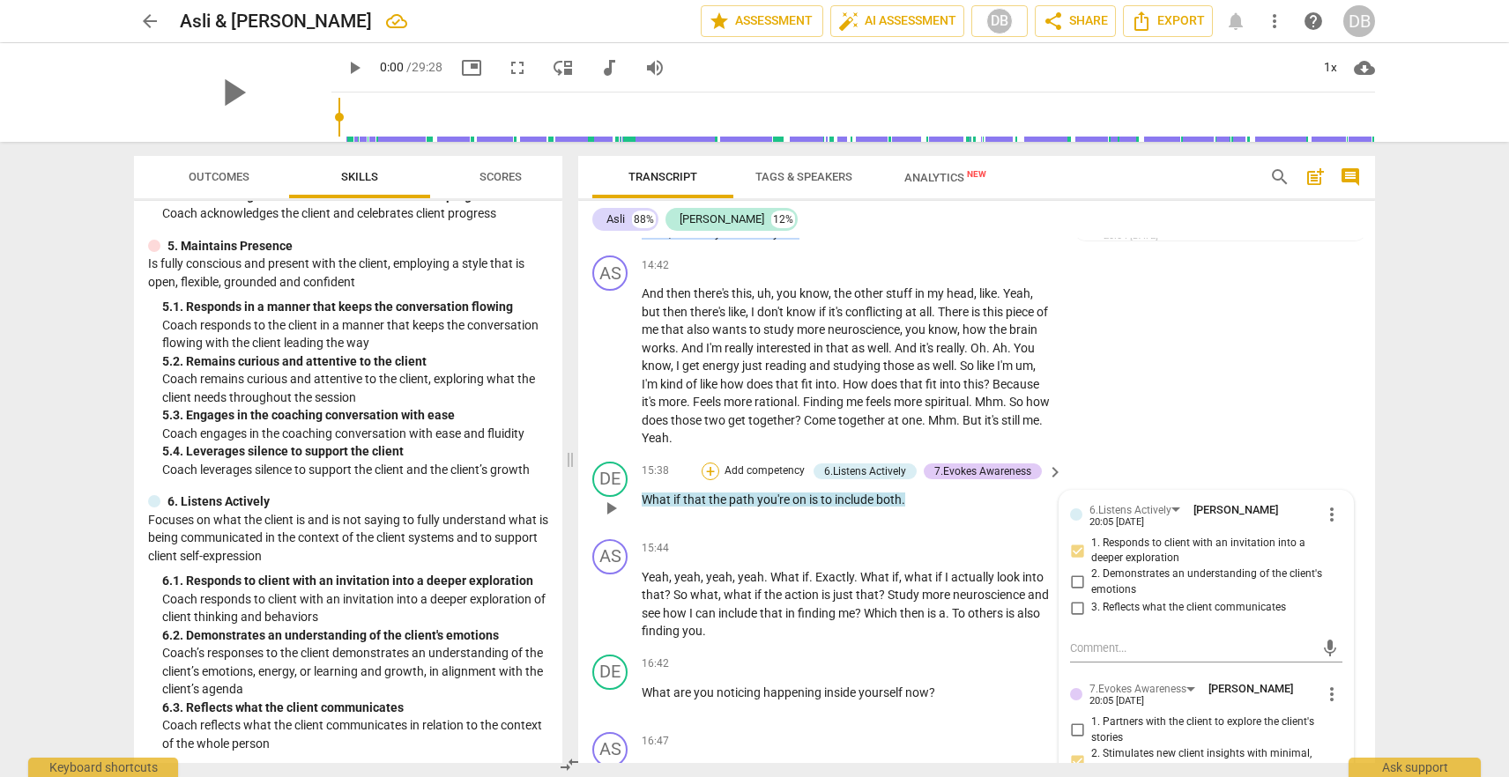
click at [710, 463] on div "+" at bounding box center [711, 472] width 18 height 18
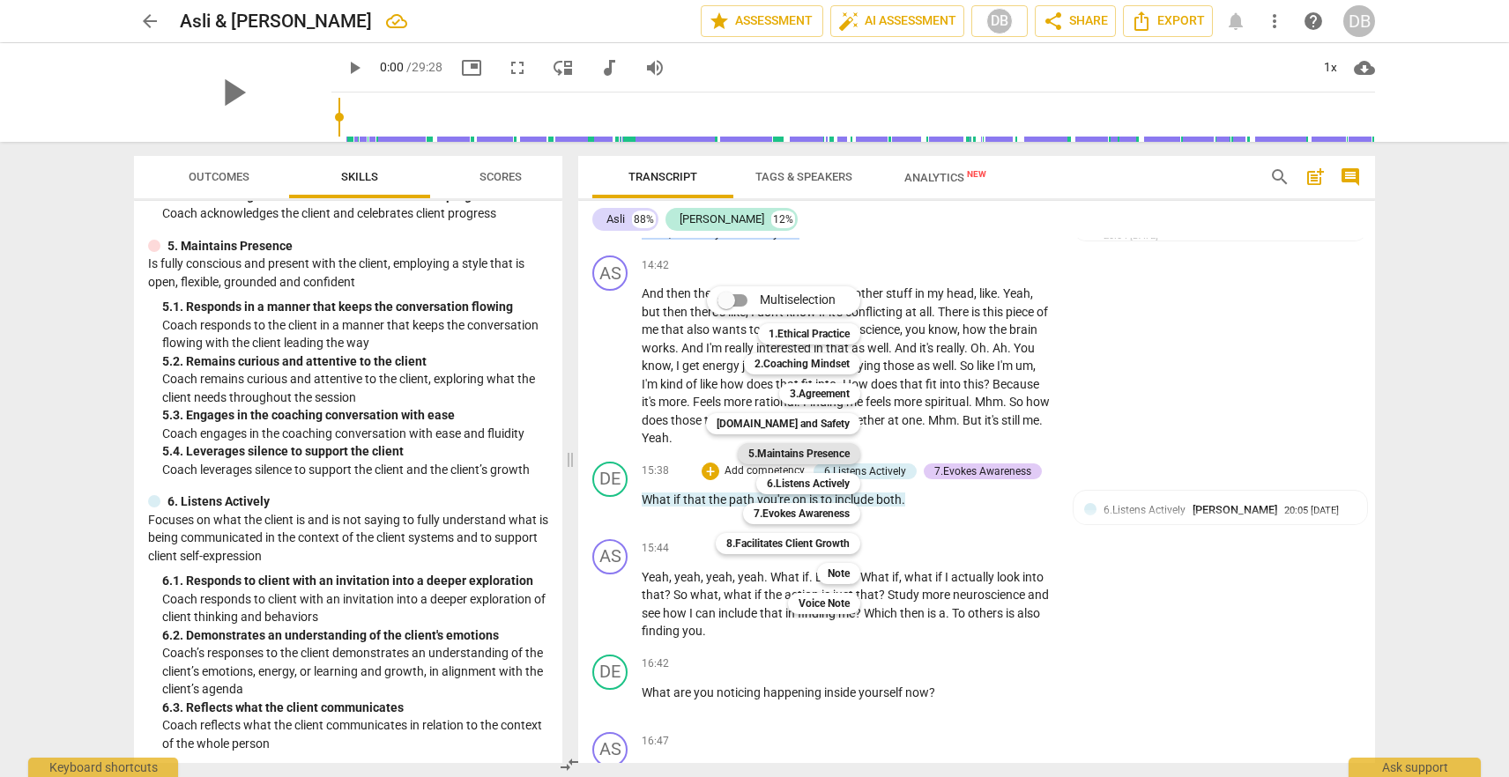
click at [841, 449] on b "5.Maintains Presence" at bounding box center [798, 453] width 101 height 21
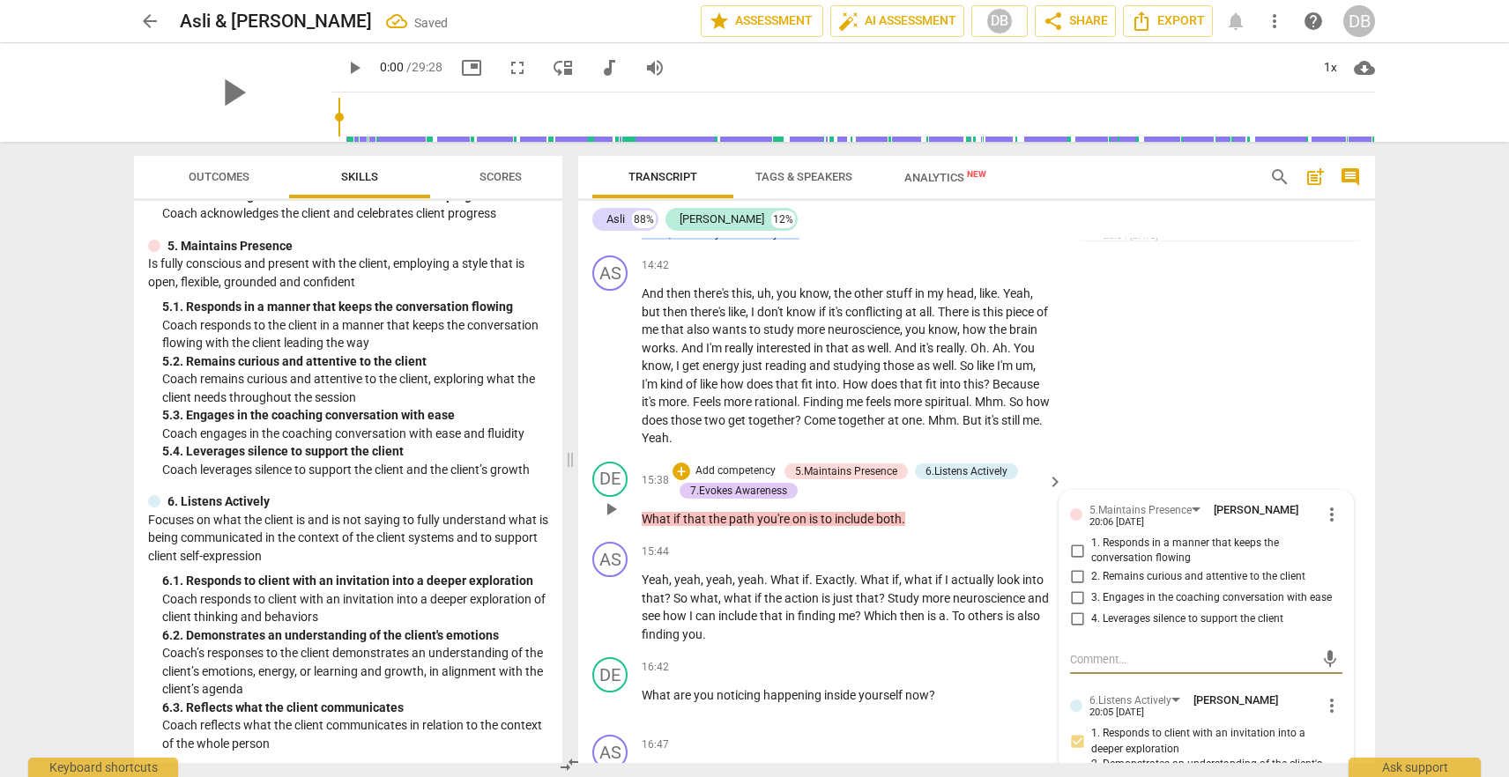
click at [1074, 588] on input "3. Engages in the coaching conversation with ease" at bounding box center [1077, 598] width 28 height 21
checkbox input "true"
click at [958, 660] on p "Add competency" at bounding box center [1000, 668] width 84 height 16
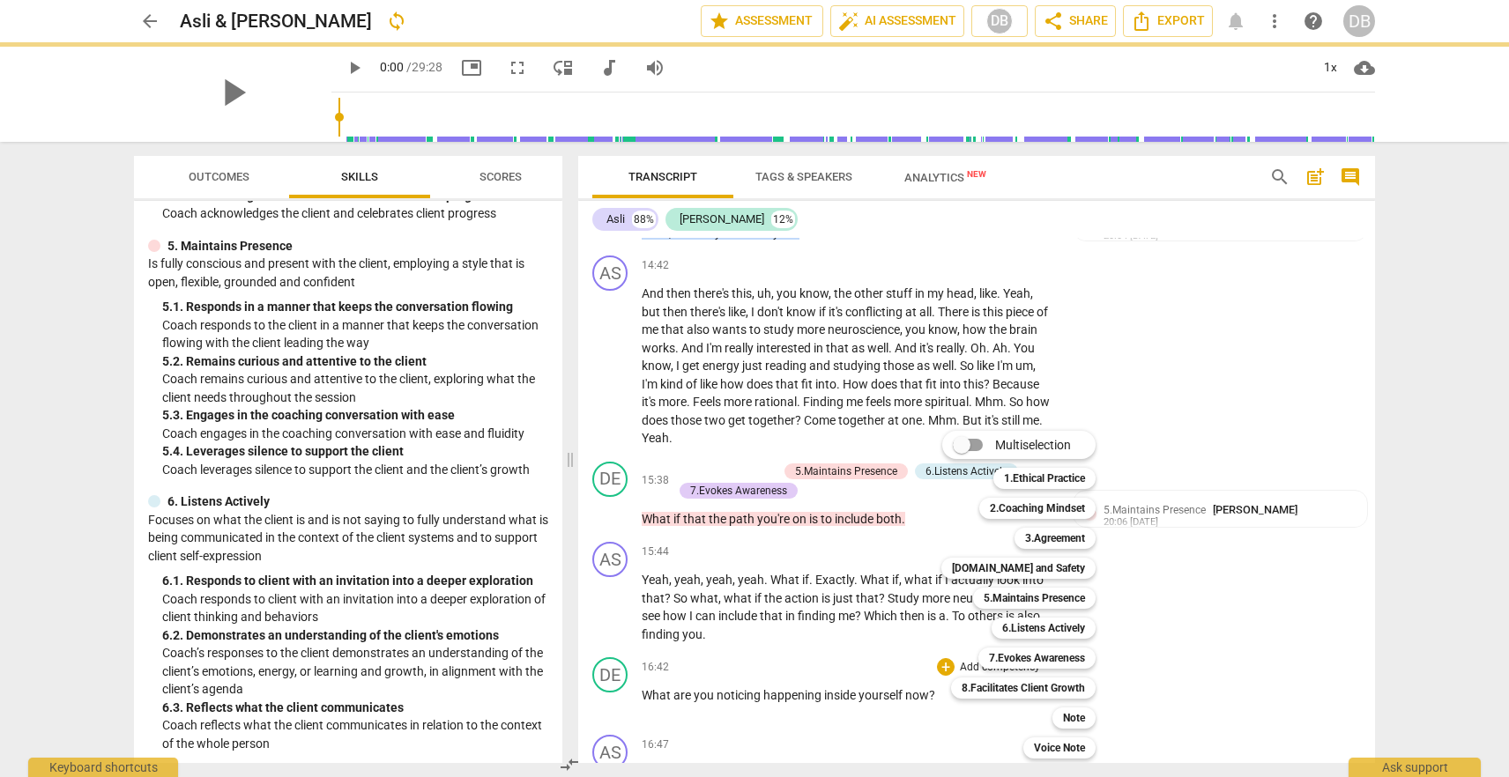
click at [899, 632] on div at bounding box center [754, 388] width 1509 height 777
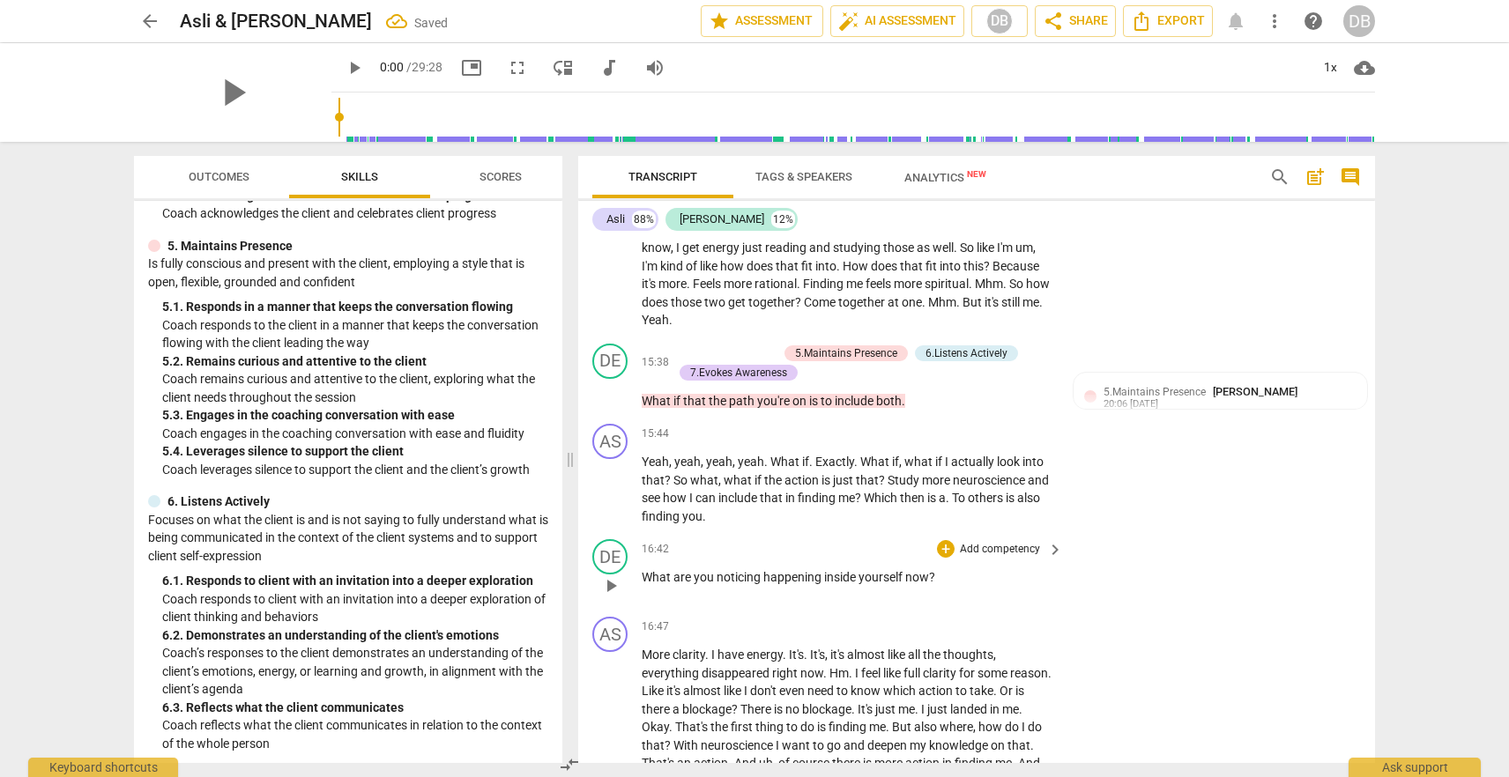
scroll to position [4265, 0]
click at [945, 539] on div "+" at bounding box center [946, 548] width 18 height 18
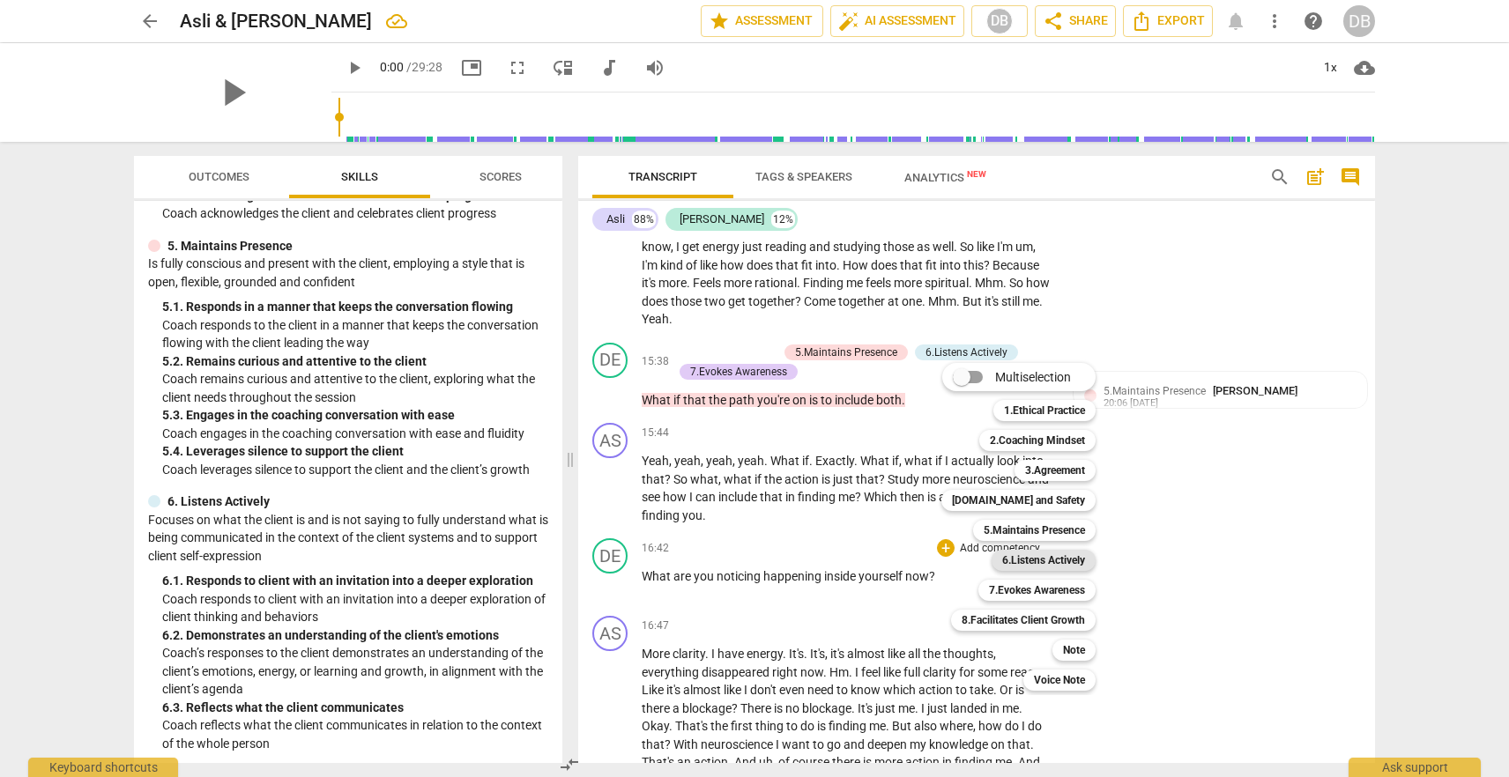
click at [1028, 560] on b "6.Listens Actively" at bounding box center [1043, 560] width 83 height 21
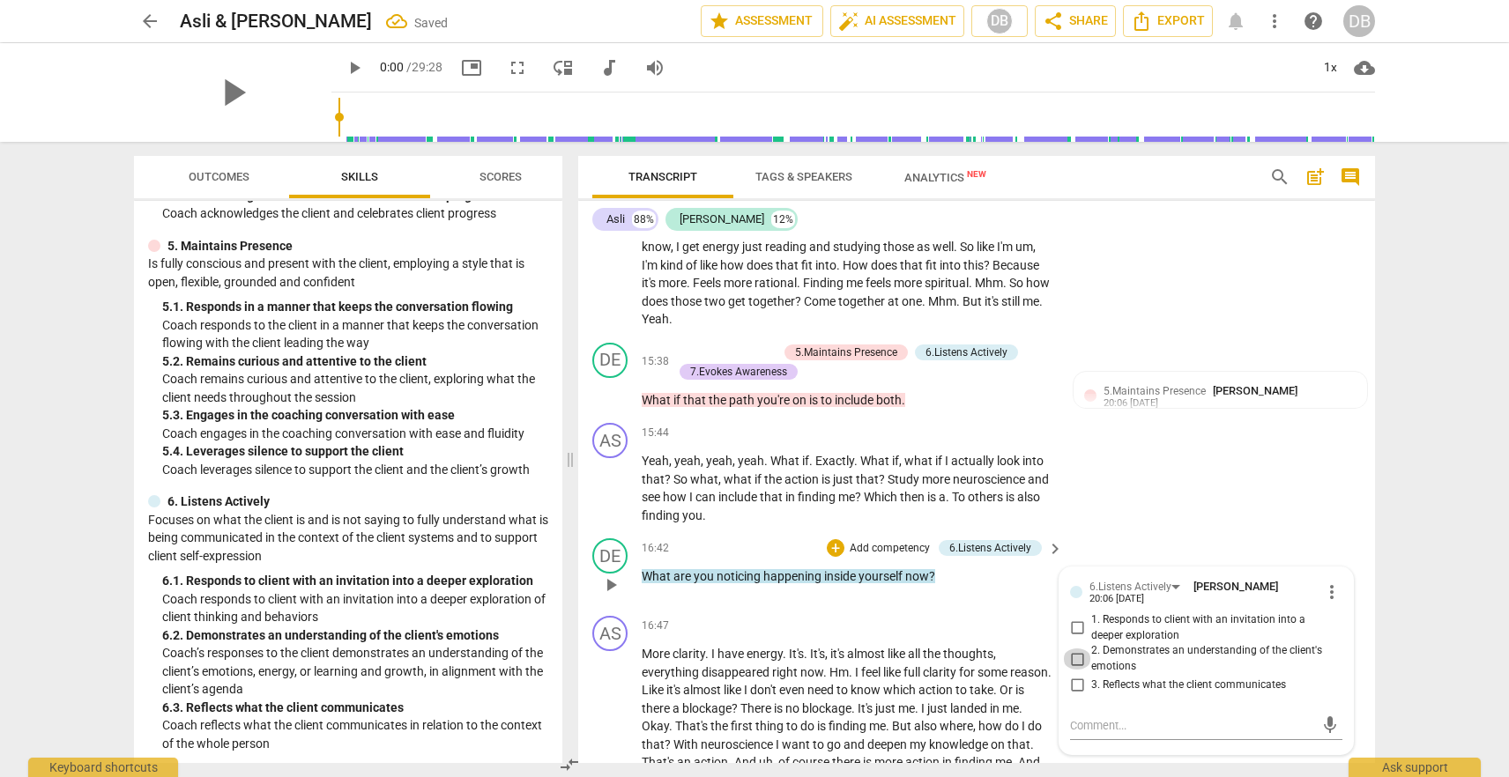
click at [1079, 649] on input "2. Demonstrates an understanding of the client's emotions" at bounding box center [1077, 659] width 28 height 21
checkbox input "true"
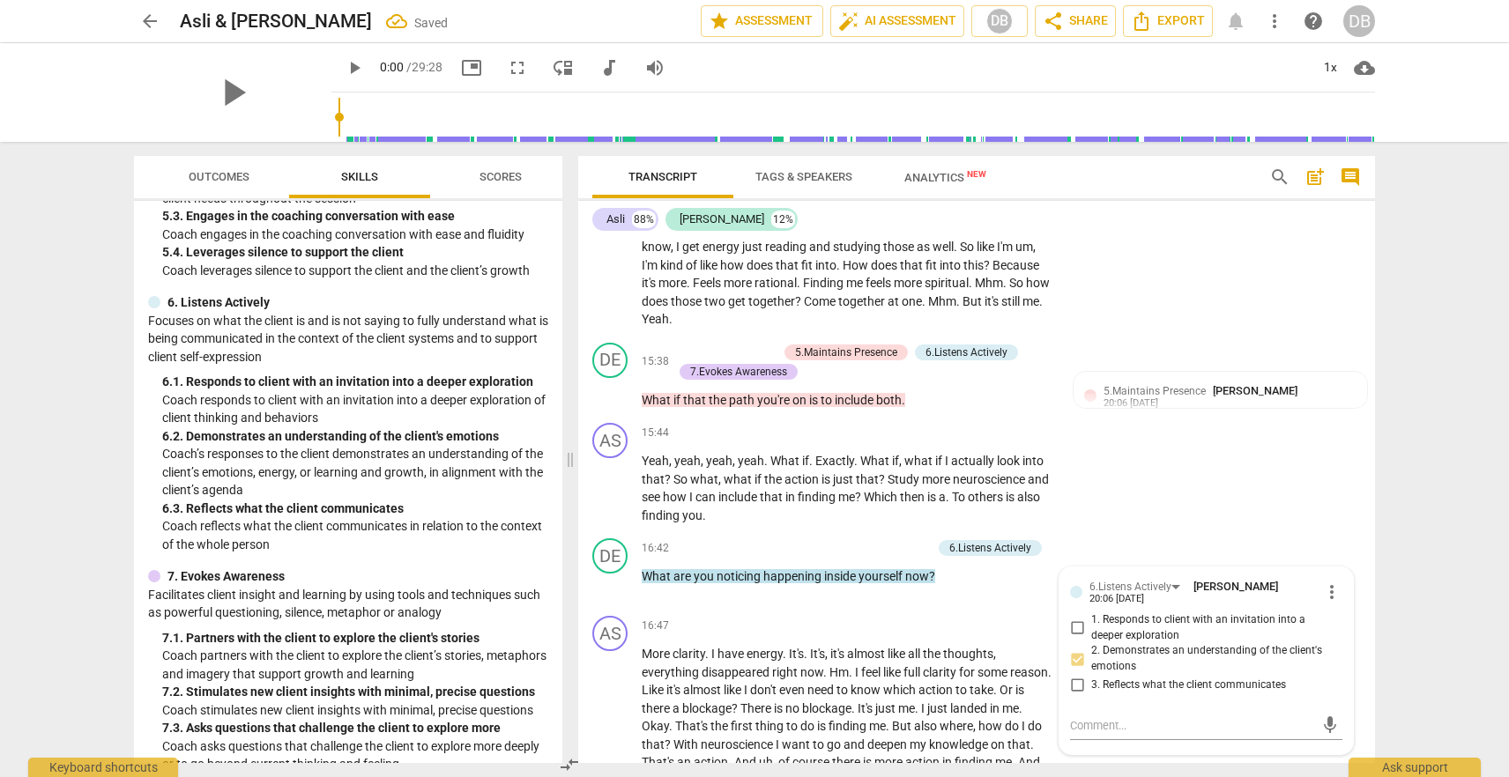
scroll to position [1005, 0]
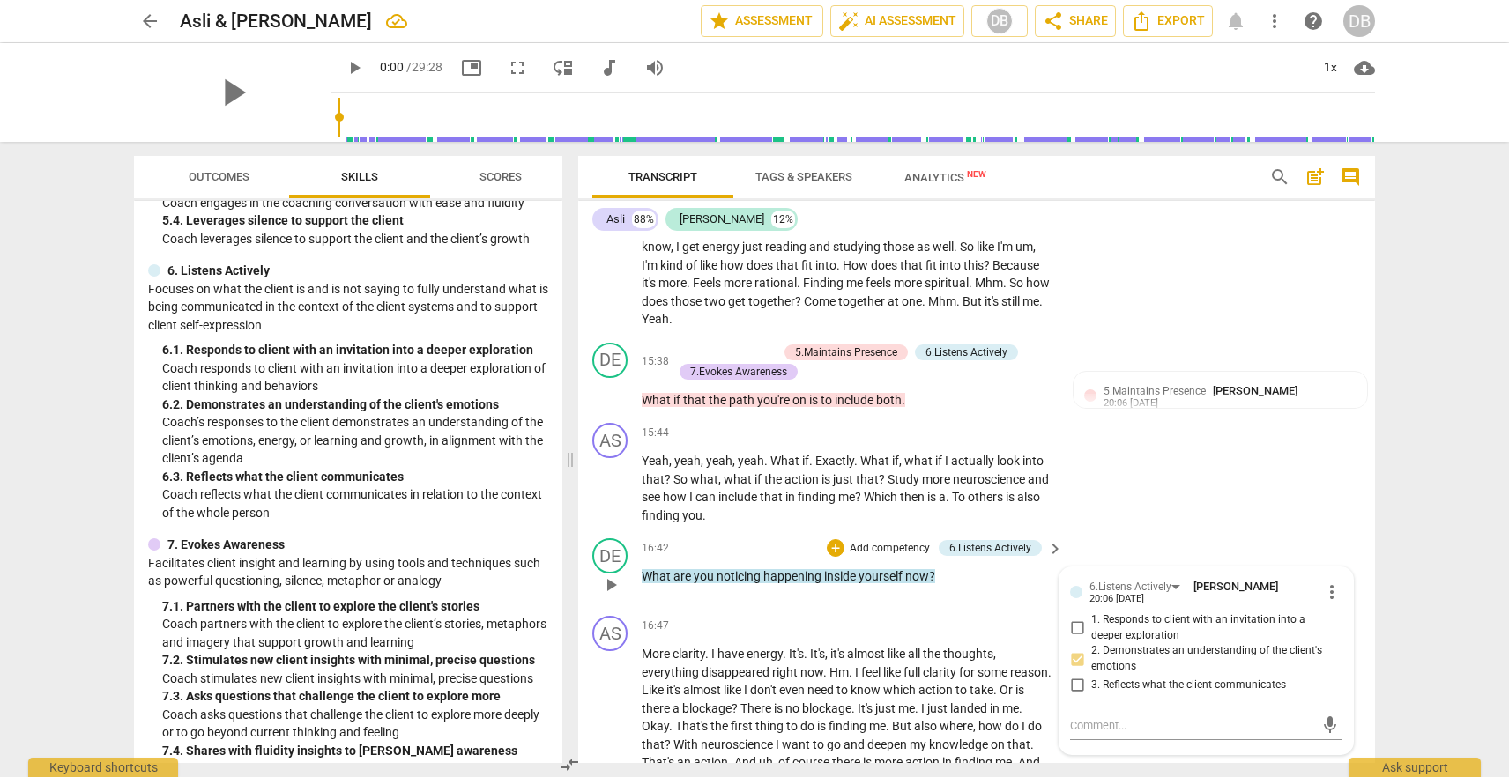
click at [1078, 618] on input "1. Responds to client with an invitation into a deeper exploration" at bounding box center [1077, 628] width 28 height 21
checkbox input "true"
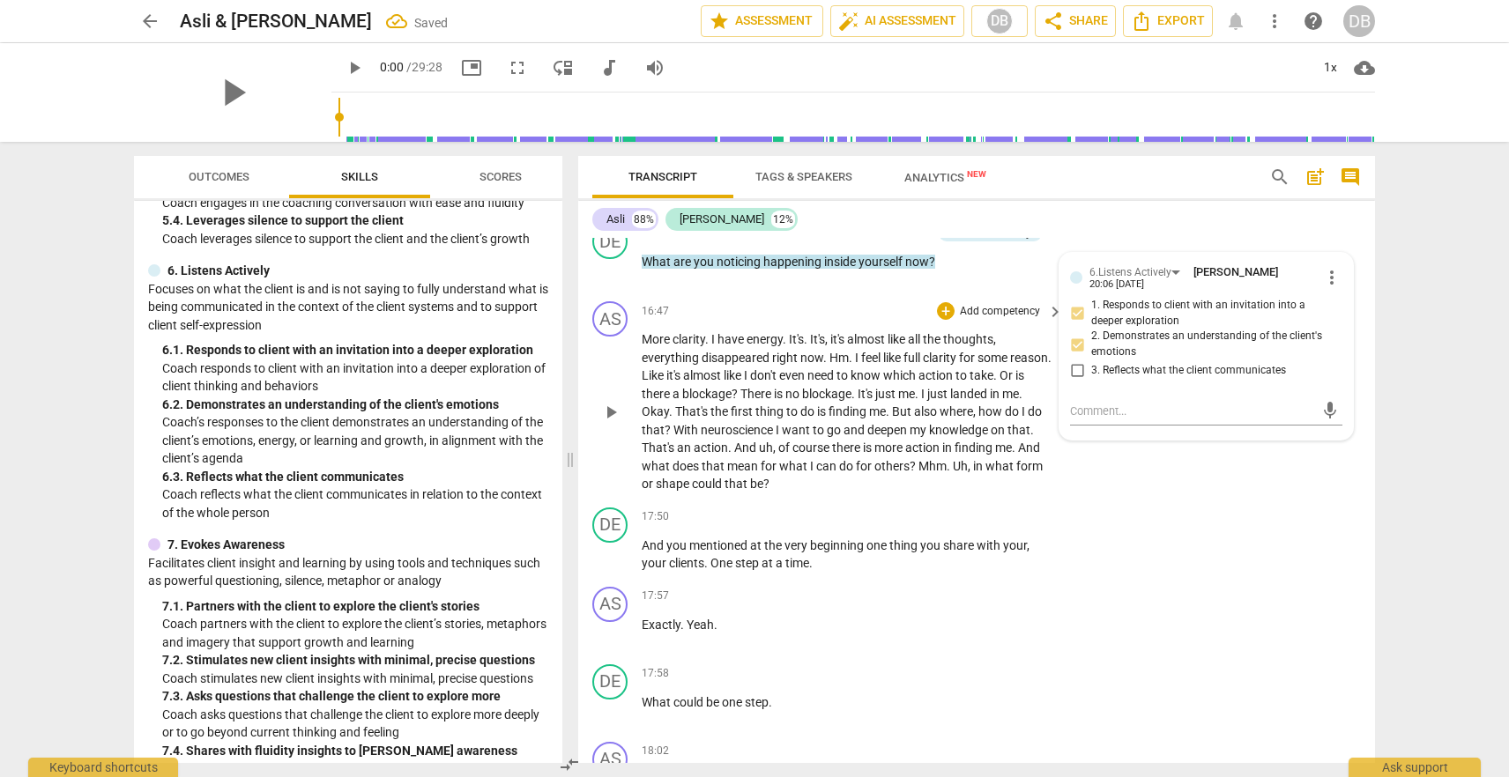
scroll to position [4582, 0]
click at [945, 506] on div "+" at bounding box center [946, 515] width 18 height 18
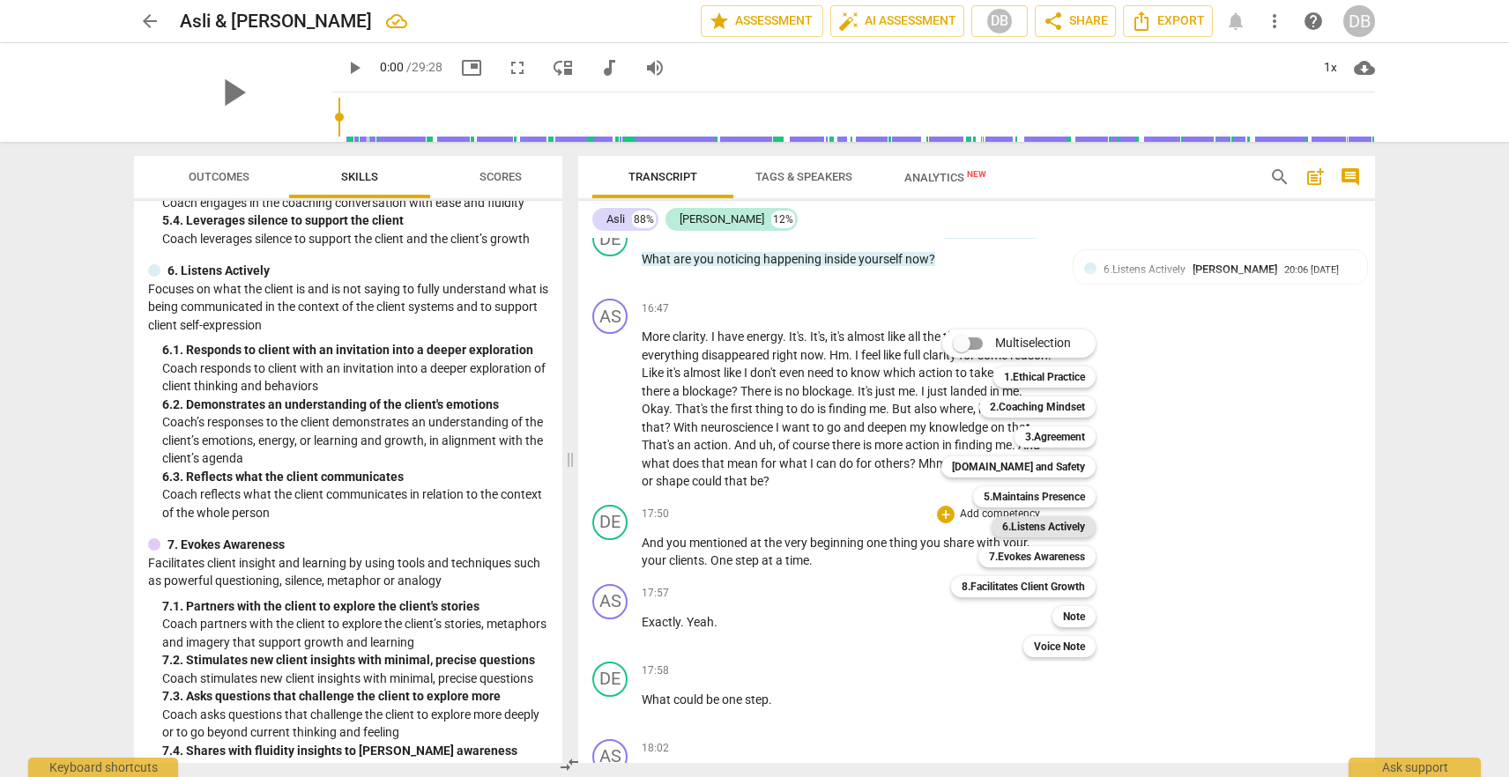
click at [1055, 531] on b "6.Listens Actively" at bounding box center [1043, 526] width 83 height 21
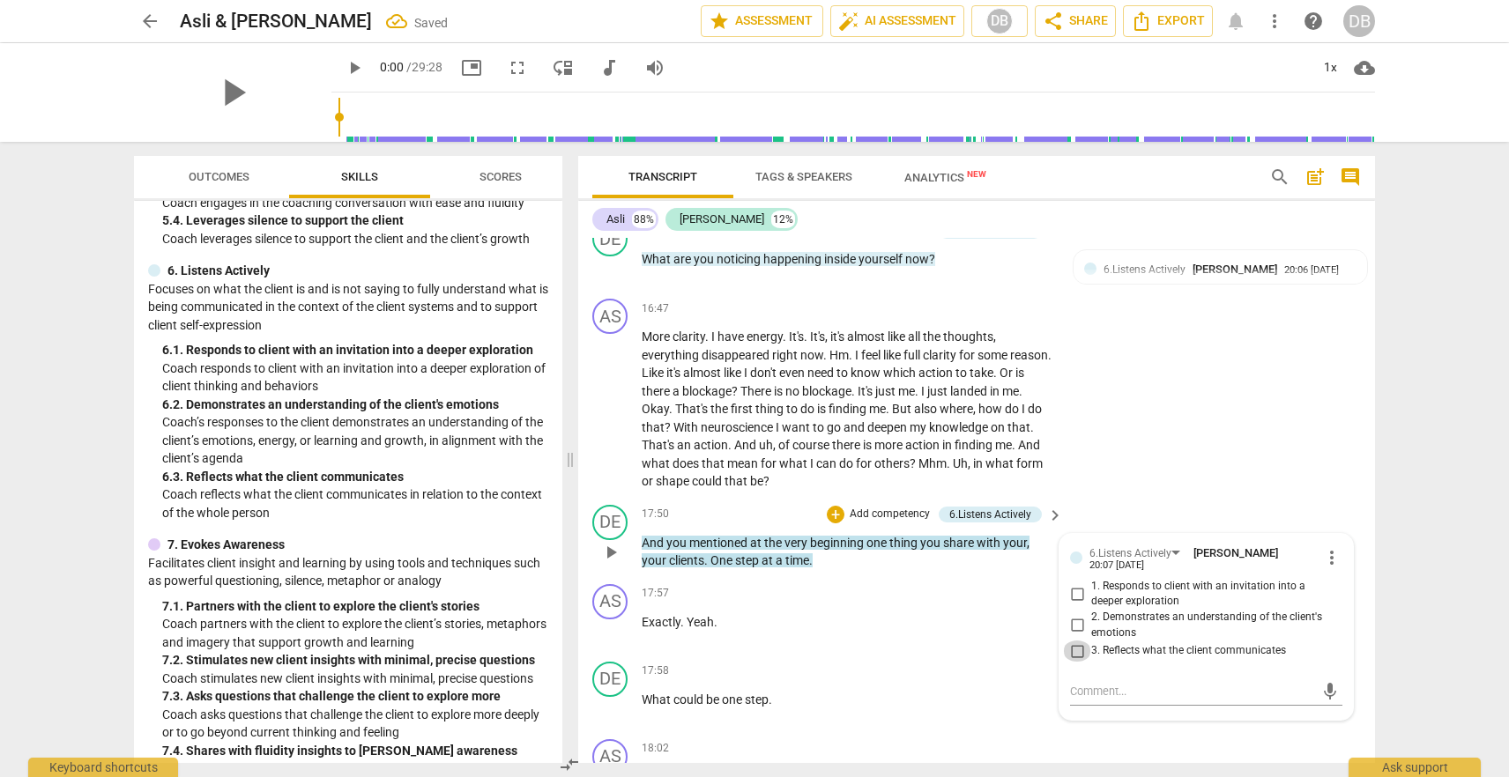
click at [1079, 641] on input "3. Reflects what the client communicates" at bounding box center [1077, 651] width 28 height 21
checkbox input "true"
click at [942, 663] on div "+" at bounding box center [946, 672] width 18 height 18
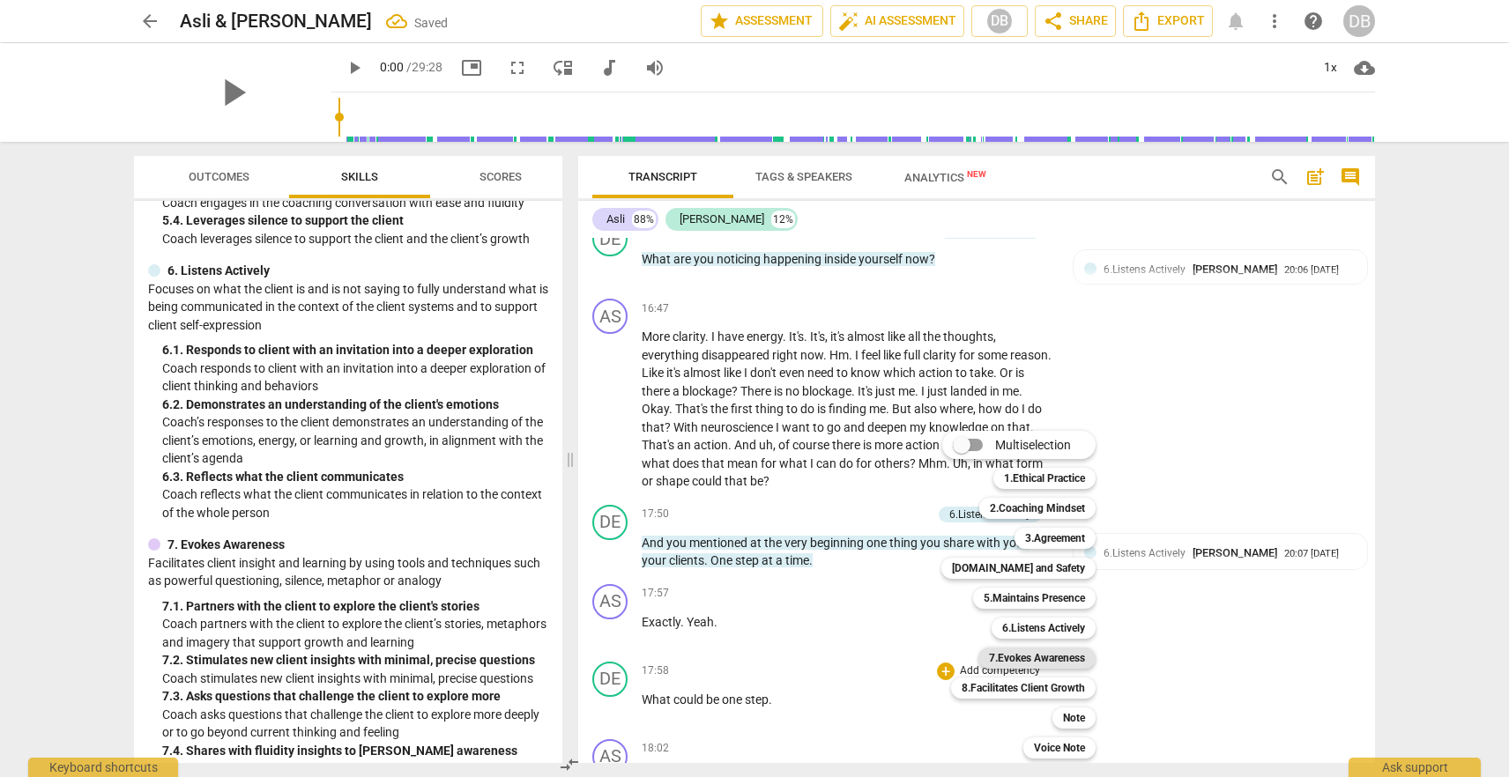
click at [1021, 660] on b "7.Evokes Awareness" at bounding box center [1037, 658] width 96 height 21
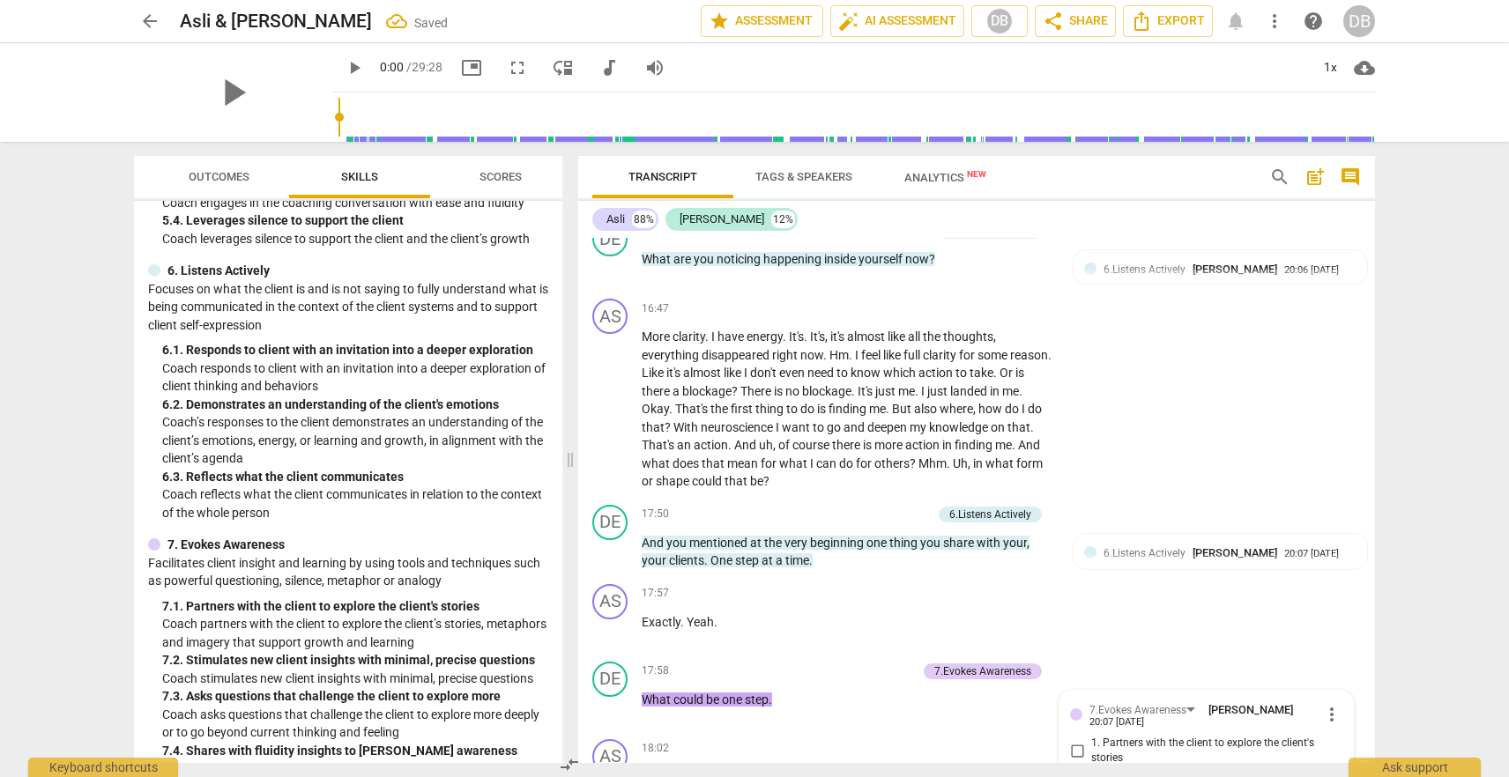
scroll to position [4940, 0]
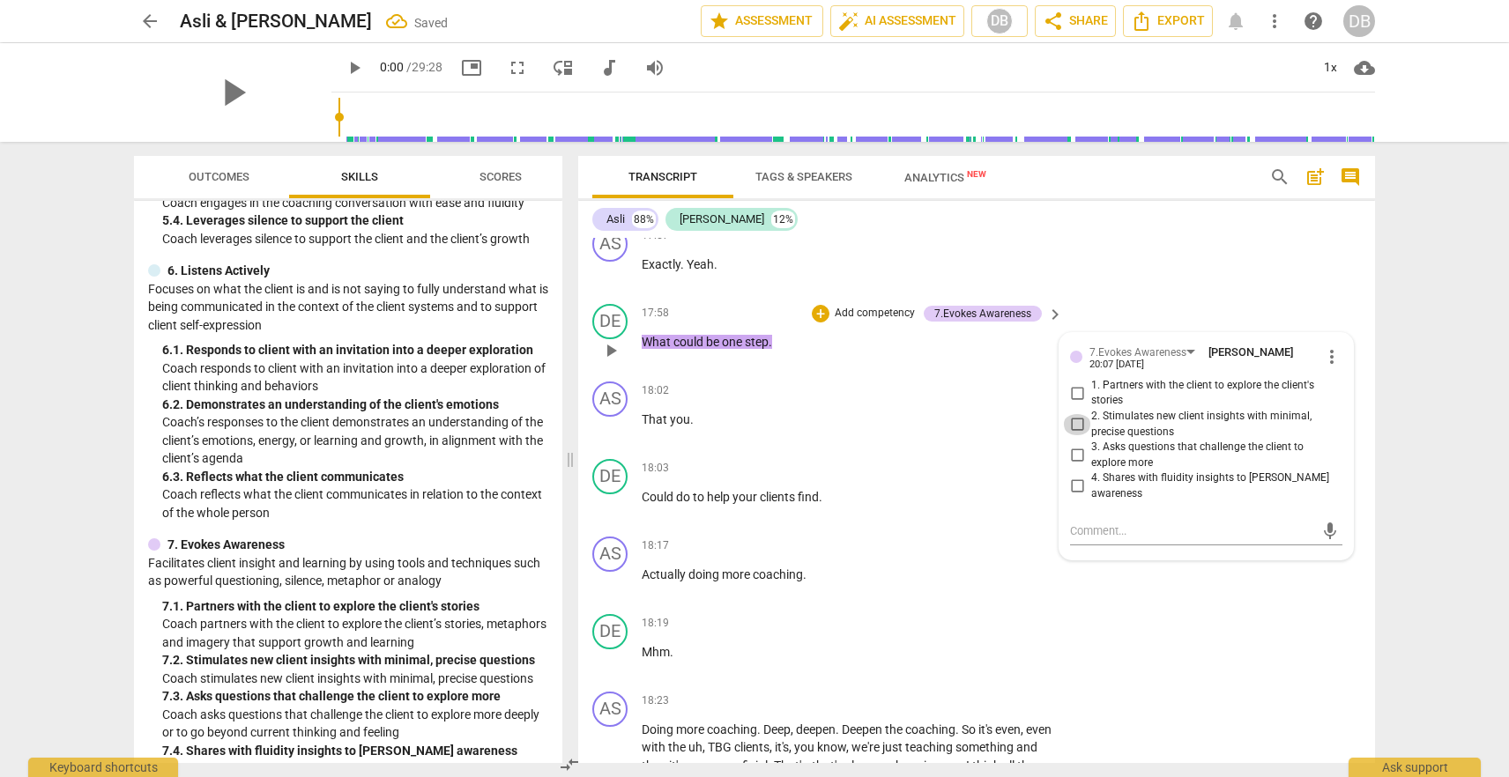
click at [1079, 414] on input "2. Stimulates new client insights with minimal, precise questions" at bounding box center [1077, 424] width 28 height 21
checkbox input "true"
click at [644, 412] on span "That" at bounding box center [656, 419] width 28 height 14
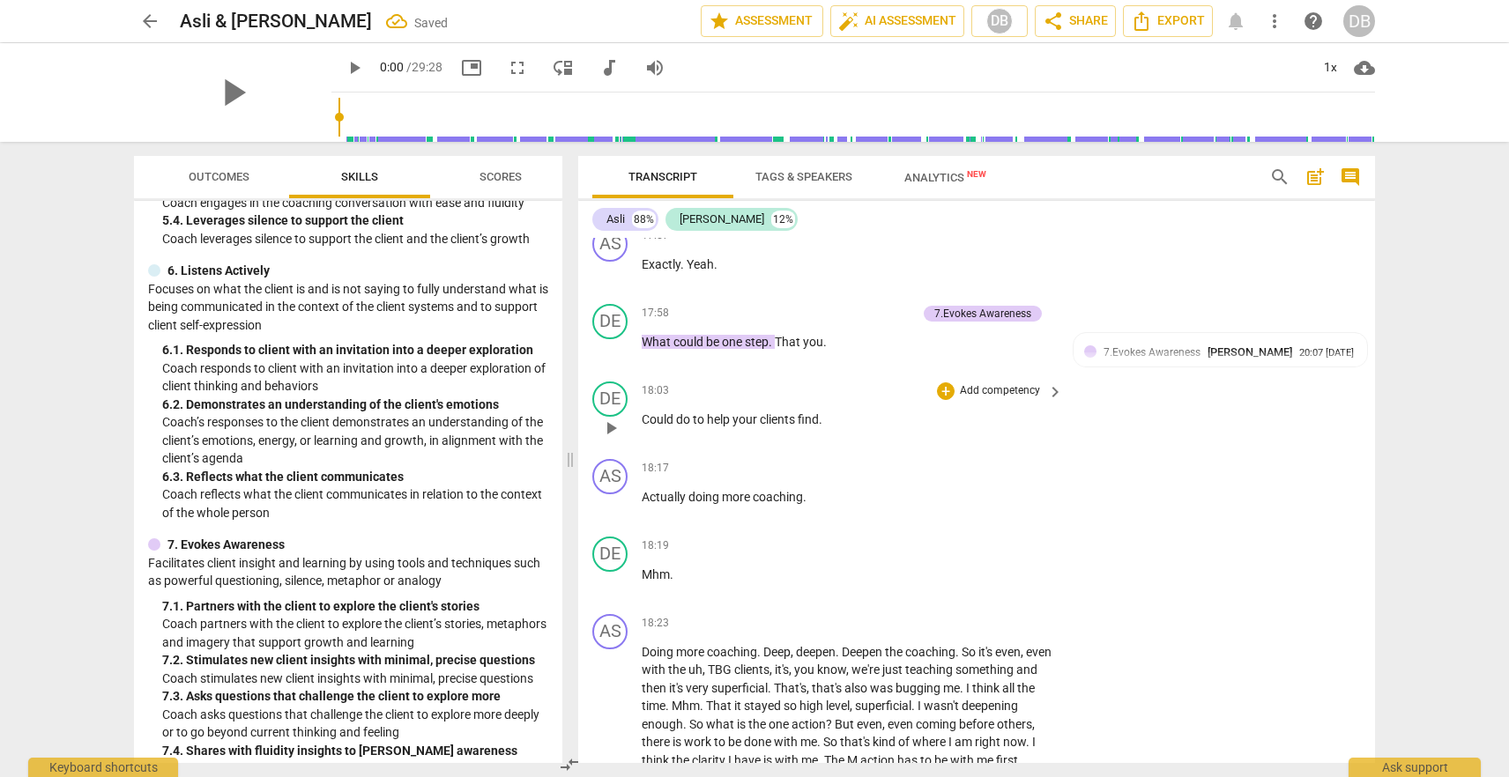
click at [642, 412] on span "Could" at bounding box center [659, 419] width 34 height 14
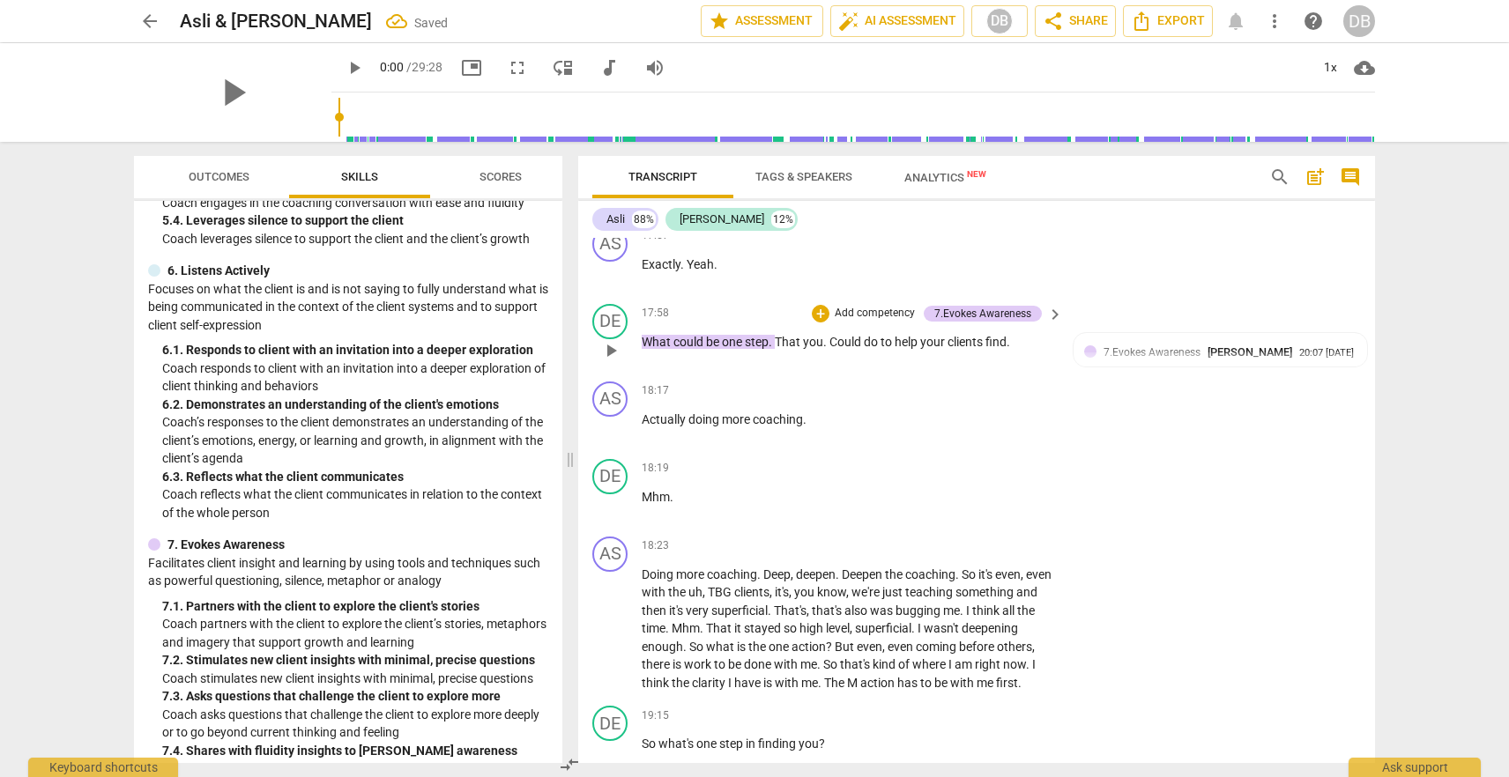
click at [780, 335] on span "That" at bounding box center [789, 342] width 28 height 14
click at [819, 335] on span "." at bounding box center [817, 342] width 6 height 14
click at [829, 335] on span "Could" at bounding box center [837, 342] width 34 height 14
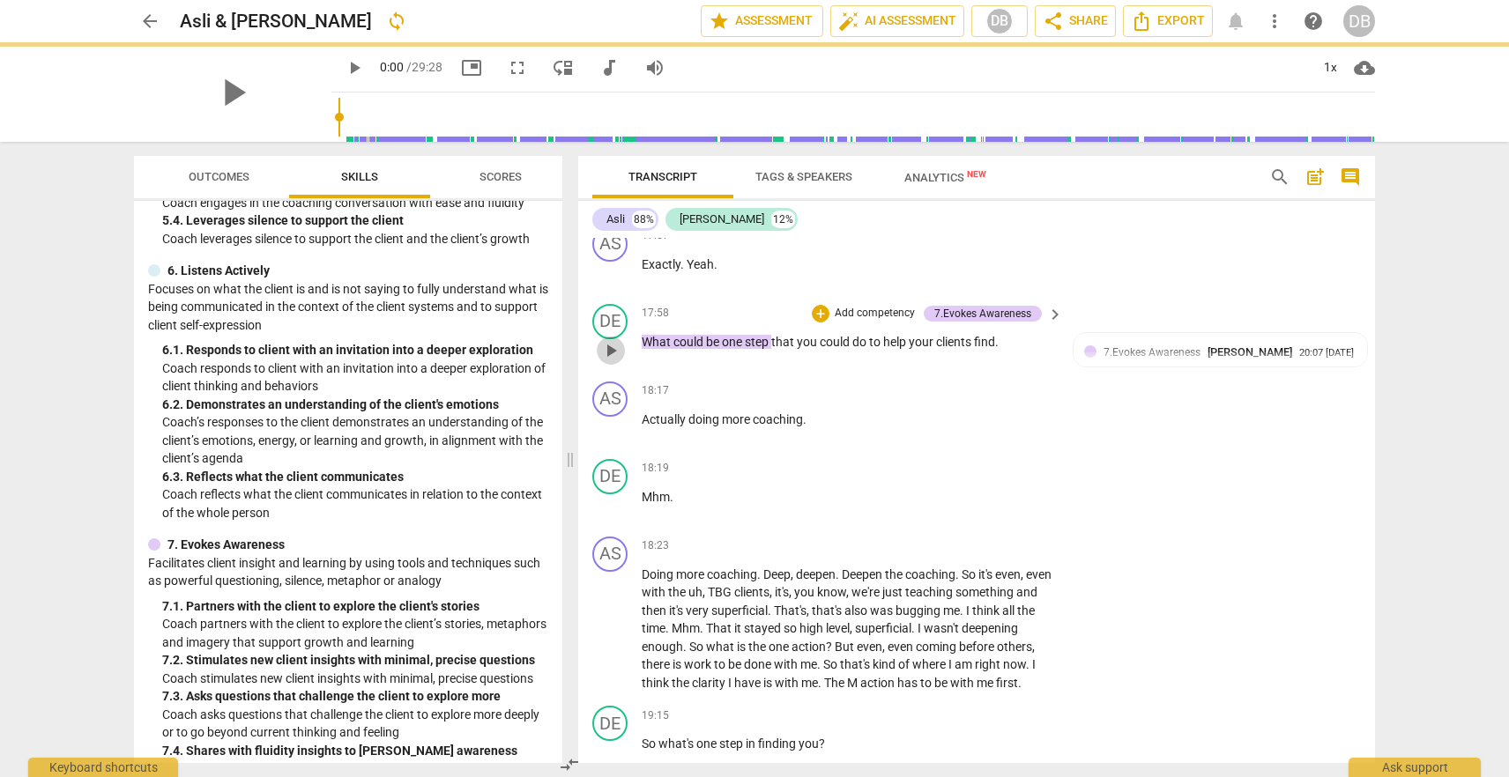
click at [607, 340] on span "play_arrow" at bounding box center [610, 350] width 21 height 21
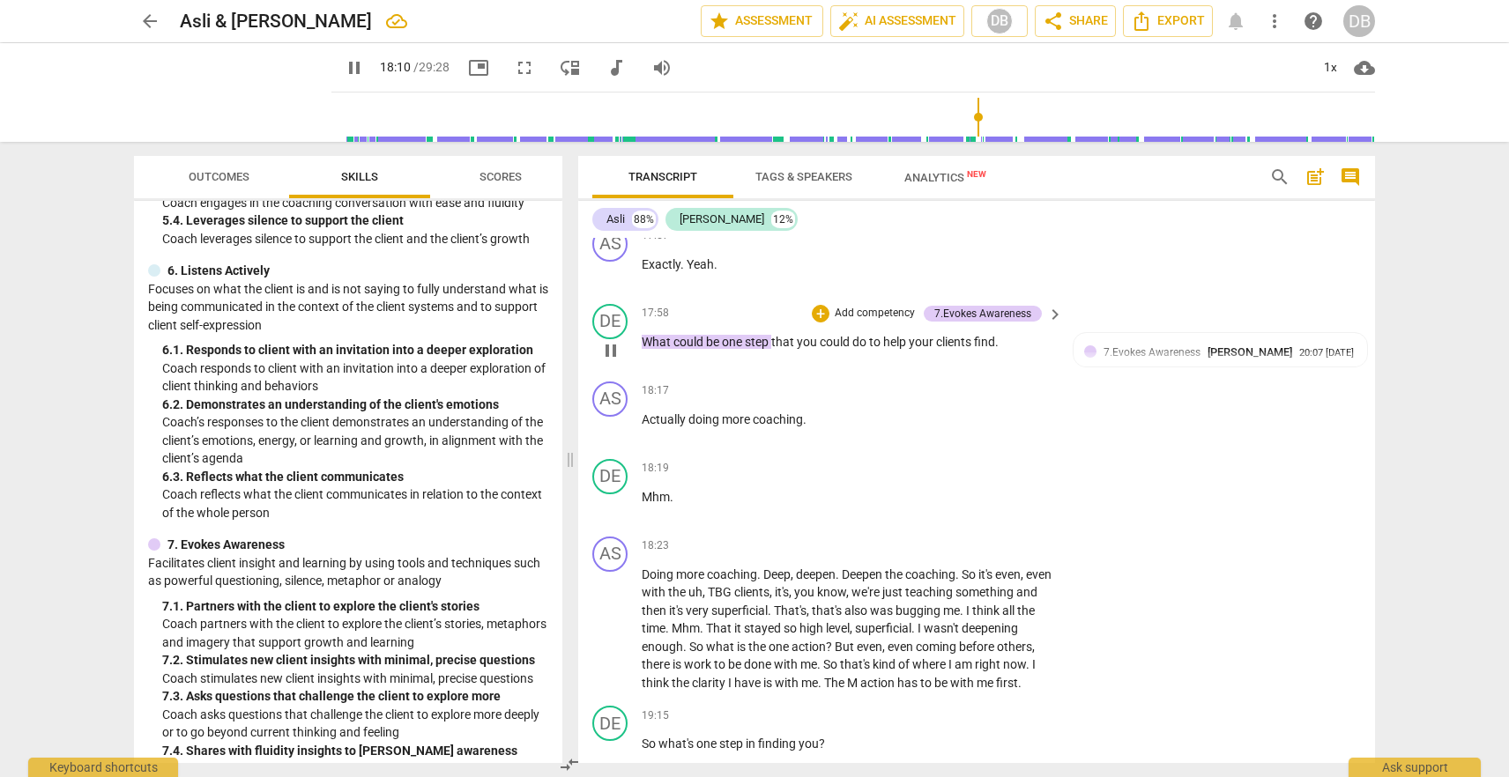
click at [999, 335] on span "." at bounding box center [997, 342] width 4 height 14
type input "1091"
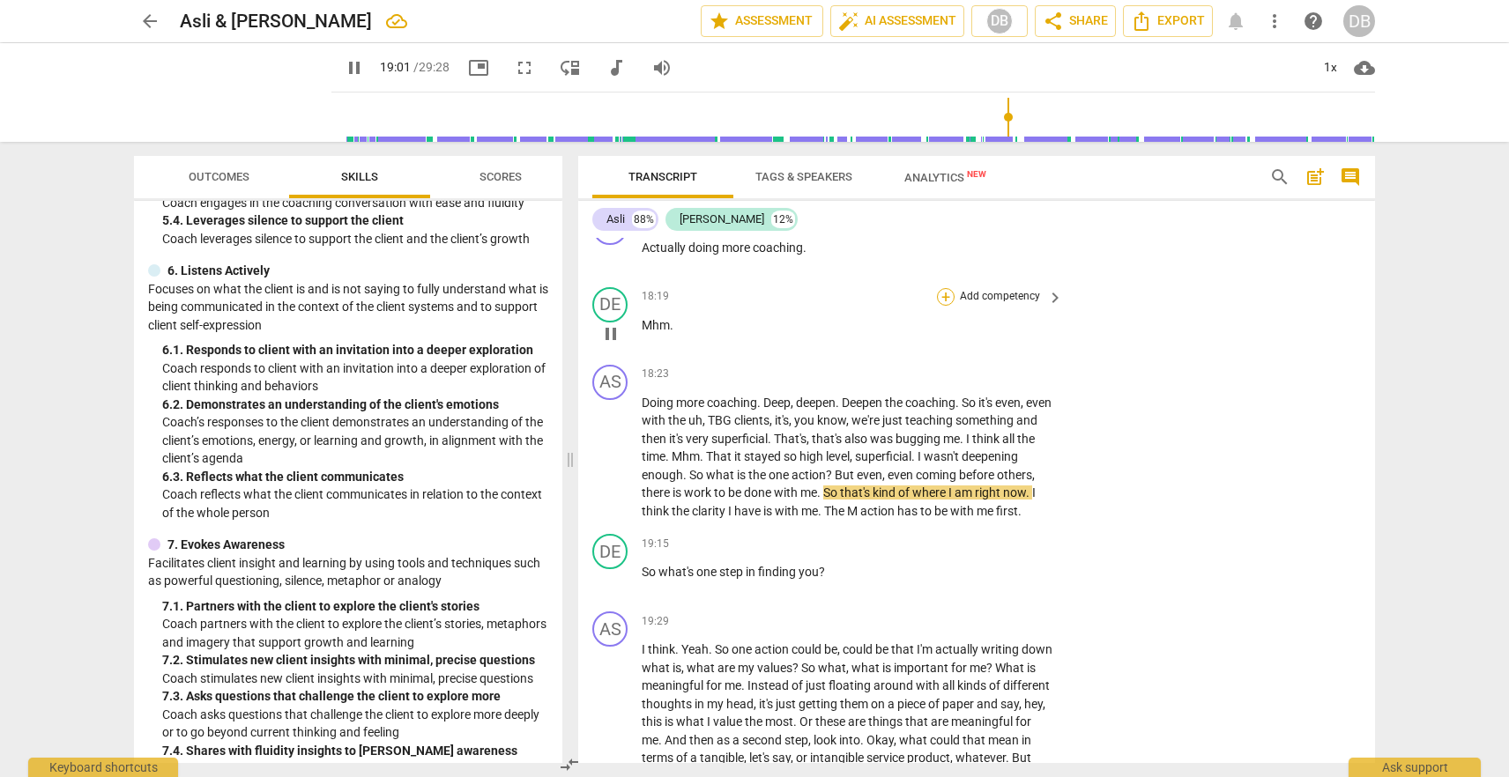
scroll to position [5110, 0]
click at [947, 537] on div "+" at bounding box center [946, 546] width 18 height 18
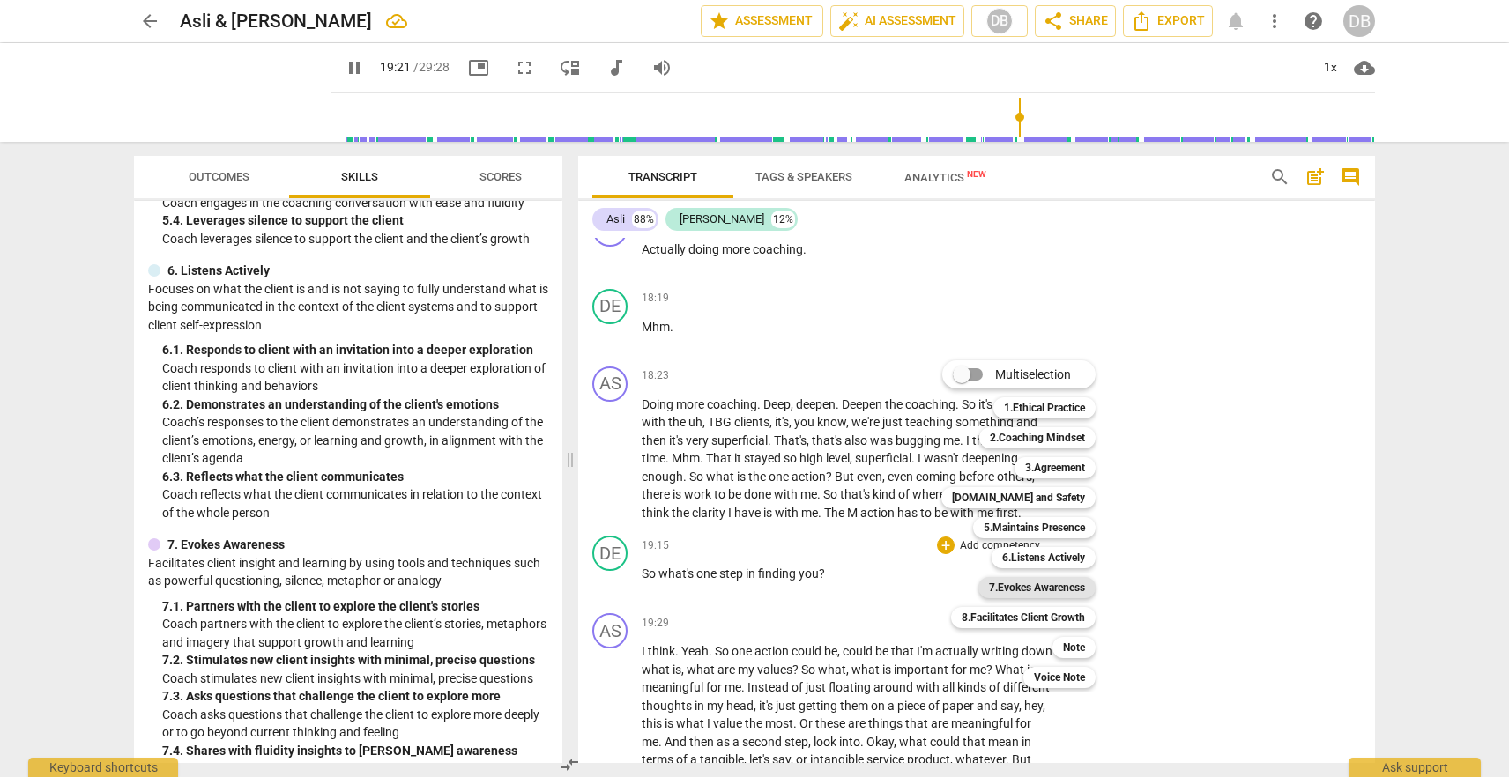
click at [1009, 584] on b "7.Evokes Awareness" at bounding box center [1037, 587] width 96 height 21
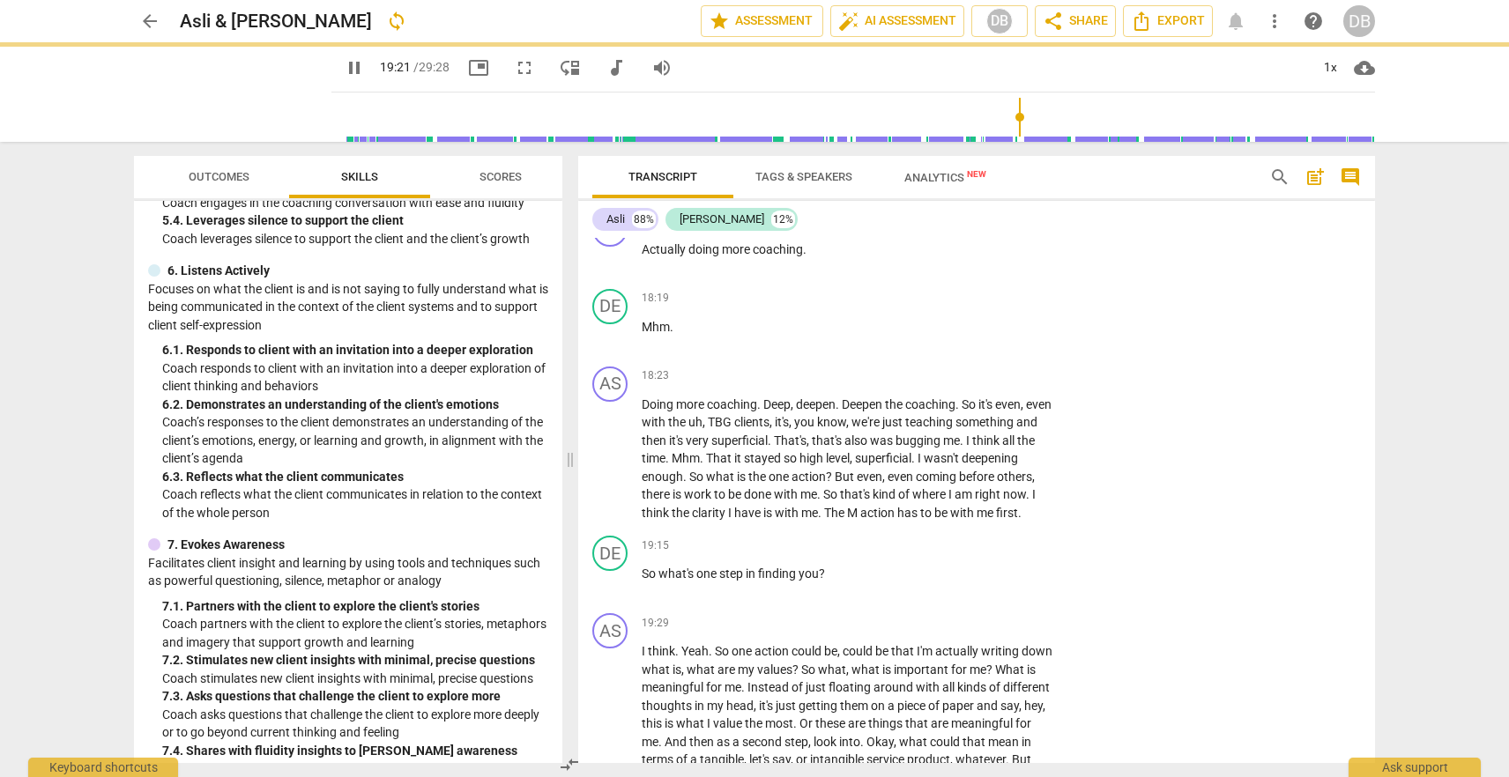
type input "1162"
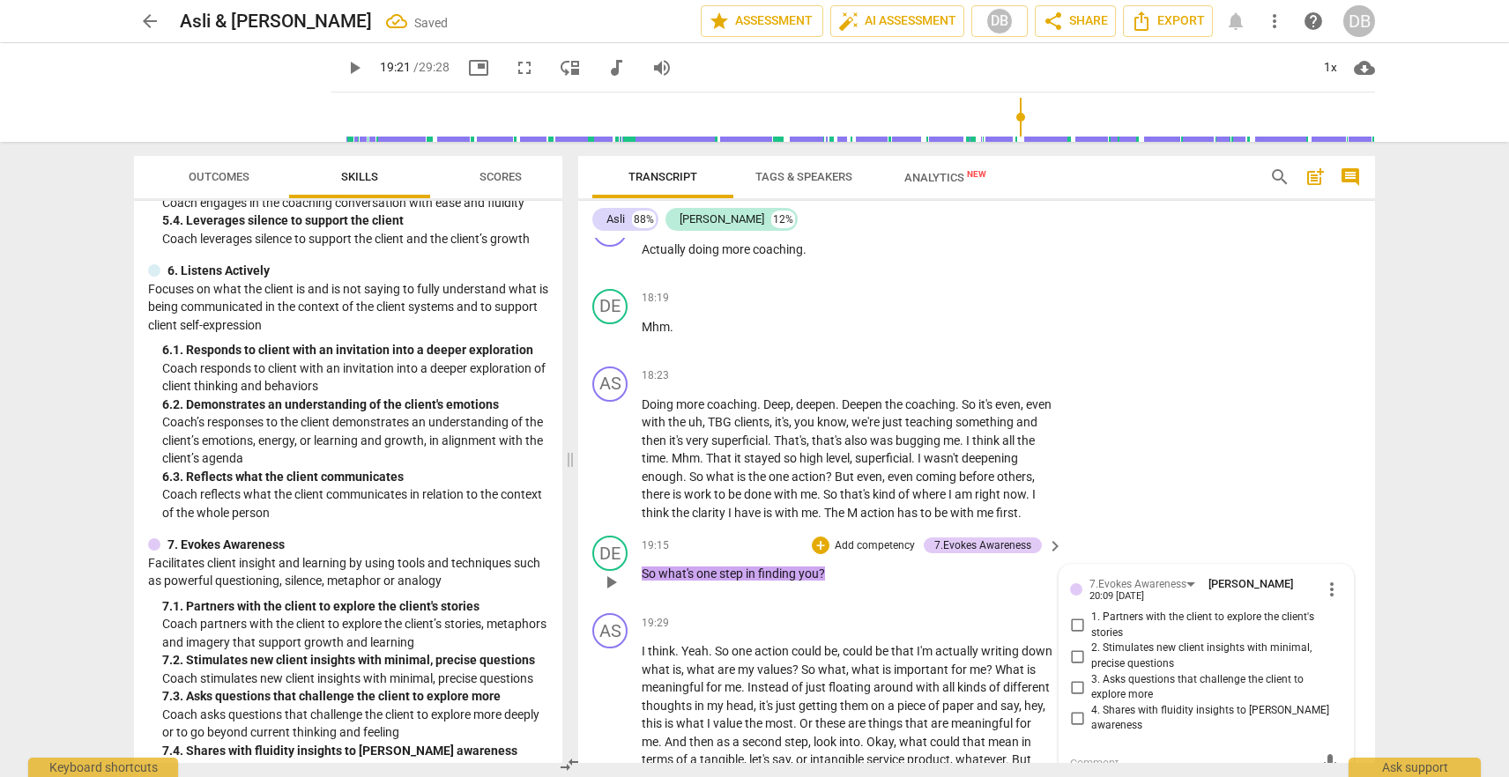
click at [1075, 646] on input "2. Stimulates new client insights with minimal, precise questions" at bounding box center [1077, 656] width 28 height 21
checkbox input "true"
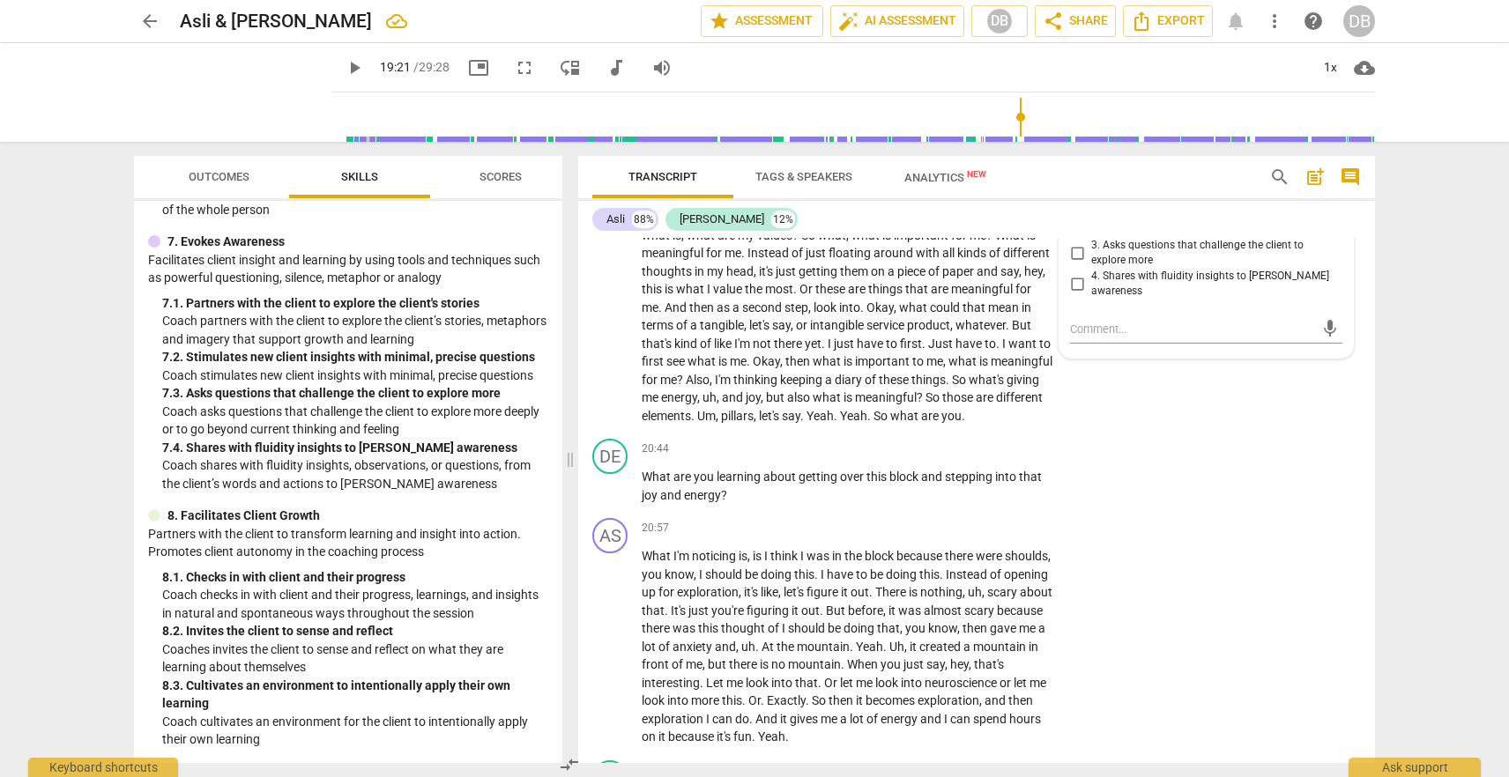
scroll to position [1325, 0]
click at [1047, 443] on span "keyboard_arrow_right" at bounding box center [1054, 449] width 21 height 21
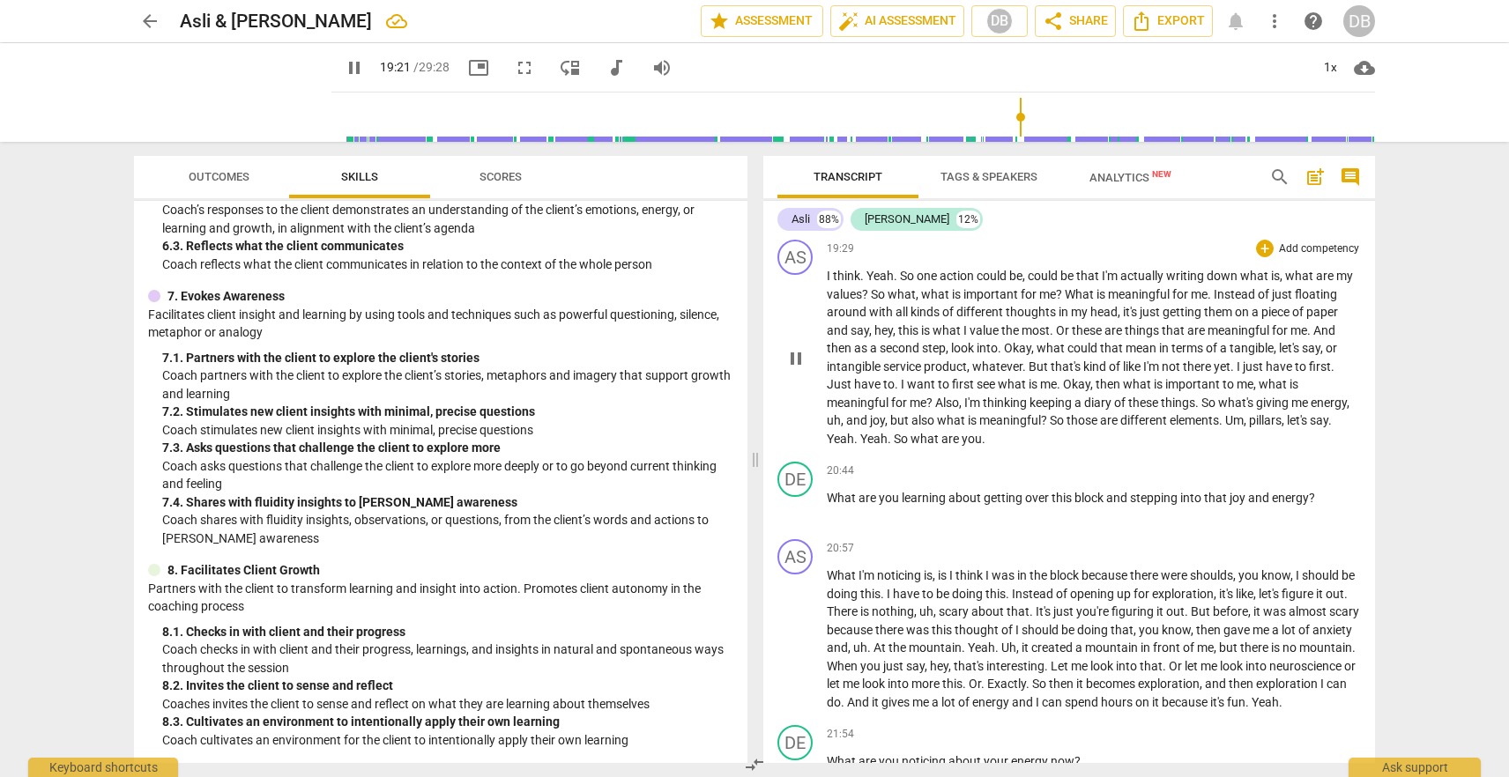
scroll to position [4933, 0]
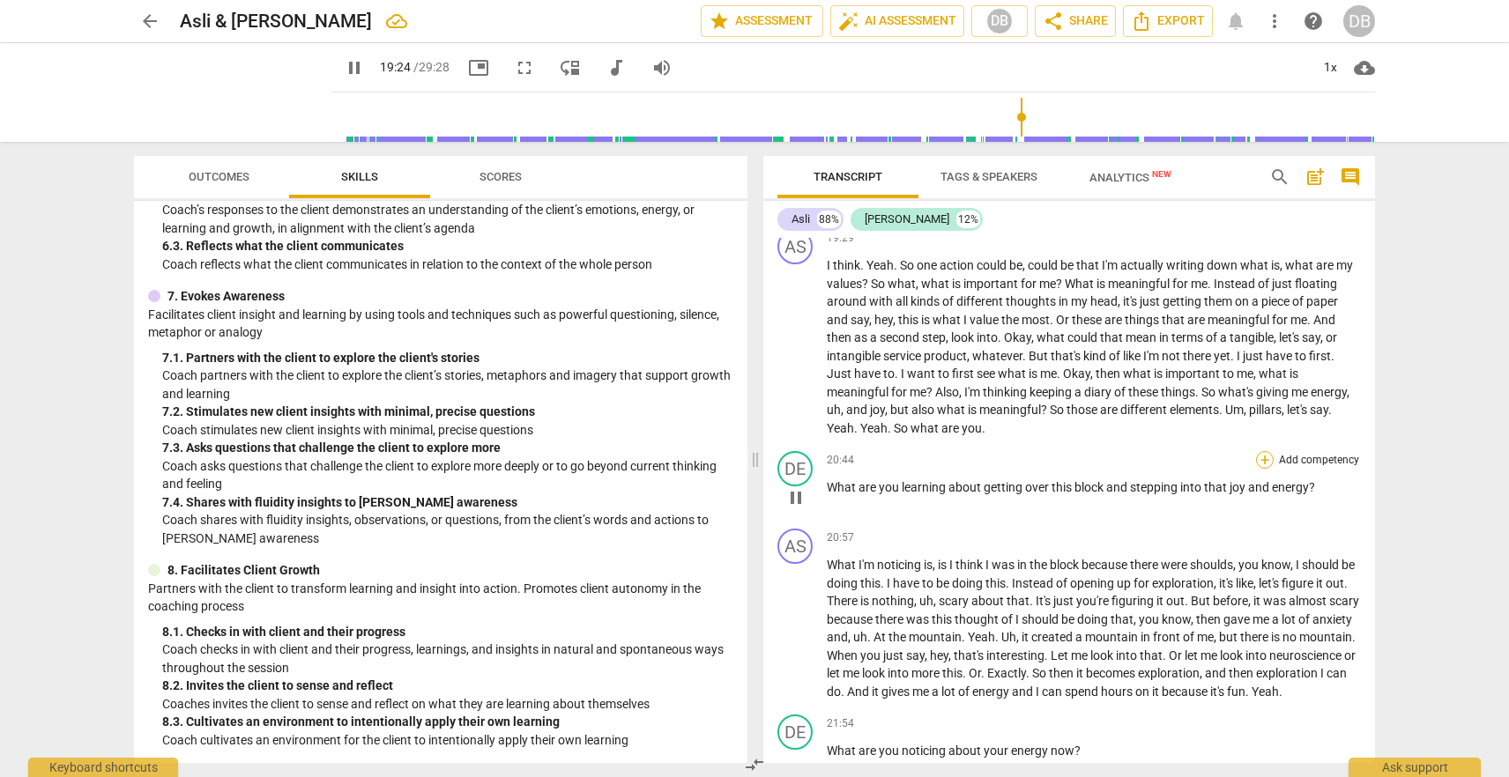
click at [1260, 469] on div "+" at bounding box center [1265, 460] width 18 height 18
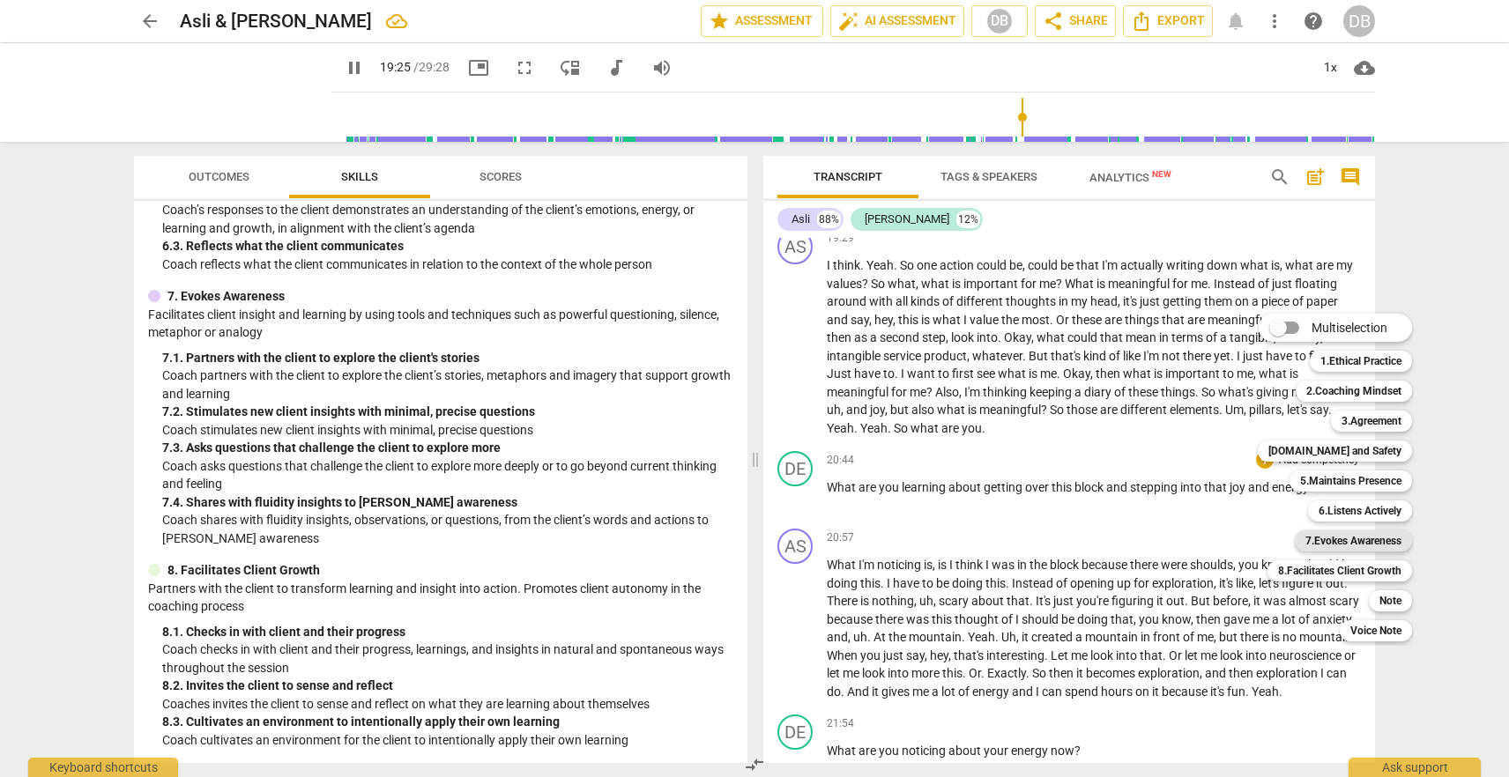
click at [1340, 546] on b "7.Evokes Awareness" at bounding box center [1353, 541] width 96 height 21
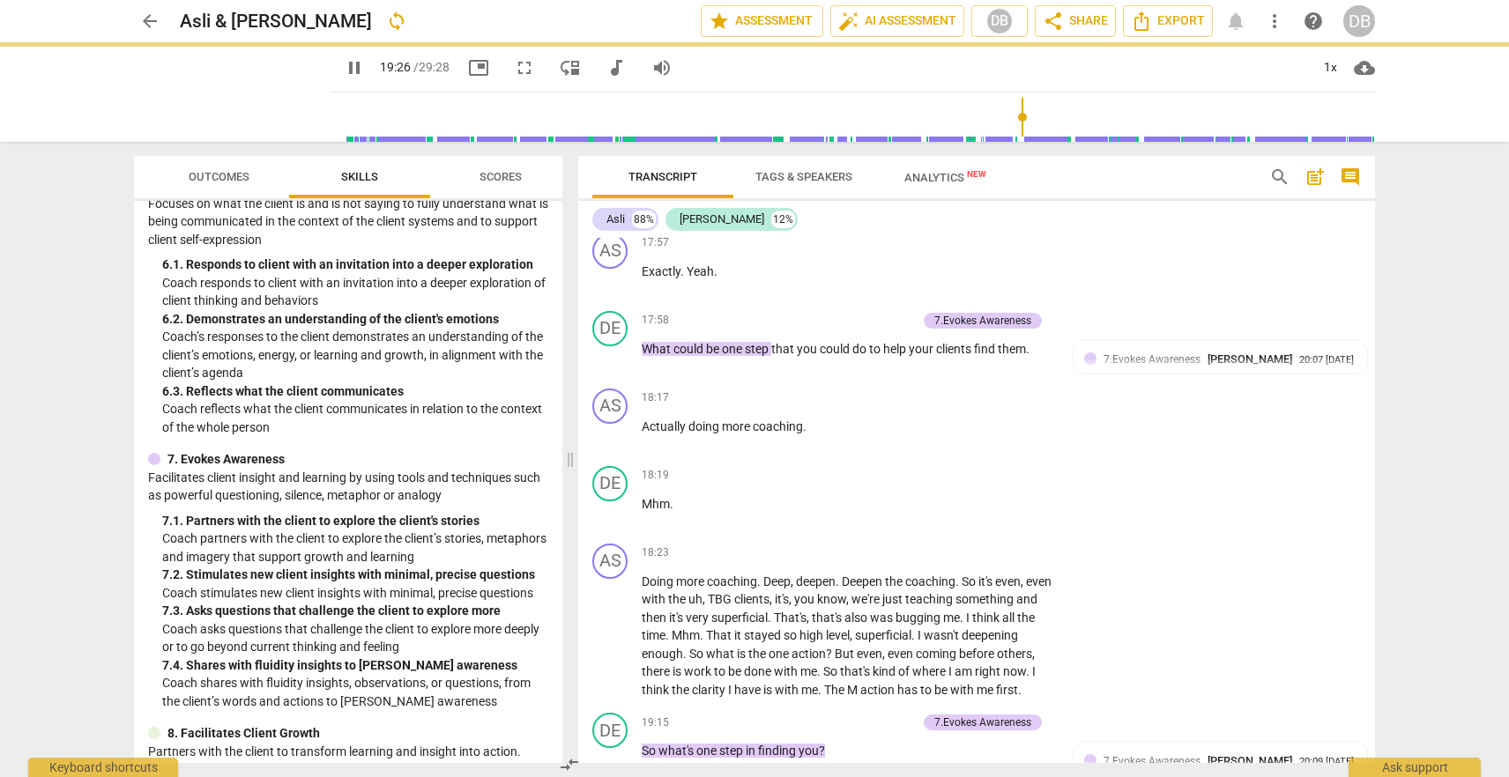
scroll to position [1325, 0]
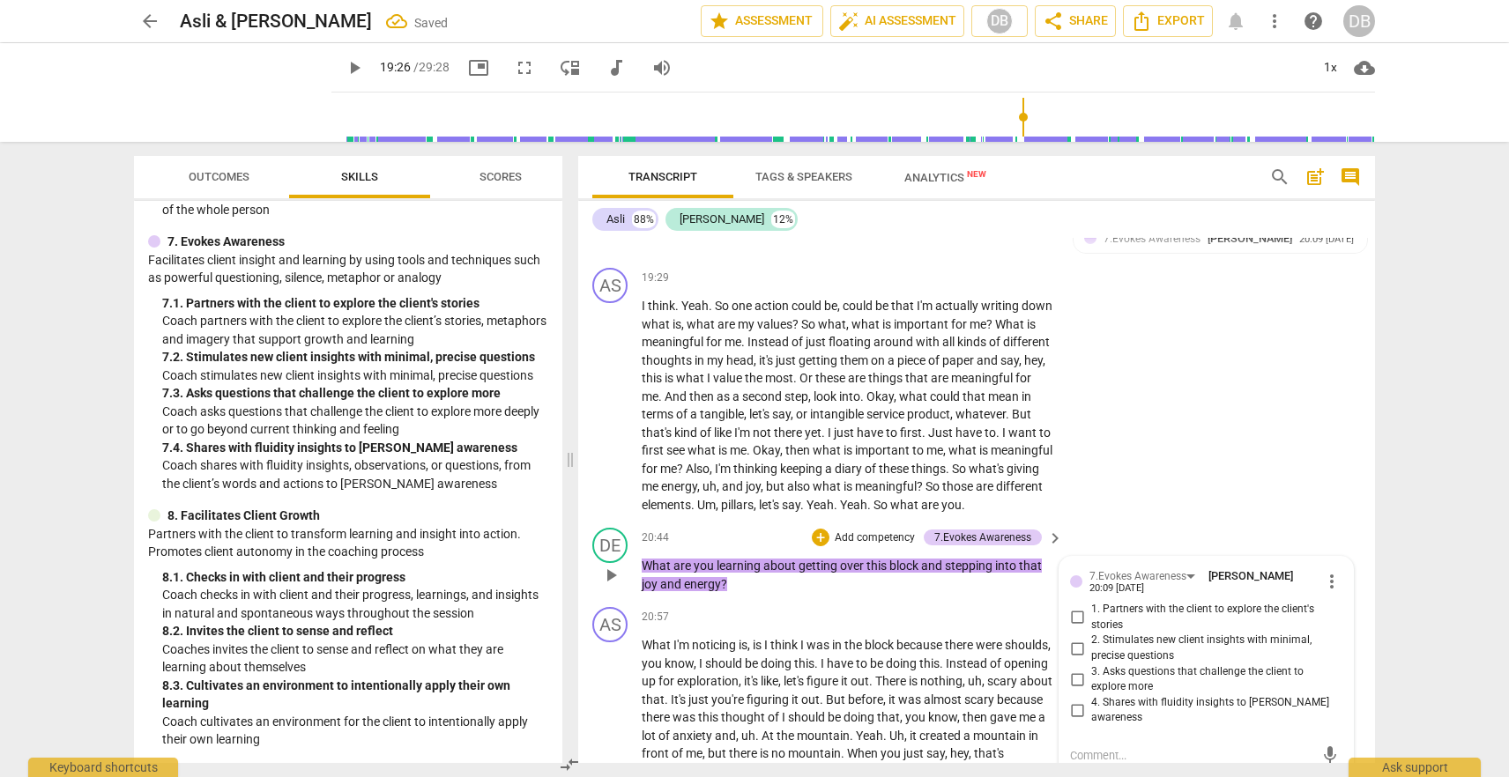
click at [862, 531] on p "Add competency" at bounding box center [875, 539] width 84 height 16
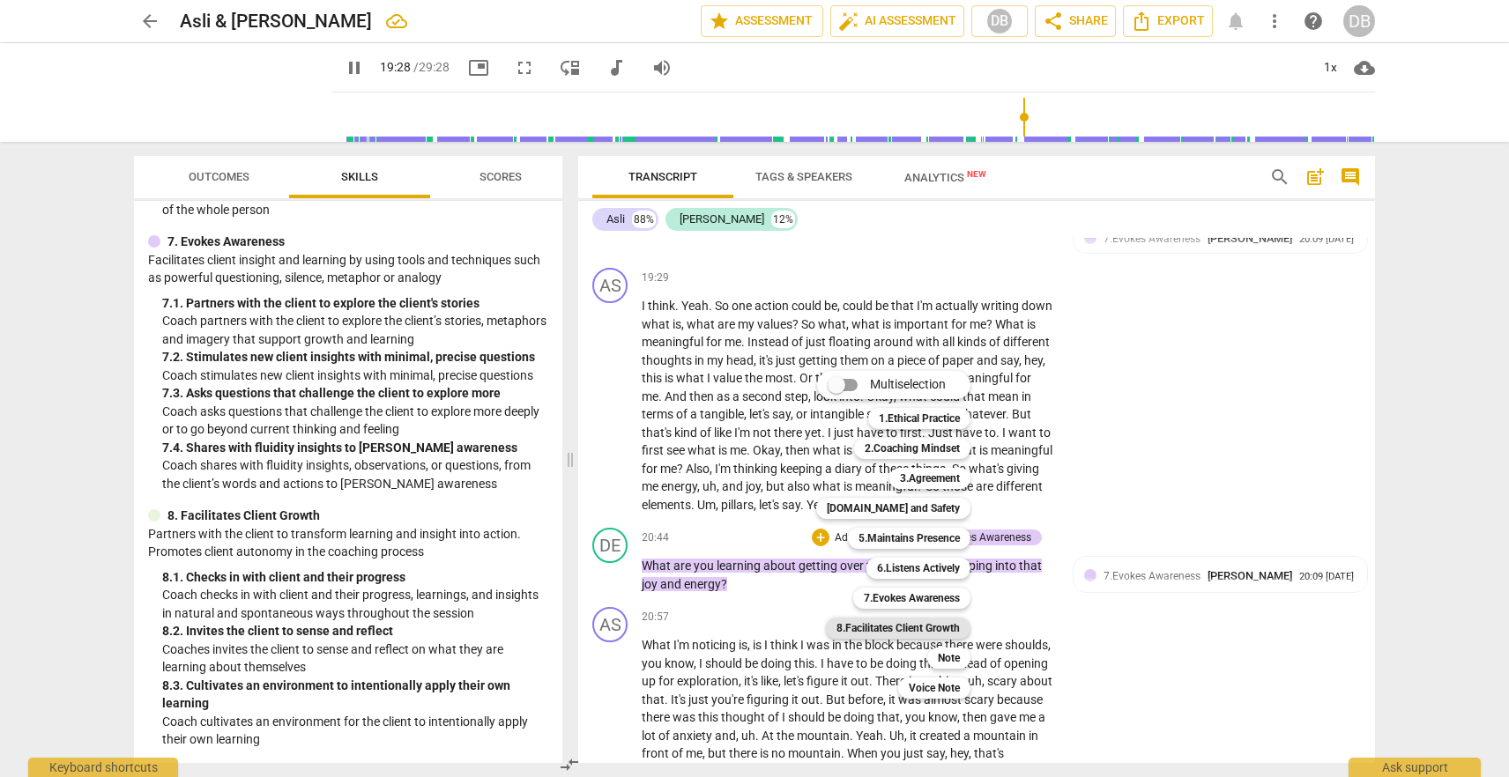
click at [902, 623] on b "8.Facilitates Client Growth" at bounding box center [897, 628] width 123 height 21
type input "1169"
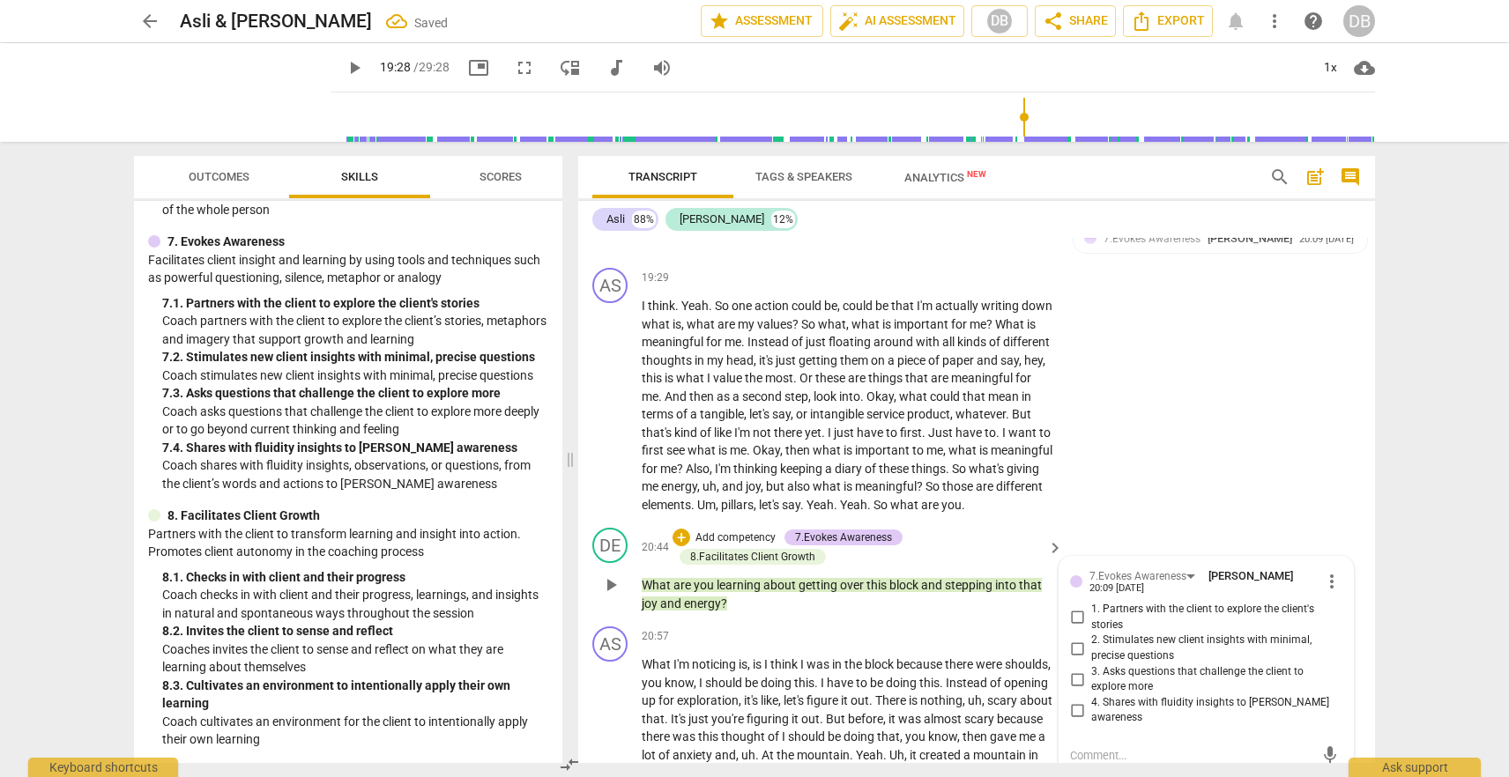
click at [1076, 613] on input "1. Partners with the client to explore the client's stories" at bounding box center [1077, 617] width 28 height 21
click at [1078, 612] on input "1. Partners with the client to explore the client's stories" at bounding box center [1077, 617] width 28 height 21
checkbox input "false"
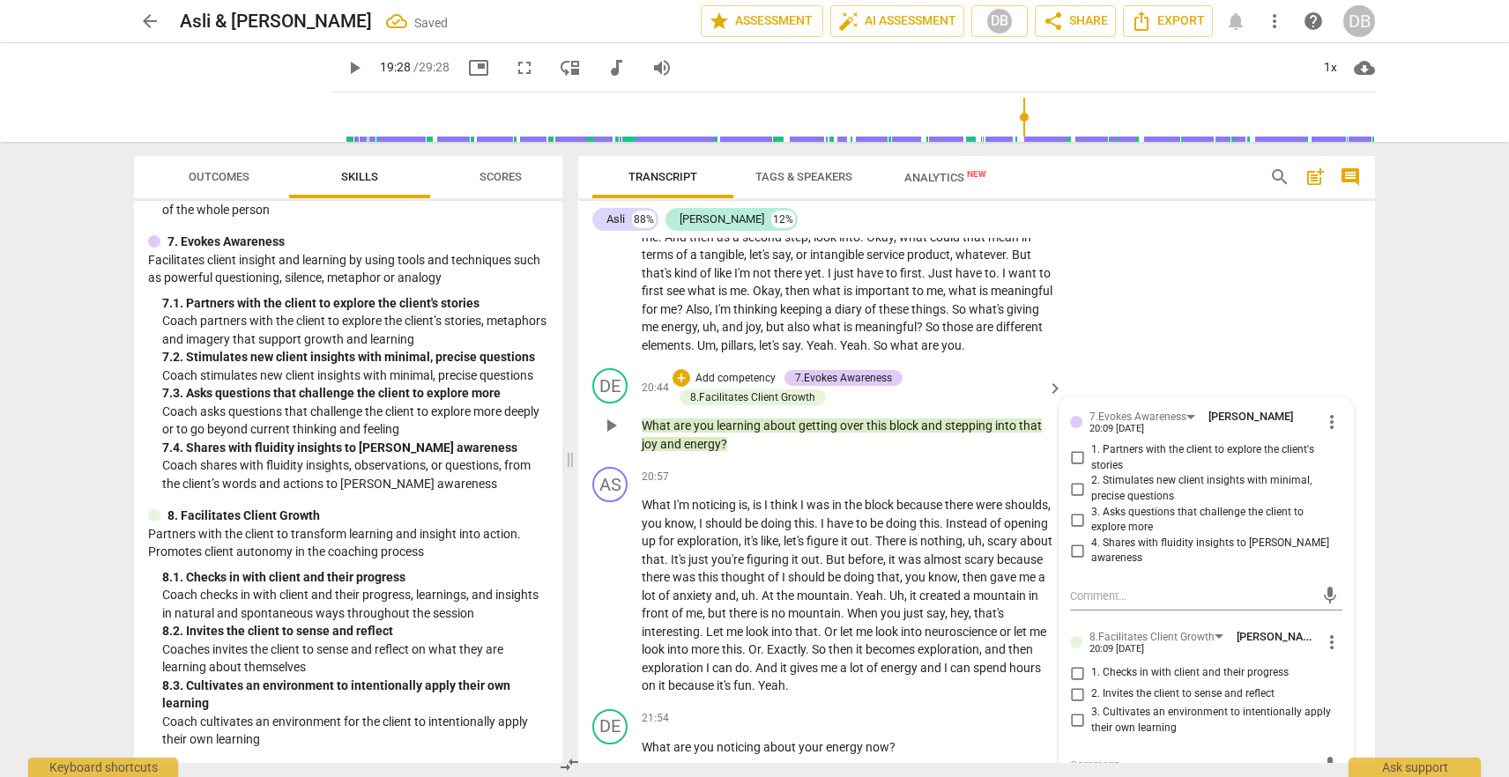
scroll to position [5624, 0]
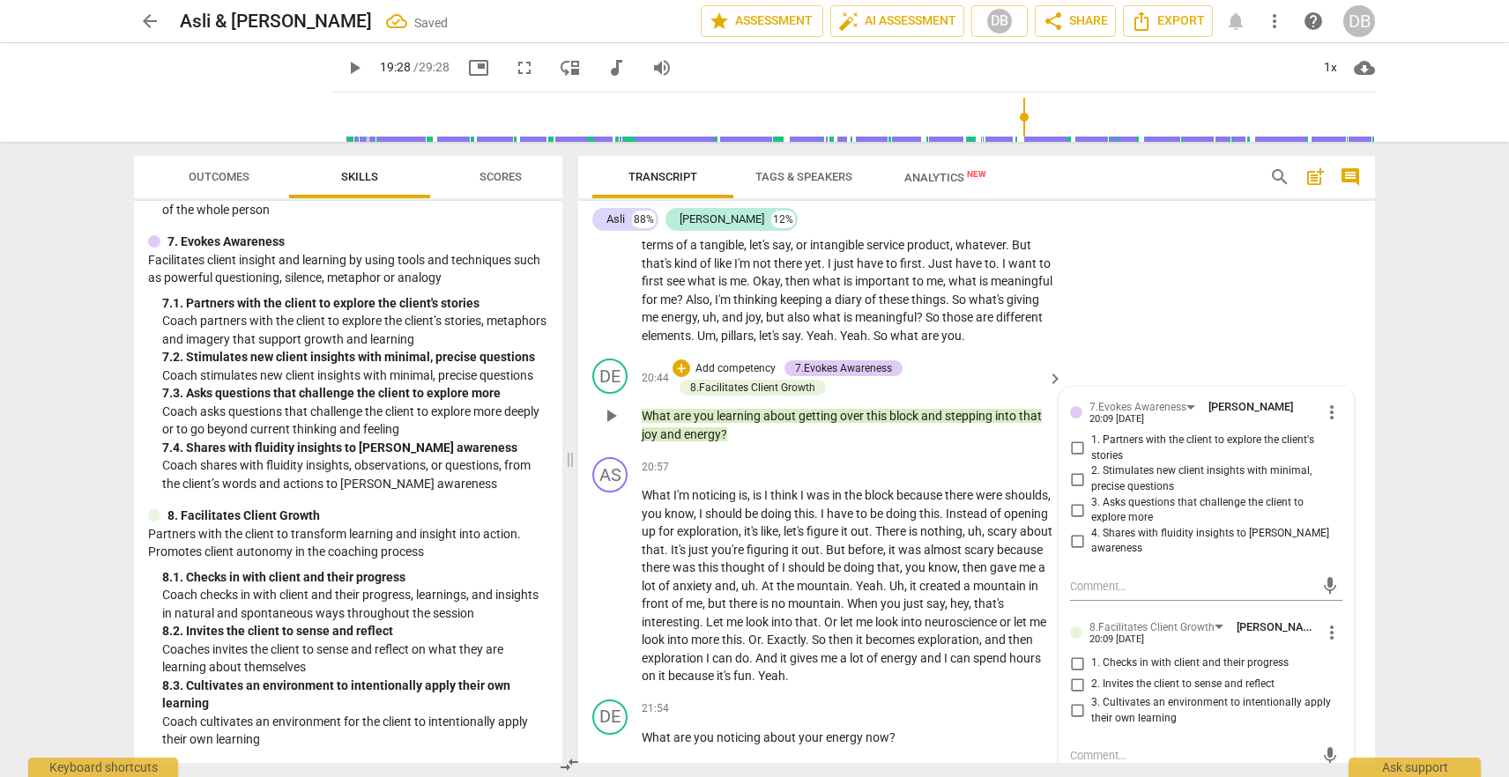
click at [1082, 653] on input "1. Checks in with client and their progress" at bounding box center [1077, 663] width 28 height 21
checkbox input "true"
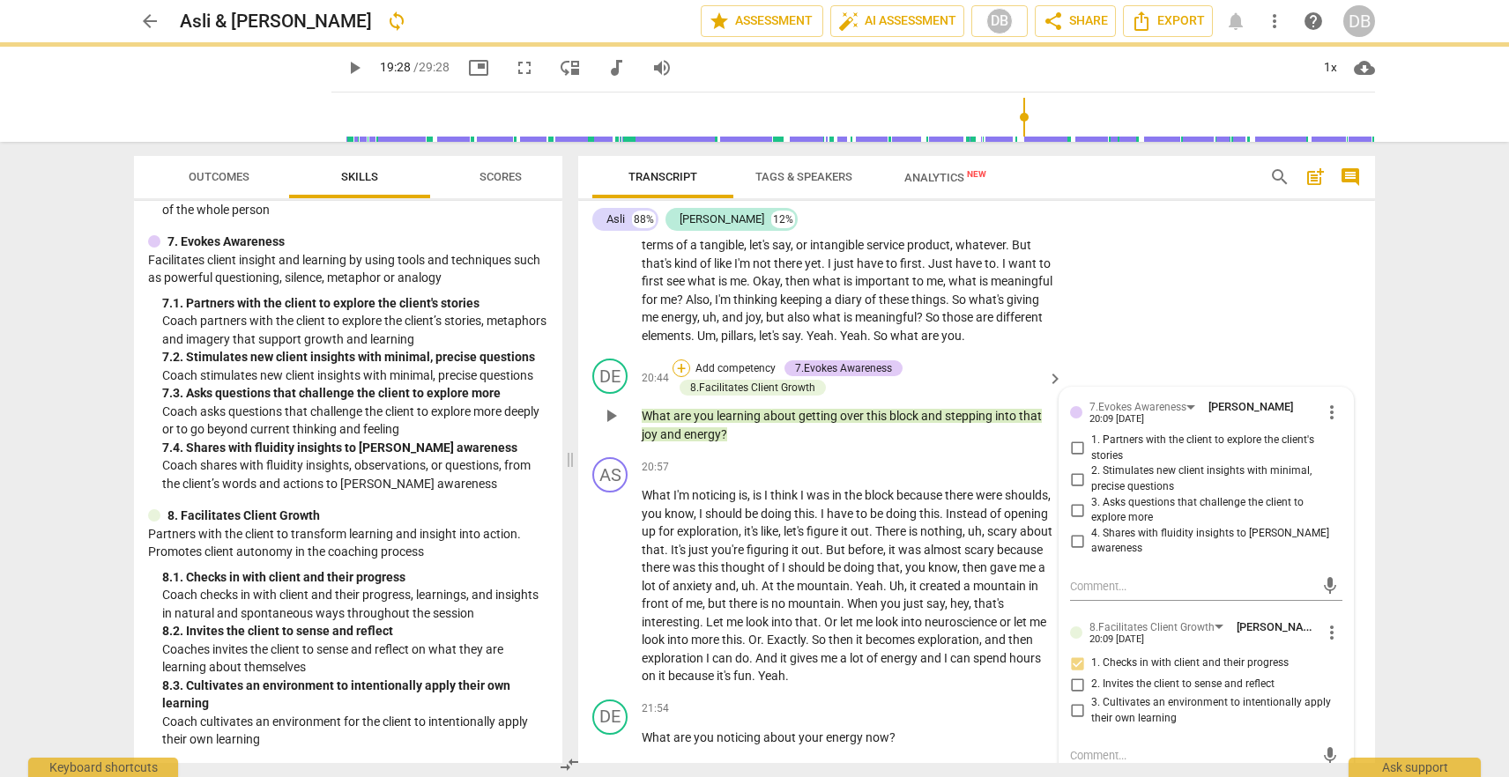
click at [681, 360] on div "+" at bounding box center [681, 369] width 18 height 18
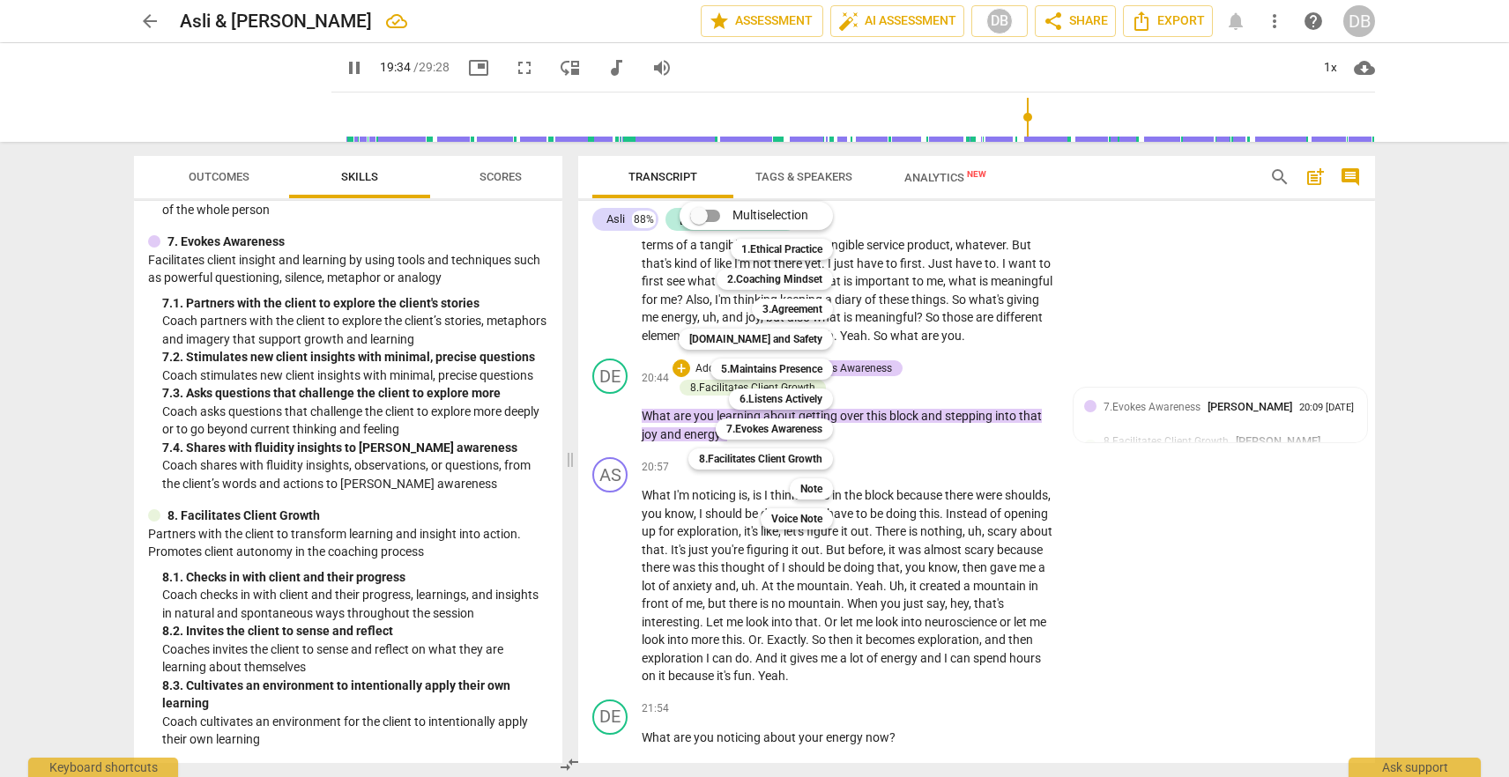
click at [334, 71] on div at bounding box center [754, 388] width 1509 height 777
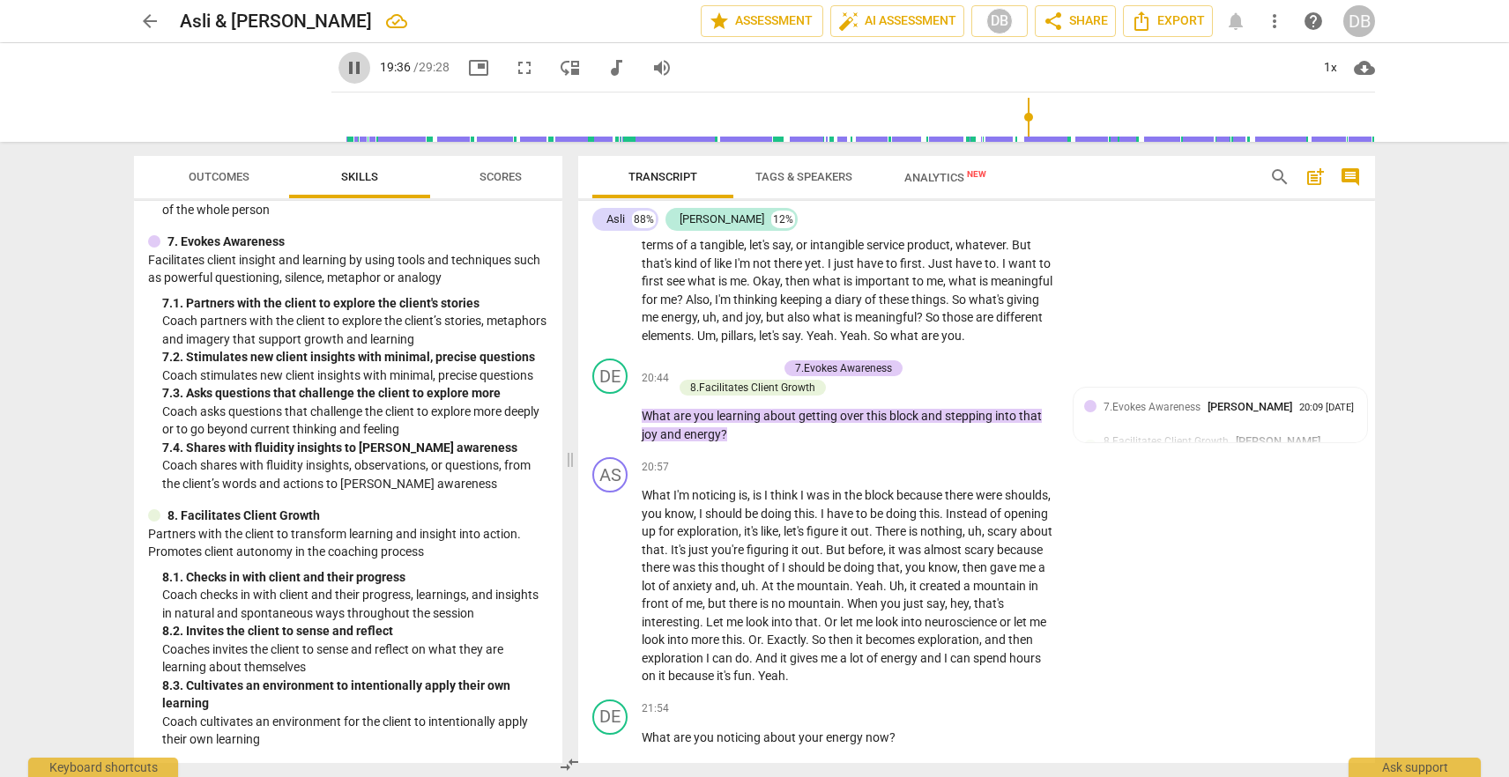
click at [344, 60] on span "pause" at bounding box center [354, 67] width 21 height 21
type input "1176"
click at [686, 362] on div "+" at bounding box center [681, 369] width 18 height 18
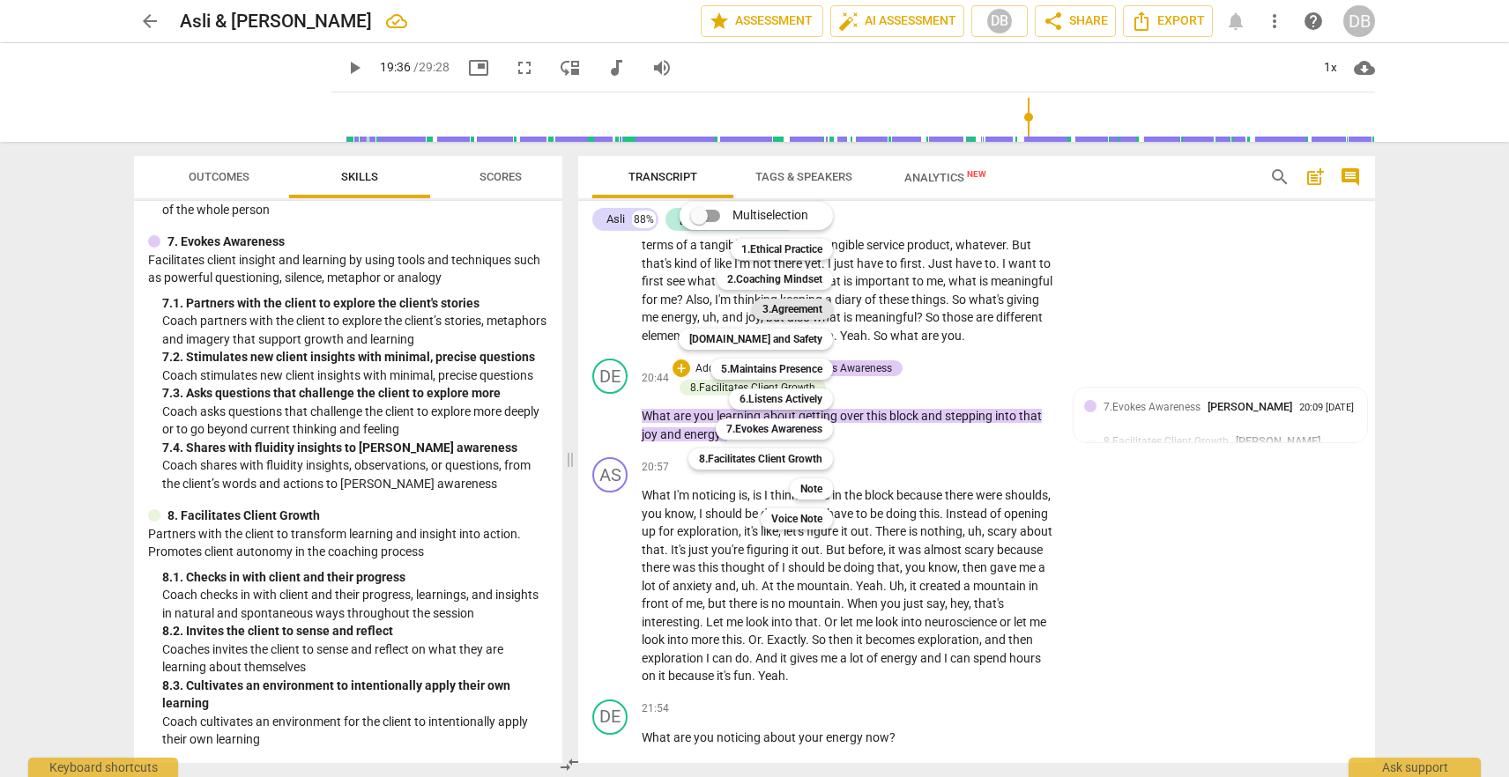
click at [802, 308] on b "3.Agreement" at bounding box center [792, 309] width 60 height 21
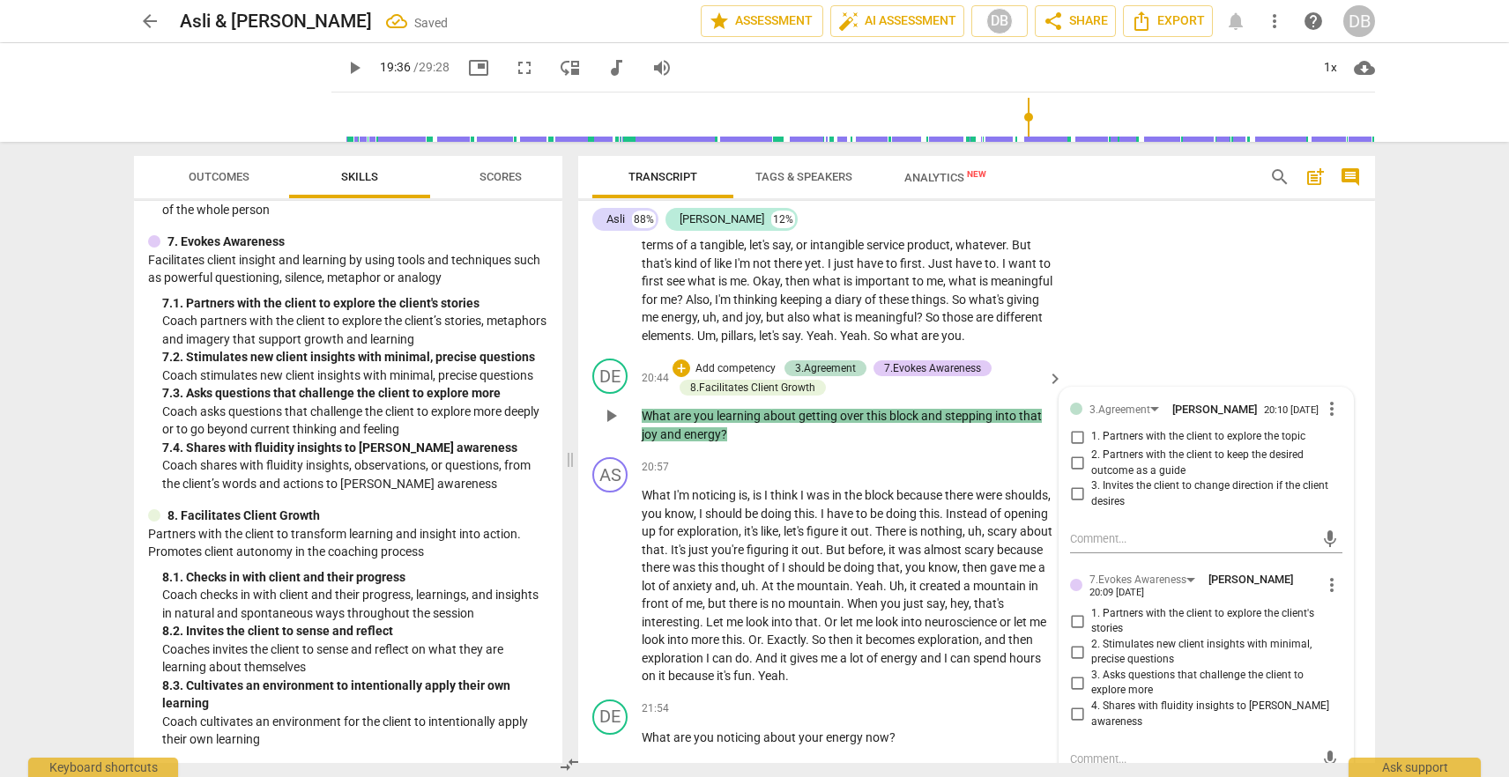
click at [1118, 463] on span "2. Partners with the client to keep the desired outcome as a guide" at bounding box center [1213, 463] width 244 height 31
click at [1091, 463] on input "2. Partners with the client to keep the desired outcome as a guide" at bounding box center [1077, 463] width 28 height 21
checkbox input "true"
click at [1327, 591] on span "more_vert" at bounding box center [1331, 585] width 21 height 21
click at [1336, 617] on li "Delete" at bounding box center [1345, 621] width 61 height 33
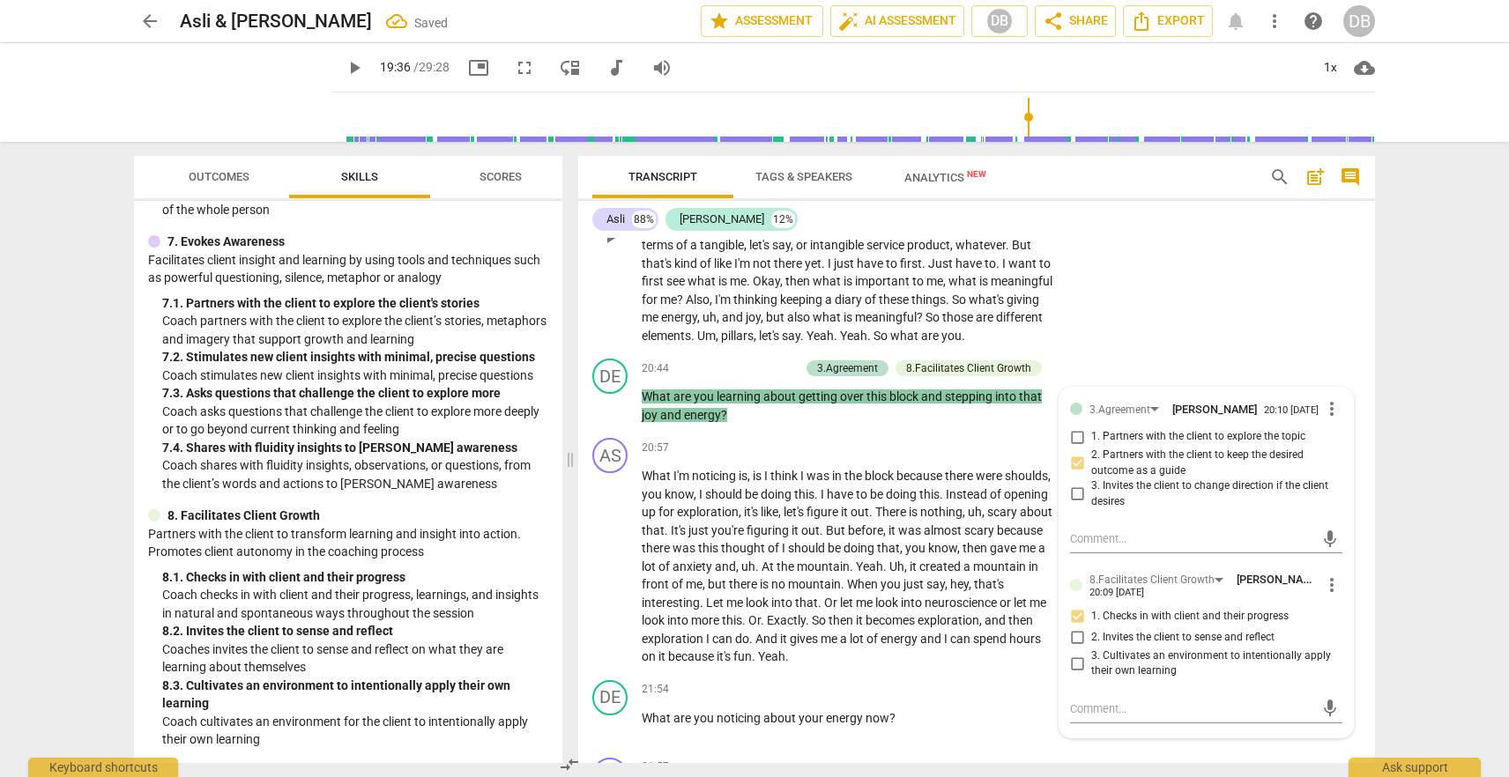
click at [1158, 316] on div "AS play_arrow pause 19:29 + Add competency keyboard_arrow_right I think . Yeah …" at bounding box center [976, 222] width 797 height 260
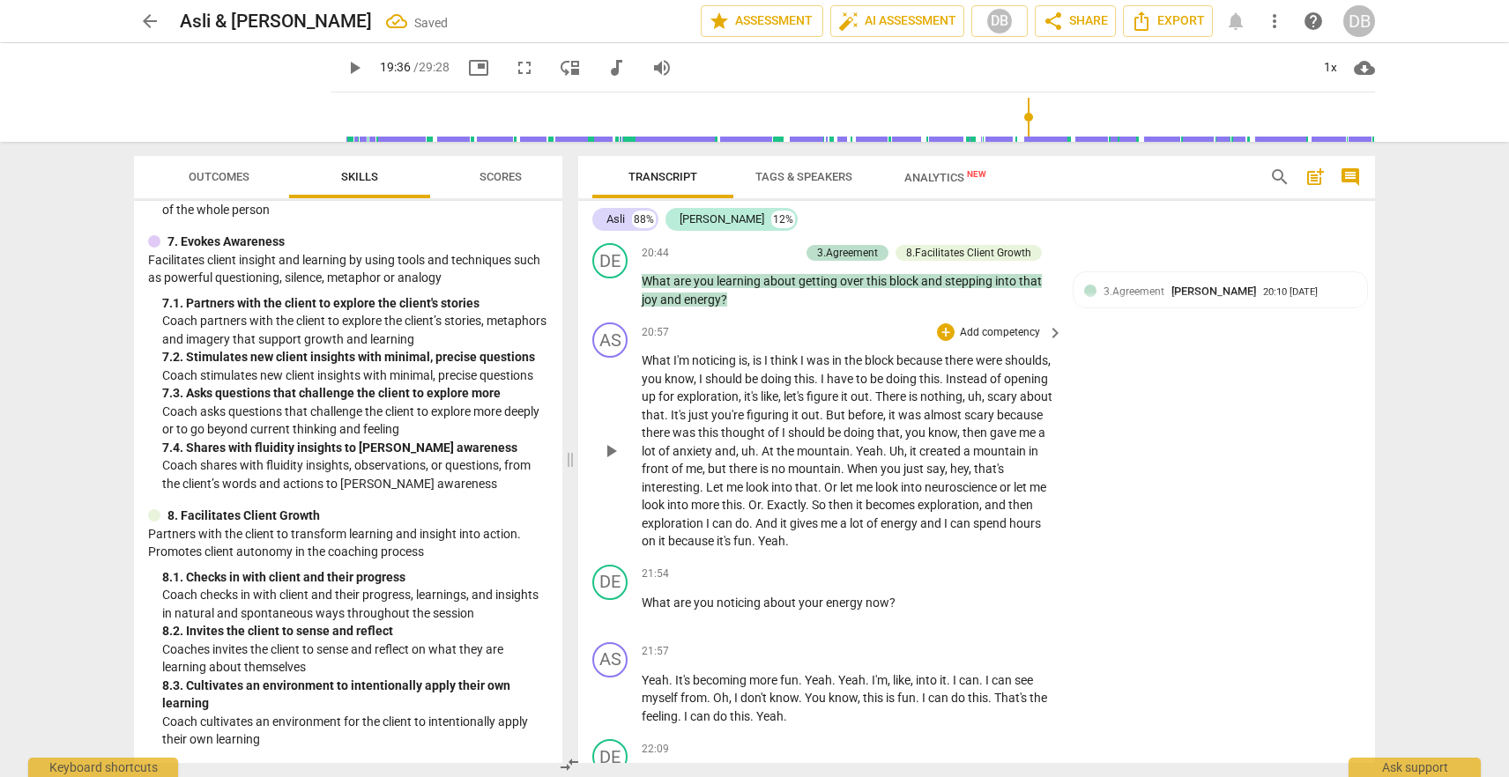
scroll to position [5741, 0]
click at [942, 568] on div "+" at bounding box center [946, 574] width 18 height 18
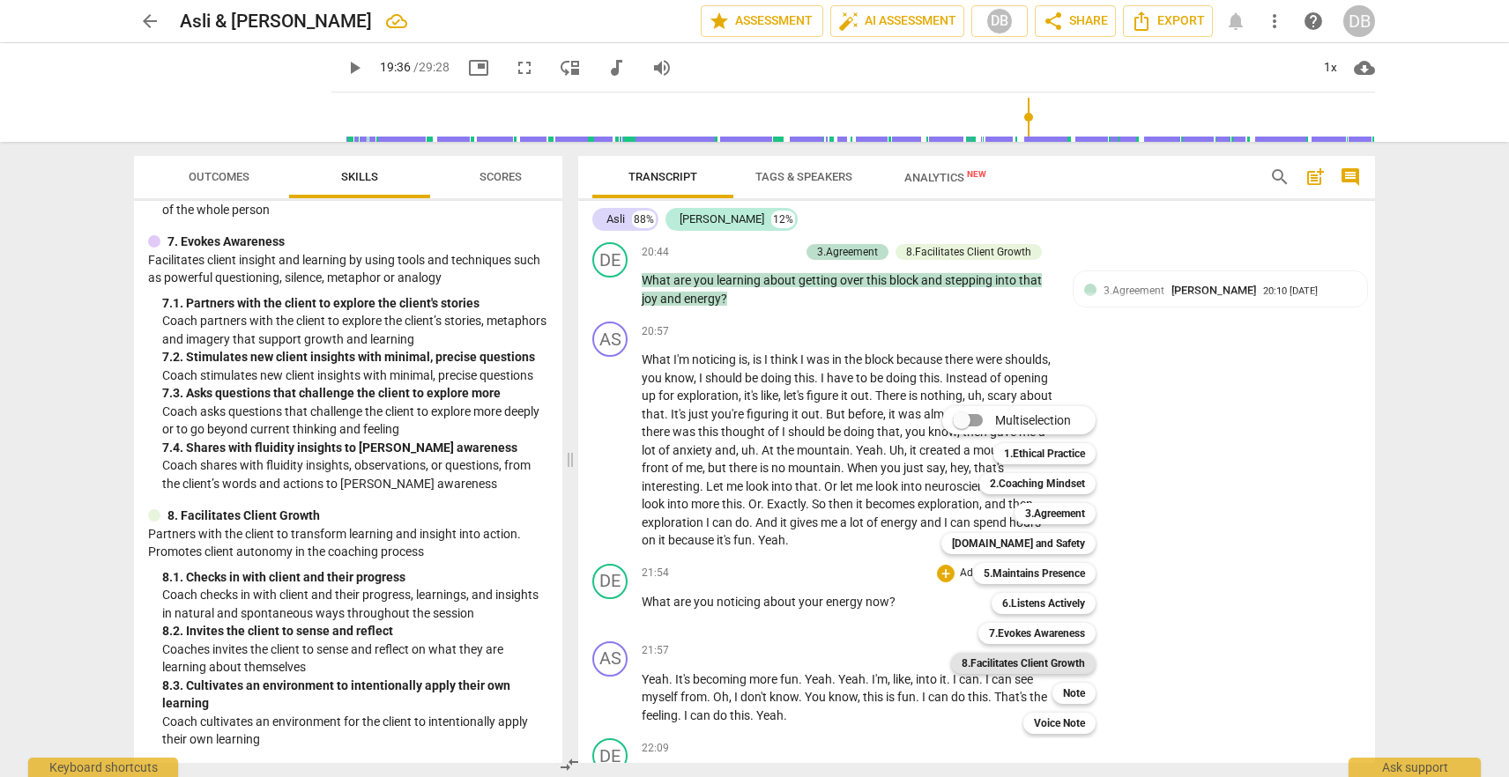
click at [1040, 660] on b "8.Facilitates Client Growth" at bounding box center [1023, 663] width 123 height 21
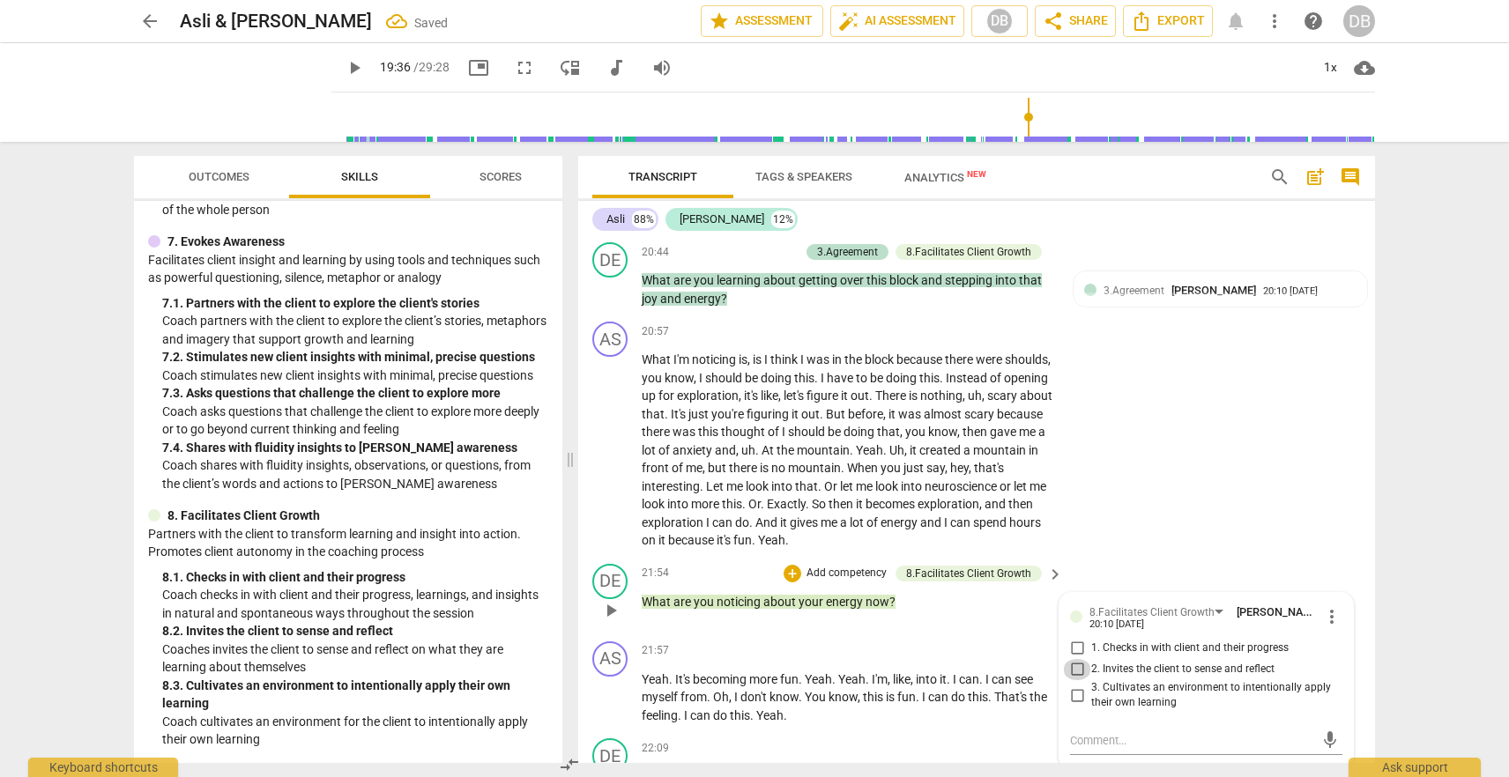
click at [1076, 665] on input "2. Invites the client to sense and reflect" at bounding box center [1077, 669] width 28 height 21
checkbox input "true"
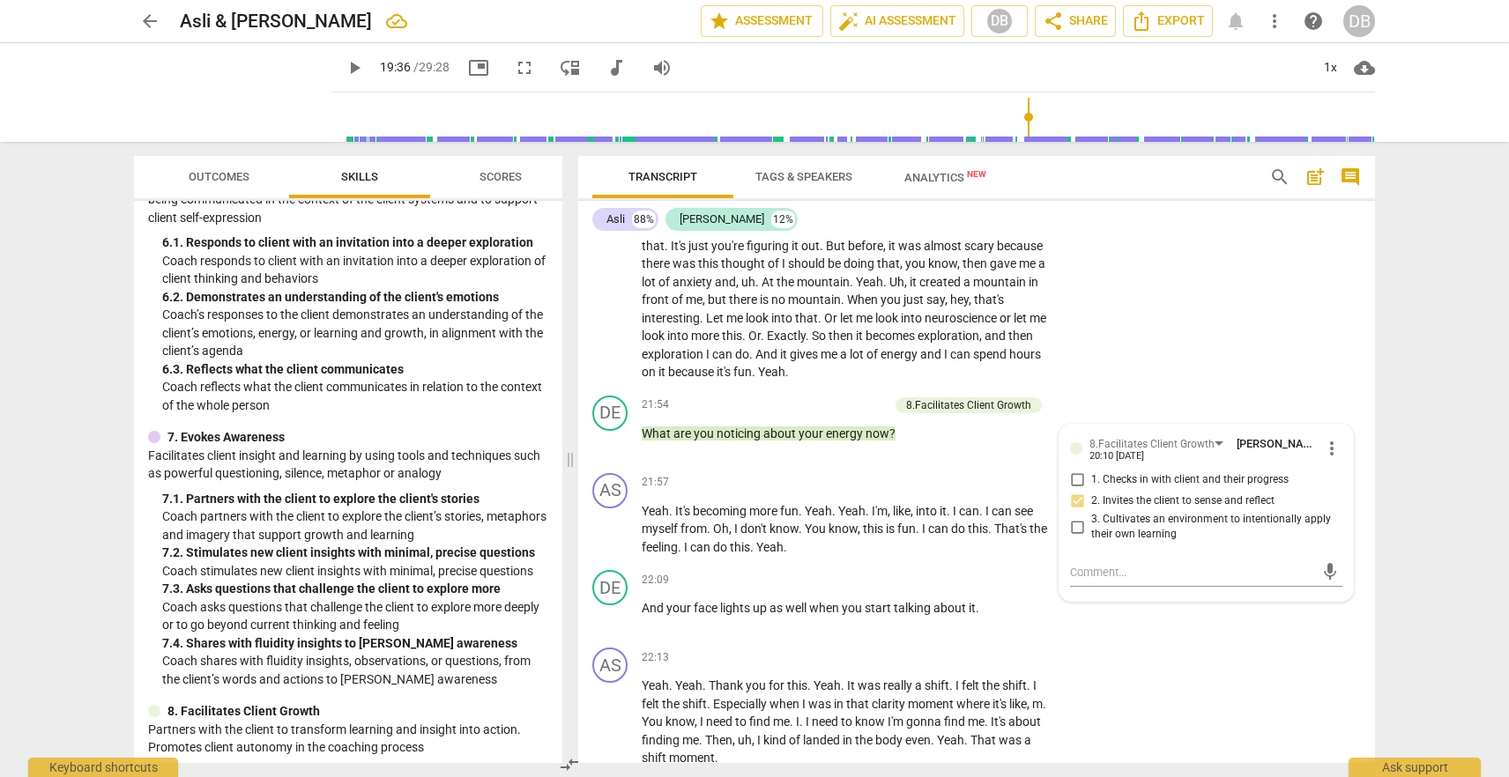
scroll to position [1110, 0]
click at [941, 581] on div "+" at bounding box center [946, 580] width 18 height 18
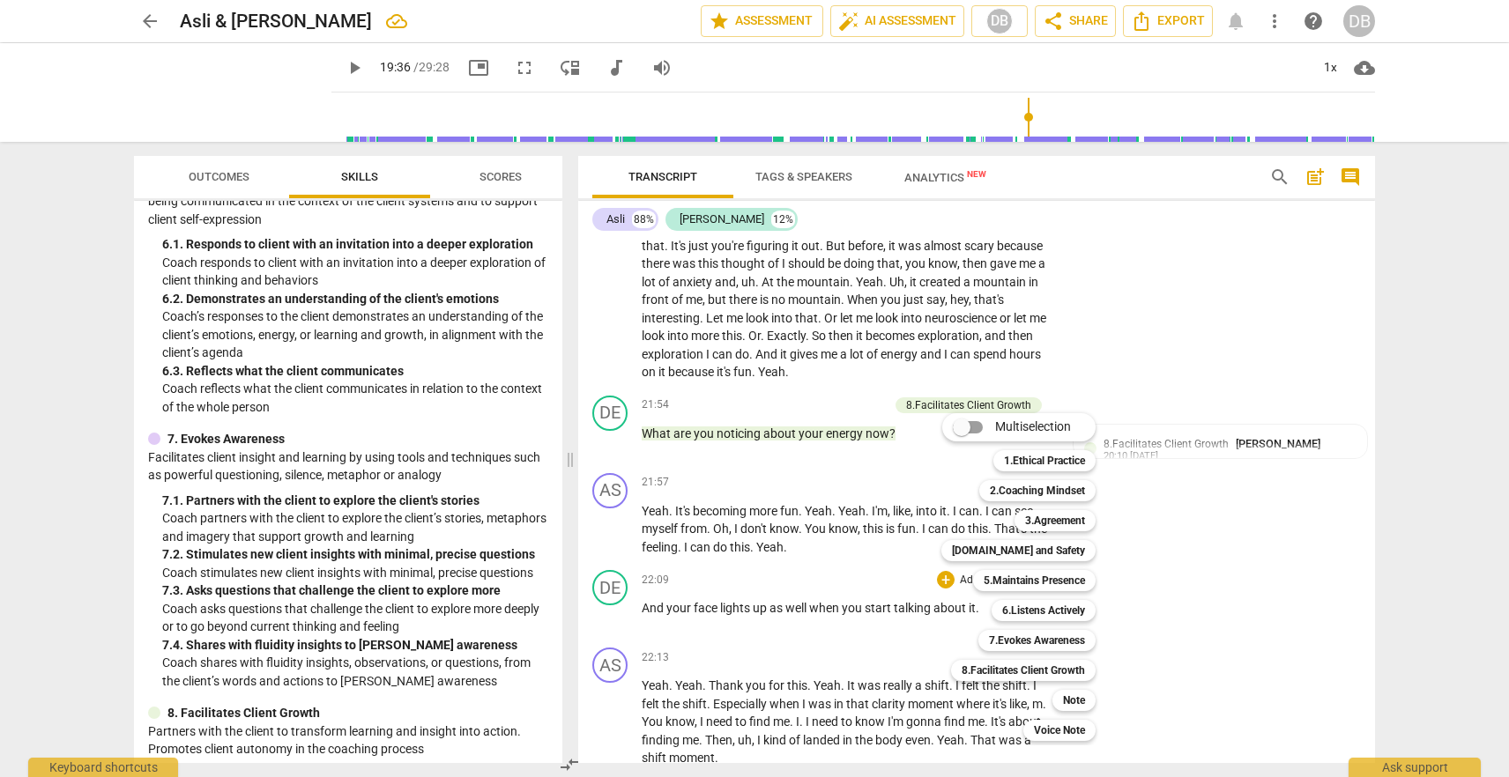
click at [1295, 526] on div at bounding box center [754, 388] width 1509 height 777
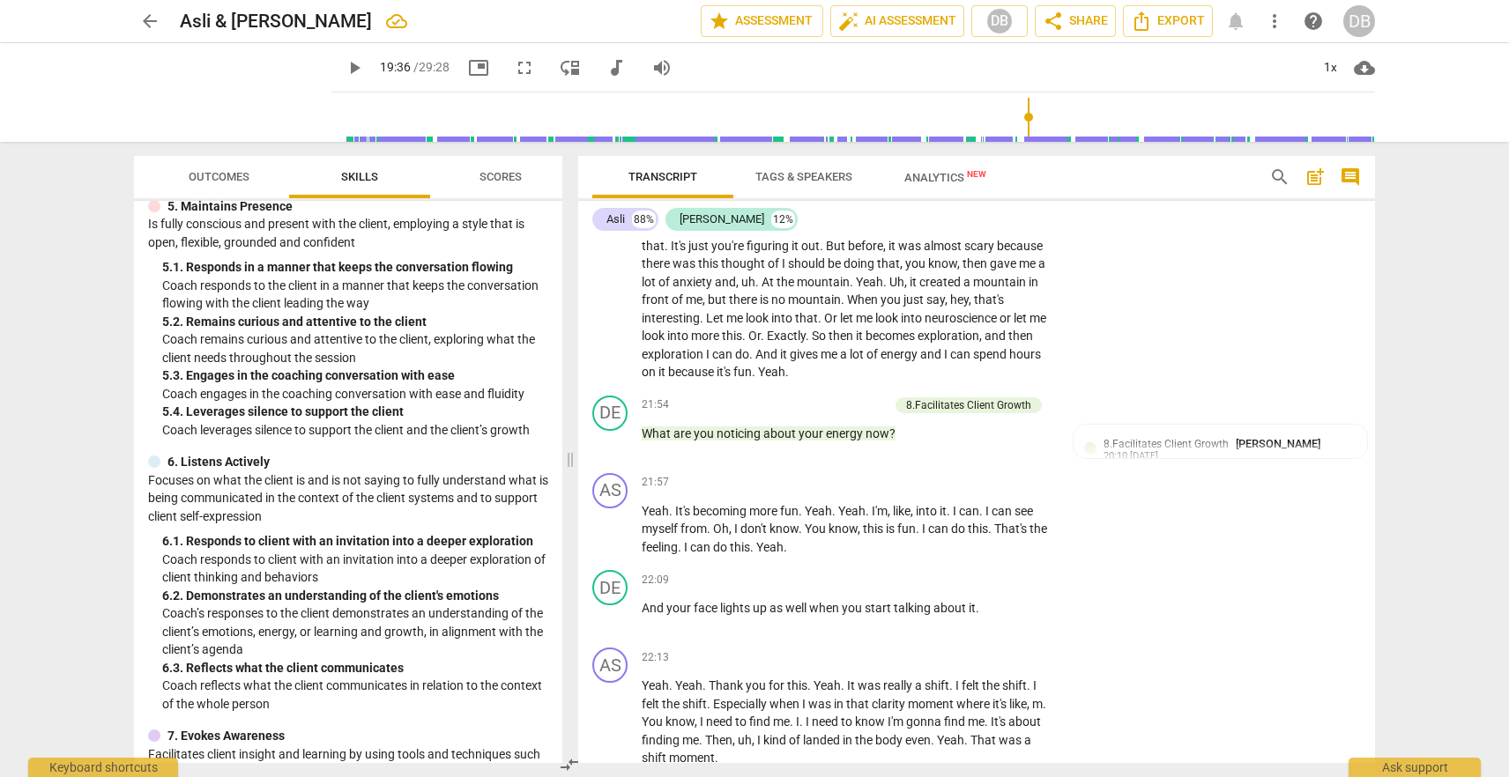
scroll to position [763, 0]
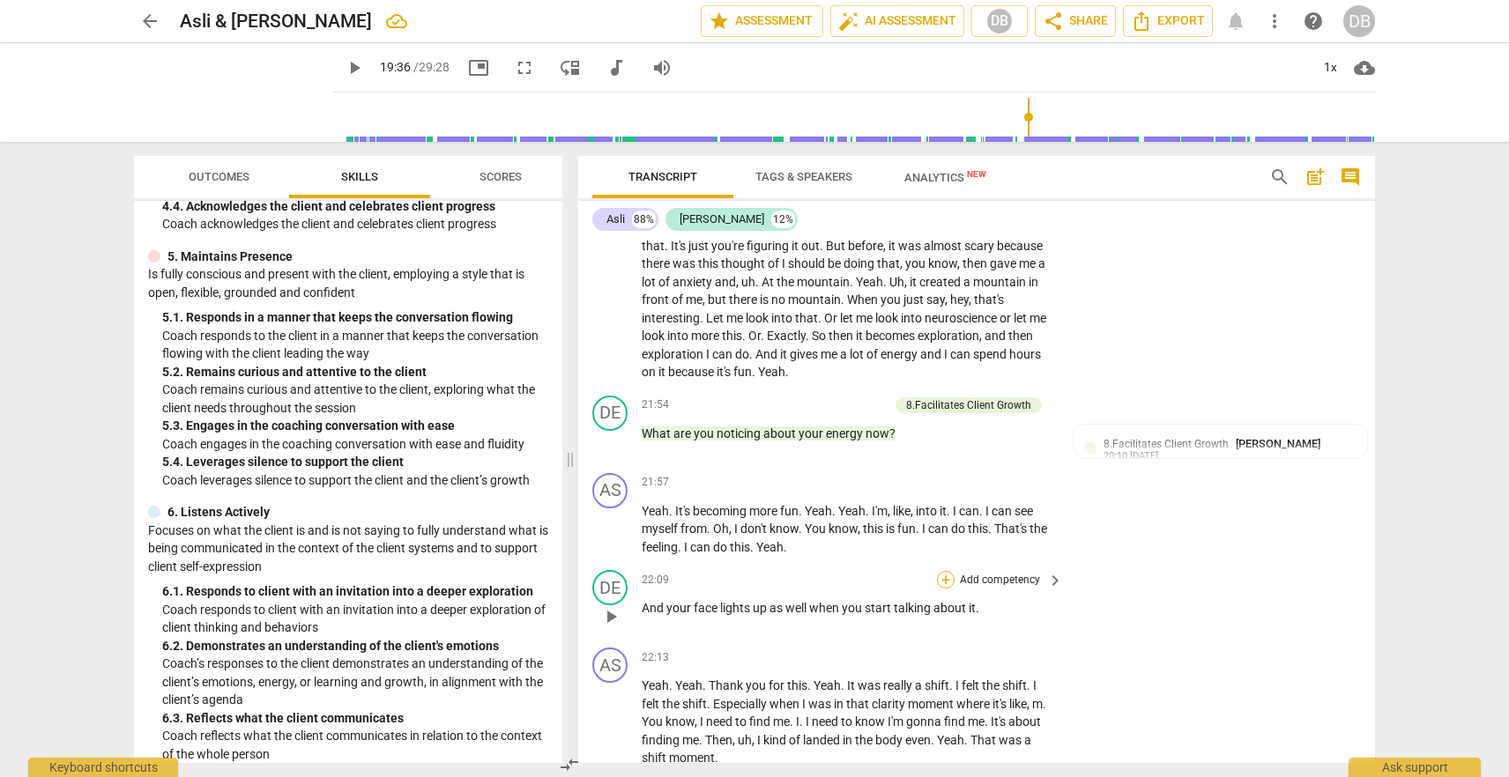
click at [939, 577] on div "+" at bounding box center [946, 580] width 18 height 18
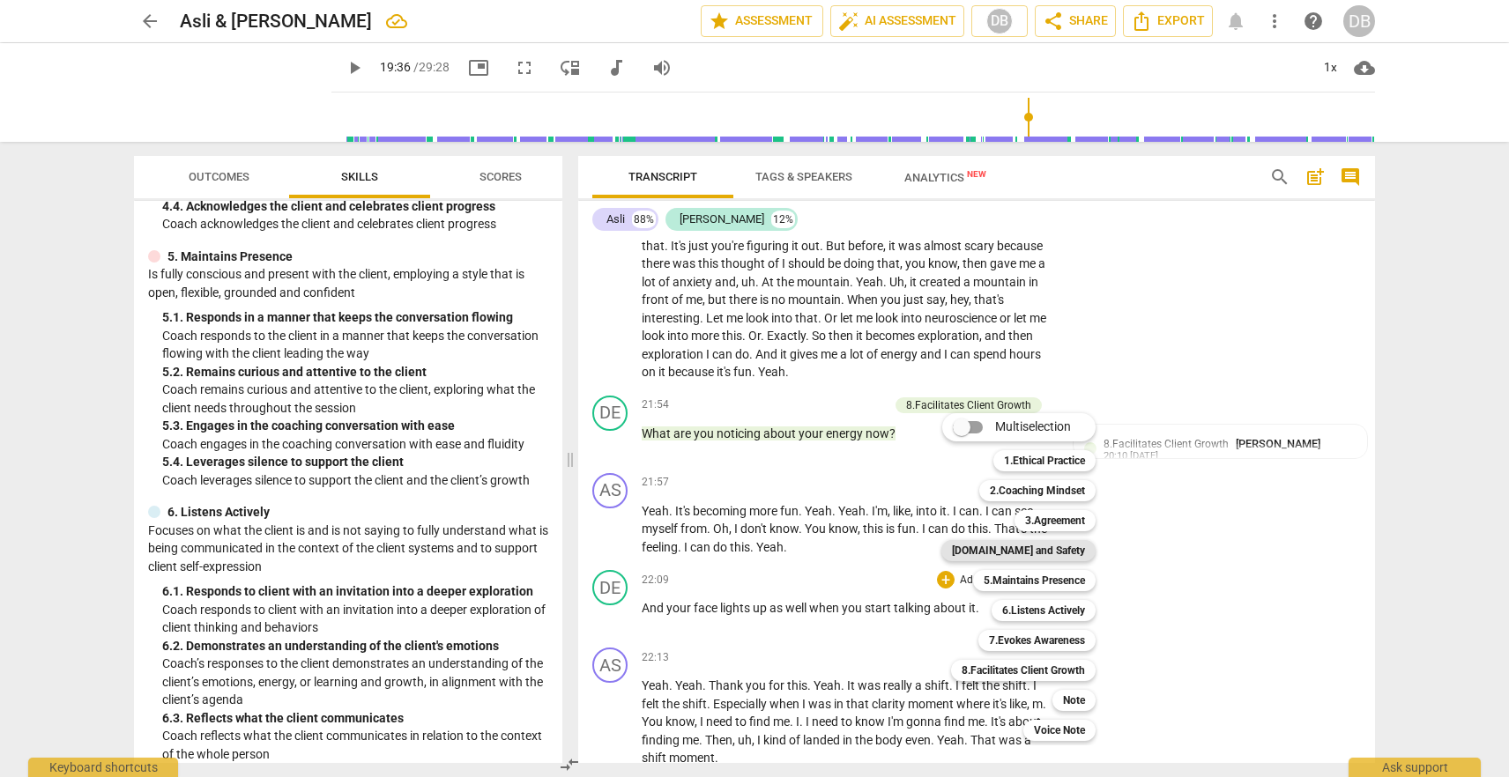
click at [1035, 551] on b "[DOMAIN_NAME] and Safety" at bounding box center [1018, 550] width 133 height 21
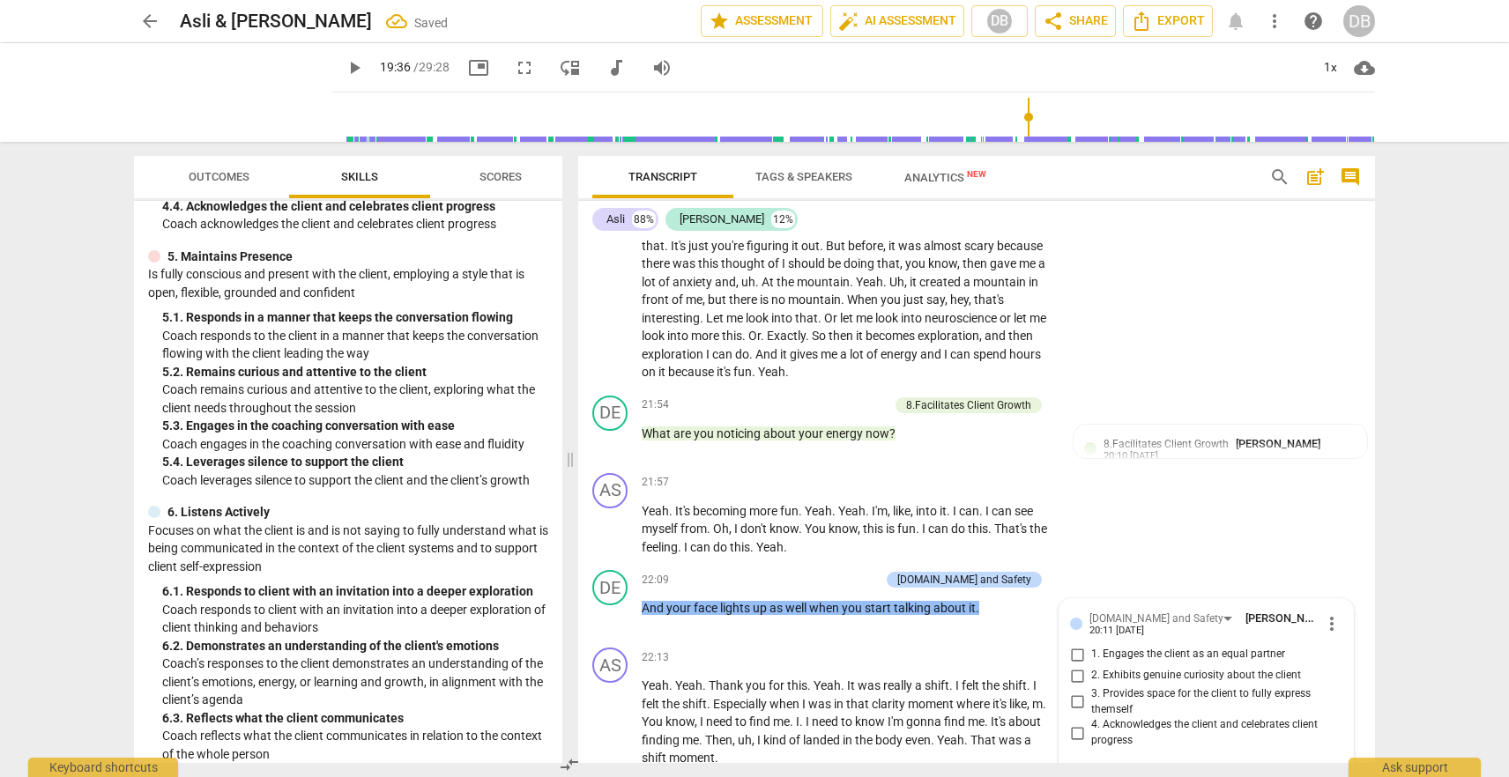
scroll to position [6184, 0]
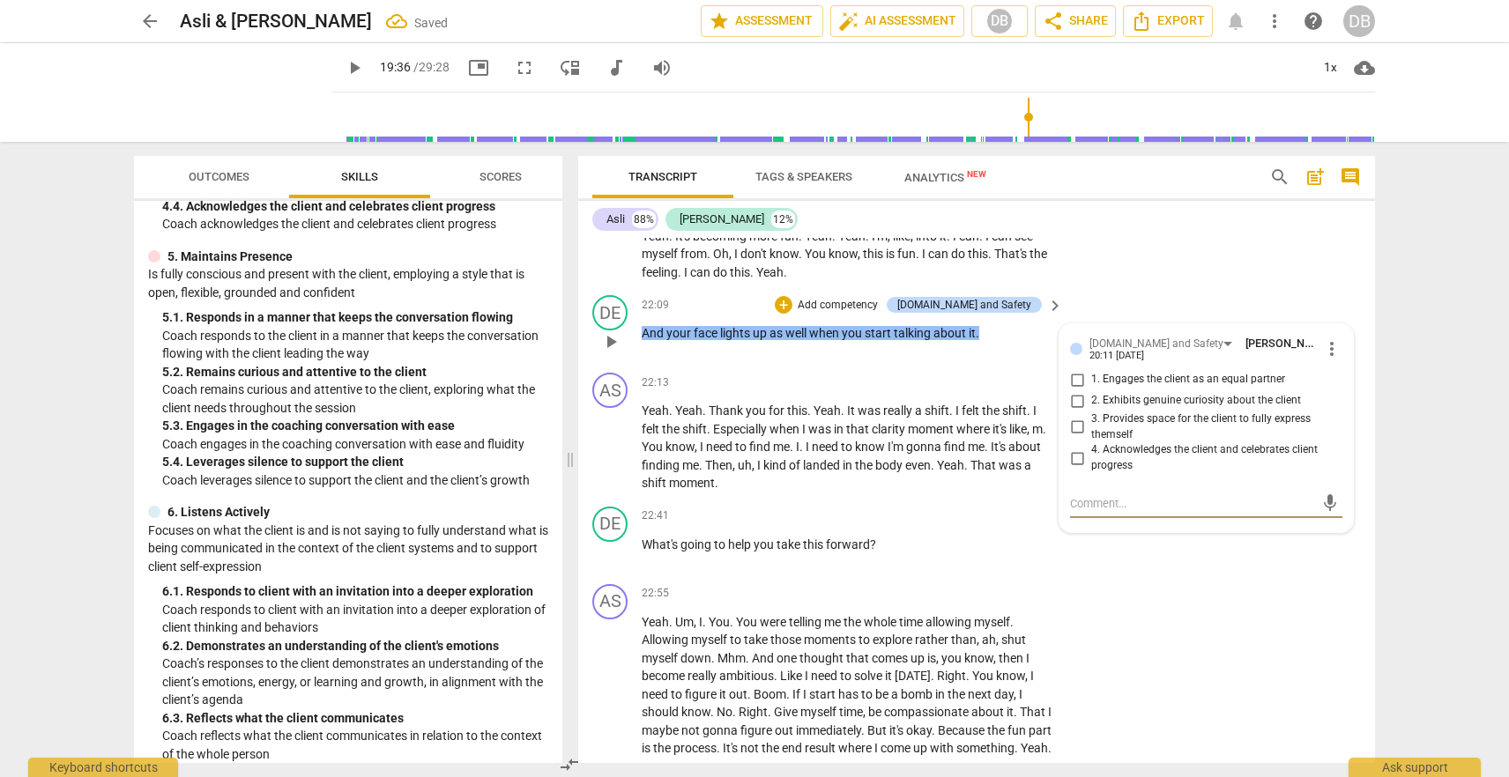
click at [1078, 456] on input "4. Acknowledges the client and celebrates client progress" at bounding box center [1077, 458] width 28 height 21
checkbox input "true"
click at [792, 301] on div "+" at bounding box center [784, 305] width 18 height 18
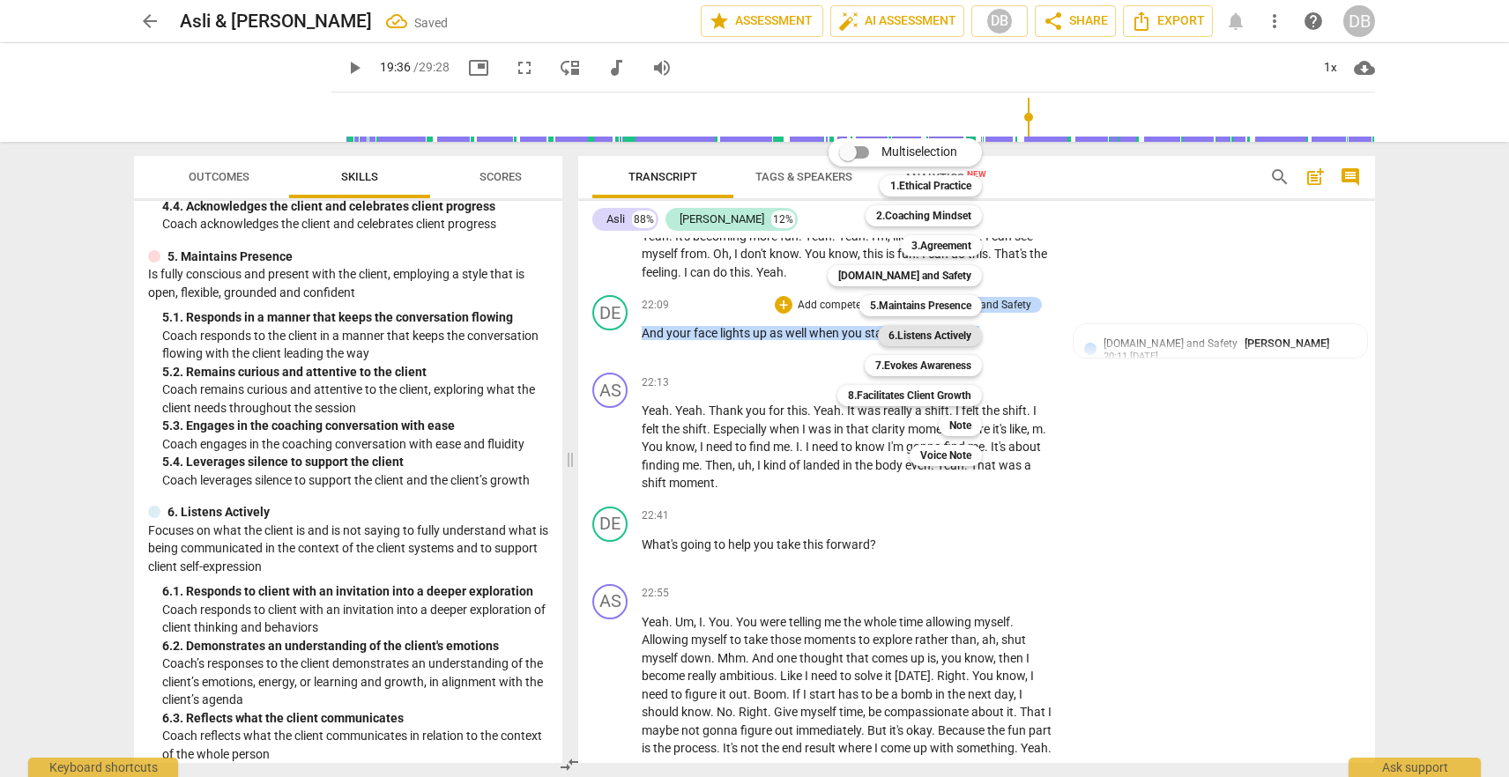
click at [920, 337] on b "6.Listens Actively" at bounding box center [929, 335] width 83 height 21
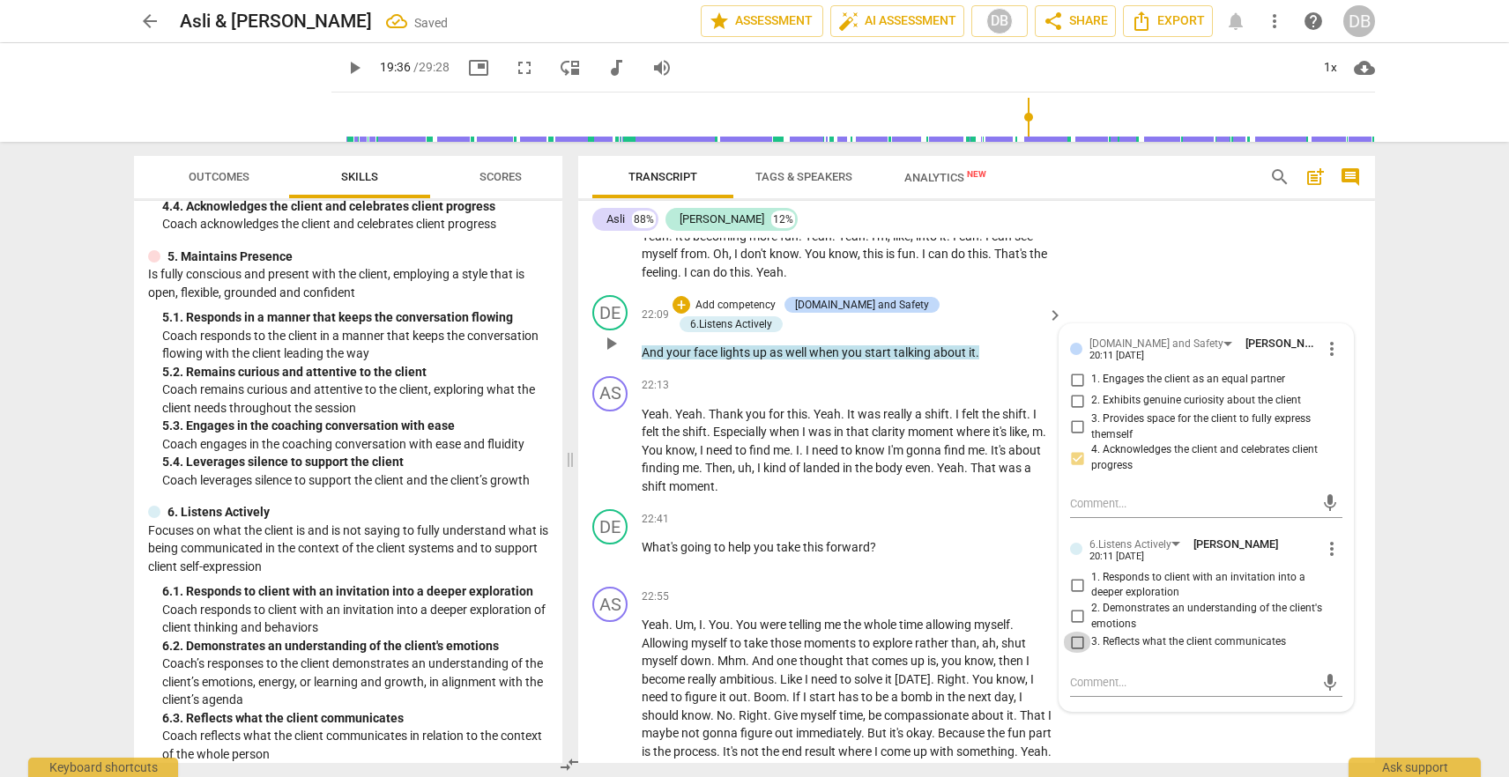
click at [1077, 639] on input "3. Reflects what the client communicates" at bounding box center [1077, 642] width 28 height 21
checkbox input "true"
click at [1100, 748] on div "AS play_arrow pause 22:55 + Add competency keyboard_arrow_right Yeah . Um , I .…" at bounding box center [976, 674] width 797 height 188
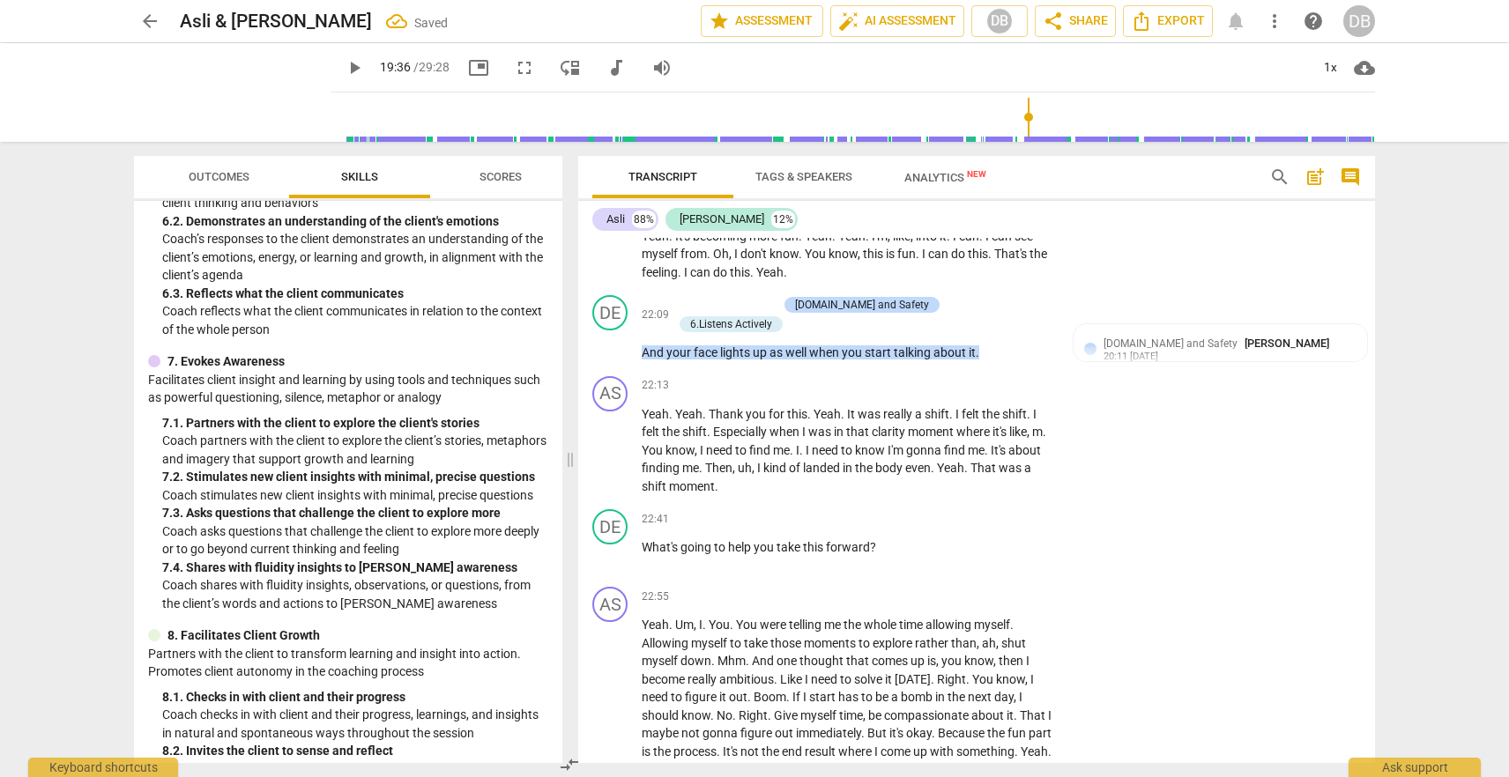
scroll to position [1325, 0]
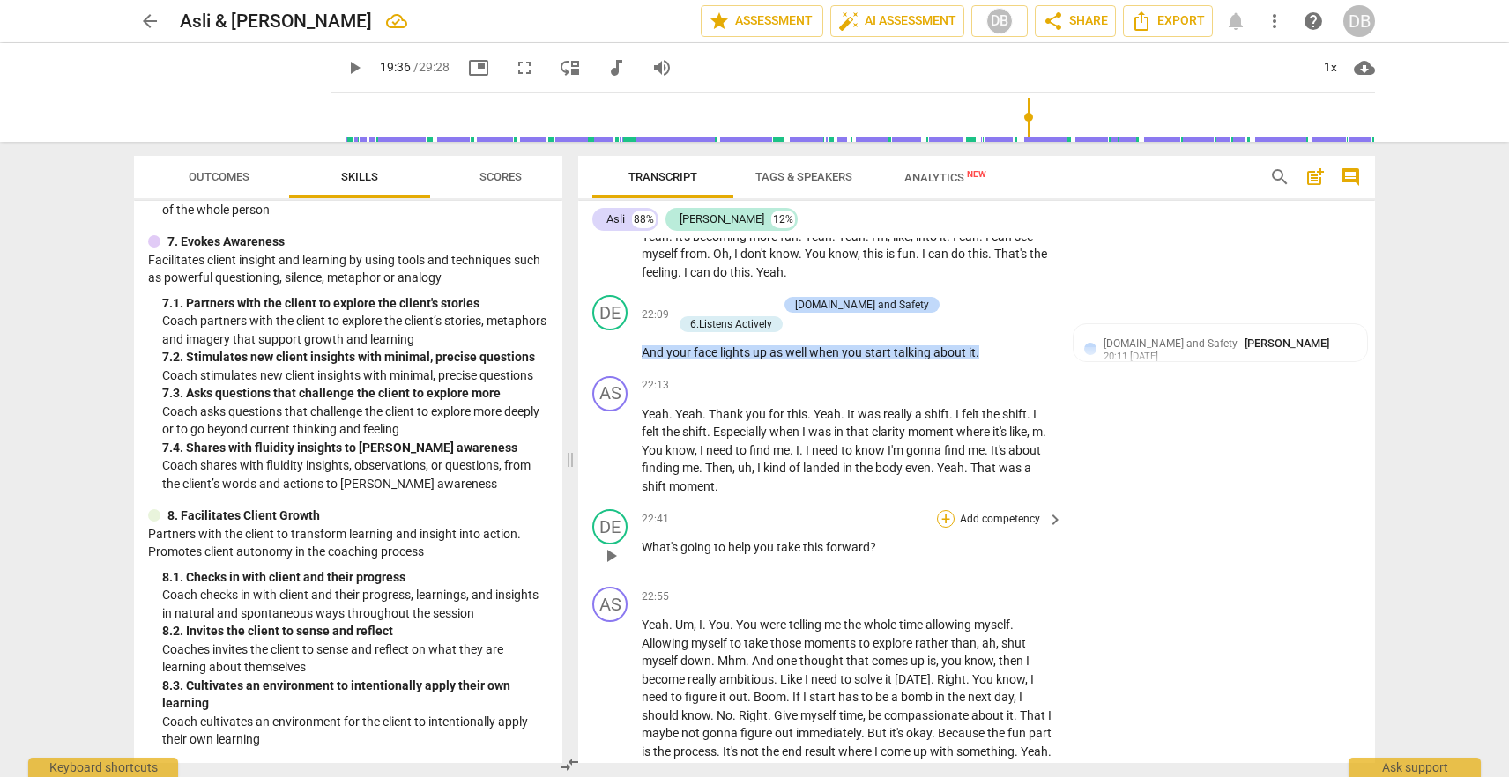
click at [946, 510] on div "+" at bounding box center [946, 519] width 18 height 18
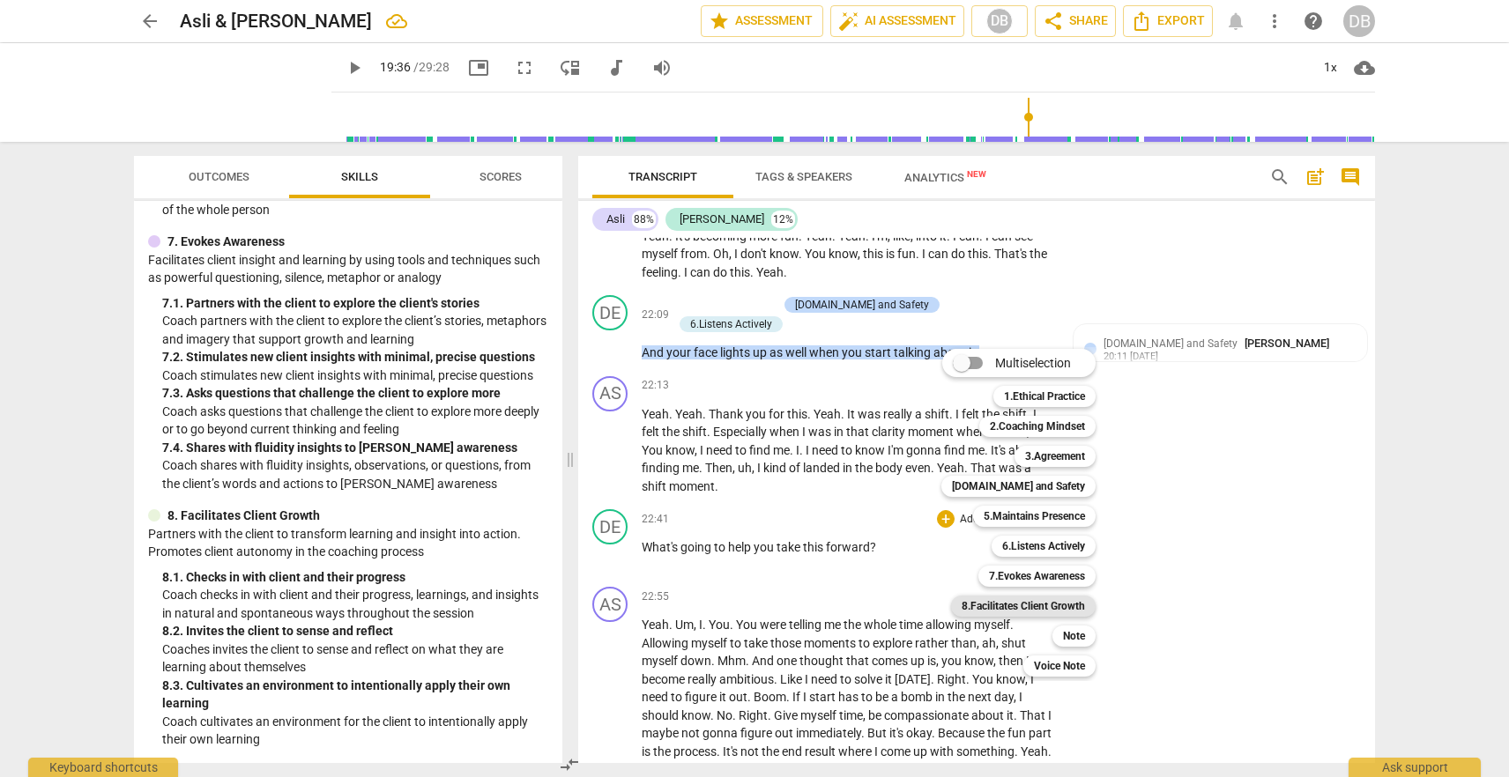
click at [1078, 609] on b "8.Facilitates Client Growth" at bounding box center [1023, 606] width 123 height 21
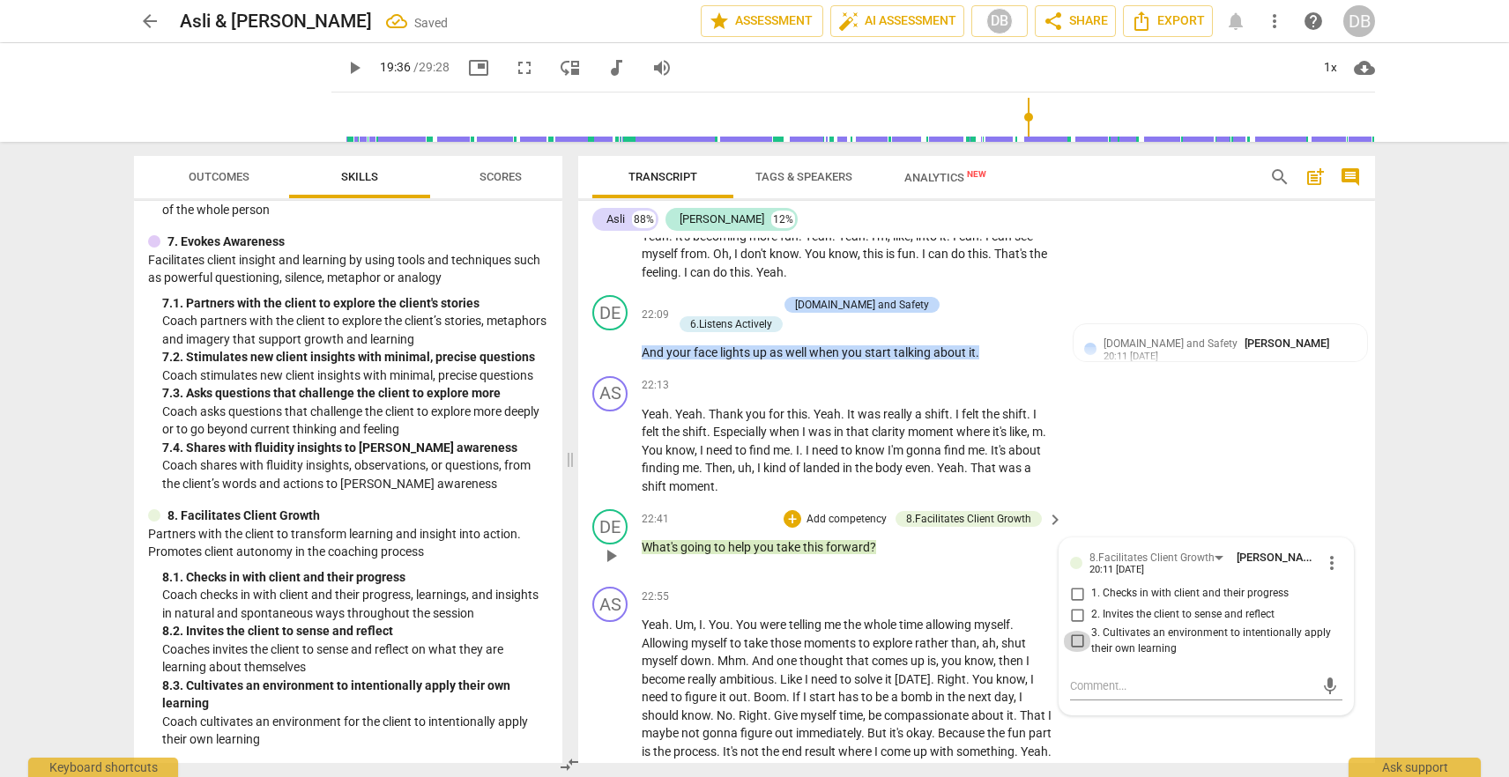
click at [1077, 631] on input "3. Cultivates an environment to intentionally apply their own learning" at bounding box center [1077, 641] width 28 height 21
checkbox input "true"
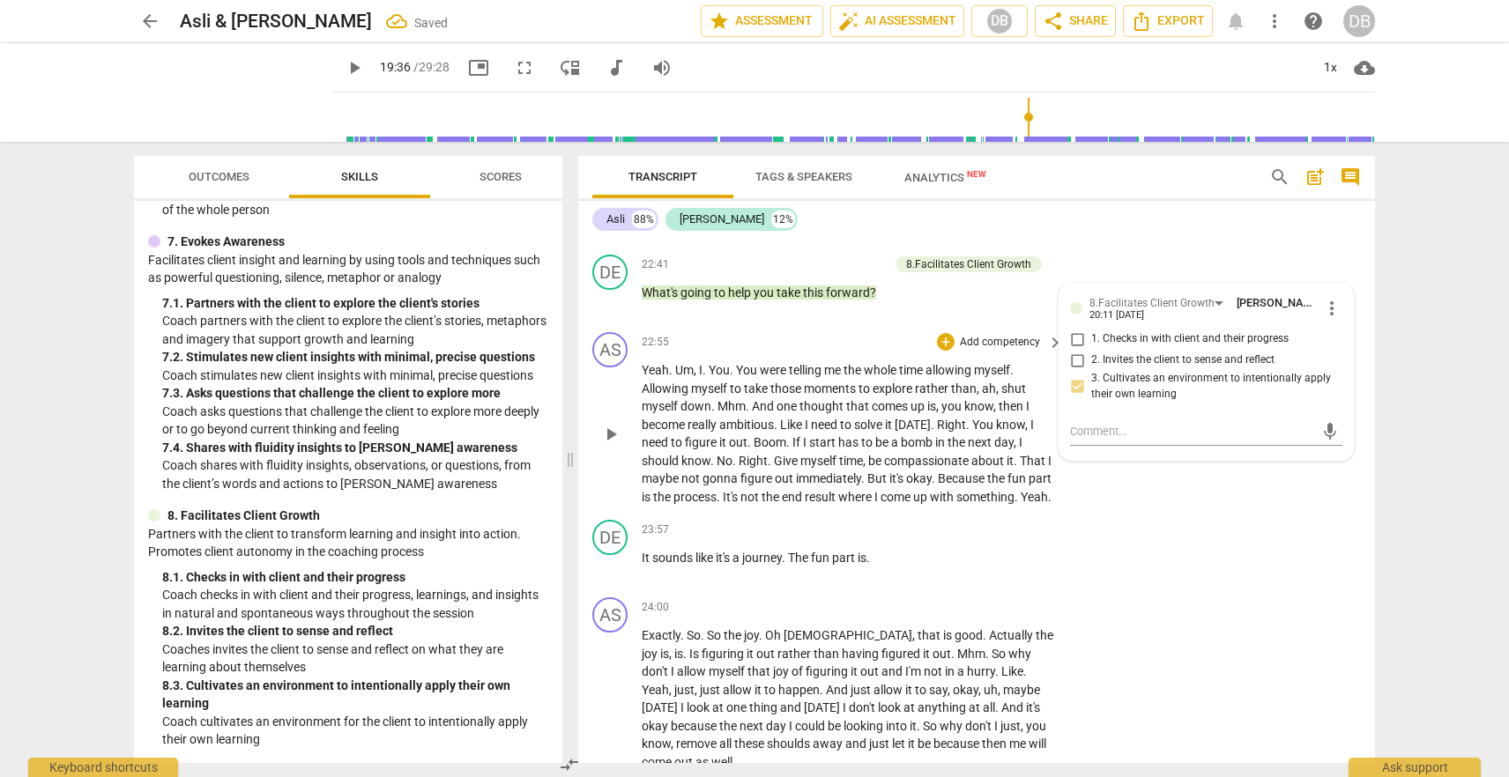
scroll to position [6441, 0]
click at [943, 536] on div "+" at bounding box center [946, 527] width 18 height 18
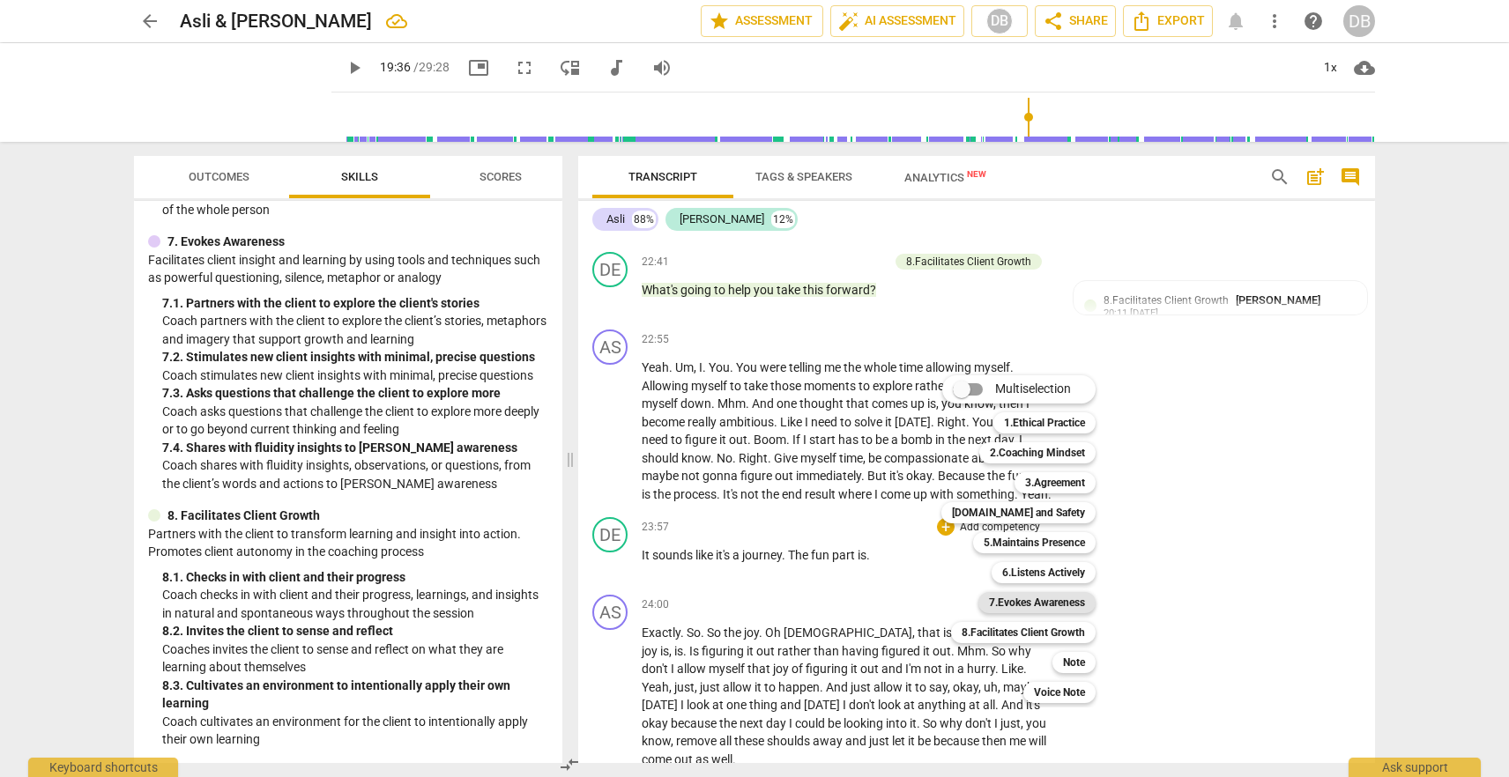
click at [1031, 605] on b "7.Evokes Awareness" at bounding box center [1037, 602] width 96 height 21
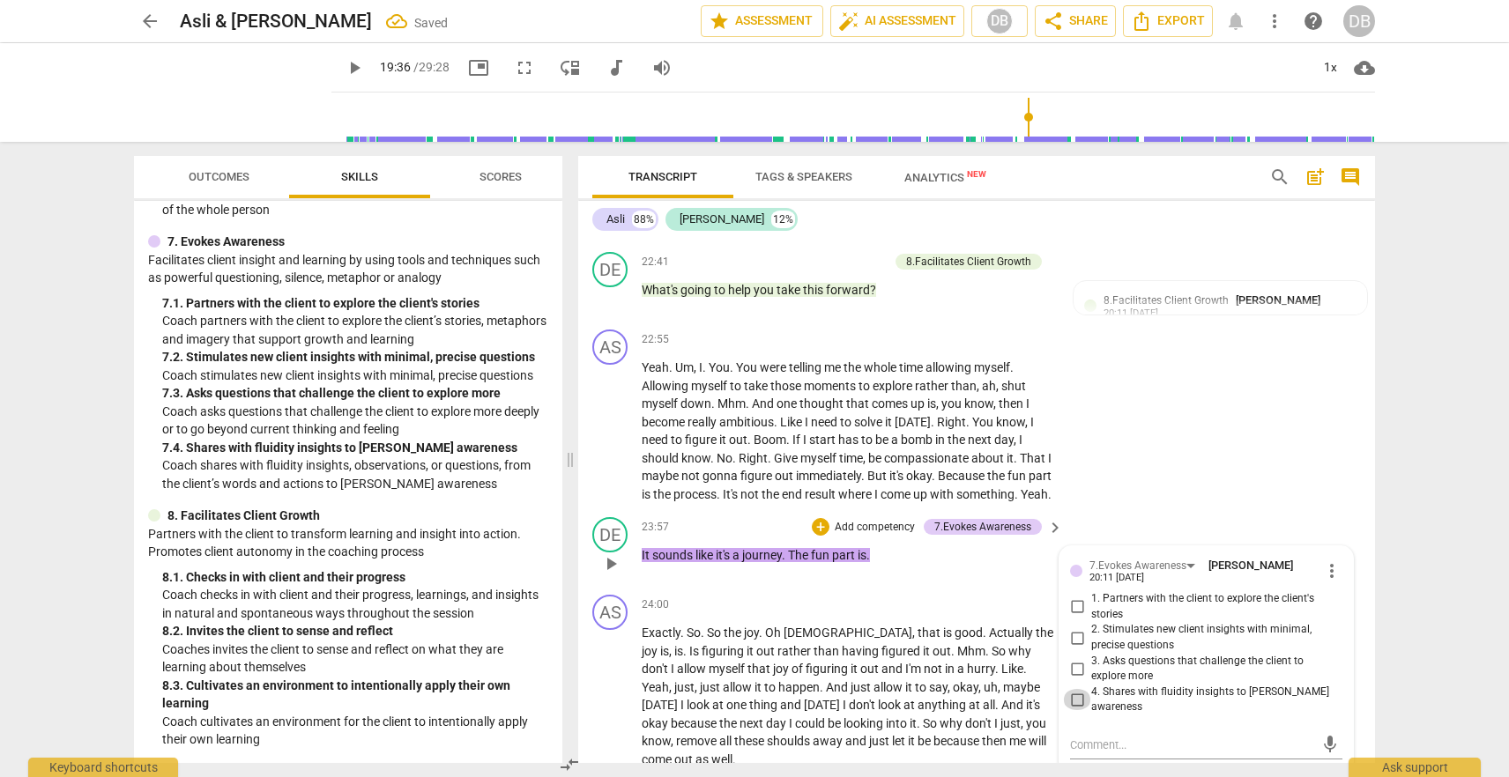
click at [1079, 701] on input "4. Shares with fluidity insights to [PERSON_NAME] awareness" at bounding box center [1077, 699] width 28 height 21
checkbox input "true"
click at [967, 581] on div "23:57 + Add competency 7.Evokes Awareness keyboard_arrow_right It sounds like i…" at bounding box center [853, 548] width 423 height 63
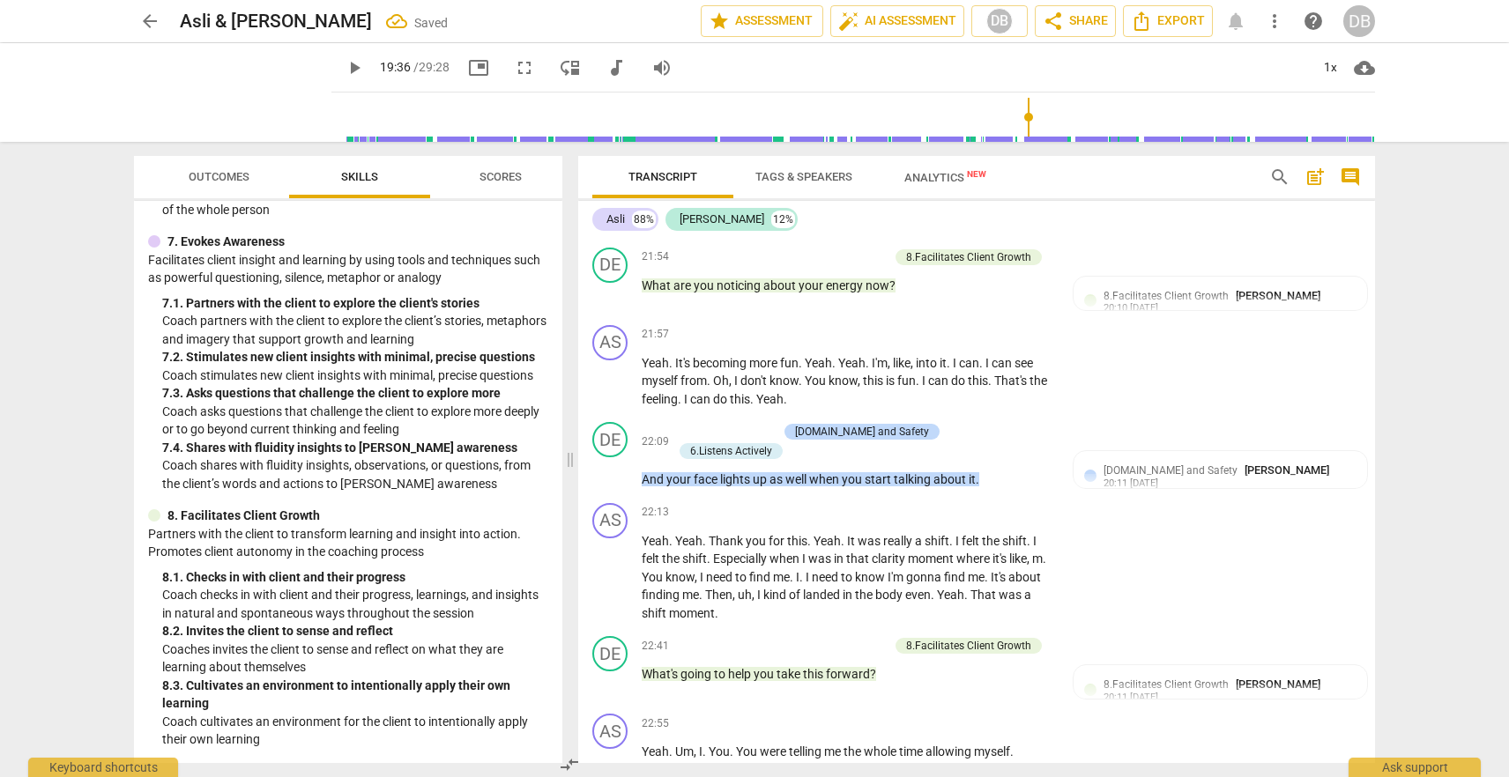
scroll to position [6056, 0]
click at [690, 424] on div "+" at bounding box center [681, 433] width 18 height 18
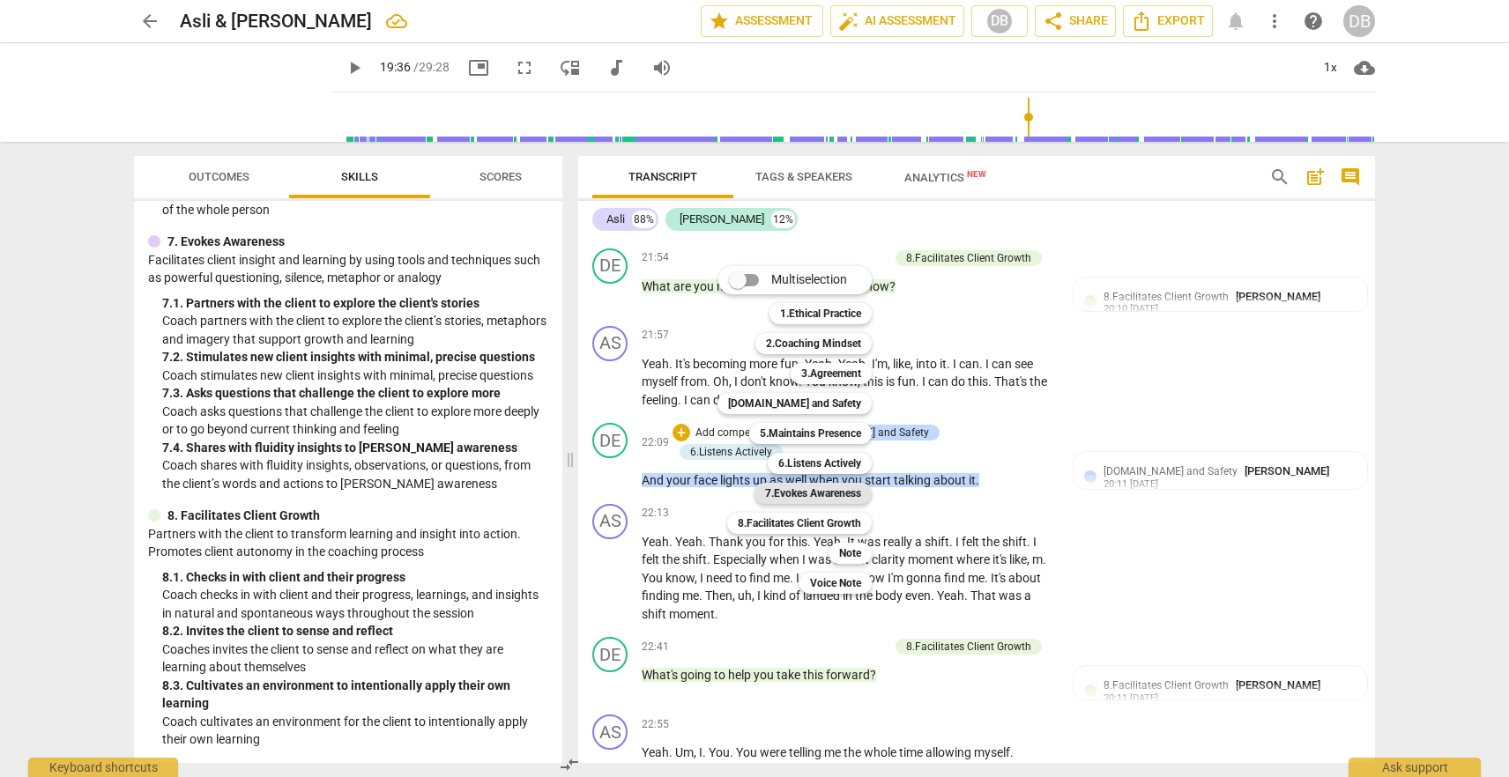
click at [821, 493] on b "7.Evokes Awareness" at bounding box center [813, 493] width 96 height 21
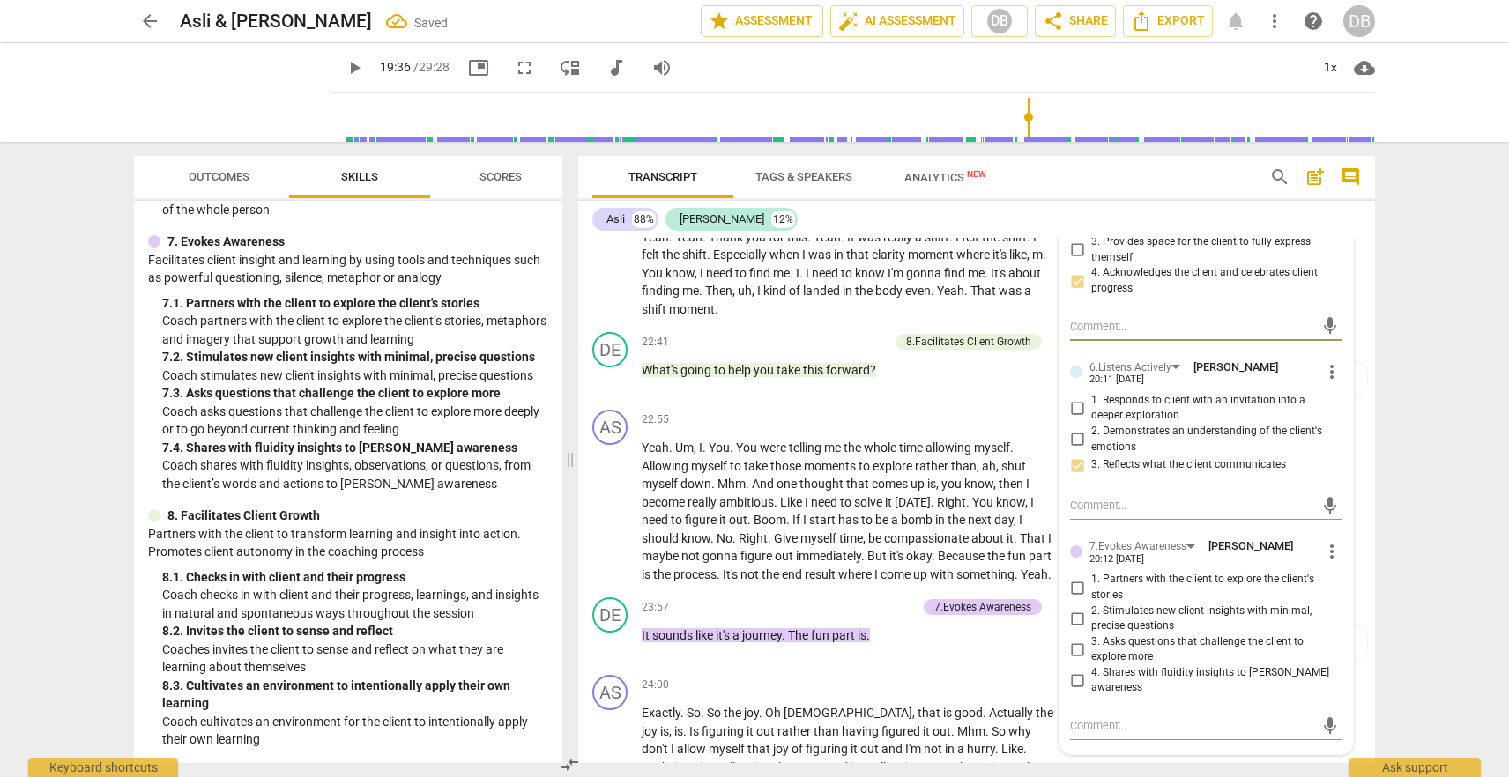
scroll to position [6368, 0]
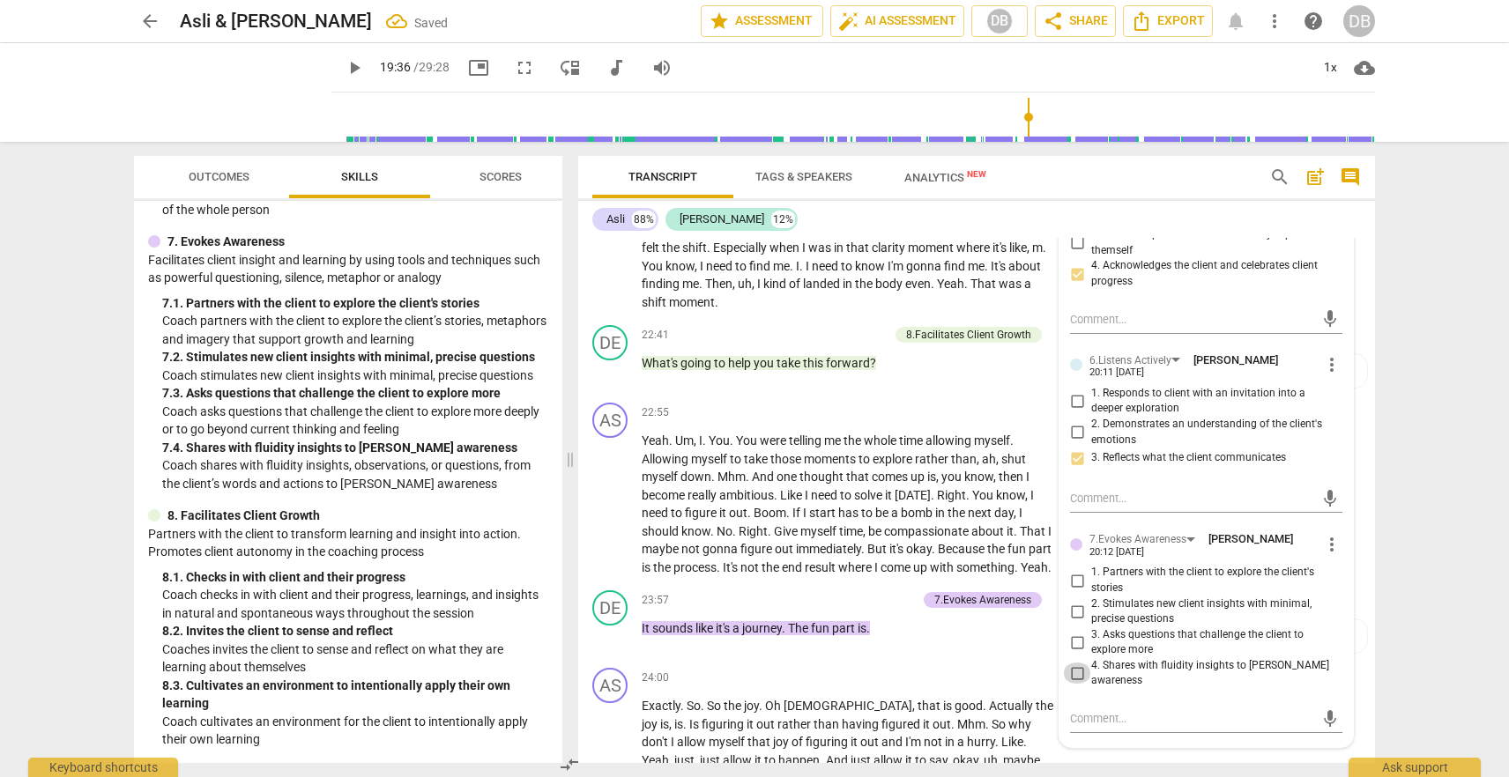
click at [1073, 666] on input "4. Shares with fluidity insights to [PERSON_NAME] awareness" at bounding box center [1077, 673] width 28 height 21
checkbox input "true"
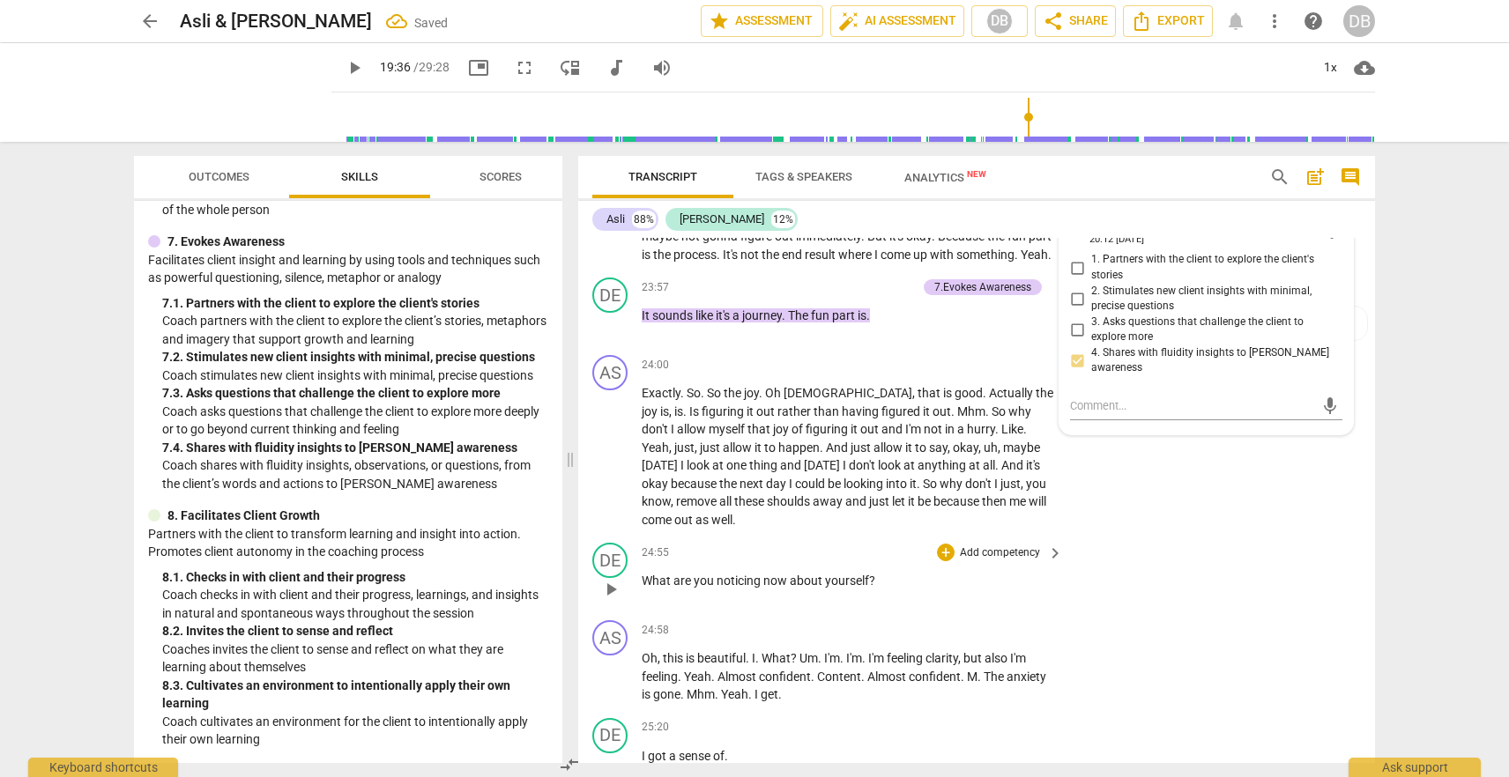
scroll to position [6693, 0]
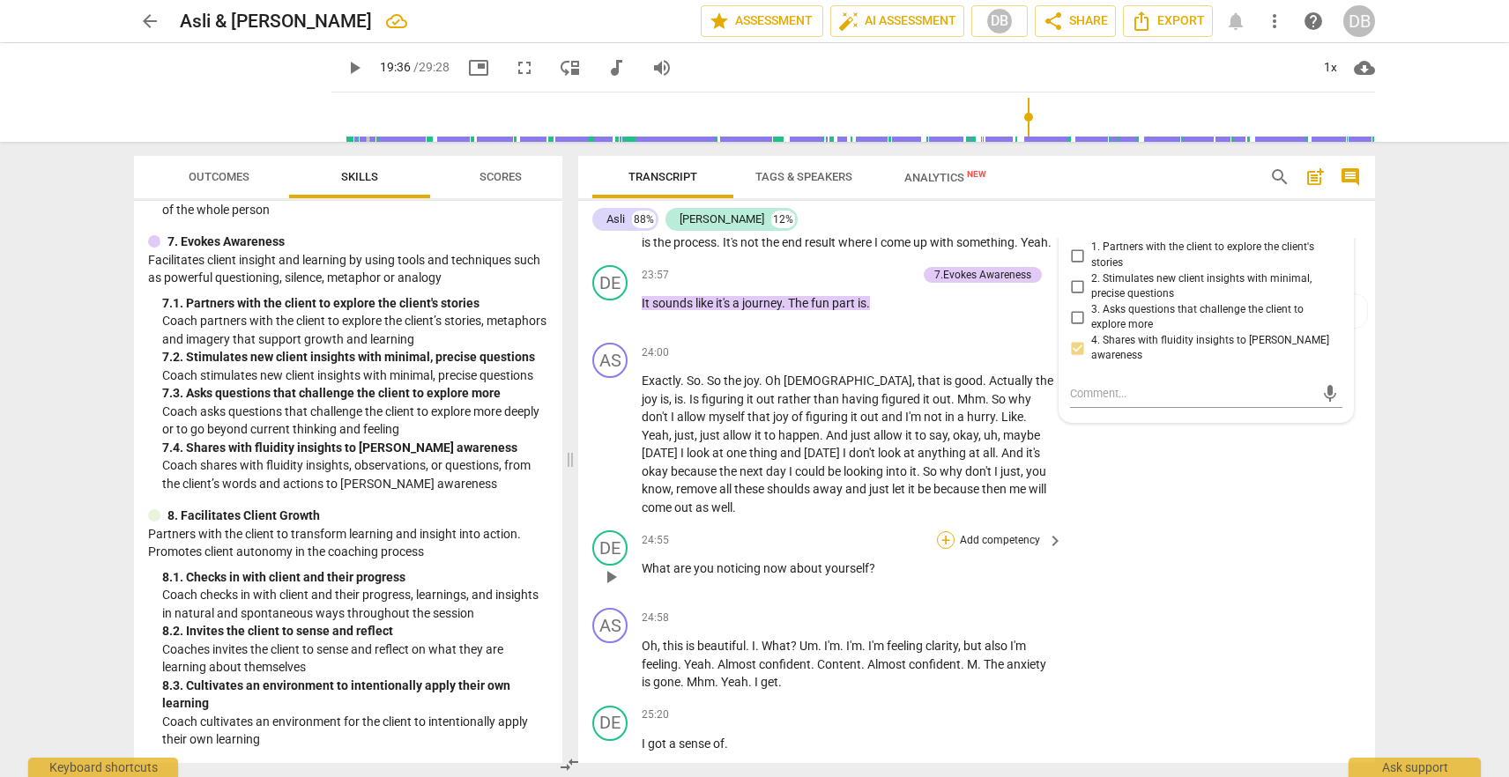
click at [945, 549] on div "+" at bounding box center [946, 540] width 18 height 18
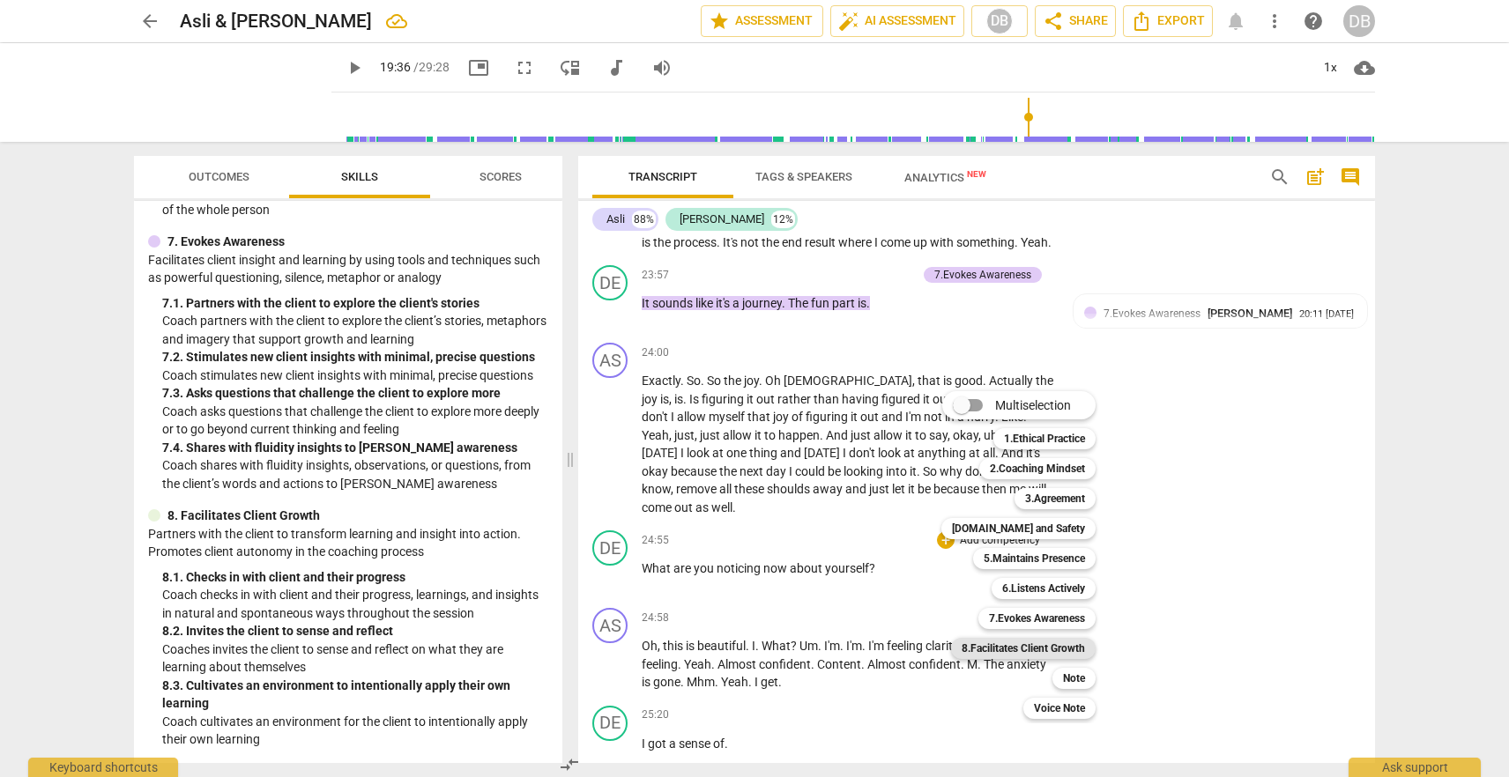
click at [1019, 649] on b "8.Facilitates Client Growth" at bounding box center [1023, 648] width 123 height 21
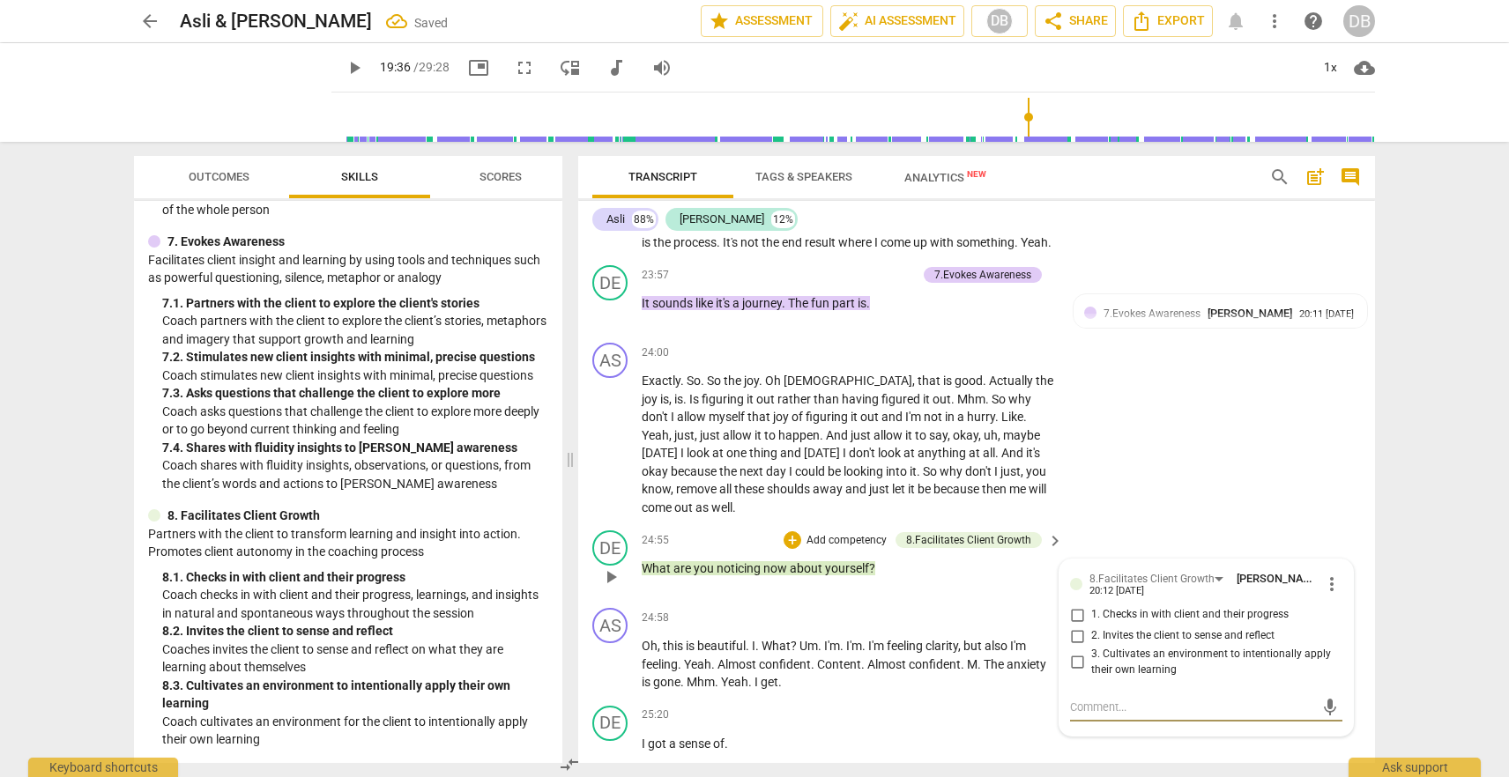
click at [1078, 647] on input "2. Invites the client to sense and reflect" at bounding box center [1077, 636] width 28 height 21
checkbox input "true"
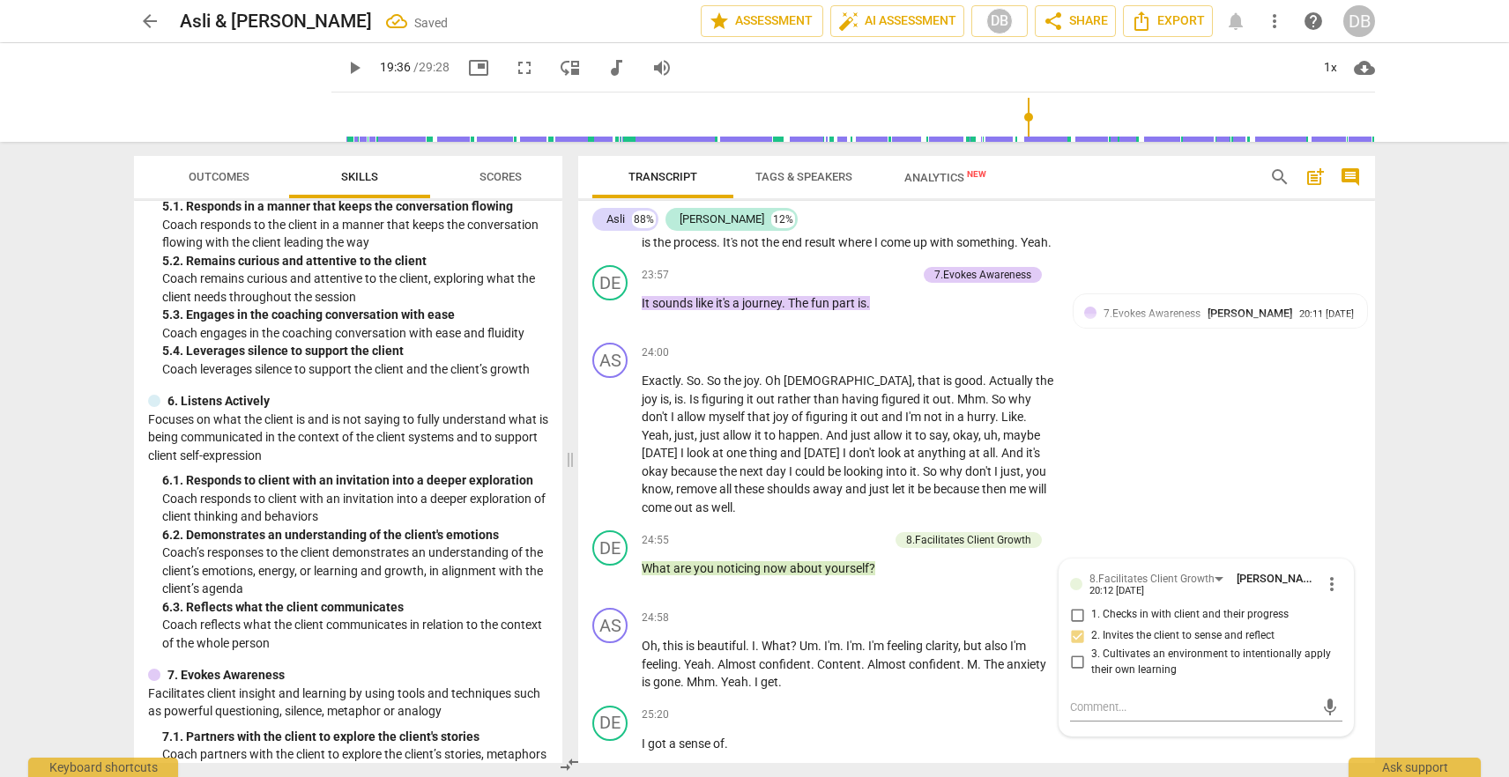
scroll to position [873, 0]
click at [803, 549] on div "+ Add competency" at bounding box center [835, 540] width 105 height 18
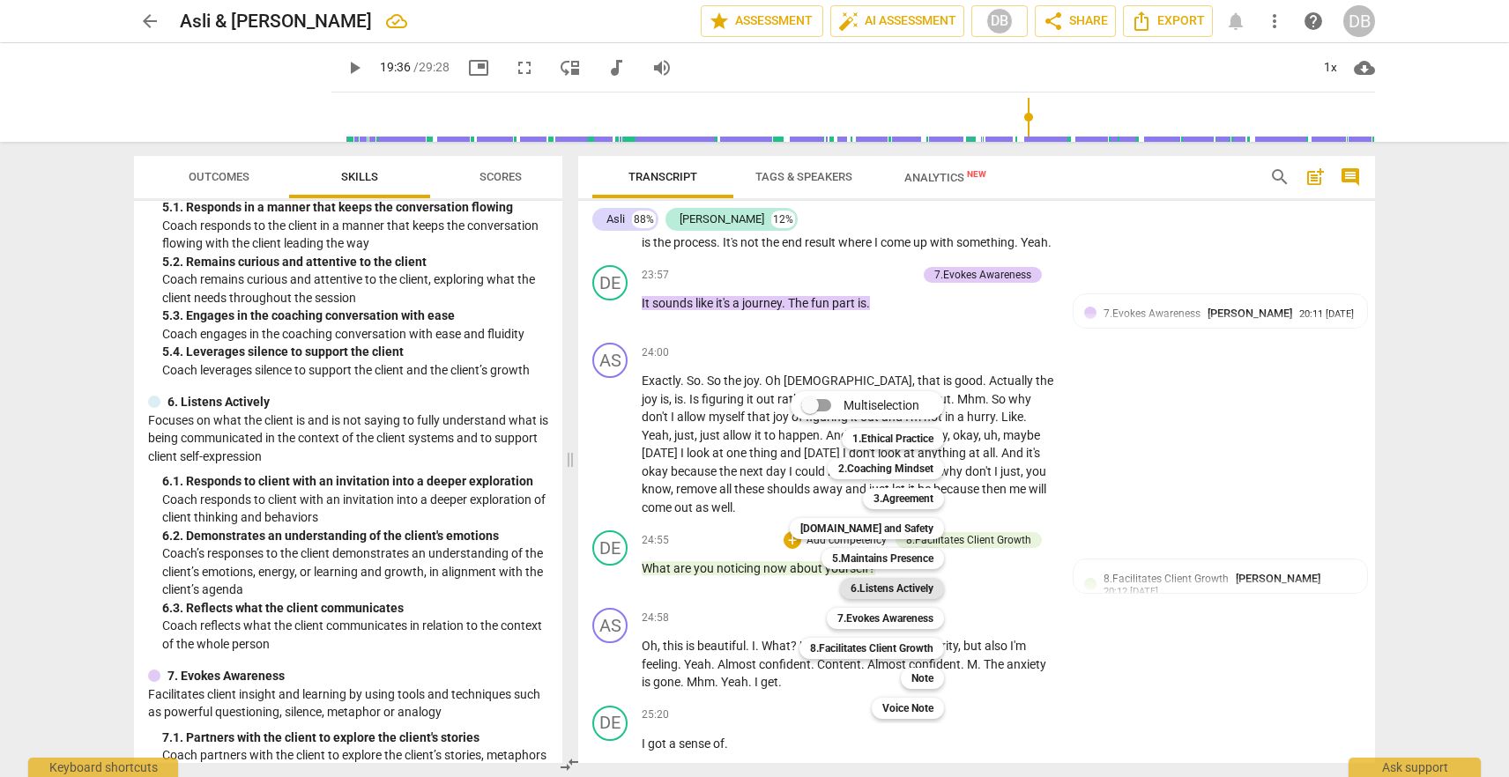
click at [888, 592] on b "6.Listens Actively" at bounding box center [891, 588] width 83 height 21
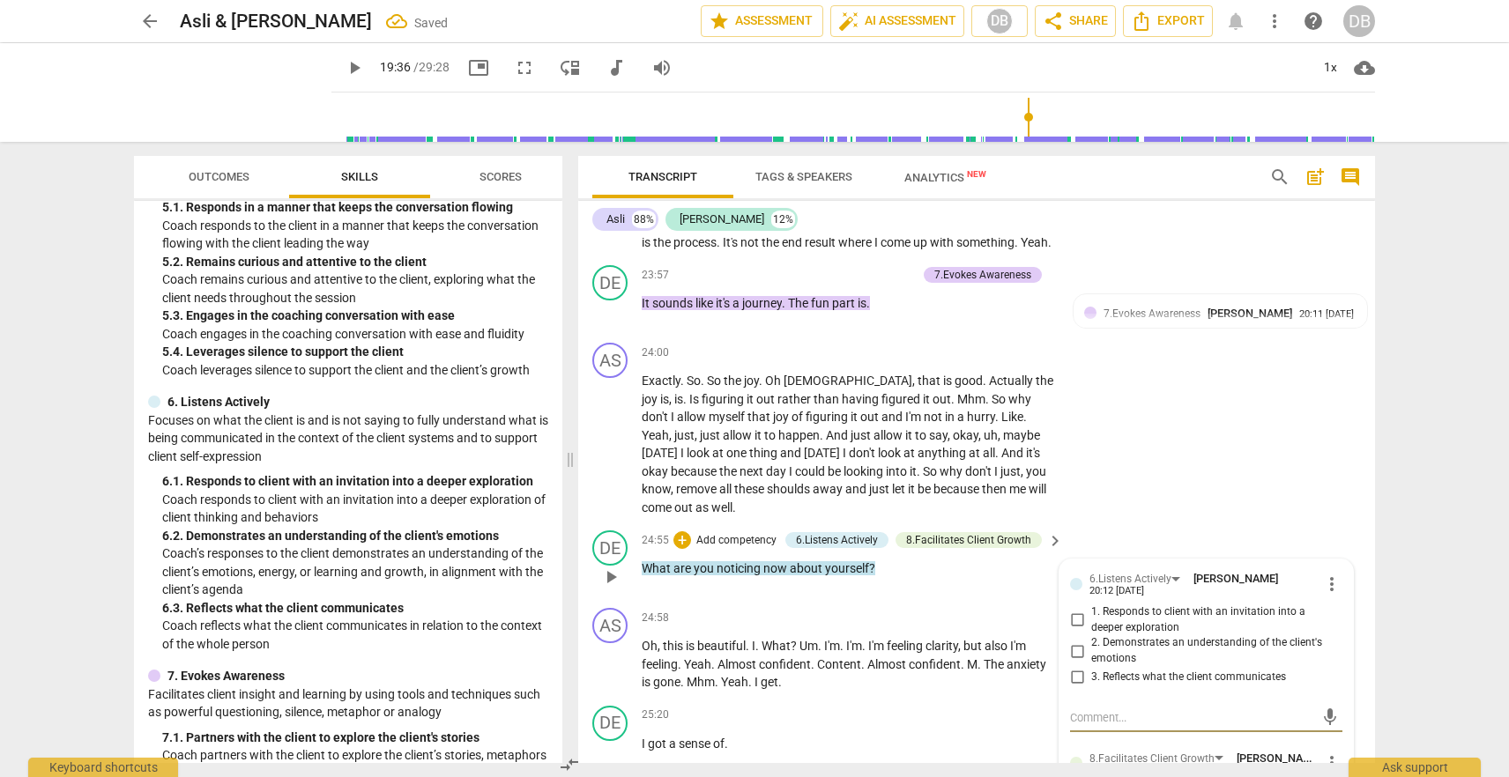
click at [1110, 657] on span "2. Demonstrates an understanding of the client's emotions" at bounding box center [1213, 650] width 244 height 31
click at [1091, 657] on input "2. Demonstrates an understanding of the client's emotions" at bounding box center [1077, 651] width 28 height 21
checkbox input "true"
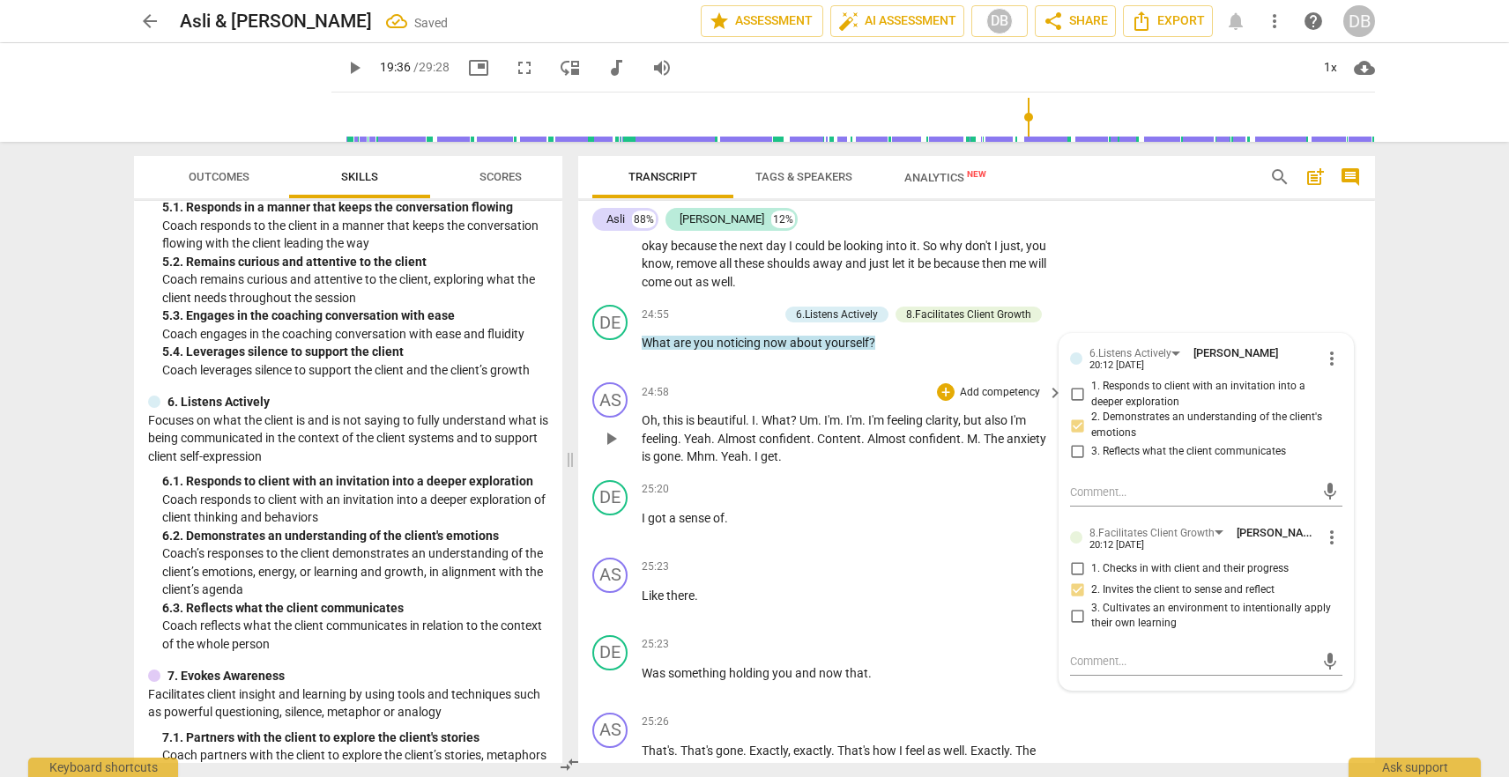
scroll to position [6925, 0]
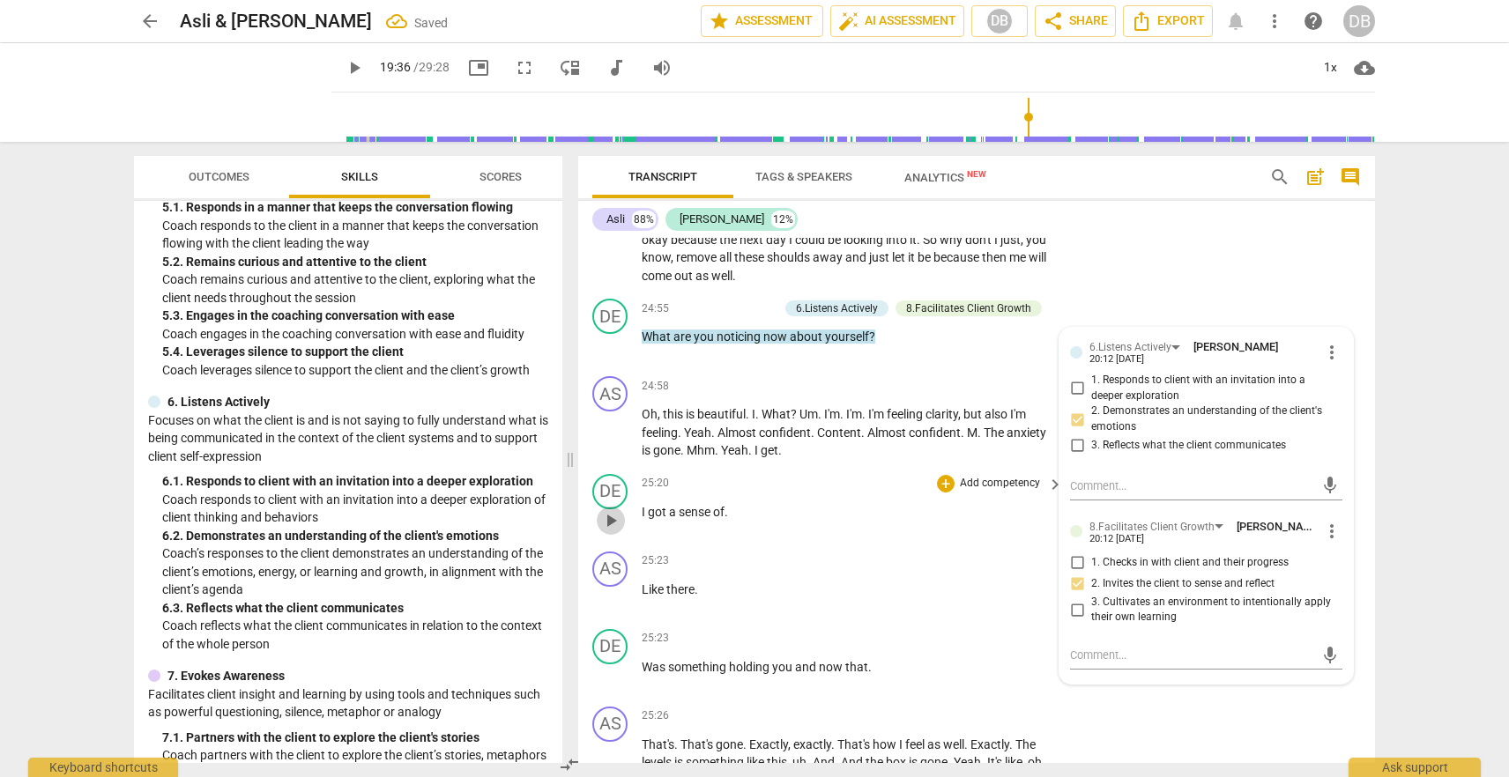
click at [613, 529] on span "play_arrow" at bounding box center [610, 520] width 21 height 21
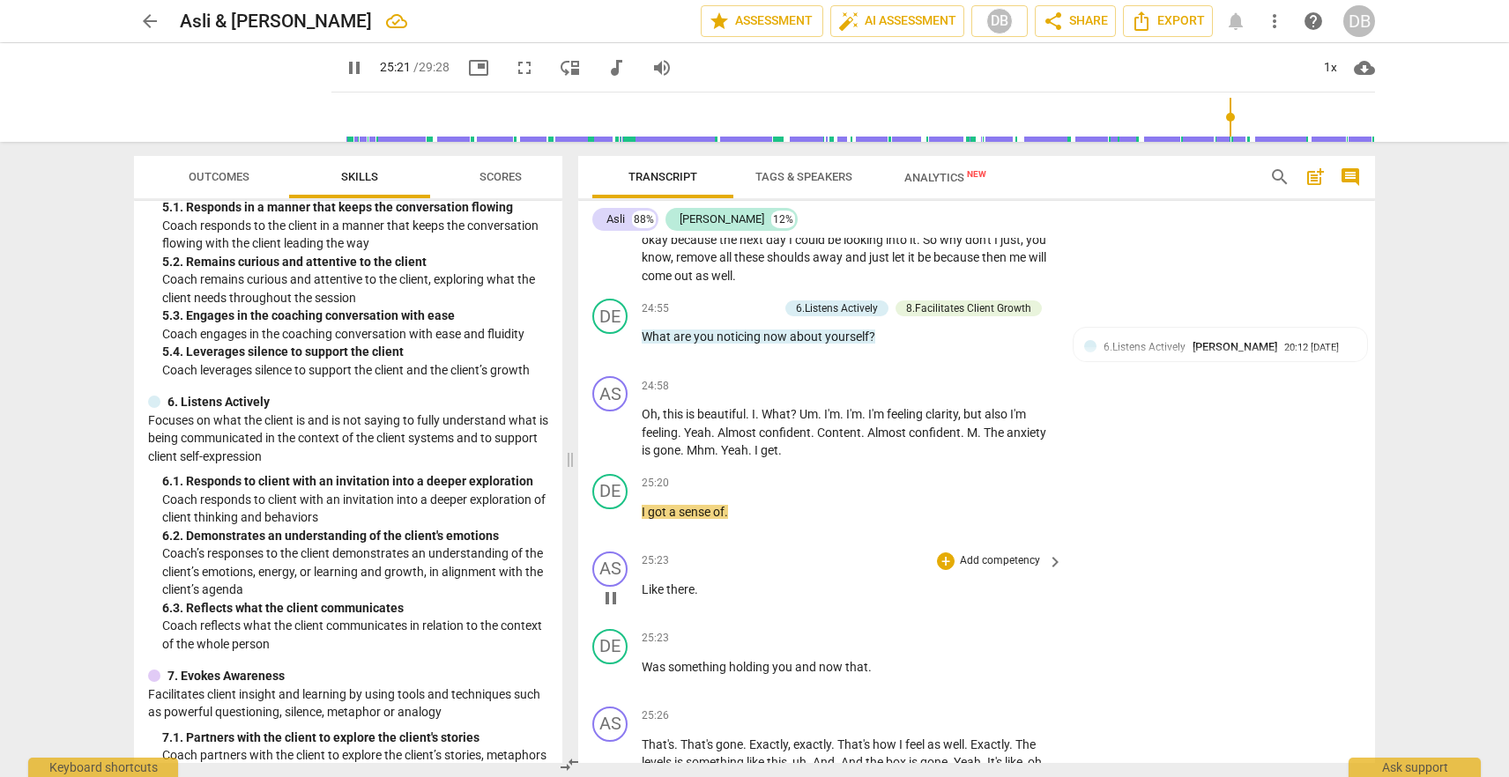
click at [643, 597] on span "Like" at bounding box center [654, 590] width 25 height 14
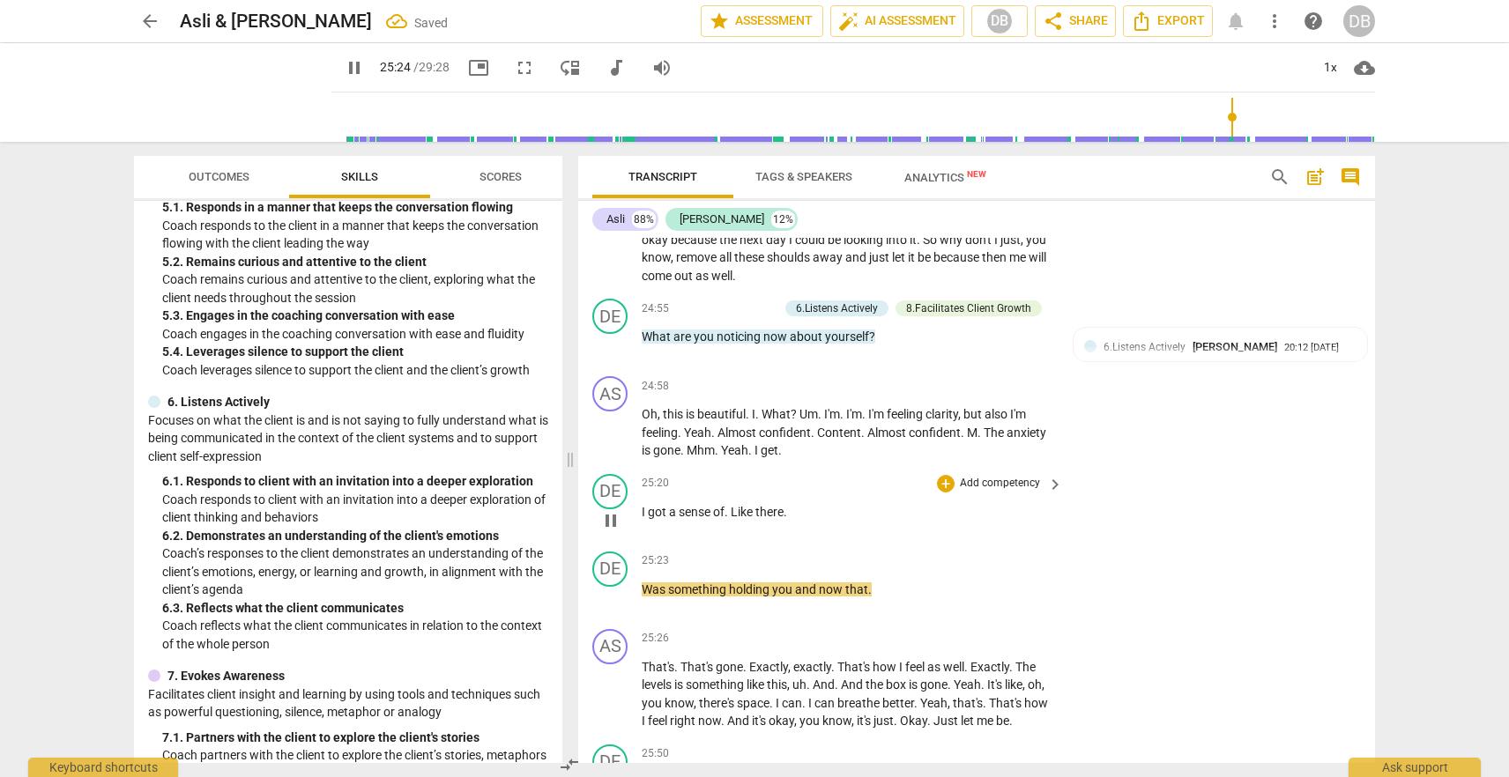
click at [736, 519] on span "Like" at bounding box center [743, 512] width 25 height 14
type input "1526"
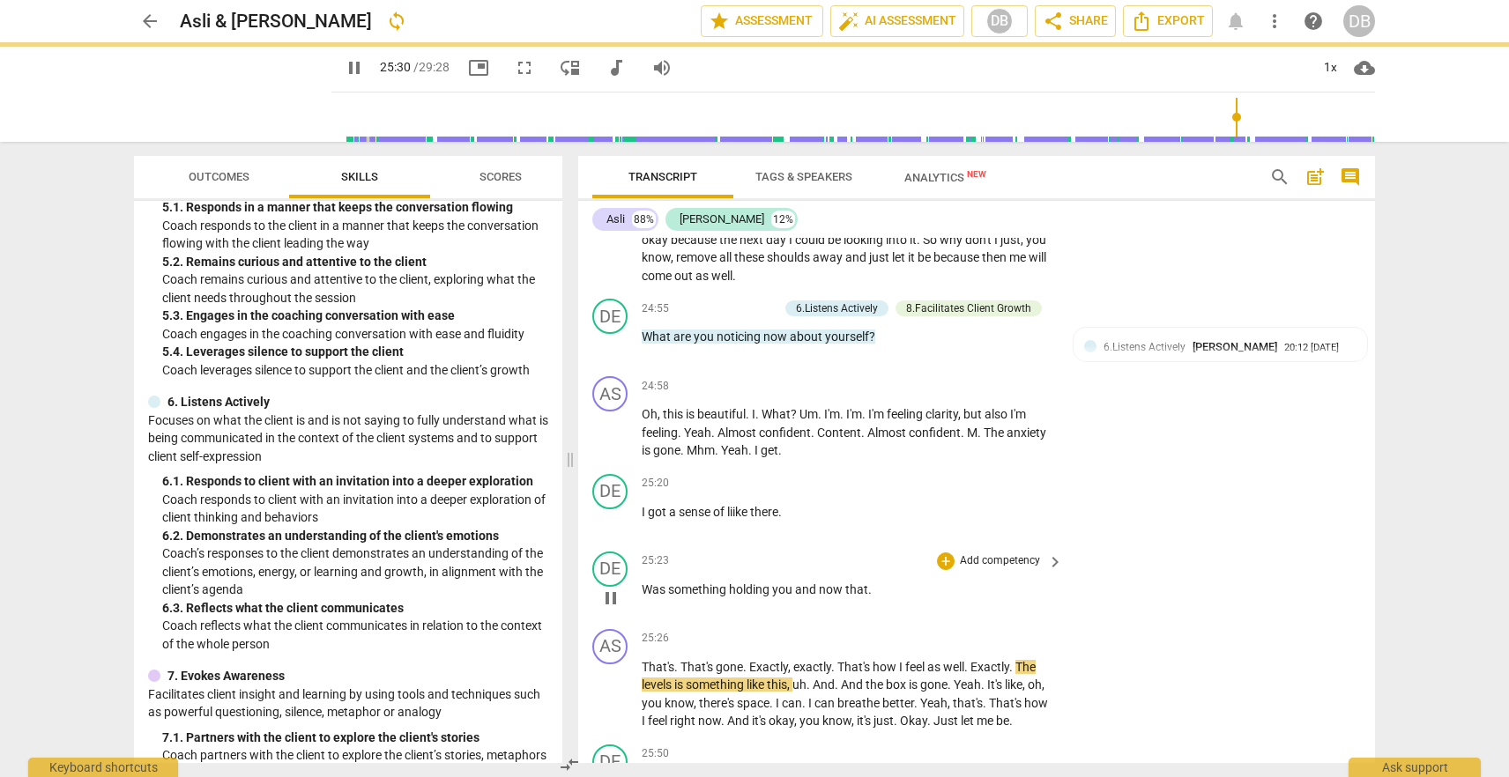
click at [646, 597] on span "Was" at bounding box center [655, 590] width 26 height 14
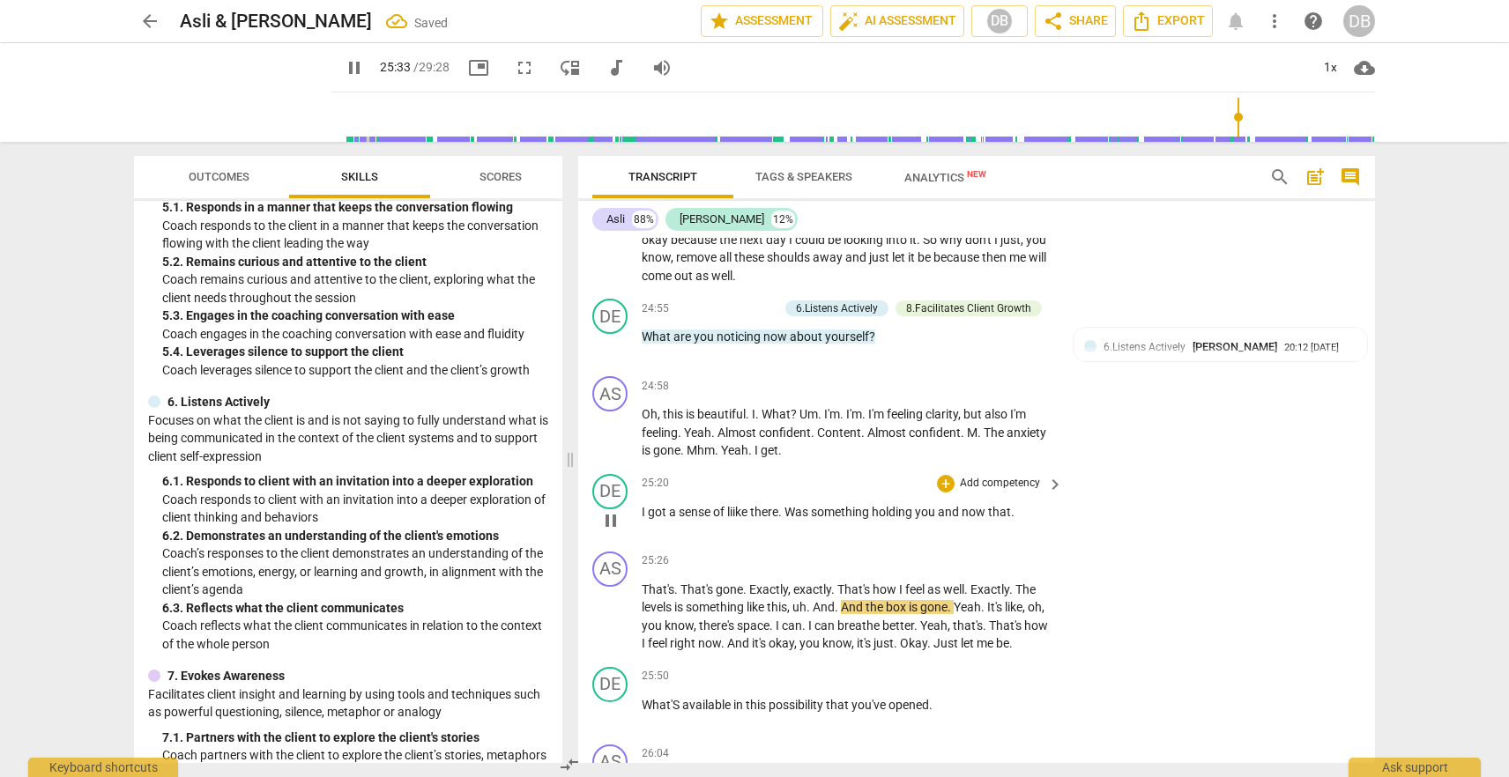
click at [795, 519] on span "Was" at bounding box center [797, 512] width 26 height 14
type input "1534"
click at [611, 627] on span "pause" at bounding box center [610, 616] width 21 height 21
type input "1538"
click at [942, 493] on div "+" at bounding box center [946, 484] width 18 height 18
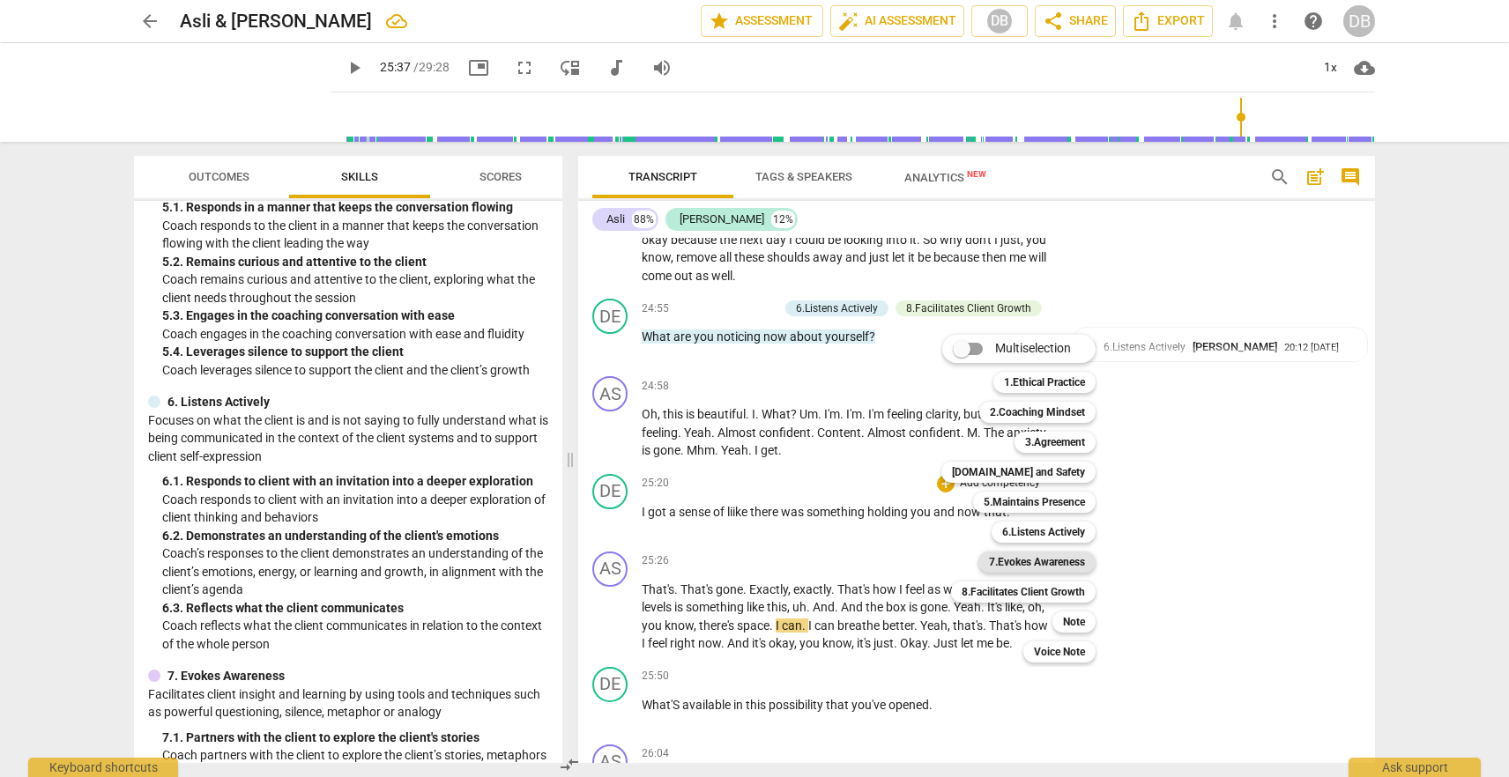
click at [1024, 562] on b "7.Evokes Awareness" at bounding box center [1037, 562] width 96 height 21
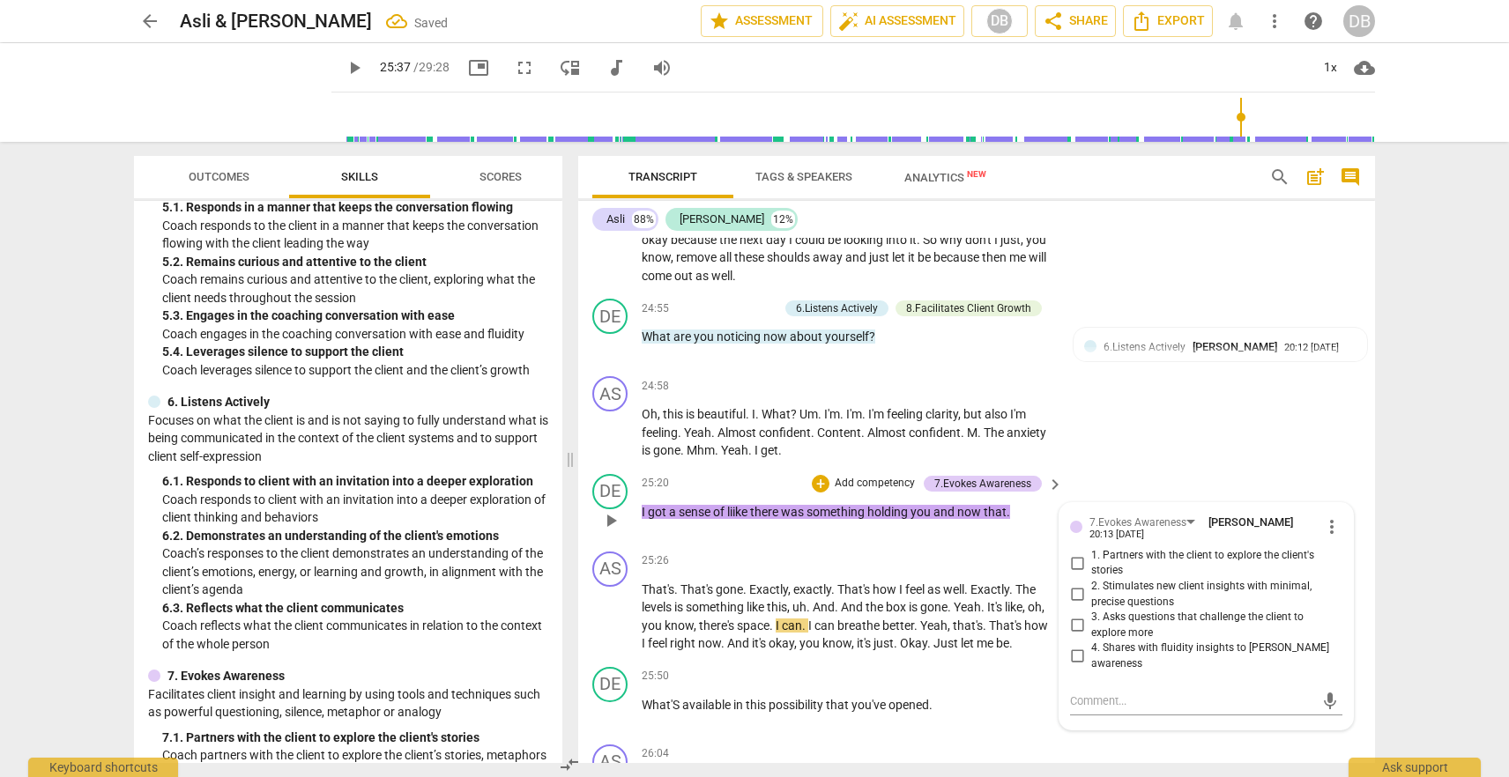
click at [1140, 667] on span "4. Shares with fluidity insights to [PERSON_NAME] awareness" at bounding box center [1213, 656] width 244 height 31
click at [1091, 667] on input "4. Shares with fluidity insights to [PERSON_NAME] awareness" at bounding box center [1077, 656] width 28 height 21
checkbox input "true"
click at [1249, 492] on div "DE play_arrow pause 25:20 + Add competency 7.Evokes Awareness keyboard_arrow_ri…" at bounding box center [976, 506] width 797 height 78
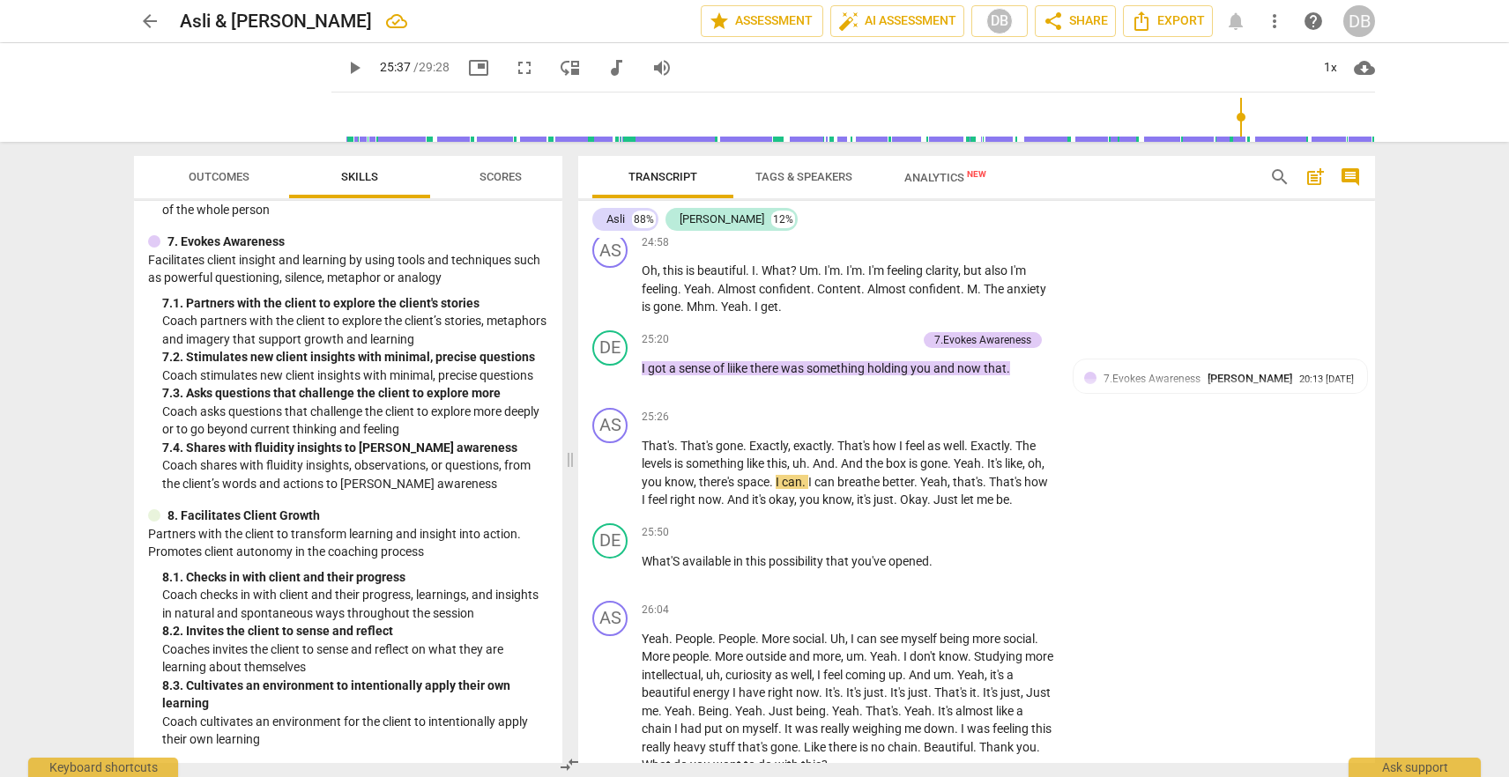
scroll to position [1325, 0]
click at [948, 542] on div "+" at bounding box center [946, 533] width 18 height 18
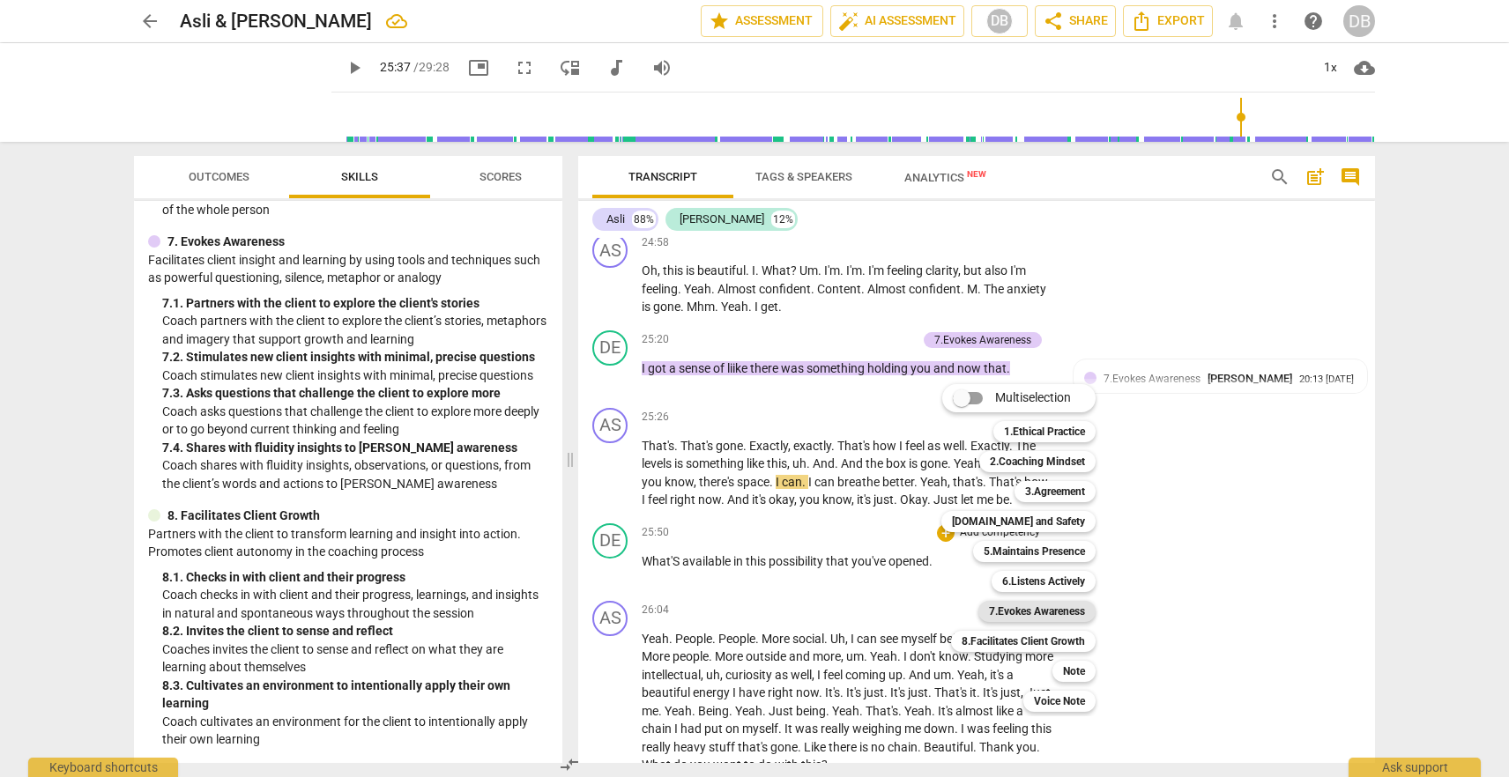
click at [1058, 612] on b "7.Evokes Awareness" at bounding box center [1037, 611] width 96 height 21
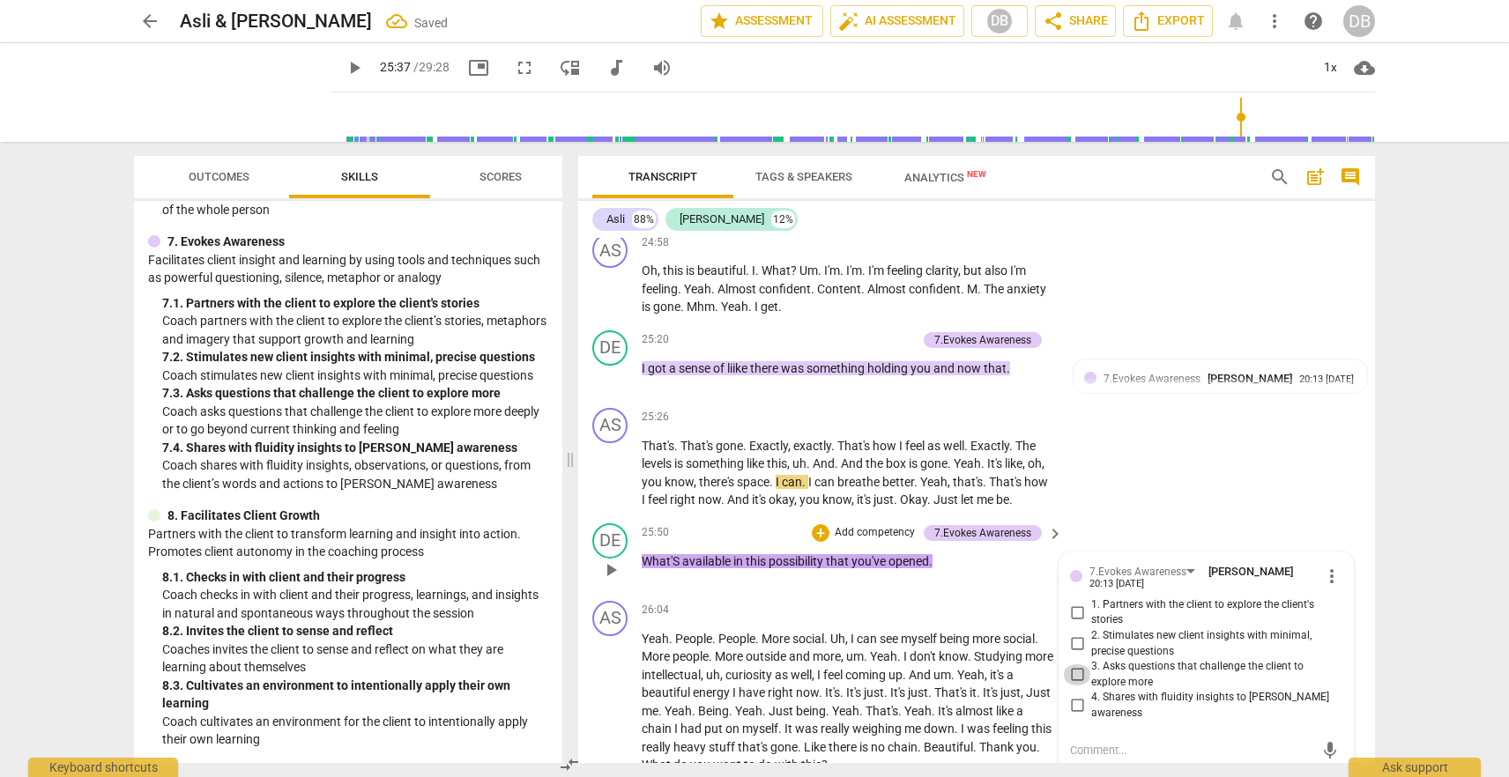
click at [1079, 686] on input "3. Asks questions that challenge the client to explore more" at bounding box center [1077, 675] width 28 height 21
checkbox input "true"
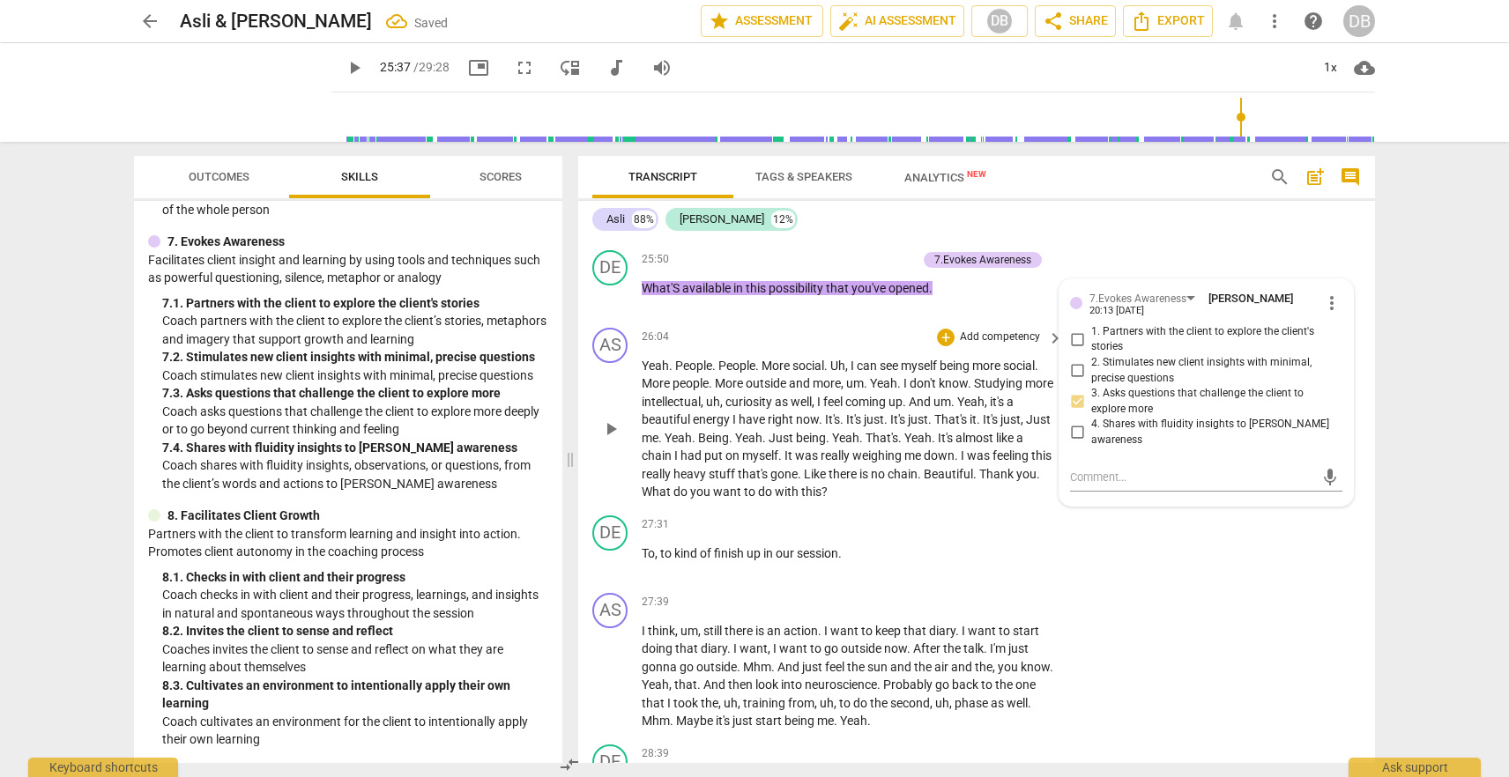
scroll to position [7343, 0]
click at [814, 266] on div "+" at bounding box center [821, 259] width 18 height 18
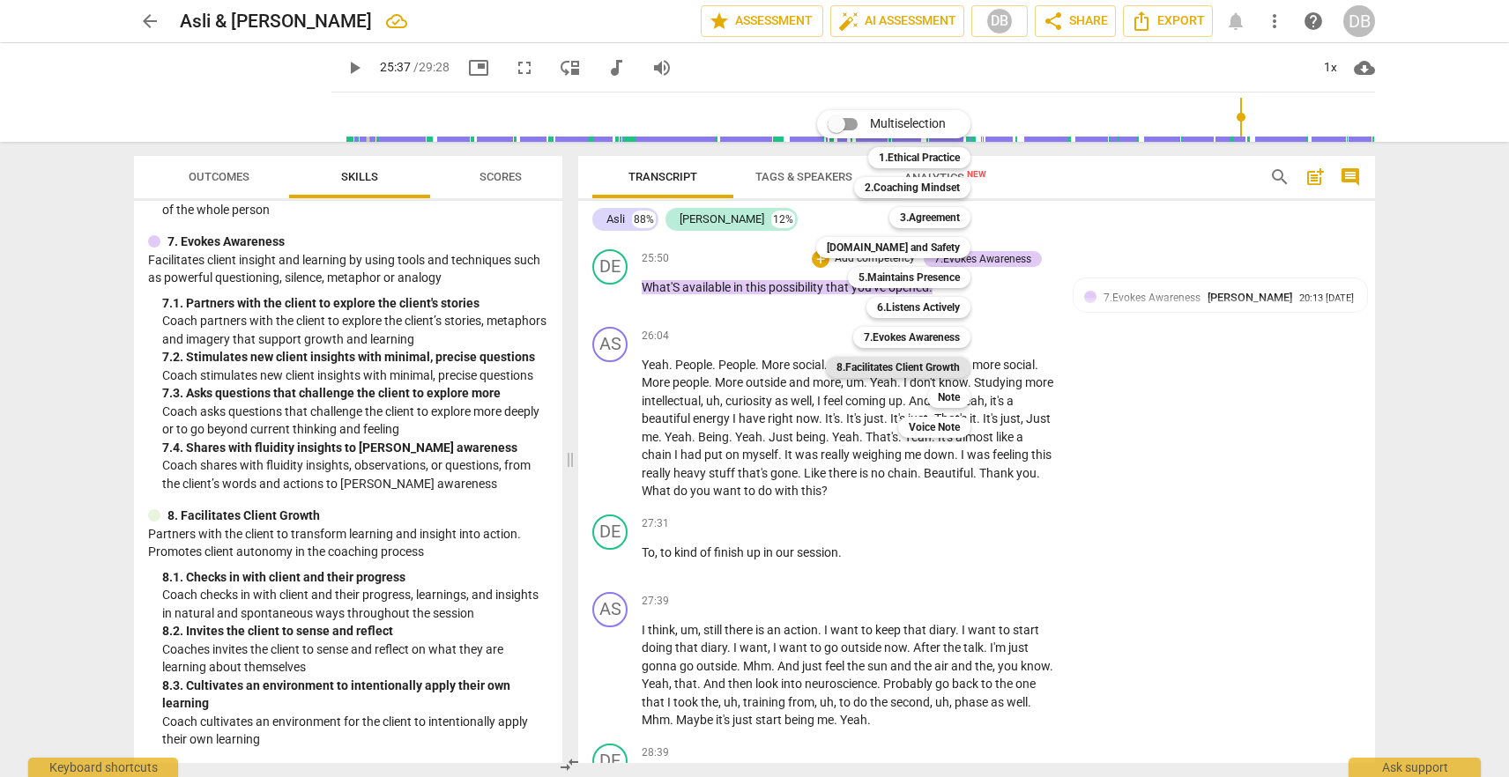
click at [918, 362] on b "8.Facilitates Client Growth" at bounding box center [897, 367] width 123 height 21
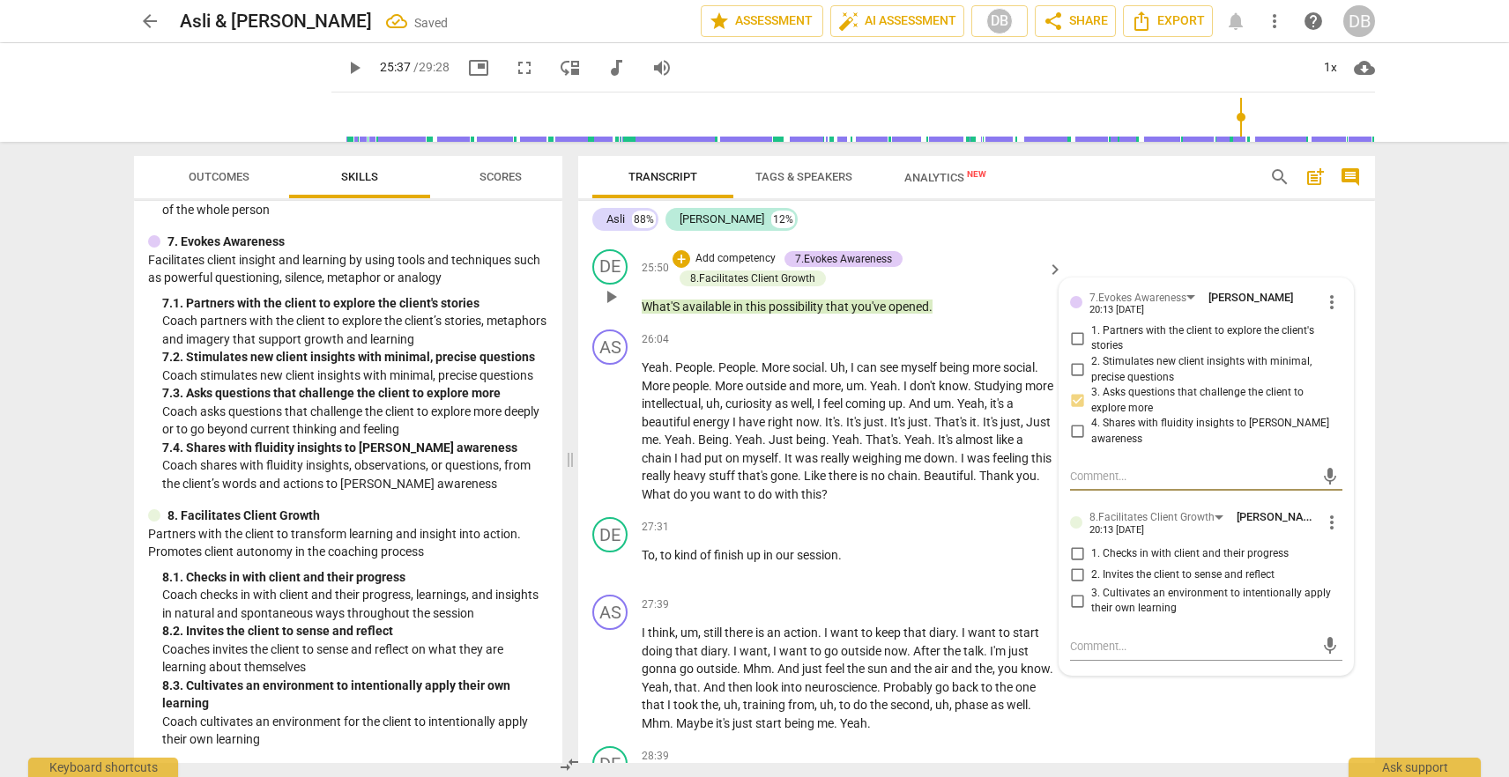
click at [1080, 579] on input "2. Invites the client to sense and reflect" at bounding box center [1077, 575] width 28 height 21
checkbox input "true"
click at [667, 501] on span "What" at bounding box center [658, 494] width 32 height 14
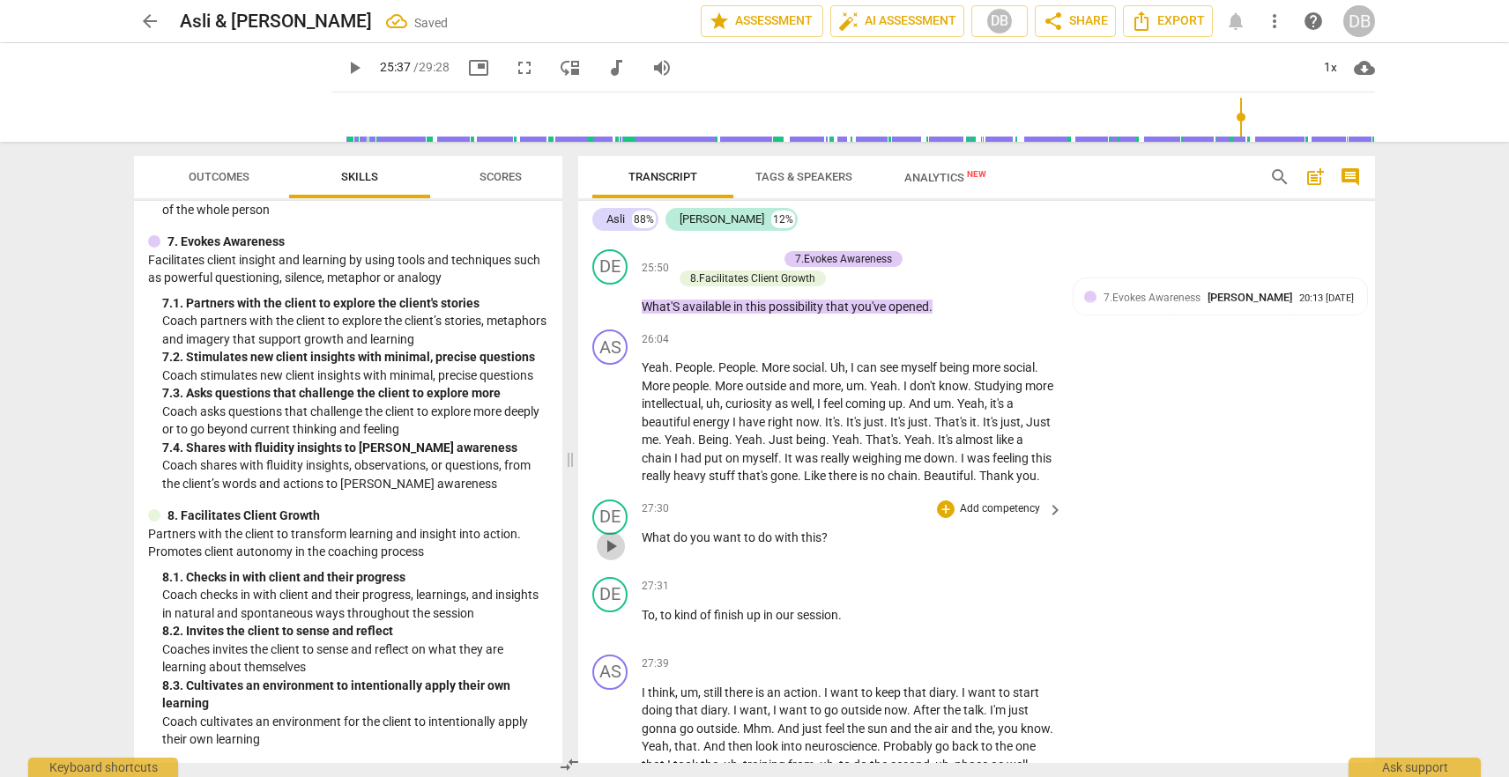
click at [613, 557] on span "play_arrow" at bounding box center [610, 546] width 21 height 21
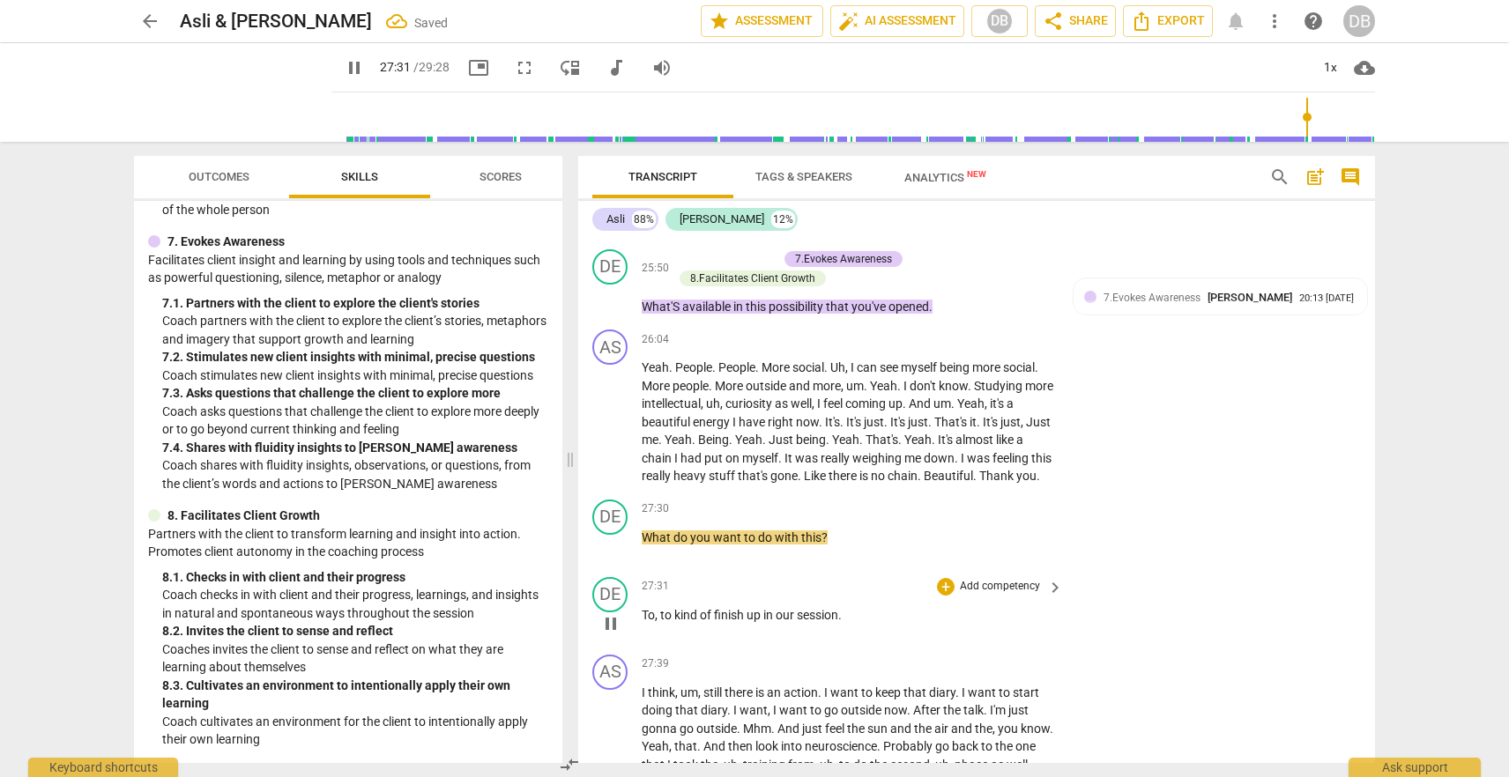
click at [643, 622] on span "To" at bounding box center [648, 615] width 13 height 14
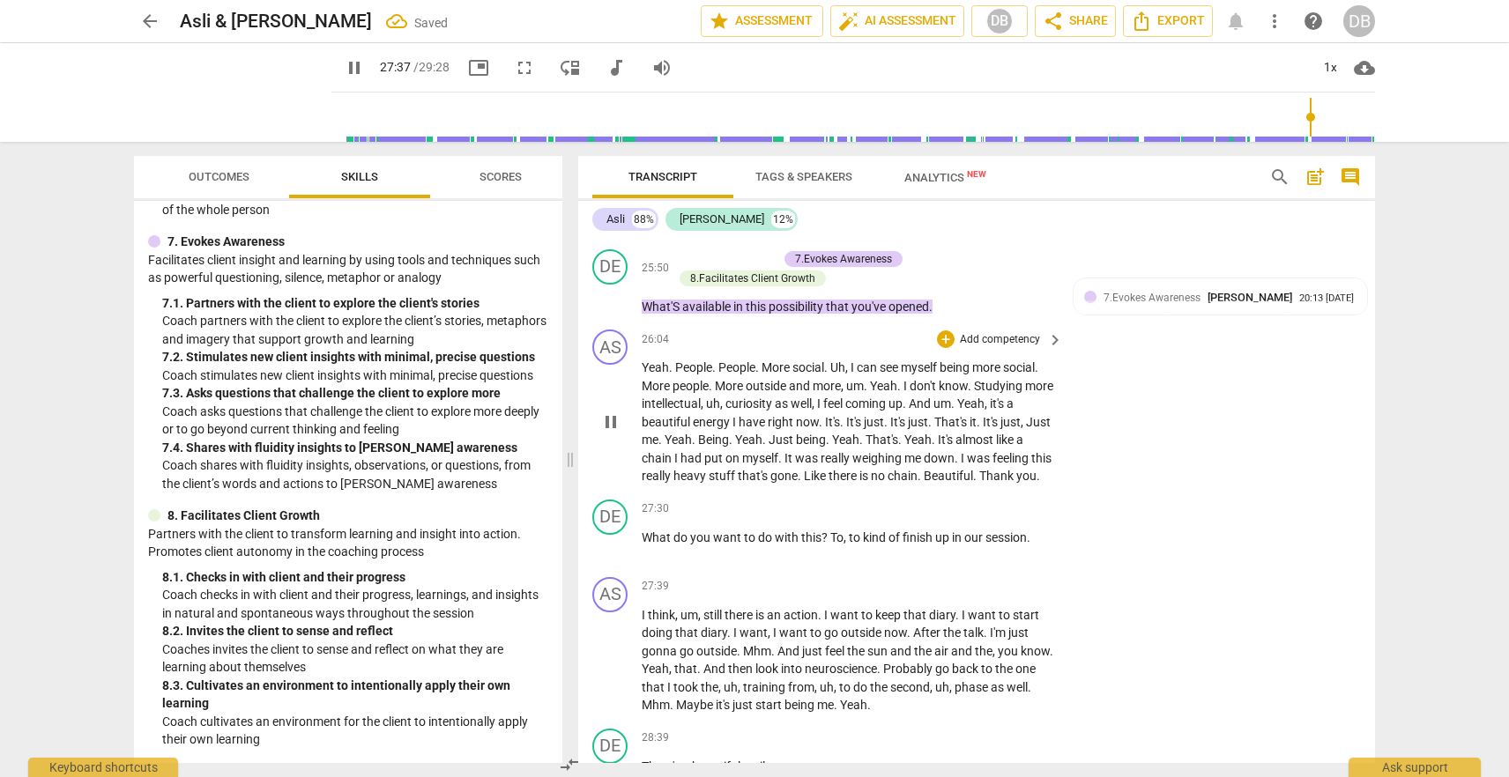
click at [804, 483] on span "." at bounding box center [801, 476] width 6 height 14
click at [804, 481] on p "Yeah . People . People . More social . Uh , I can see myself being more social …" at bounding box center [848, 422] width 412 height 127
click at [820, 465] on span "was" at bounding box center [808, 458] width 26 height 14
click at [840, 465] on span "really" at bounding box center [836, 458] width 32 height 14
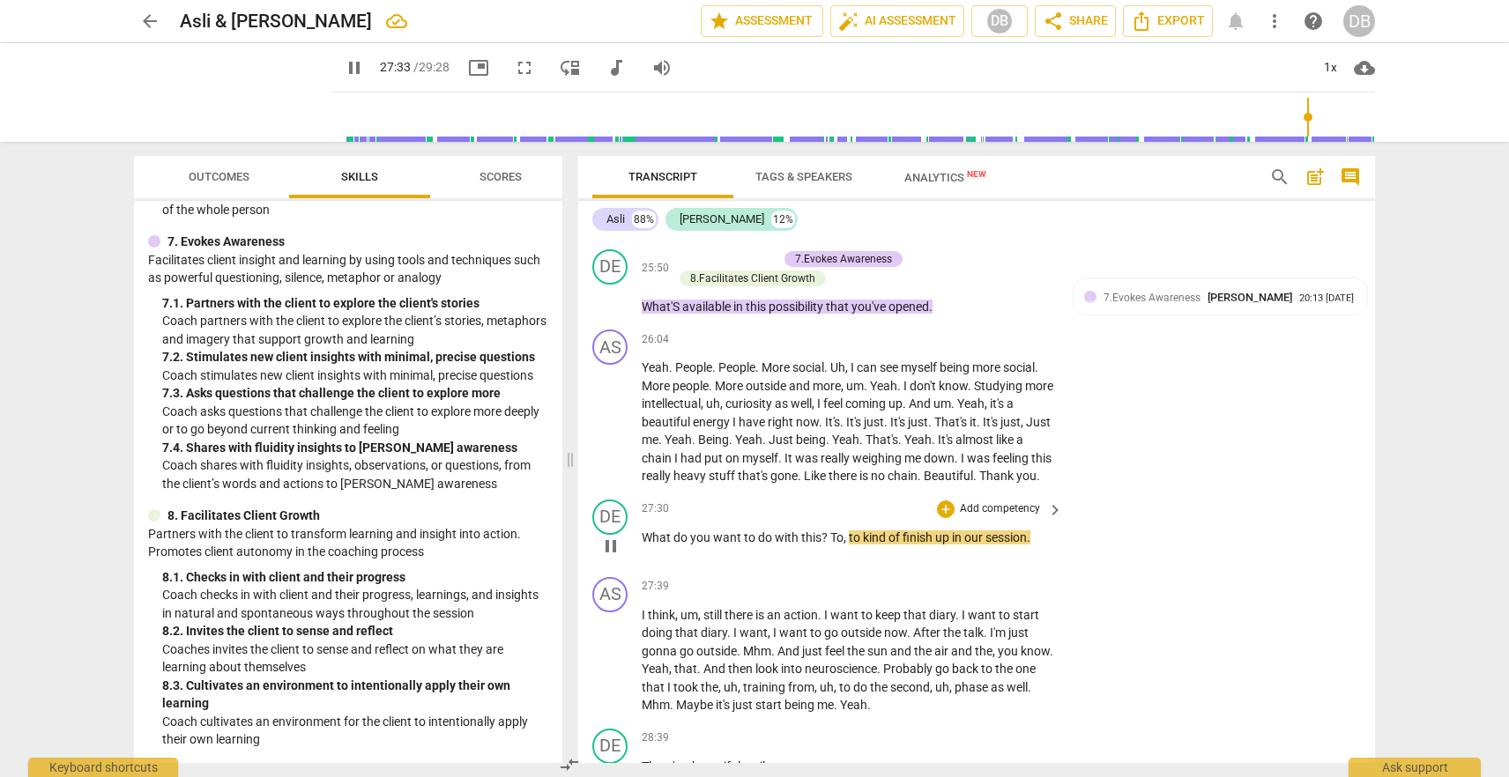
click at [830, 545] on span "To" at bounding box center [836, 538] width 13 height 14
type input "1654"
click at [943, 518] on div "+" at bounding box center [946, 510] width 18 height 18
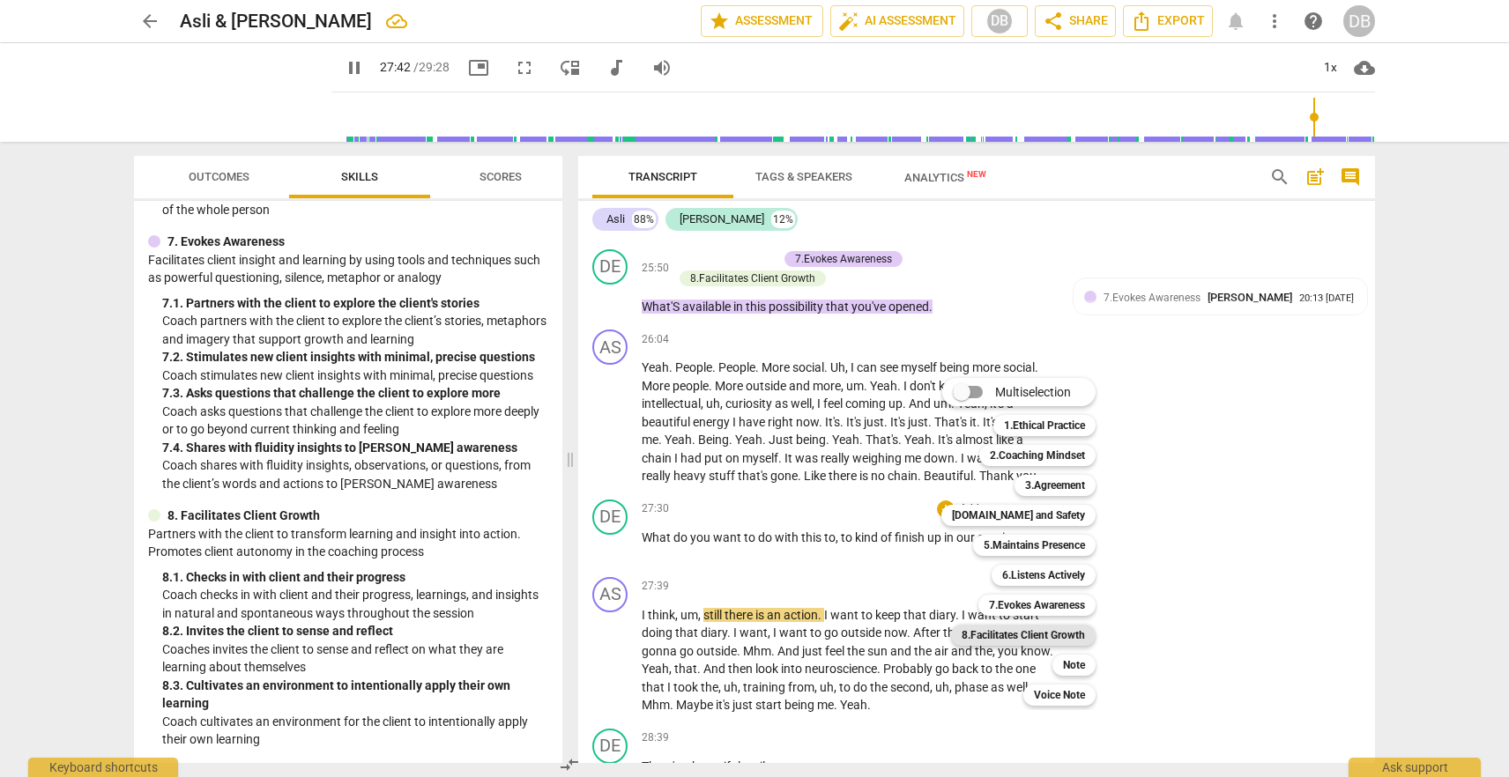
click at [1016, 633] on b "8.Facilitates Client Growth" at bounding box center [1023, 635] width 123 height 21
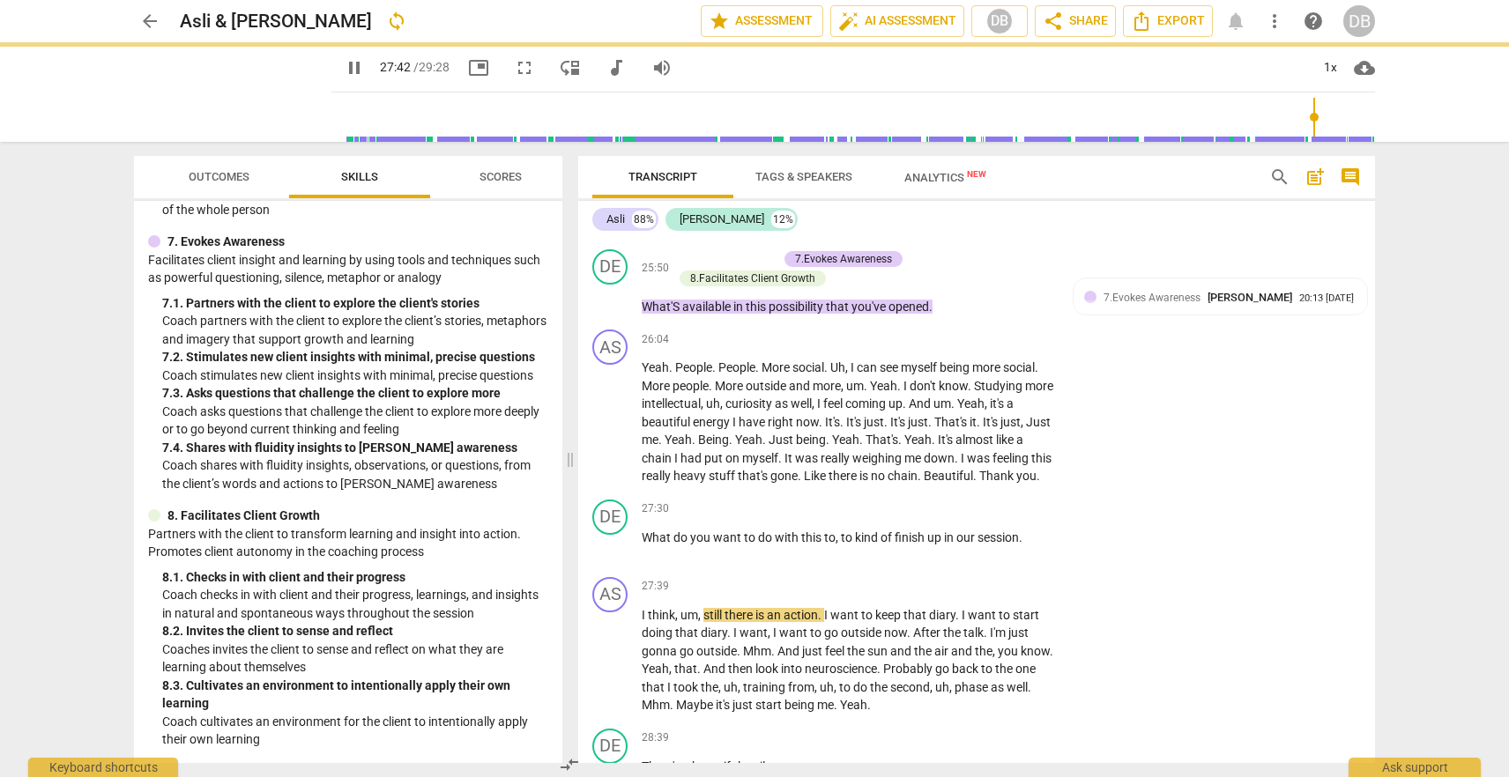
type input "1663"
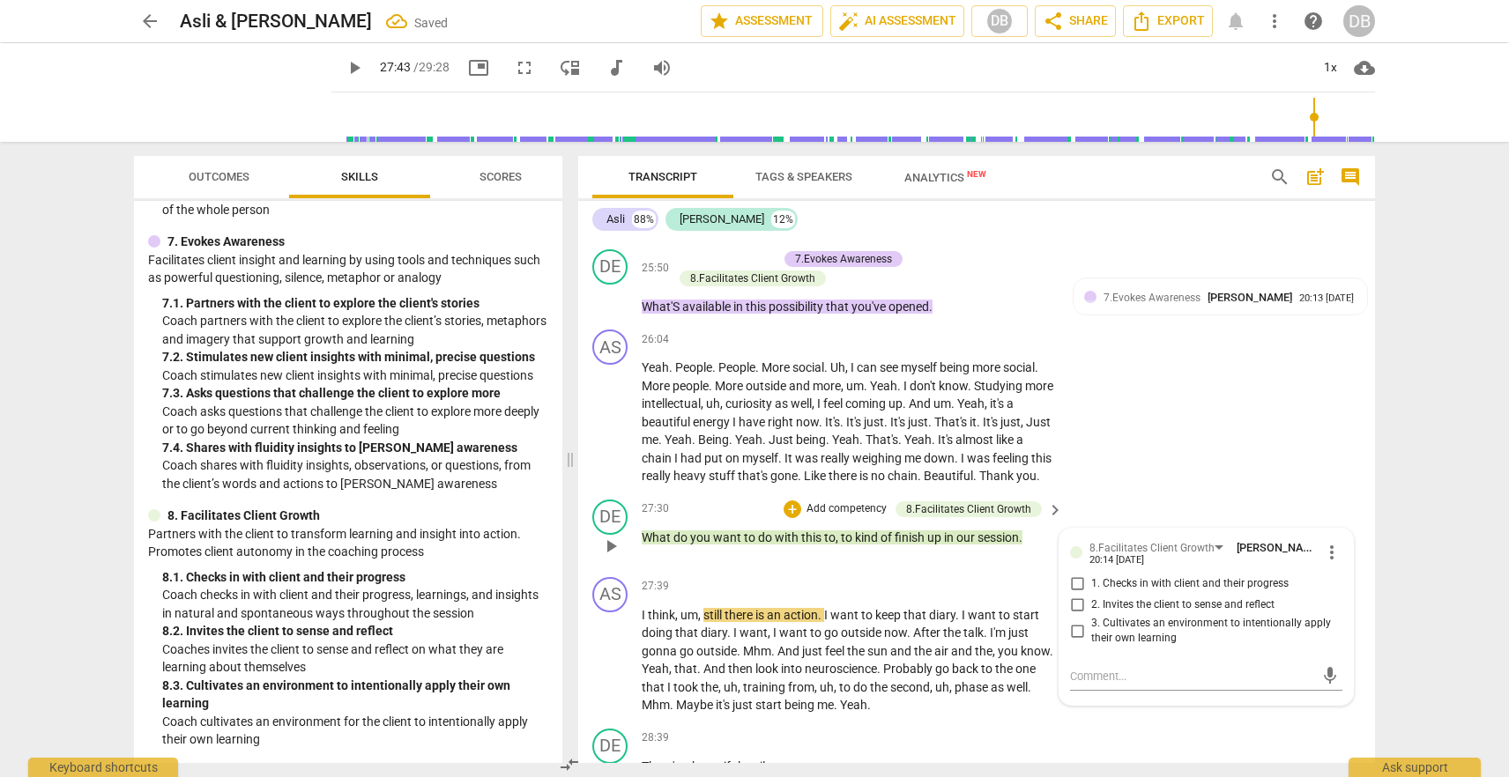
click at [1096, 647] on span "3. Cultivates an environment to intentionally apply their own learning" at bounding box center [1213, 631] width 244 height 31
click at [1091, 642] on input "3. Cultivates an environment to intentionally apply their own learning" at bounding box center [1077, 630] width 28 height 21
checkbox input "true"
click at [1211, 489] on div "AS play_arrow pause 26:04 + Add competency keyboard_arrow_right Yeah . People .…" at bounding box center [976, 408] width 797 height 170
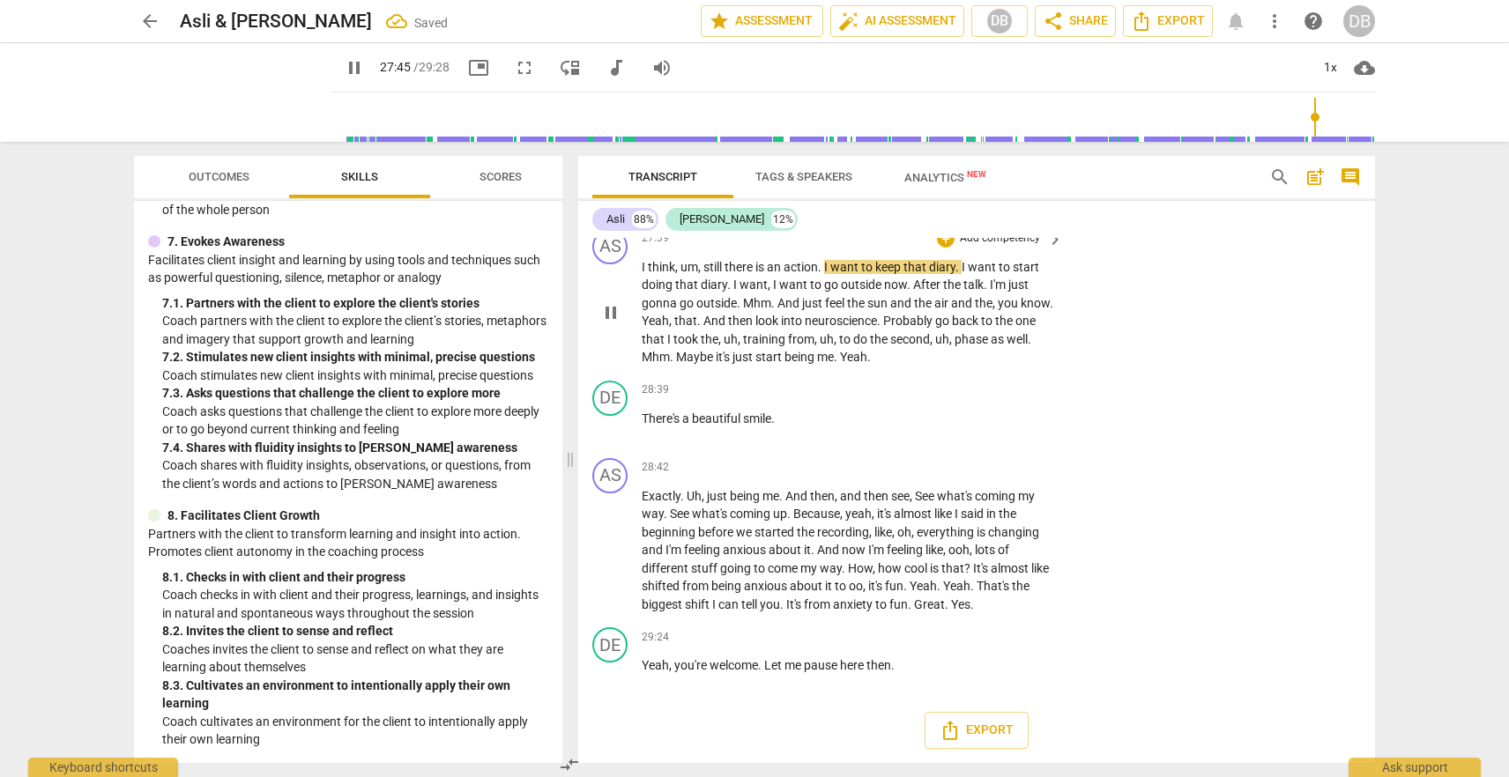
scroll to position [7724, 0]
click at [940, 392] on div "+" at bounding box center [946, 391] width 18 height 18
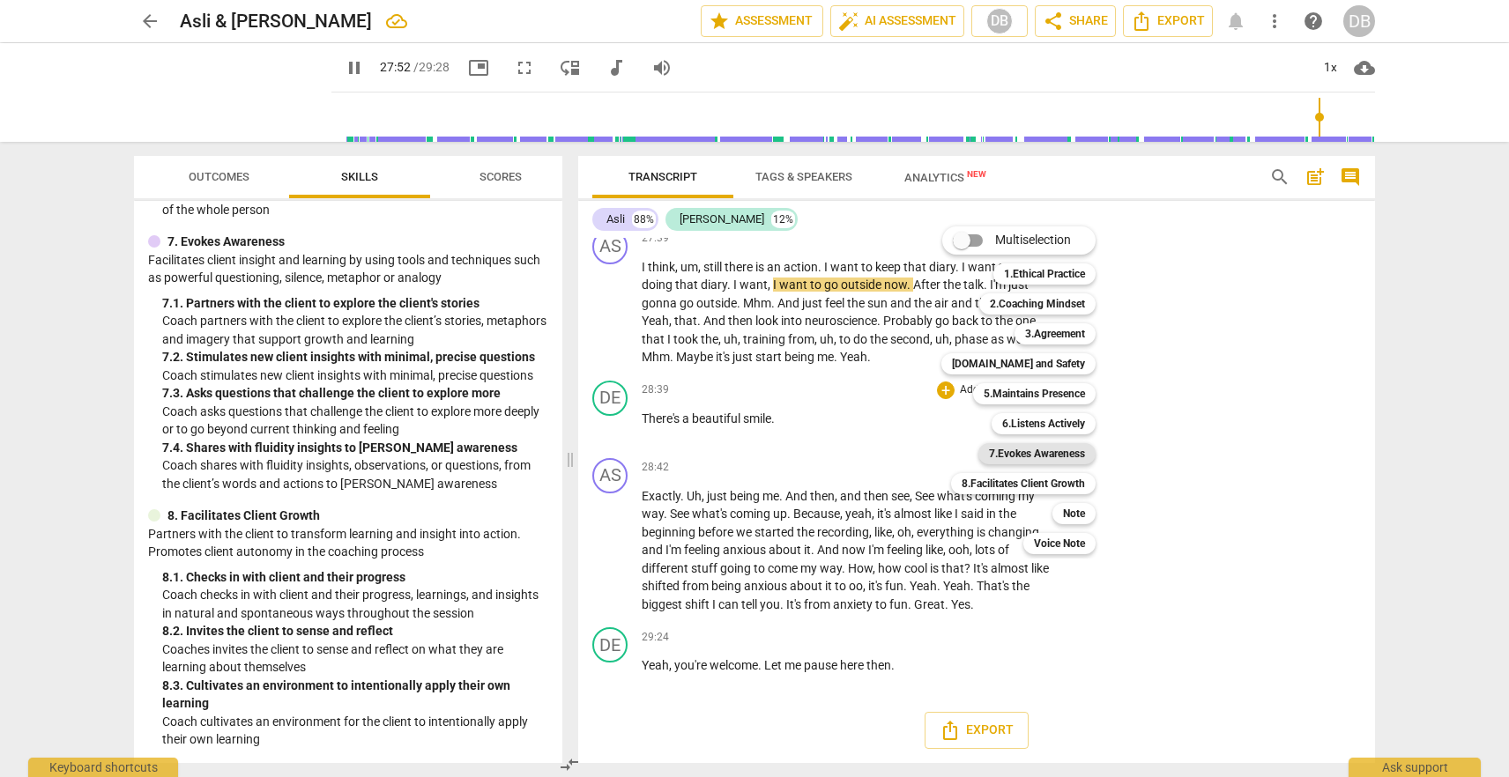
click at [1051, 456] on b "7.Evokes Awareness" at bounding box center [1037, 453] width 96 height 21
type input "1673"
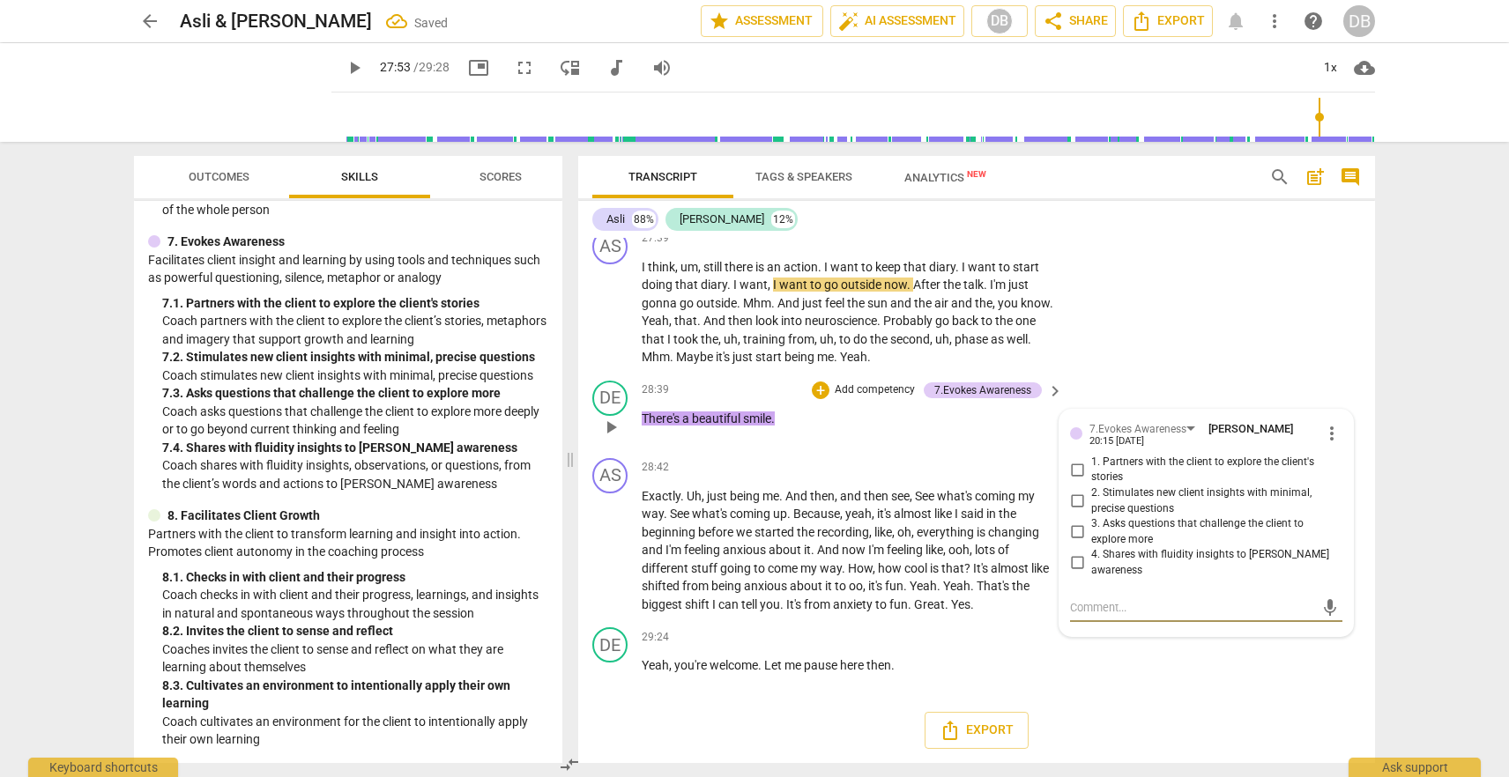
click at [1105, 553] on span "4. Shares with fluidity insights to [PERSON_NAME] awareness" at bounding box center [1213, 562] width 244 height 31
click at [1091, 553] on input "4. Shares with fluidity insights to [PERSON_NAME] awareness" at bounding box center [1077, 563] width 28 height 21
checkbox input "true"
click at [785, 445] on div "DE play_arrow pause 28:39 + Add competency 7.Evokes Awareness keyboard_arrow_ri…" at bounding box center [976, 413] width 797 height 78
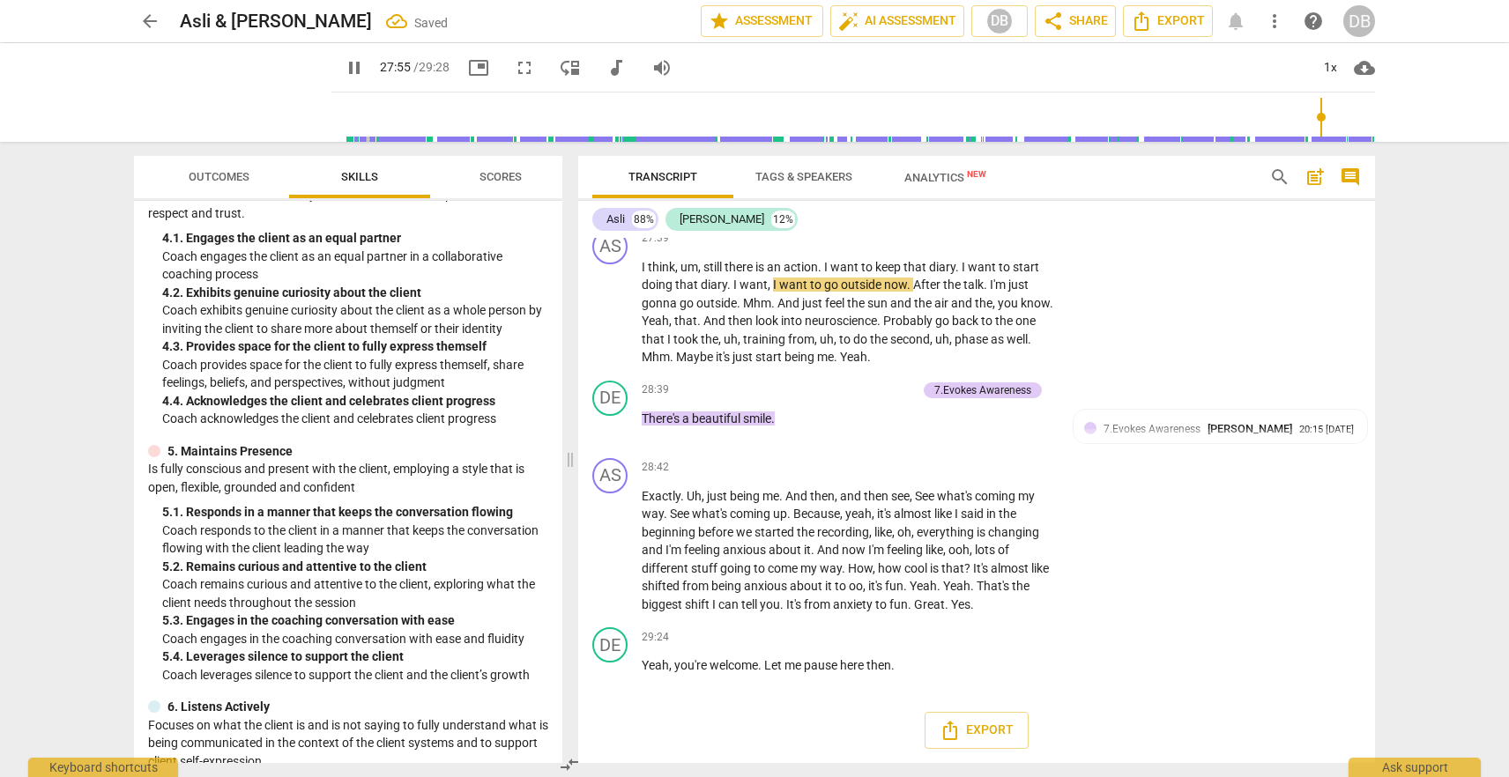
scroll to position [566, 0]
click at [820, 390] on div "+" at bounding box center [821, 391] width 18 height 18
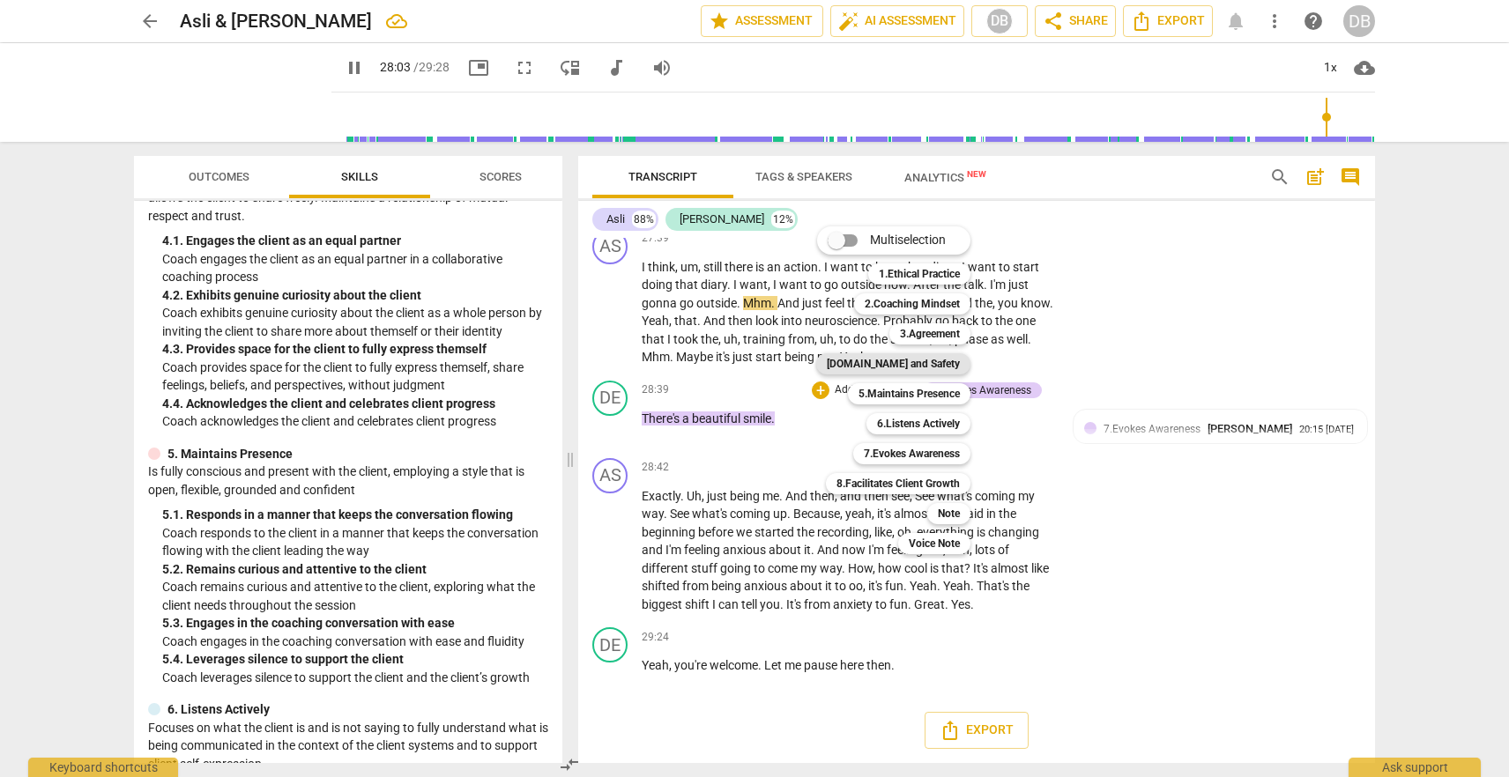
click at [941, 362] on b "[DOMAIN_NAME] and Safety" at bounding box center [893, 363] width 133 height 21
type input "1684"
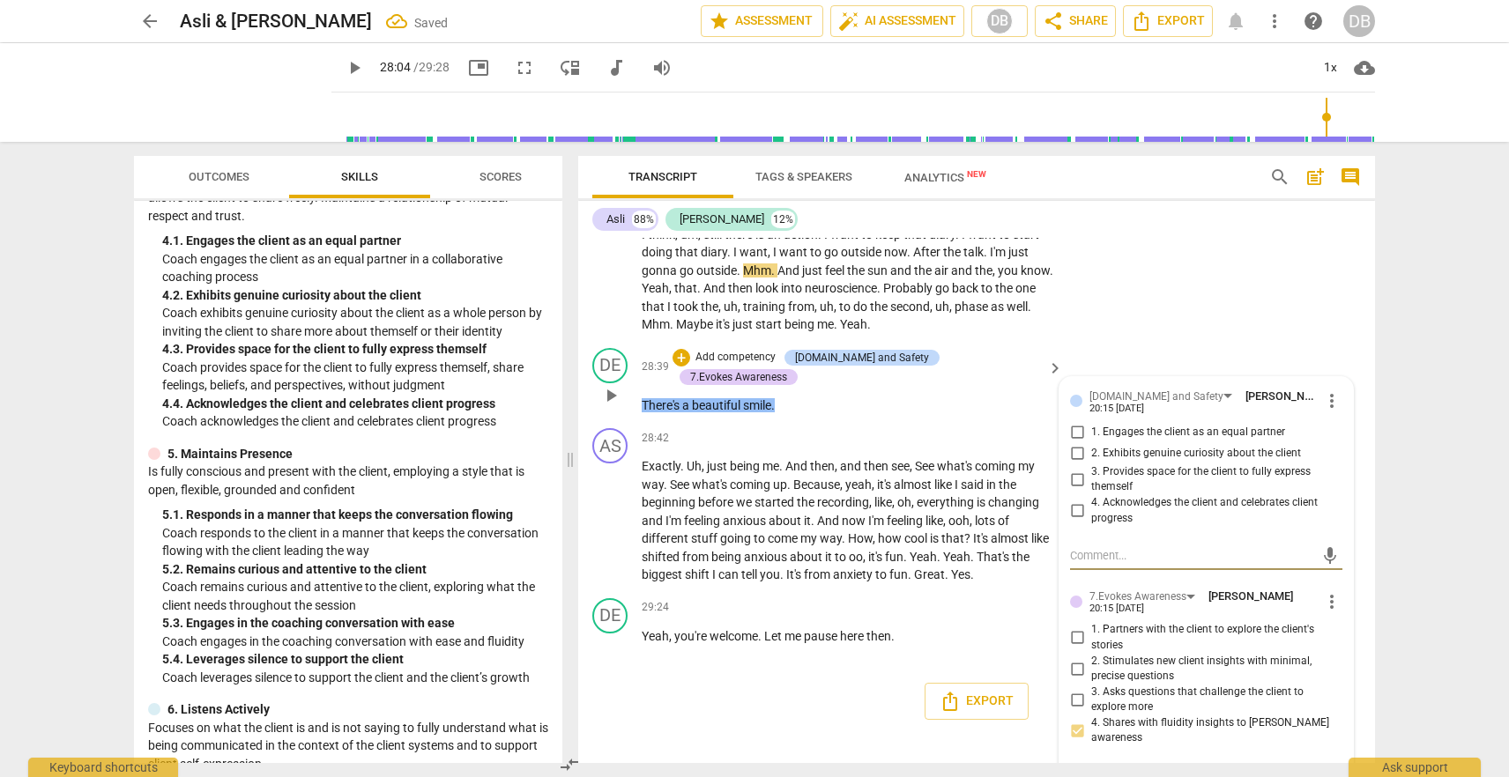
click at [1086, 522] on input "4. Acknowledges the client and celebrates client progress" at bounding box center [1077, 511] width 28 height 21
checkbox input "true"
click at [944, 447] on div "+" at bounding box center [946, 438] width 18 height 18
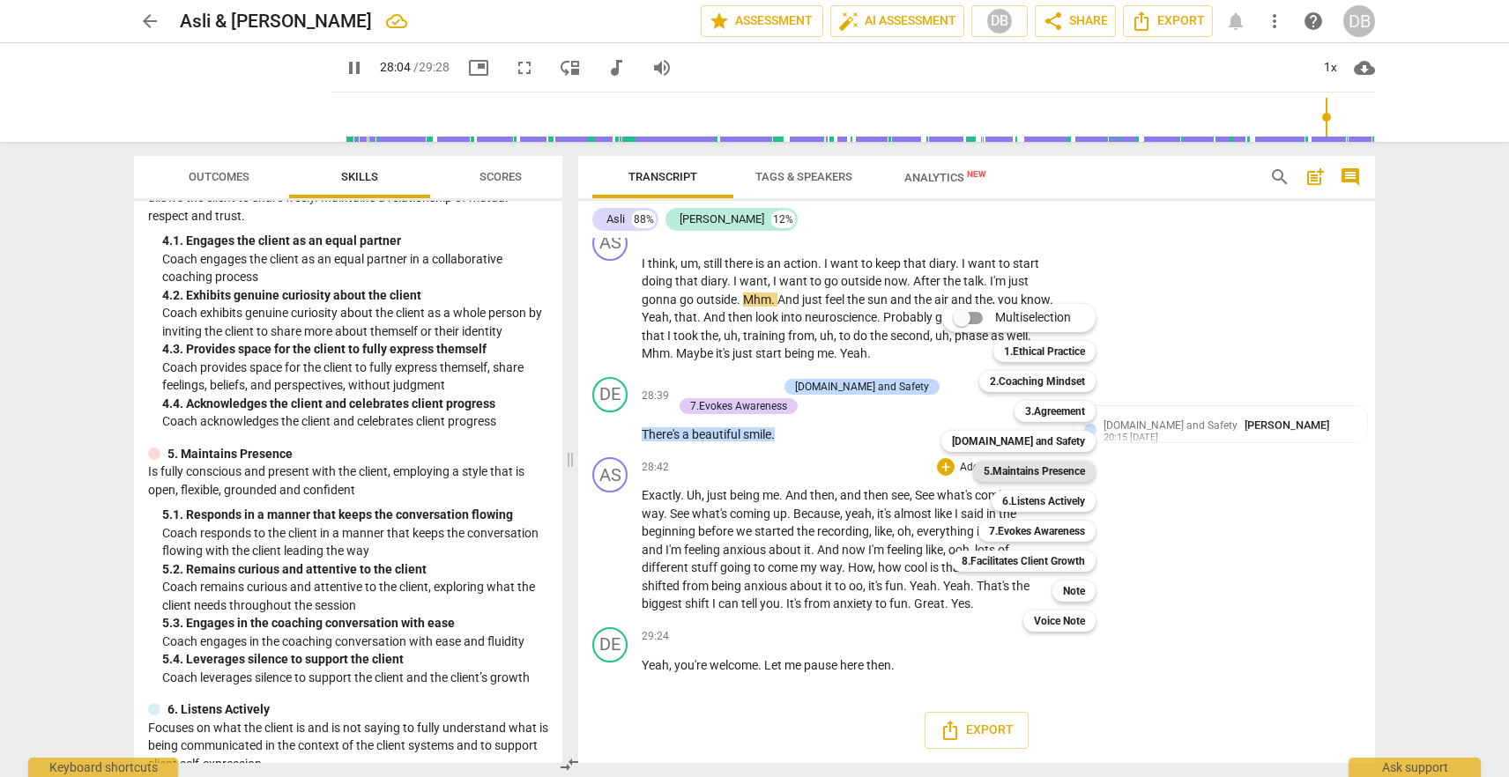
click at [1019, 471] on b "5.Maintains Presence" at bounding box center [1034, 471] width 101 height 21
type input "1685"
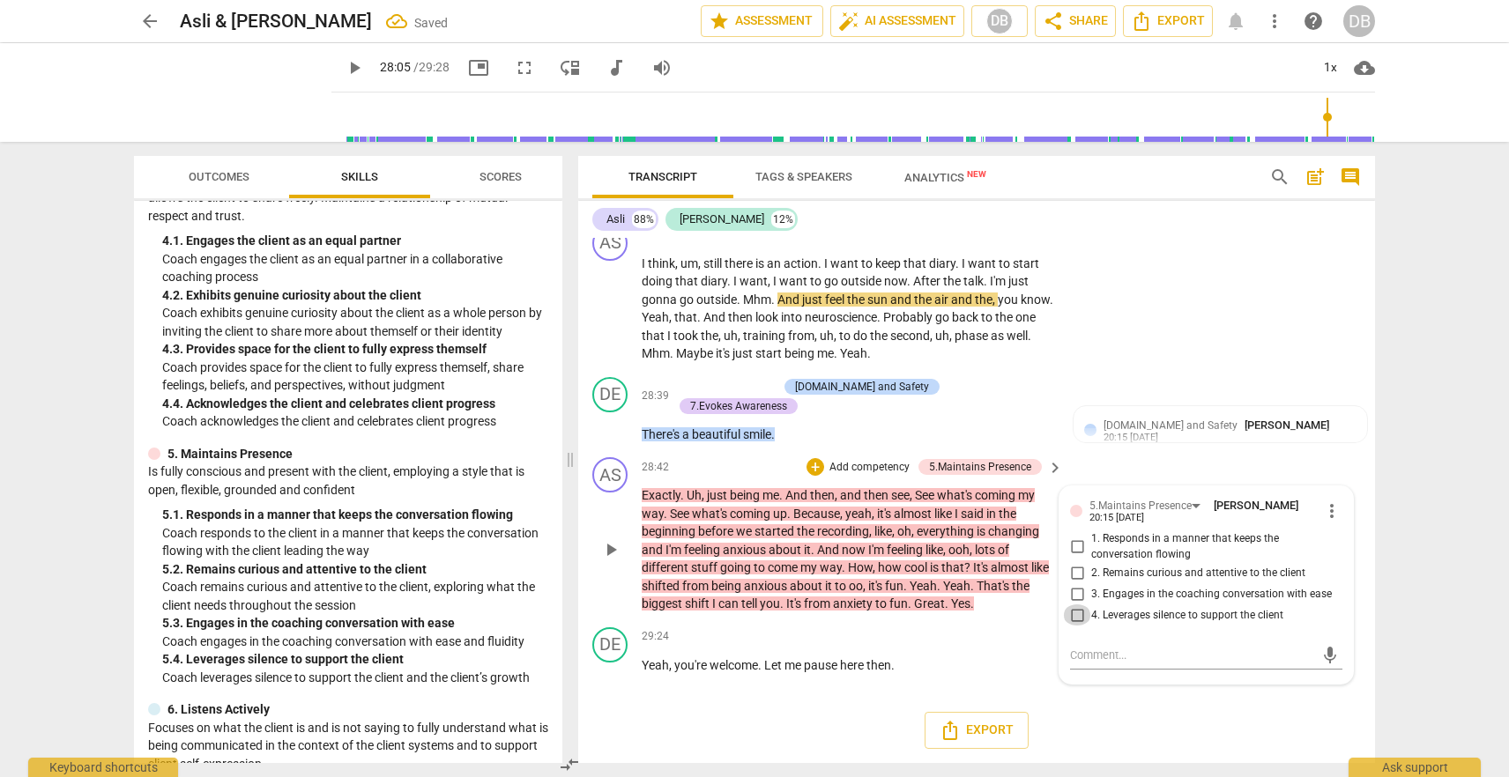
click at [1080, 614] on input "4. Leverages silence to support the client" at bounding box center [1077, 615] width 28 height 21
checkbox input "true"
click at [1193, 336] on div "AS play_arrow pause 27:39 + Add competency keyboard_arrow_right I think , um , …" at bounding box center [976, 295] width 797 height 152
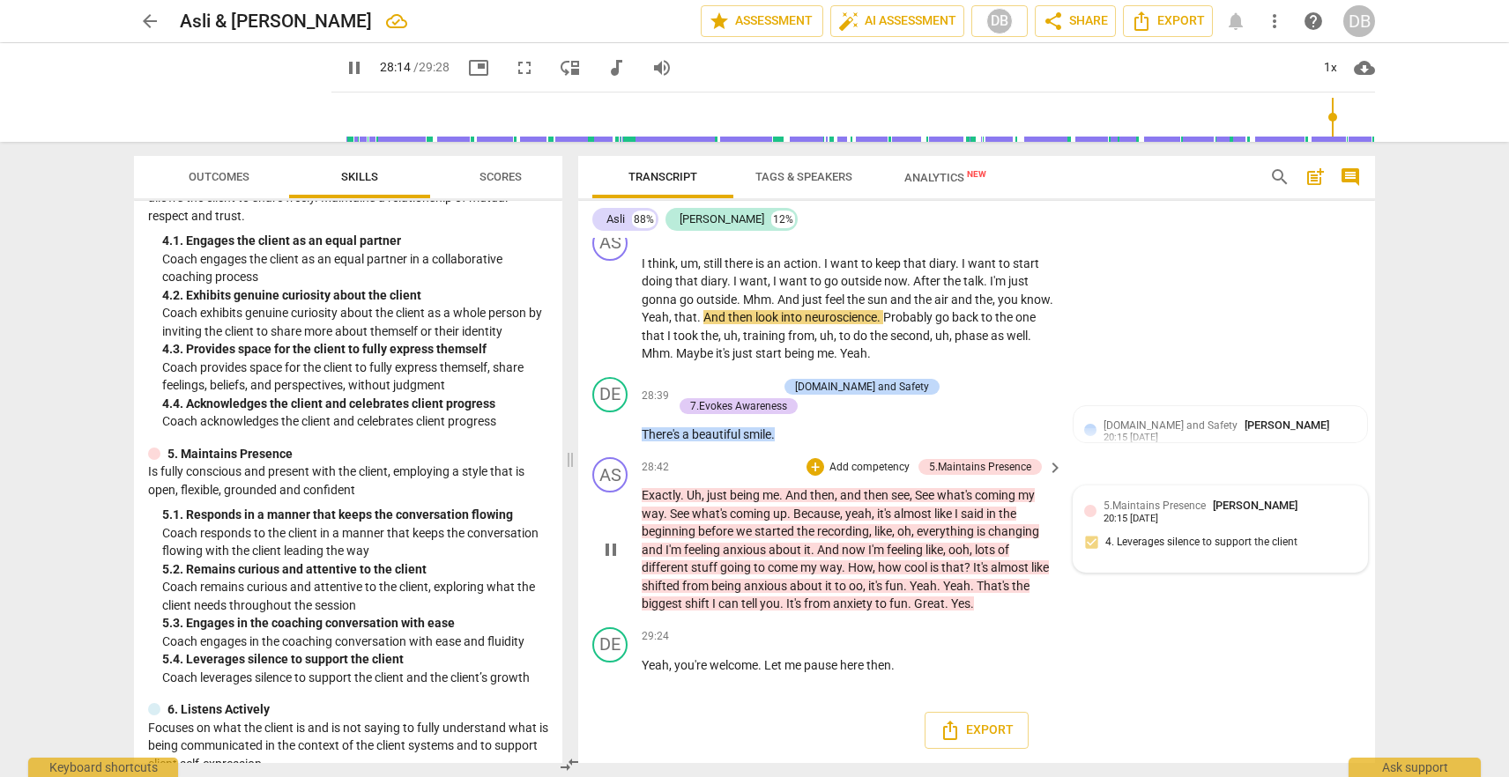
click at [1346, 538] on div "5.Maintains Presence [PERSON_NAME] 20:15 [DATE] 4. Leverages silence to support…" at bounding box center [1220, 529] width 272 height 64
type input "1695"
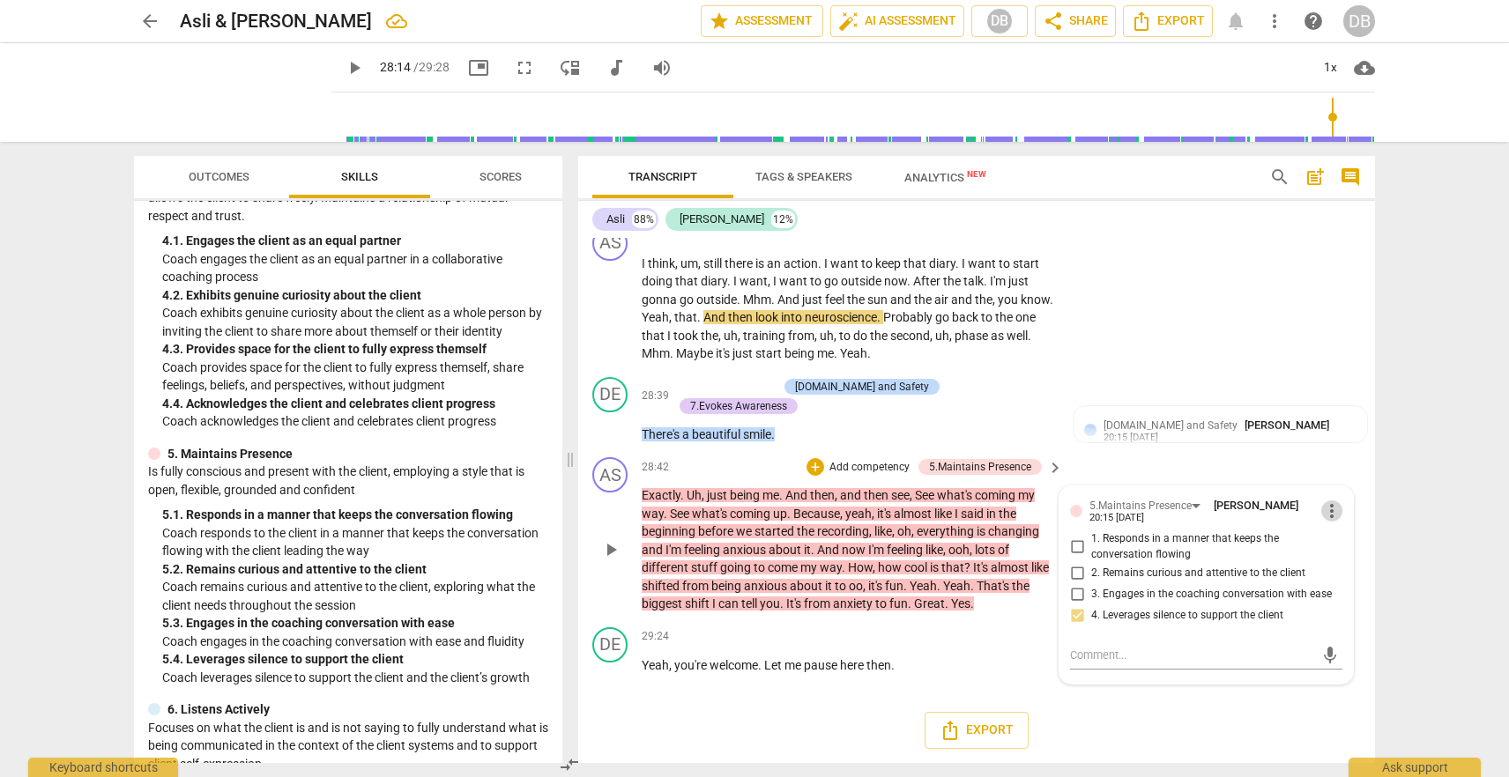
click at [1327, 506] on span "more_vert" at bounding box center [1331, 511] width 21 height 21
click at [1346, 546] on li "Delete" at bounding box center [1345, 544] width 61 height 33
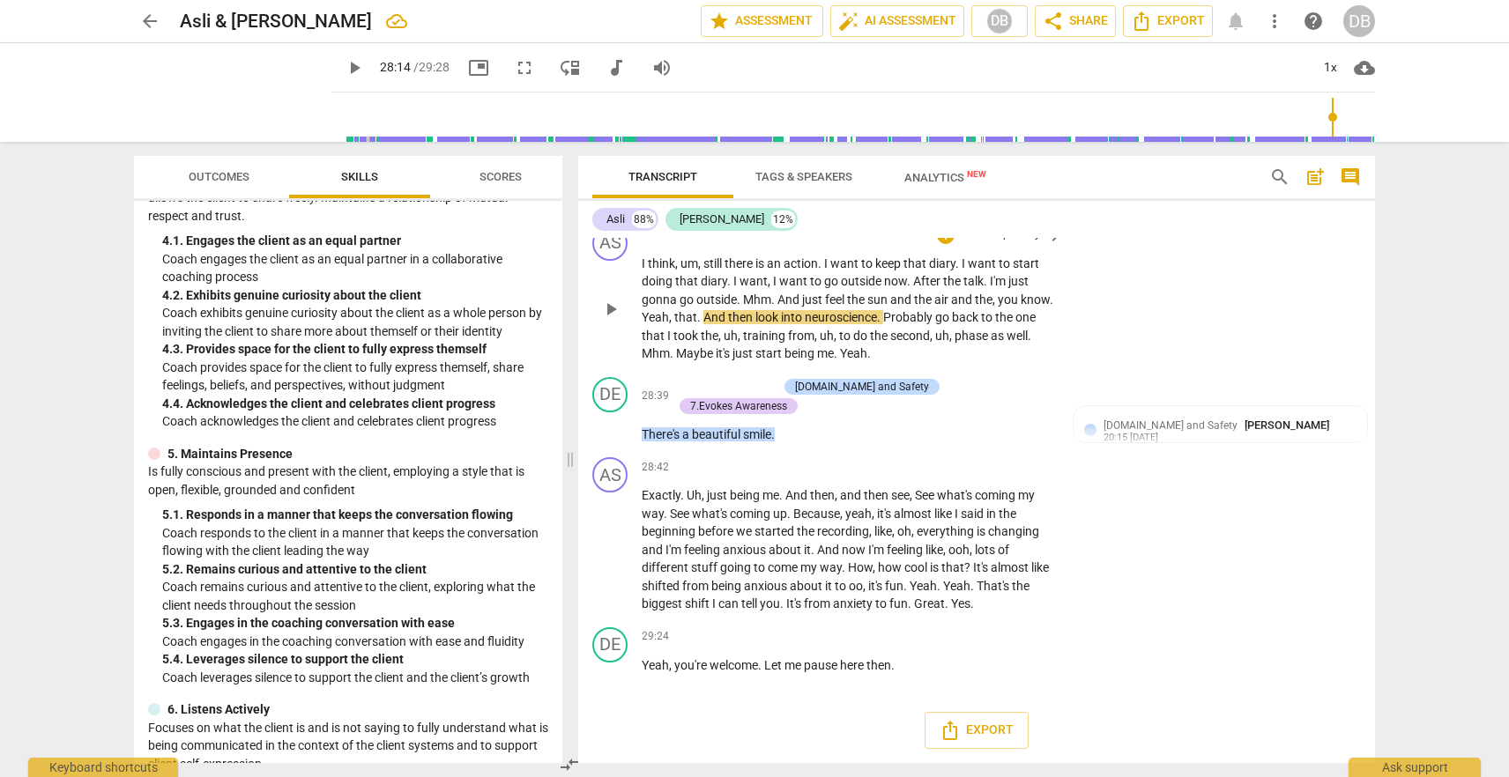
click at [661, 283] on span "doing" at bounding box center [658, 281] width 33 height 14
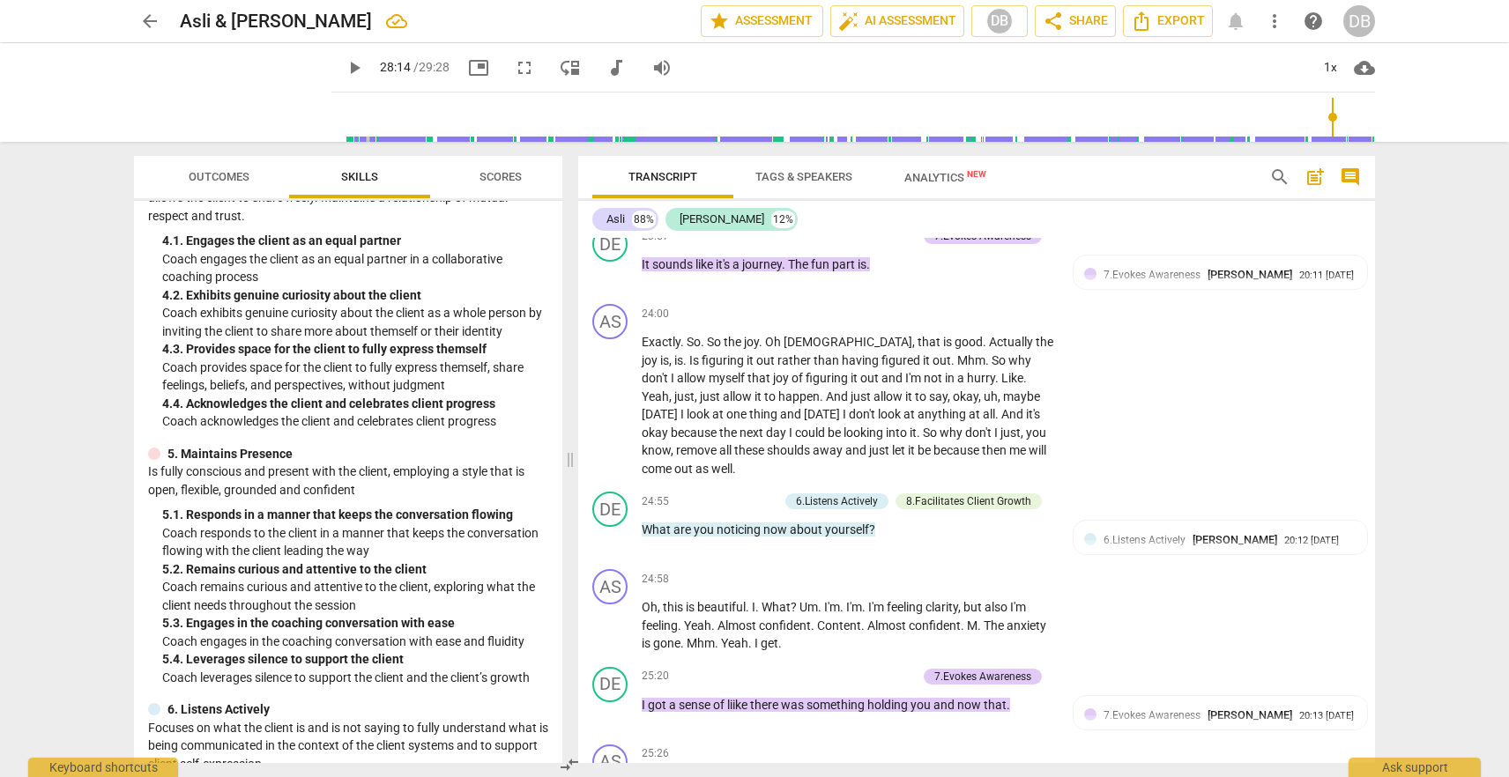
scroll to position [6729, 0]
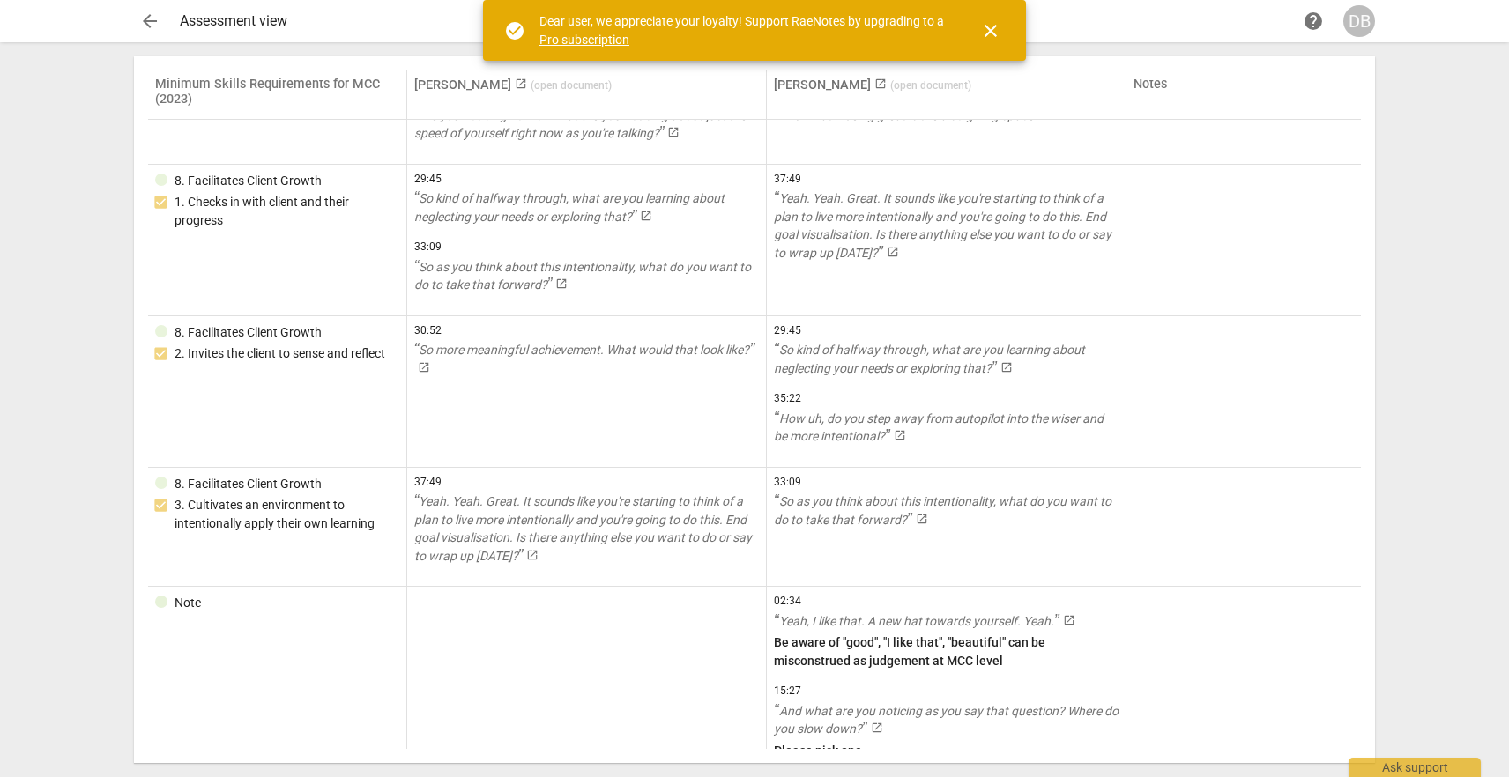
scroll to position [3332, 0]
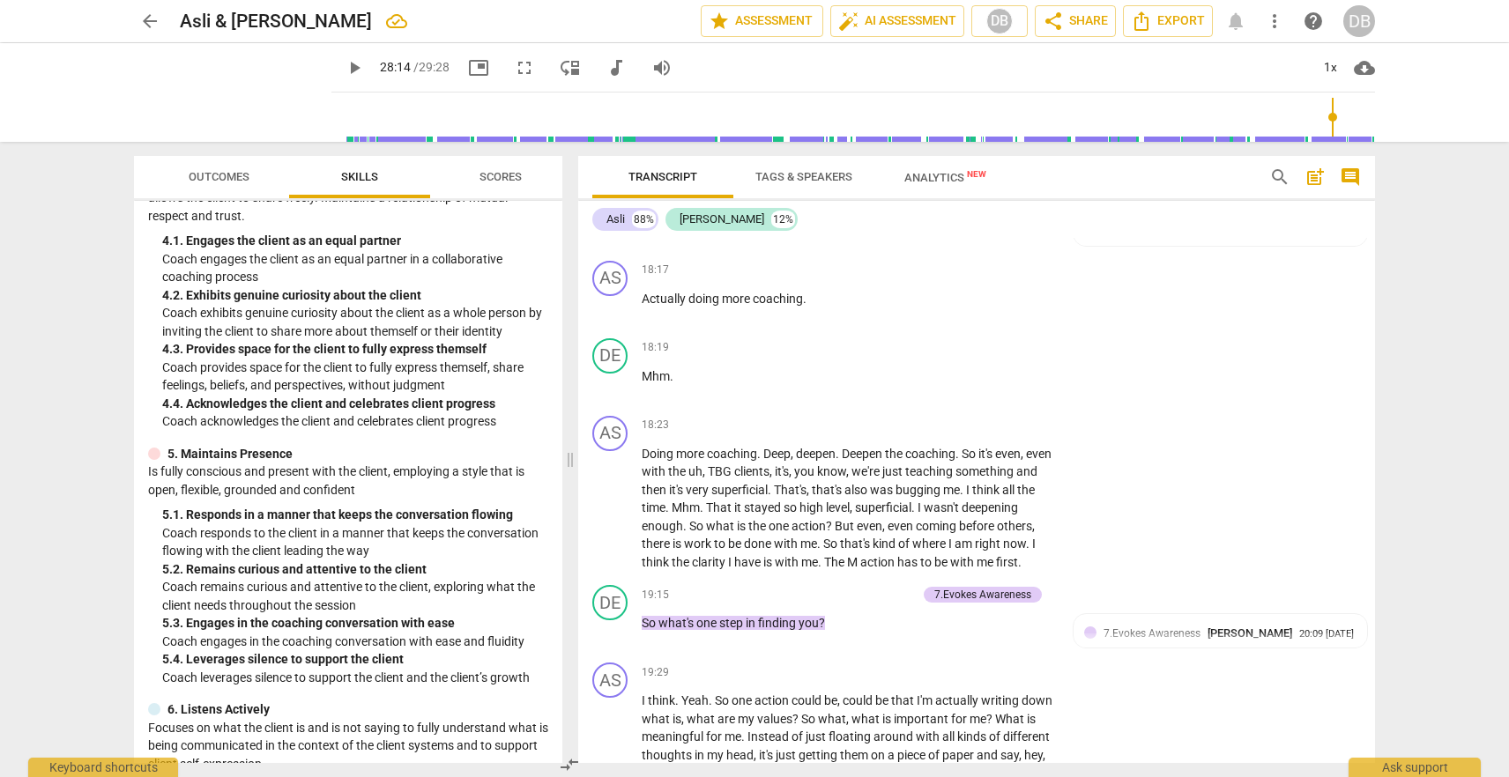
scroll to position [5026, 0]
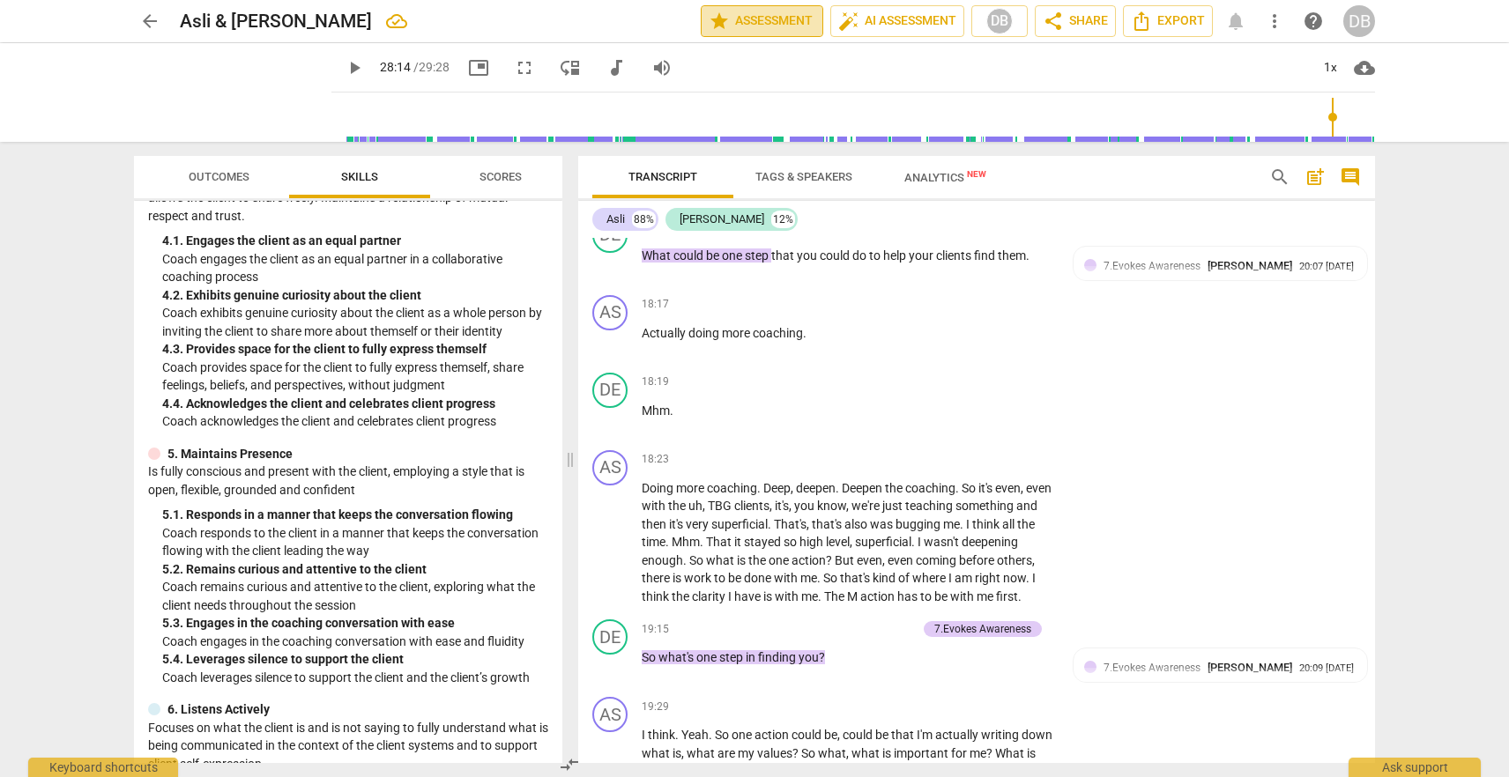
click at [768, 22] on span "star Assessment" at bounding box center [762, 21] width 107 height 21
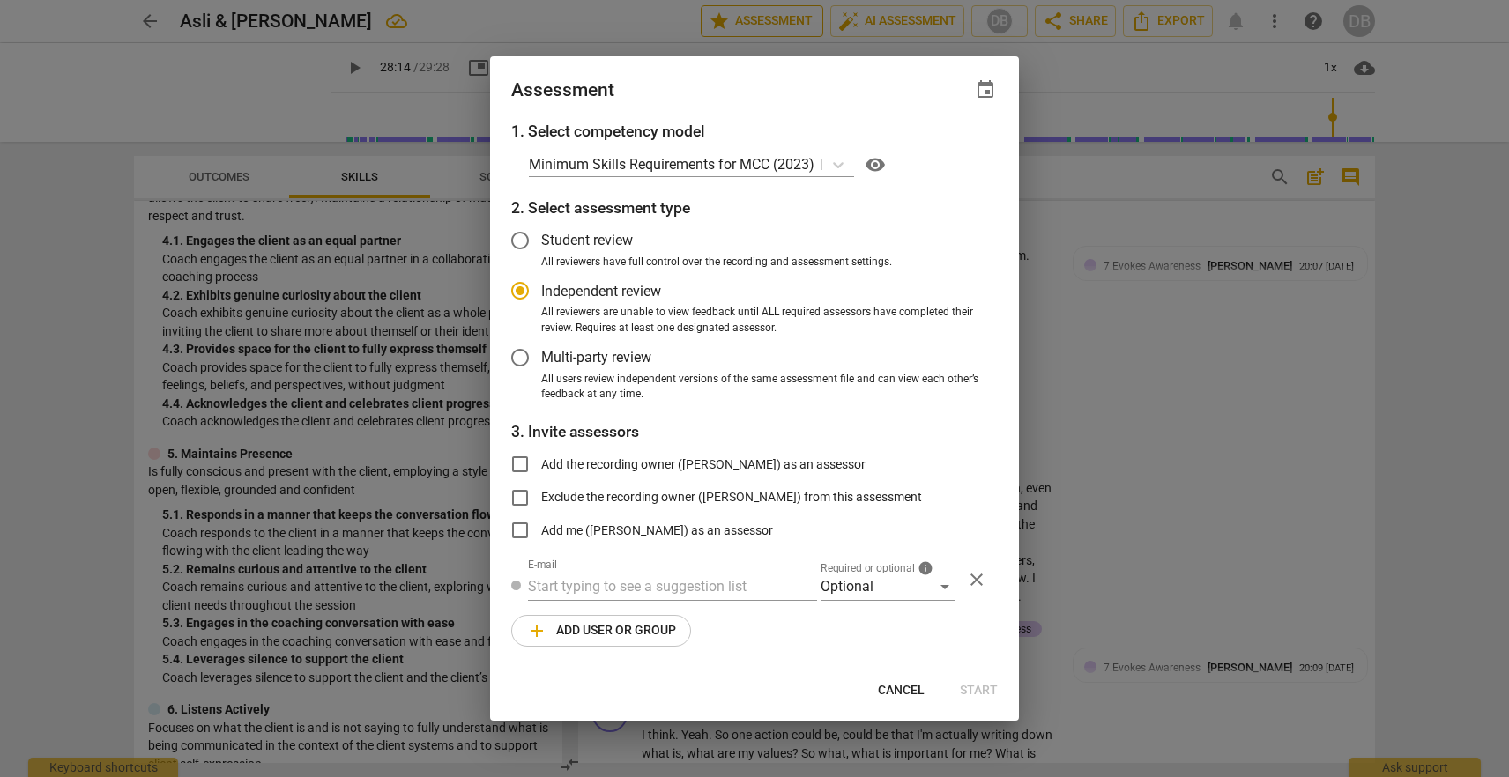
radio input "false"
click at [633, 588] on input "text" at bounding box center [672, 587] width 289 height 28
type input "g"
radio input "false"
click at [528, 236] on input "Student review" at bounding box center [520, 240] width 42 height 42
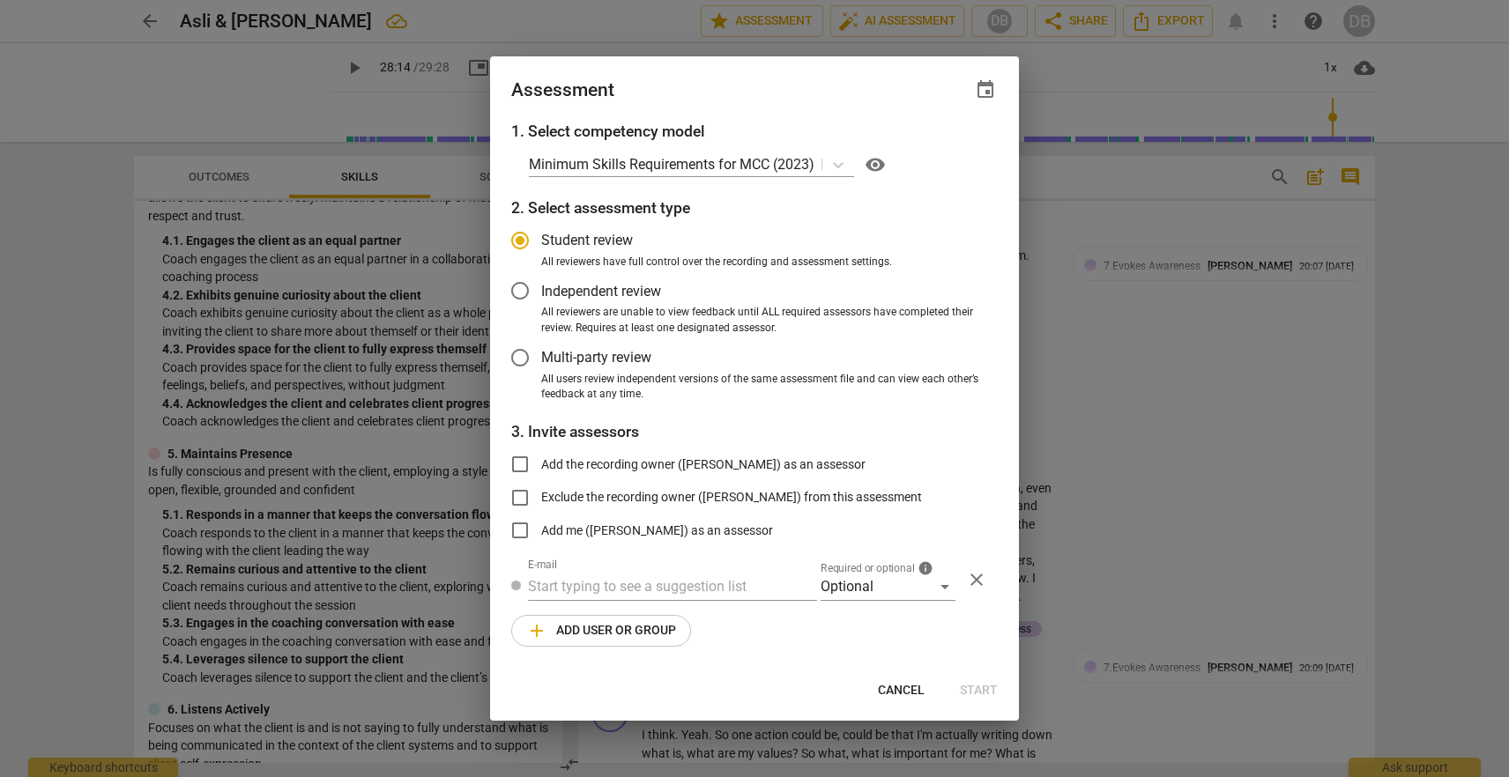
radio input "false"
click at [557, 590] on input "text" at bounding box center [672, 587] width 289 height 28
paste input "ghayabarwani@gmail.com"
type input "ghayabarwani@gmail.com"
click at [759, 647] on div "1. Select competency model Minimum Skills Requirements for MCC (2023) visibilit…" at bounding box center [754, 394] width 529 height 548
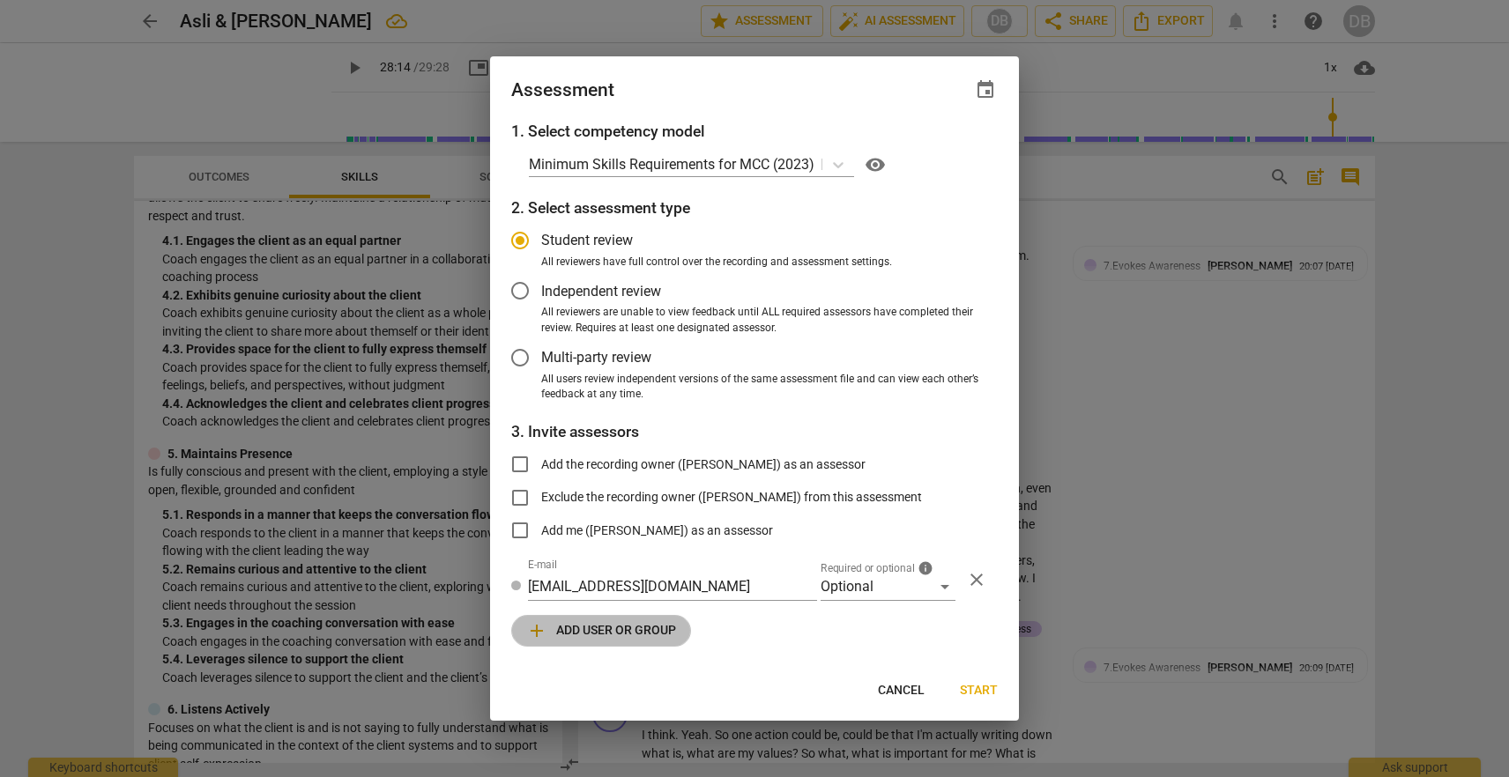
click at [629, 626] on span "add Add user or group" at bounding box center [601, 630] width 150 height 21
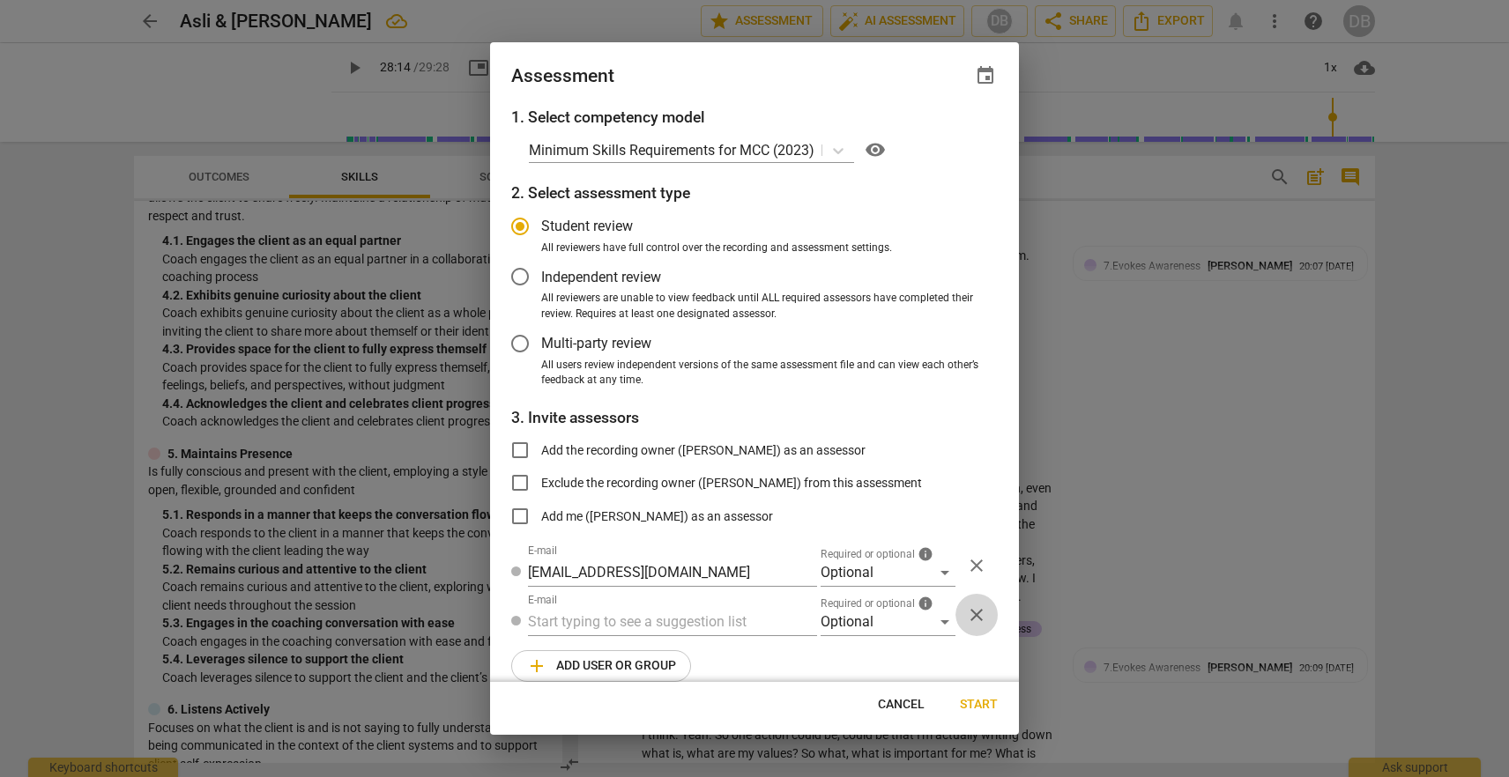
click at [973, 620] on span "close" at bounding box center [976, 615] width 21 height 21
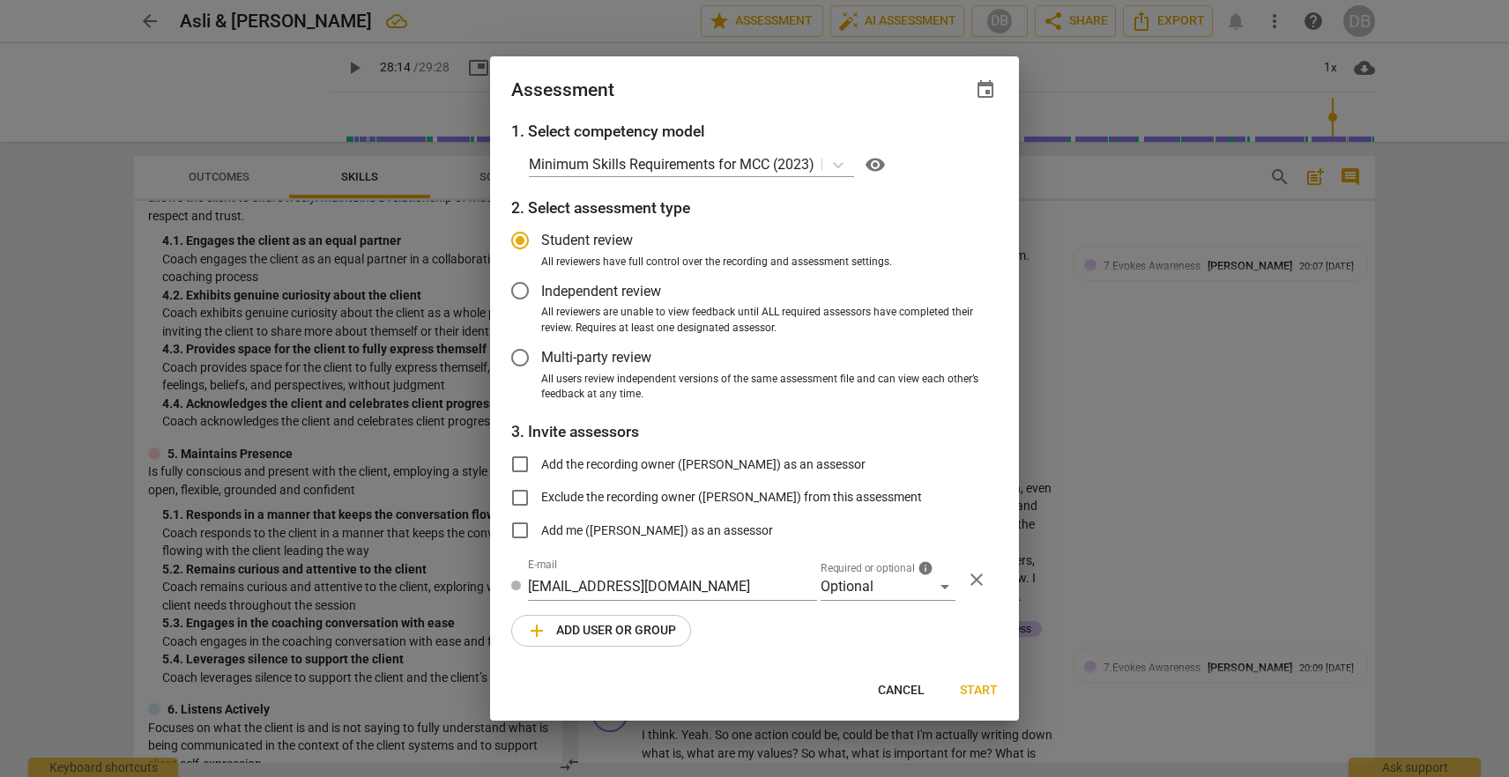
click at [986, 692] on span "Start" at bounding box center [979, 691] width 38 height 18
radio input "false"
type input "Ghaya Barwani <ghayabarwani@gmail.com>"
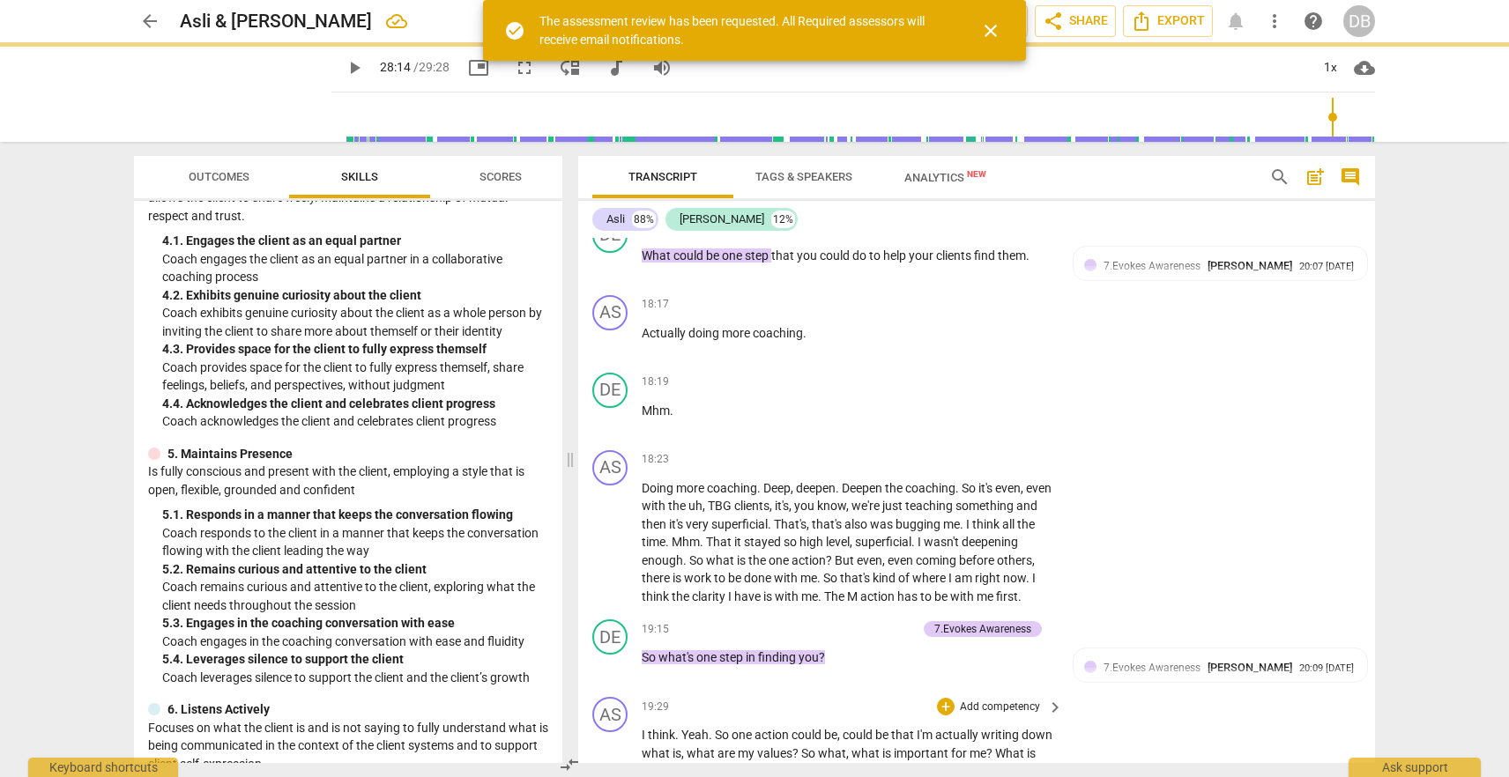
type input "1695"
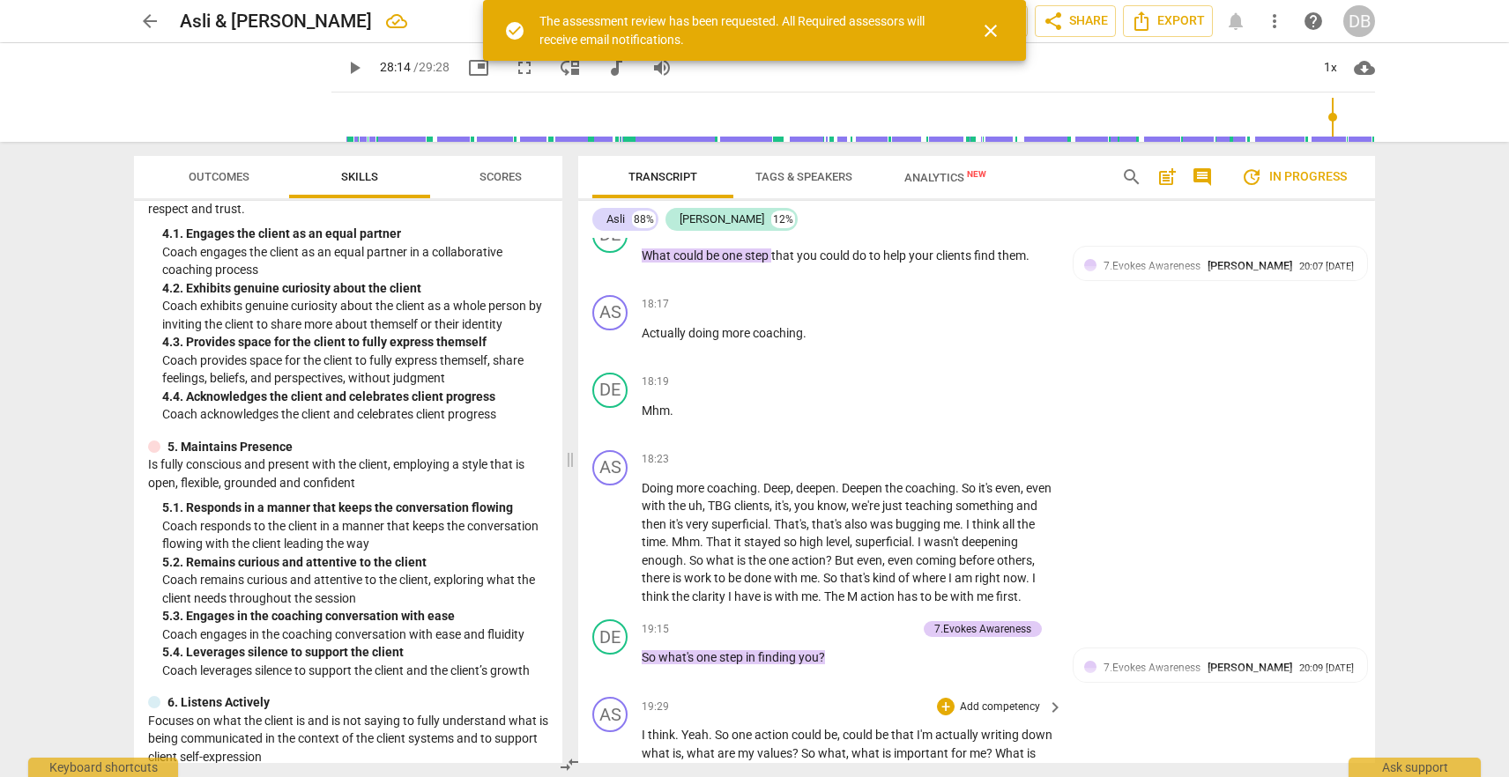
scroll to position [559, 0]
